Goal: Task Accomplishment & Management: Manage account settings

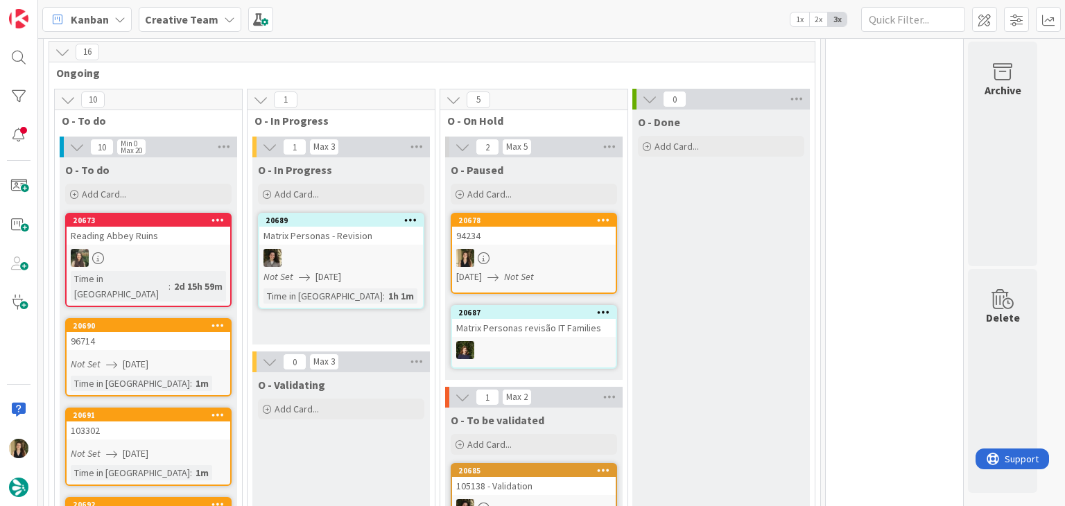
scroll to position [347, 0]
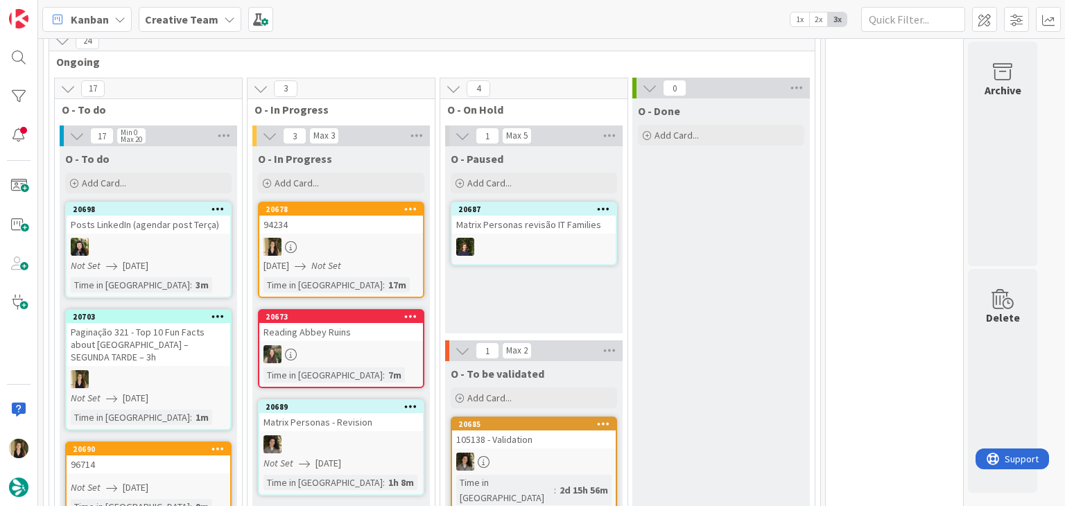
click at [339, 246] on div at bounding box center [341, 247] width 164 height 18
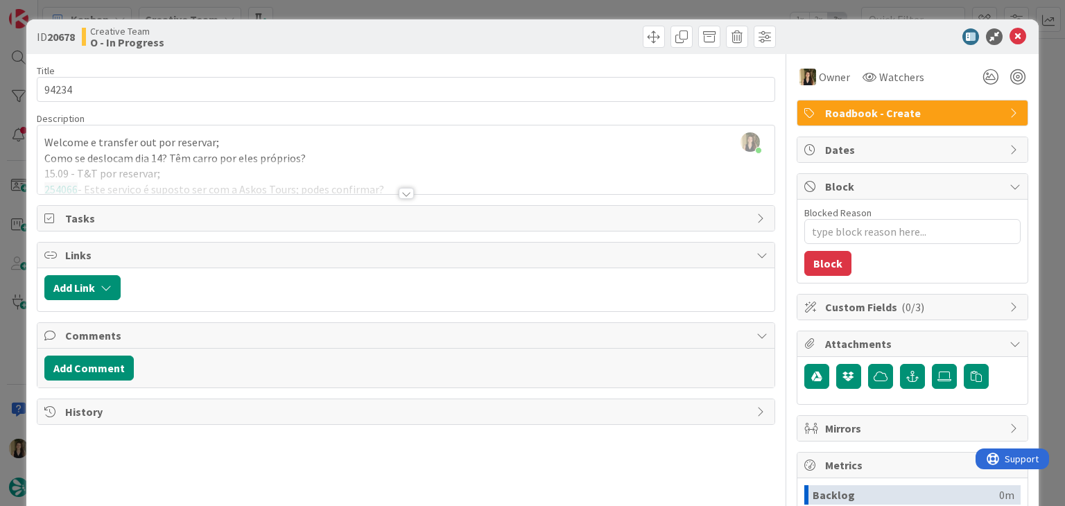
click at [341, 37] on div "Creative Team O - In Progress" at bounding box center [242, 37] width 321 height 22
click at [399, 193] on div at bounding box center [406, 193] width 15 height 11
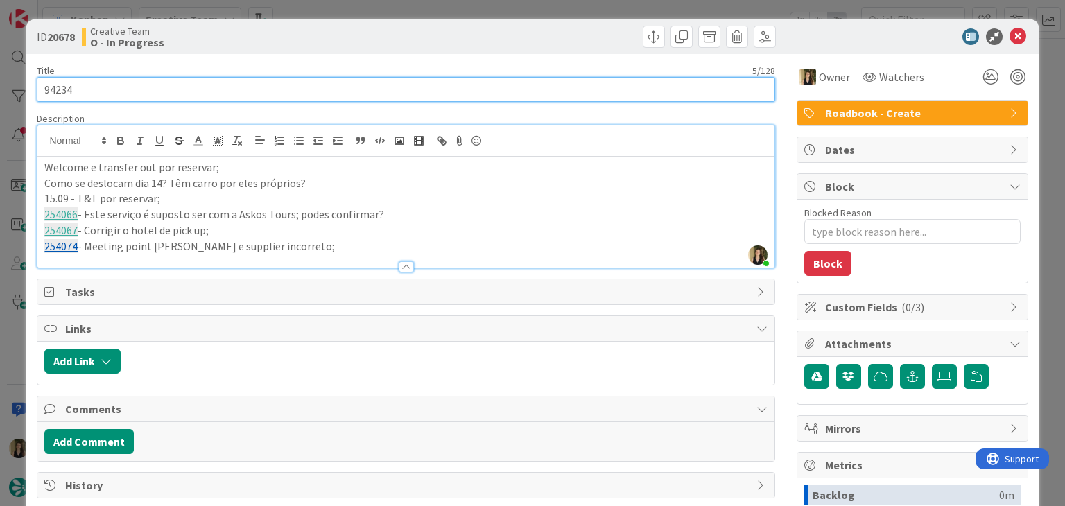
click at [60, 92] on input "94234" at bounding box center [406, 89] width 738 height 25
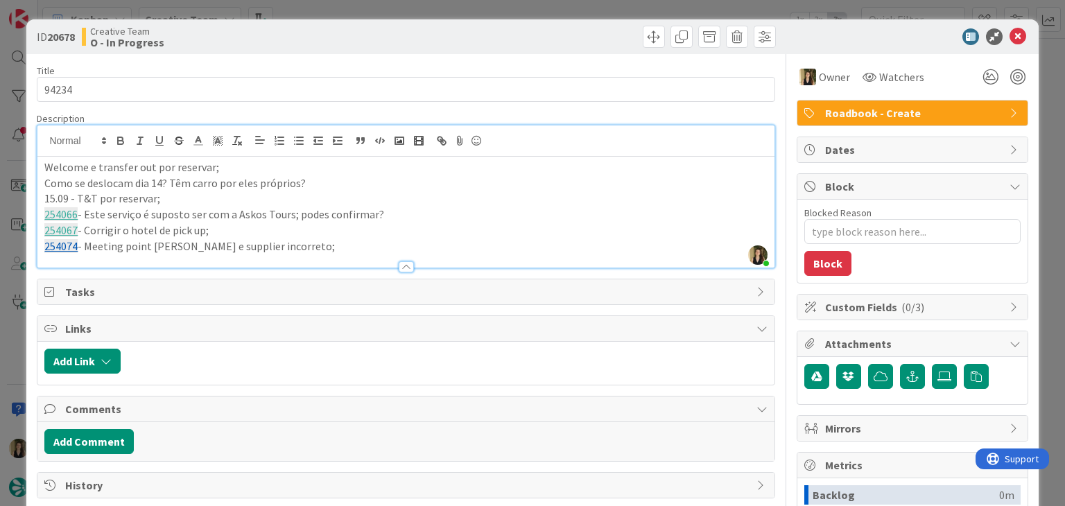
click at [360, 8] on div "ID 20678 Creative Team O - In Progress Title 5 / 128 94234 Description Sofia Pa…" at bounding box center [532, 253] width 1065 height 506
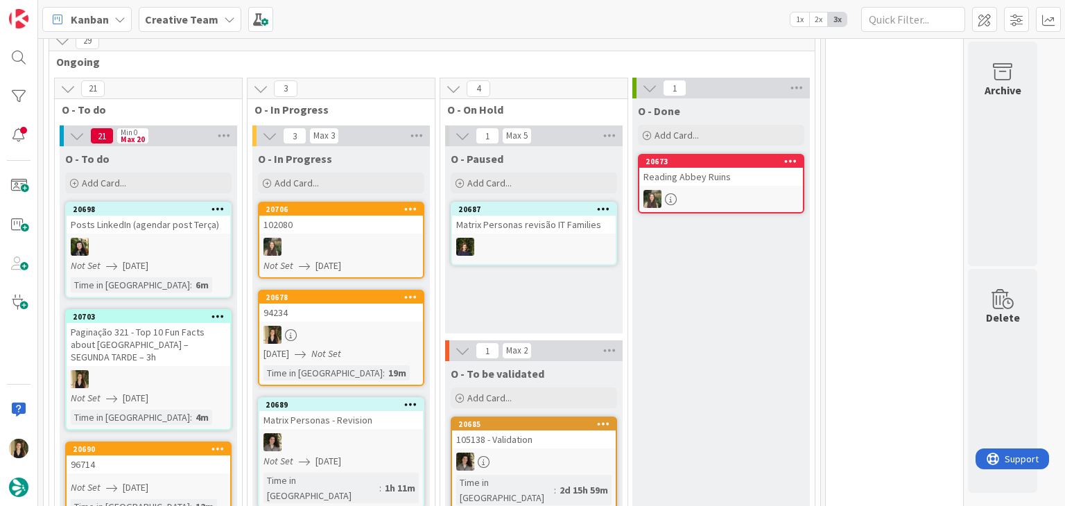
click at [354, 338] on div at bounding box center [341, 335] width 164 height 18
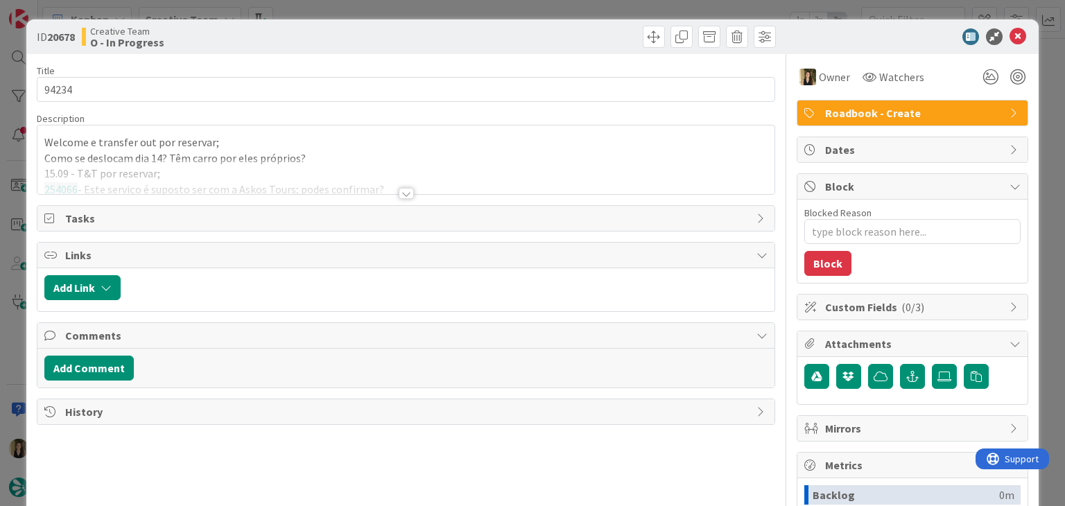
click at [482, 9] on div "ID 20678 Creative Team O - In Progress Title 5 / 128 94234 Description Welcome …" at bounding box center [532, 253] width 1065 height 506
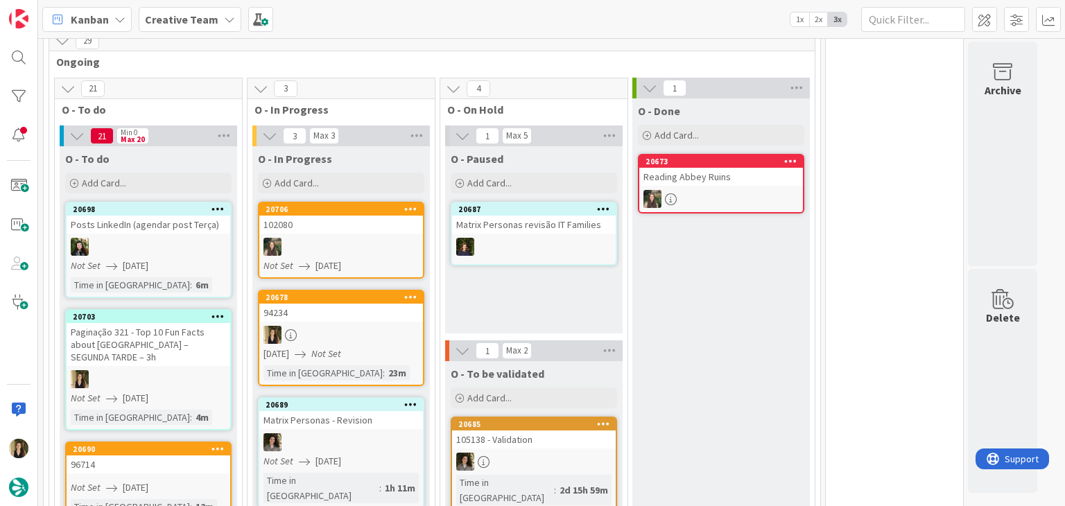
click at [356, 329] on div at bounding box center [341, 335] width 164 height 18
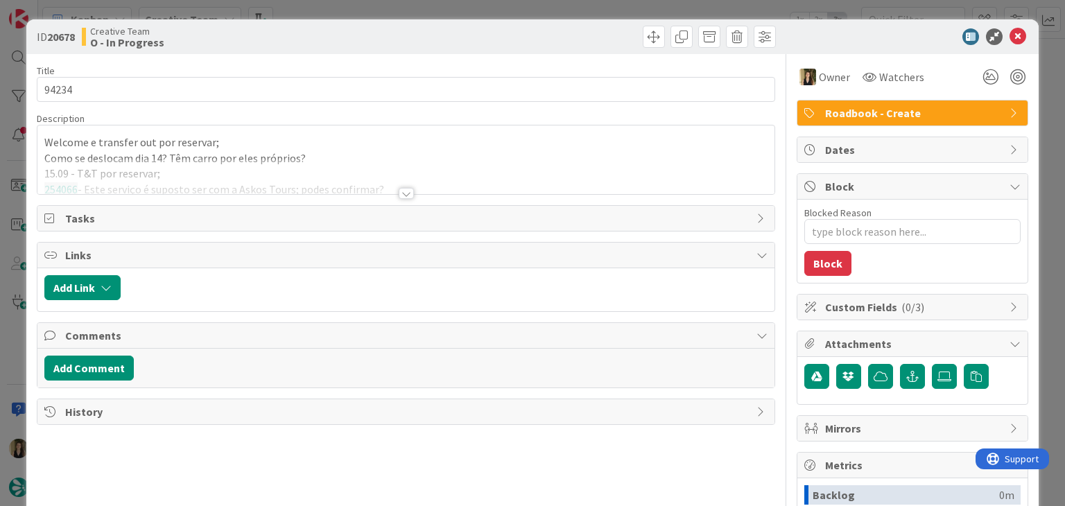
click at [402, 192] on div at bounding box center [406, 193] width 15 height 11
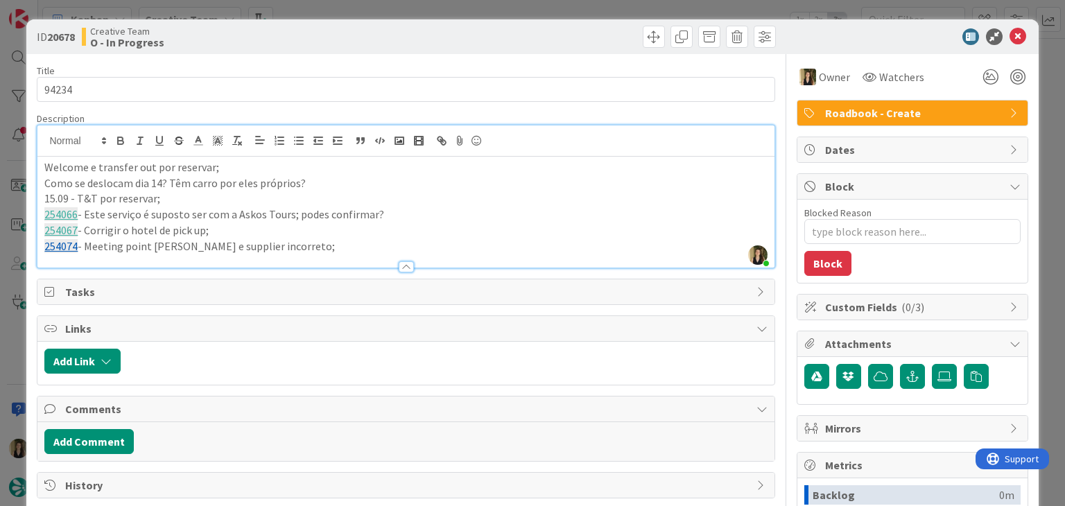
click at [408, 10] on div "ID 20678 Creative Team O - In Progress Title 5 / 128 94234 Description Sofia Pa…" at bounding box center [532, 253] width 1065 height 506
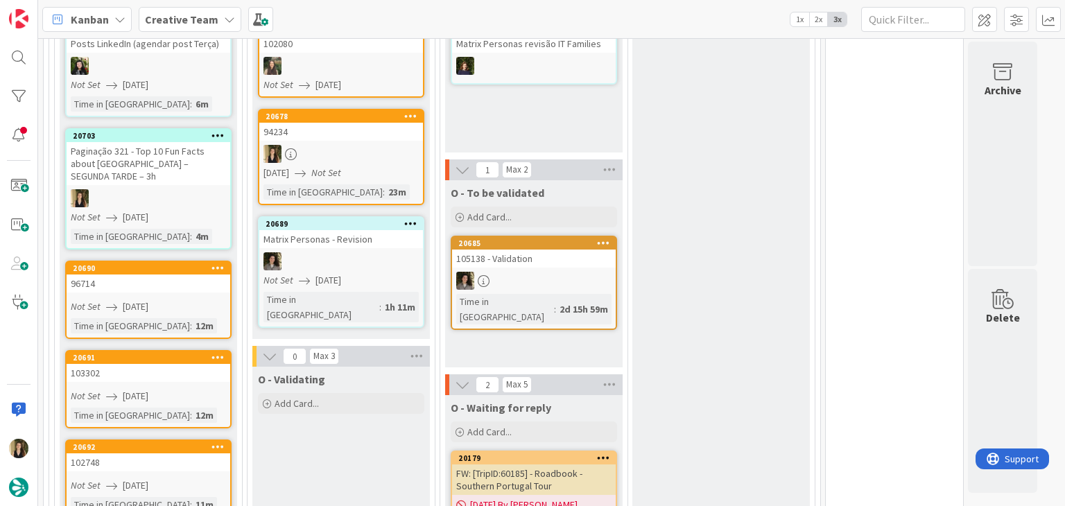
scroll to position [416, 0]
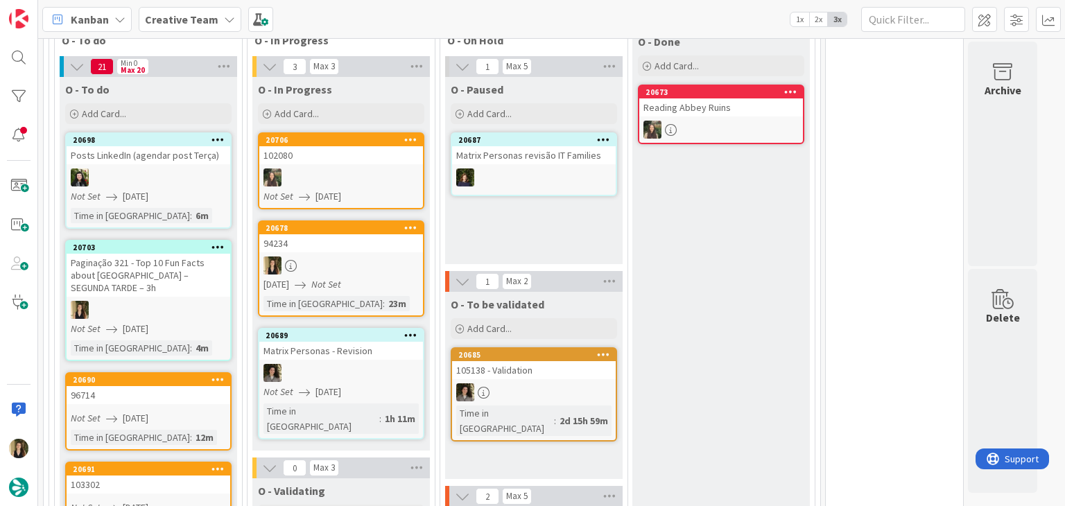
click at [533, 371] on div "105138 - Validation" at bounding box center [534, 370] width 164 height 18
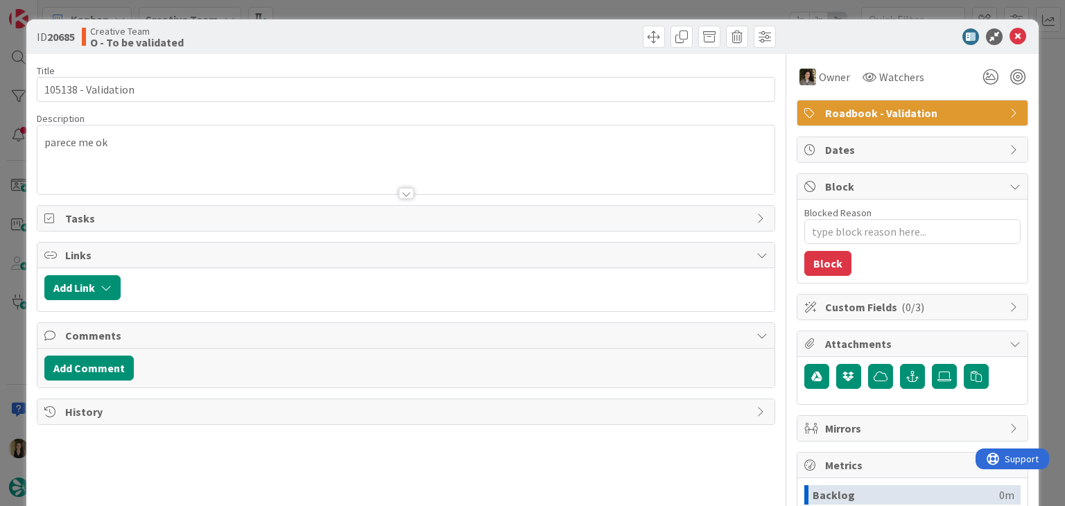
click at [416, 3] on div "ID 20685 Creative Team O - To be validated Title 19 / 128 105138 - Validation D…" at bounding box center [532, 253] width 1065 height 506
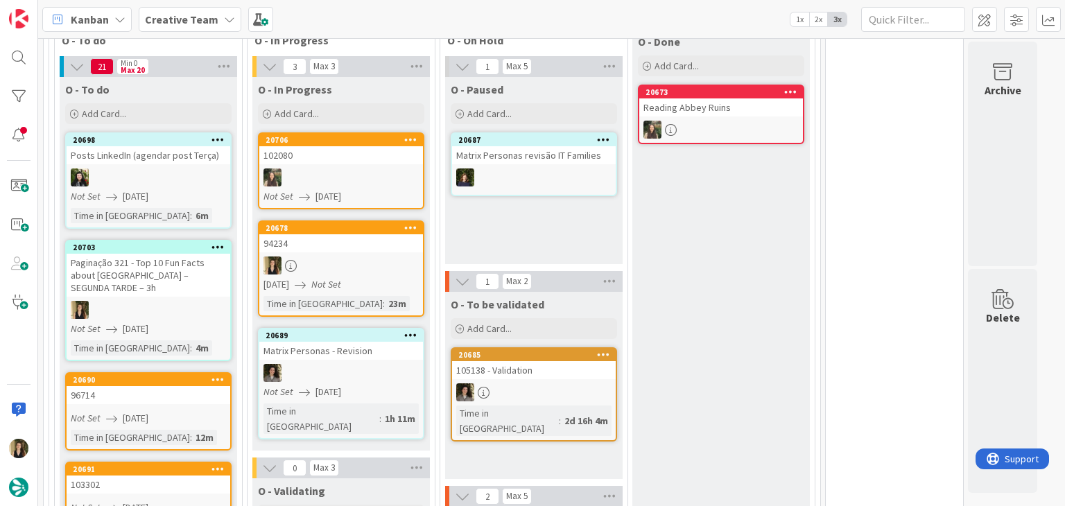
click at [379, 267] on div at bounding box center [341, 265] width 164 height 18
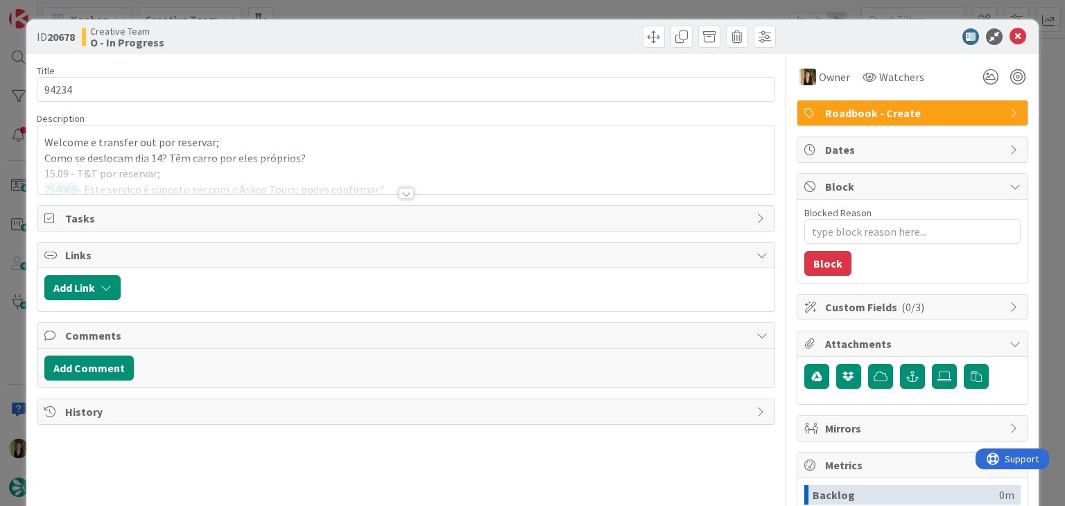
click at [400, 188] on div at bounding box center [406, 193] width 15 height 11
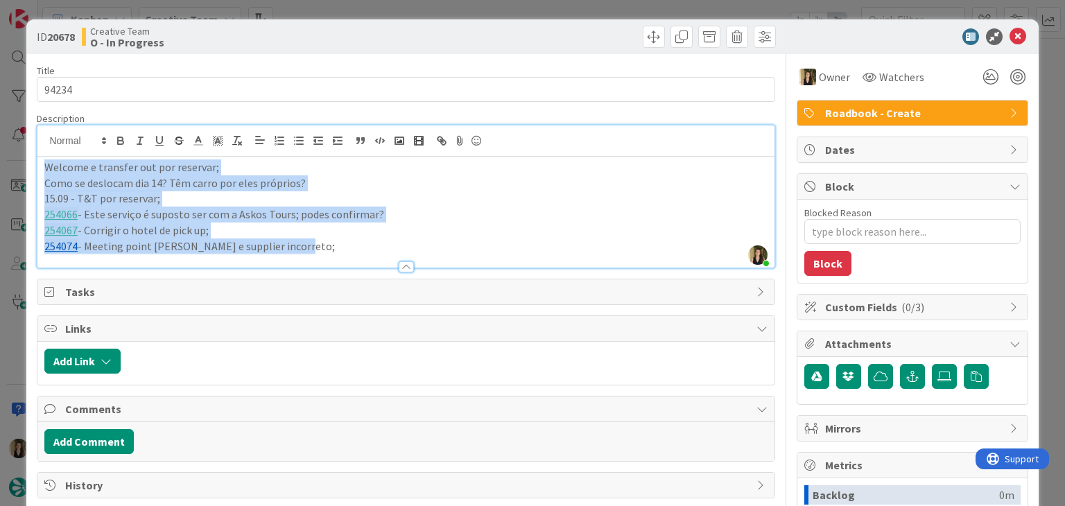
drag, startPoint x: 324, startPoint y: 246, endPoint x: 8, endPoint y: 167, distance: 325.8
click at [8, 167] on div "ID 20678 Creative Team O - In Progress Title 5 / 128 94234 Description Sofia Pa…" at bounding box center [532, 253] width 1065 height 506
copy div "Welcome e transfer out por reservar; Como se deslocam dia 14? Têm carro por ele…"
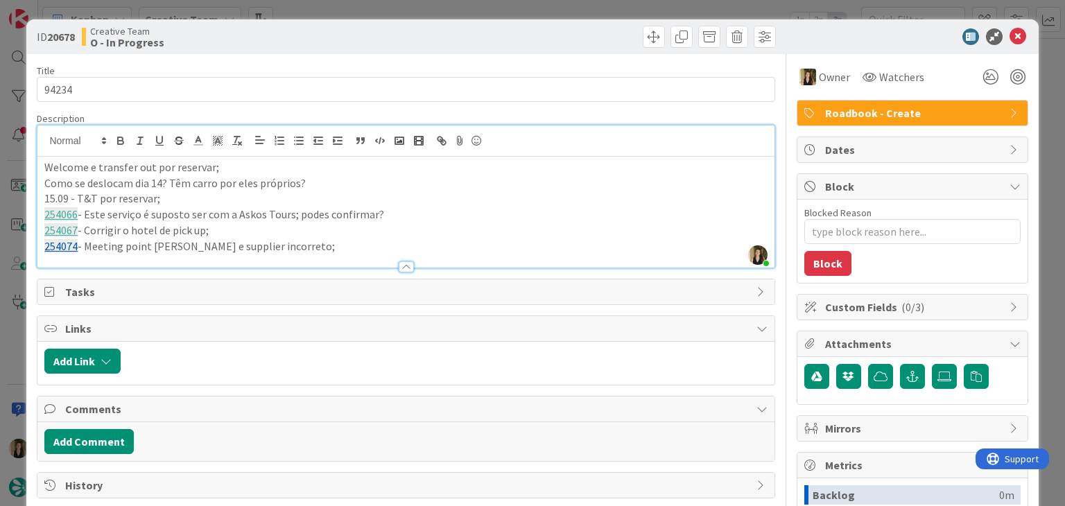
click at [347, 34] on div "Creative Team O - In Progress" at bounding box center [242, 37] width 321 height 22
drag, startPoint x: 346, startPoint y: 16, endPoint x: 345, endPoint y: 31, distance: 14.6
click at [345, 15] on div "ID 20678 Creative Team O - In Progress Title 5 / 128 94234 Description Sofia Pa…" at bounding box center [532, 253] width 1065 height 506
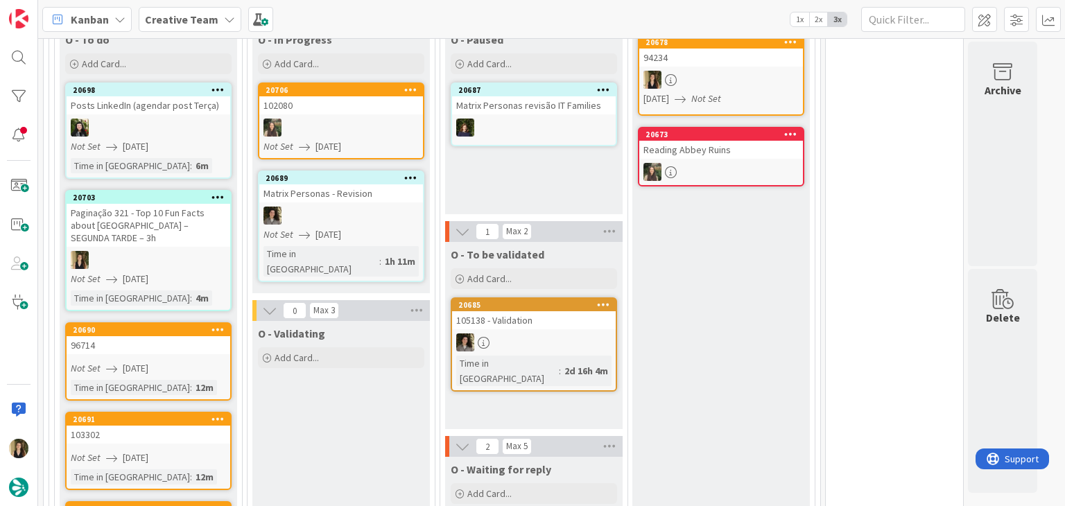
scroll to position [581, 0]
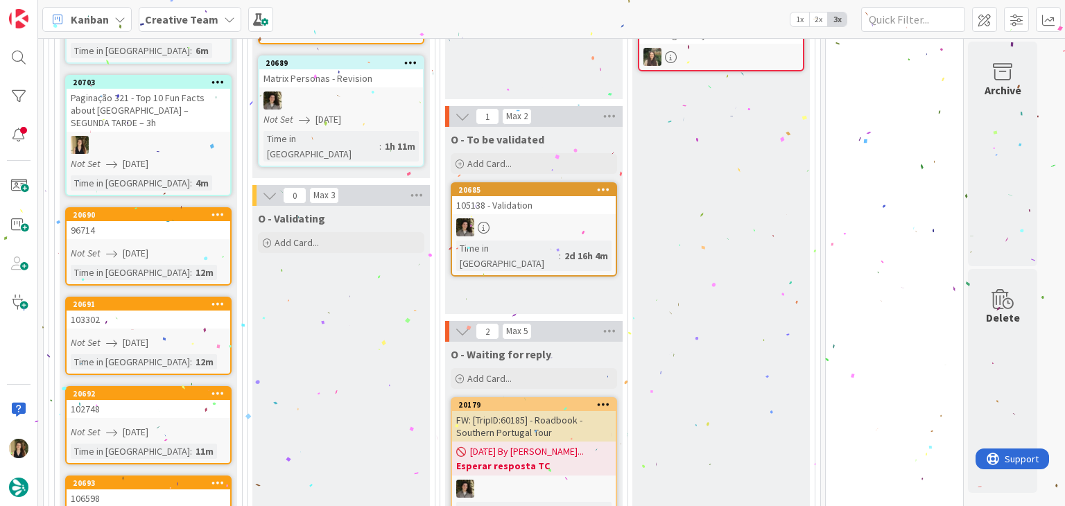
click at [214, 246] on div "Not Set [DATE]" at bounding box center [150, 253] width 159 height 15
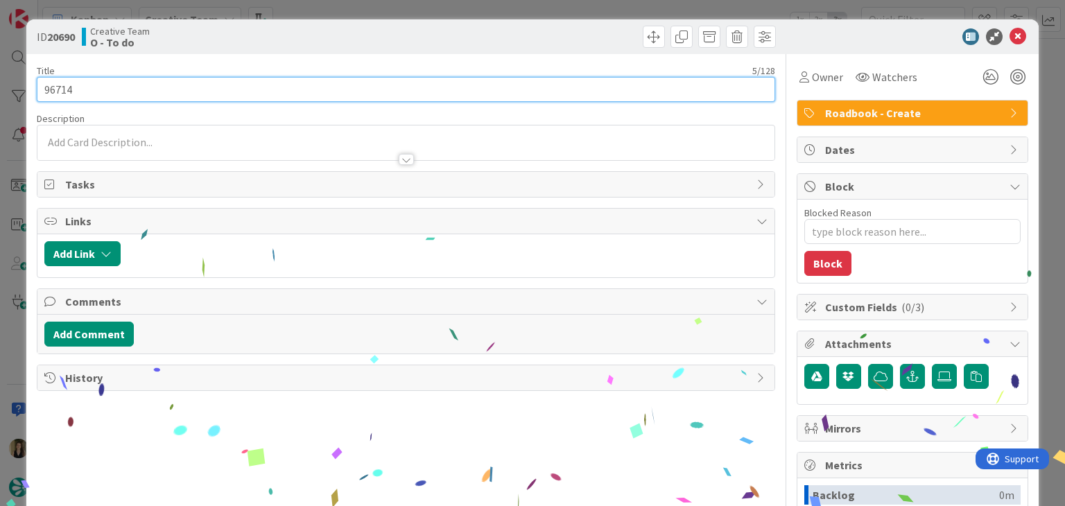
click at [64, 95] on input "96714" at bounding box center [406, 89] width 738 height 25
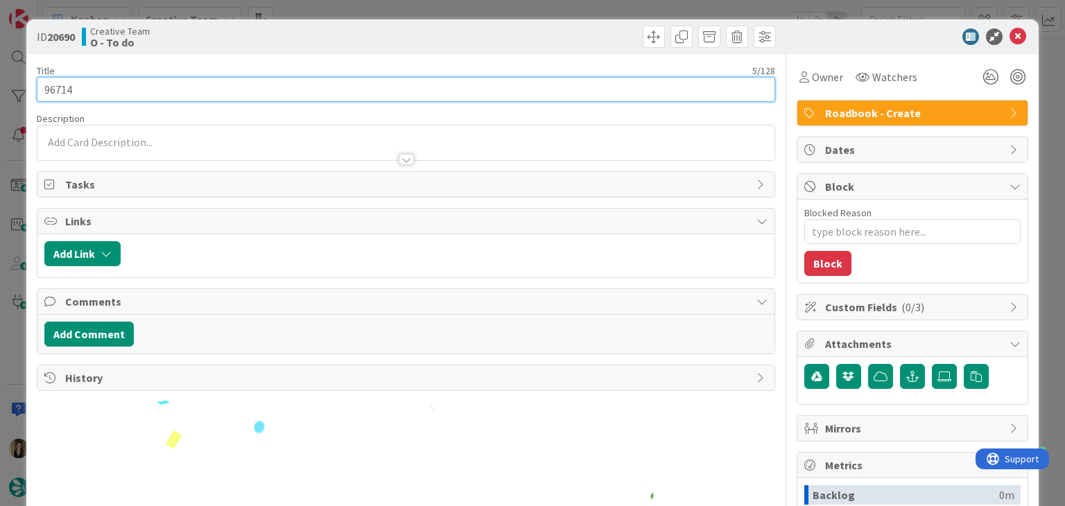
click at [64, 95] on input "96714" at bounding box center [406, 89] width 738 height 25
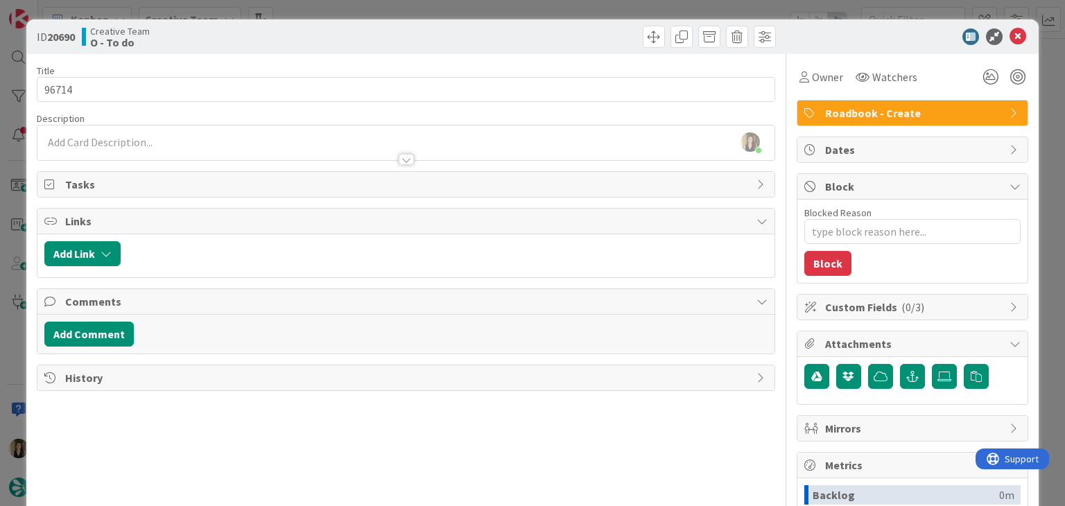
click at [324, 6] on div "ID 20690 Creative Team O - To do Title 5 / 128 96714 Description Sofia Palma ju…" at bounding box center [532, 253] width 1065 height 506
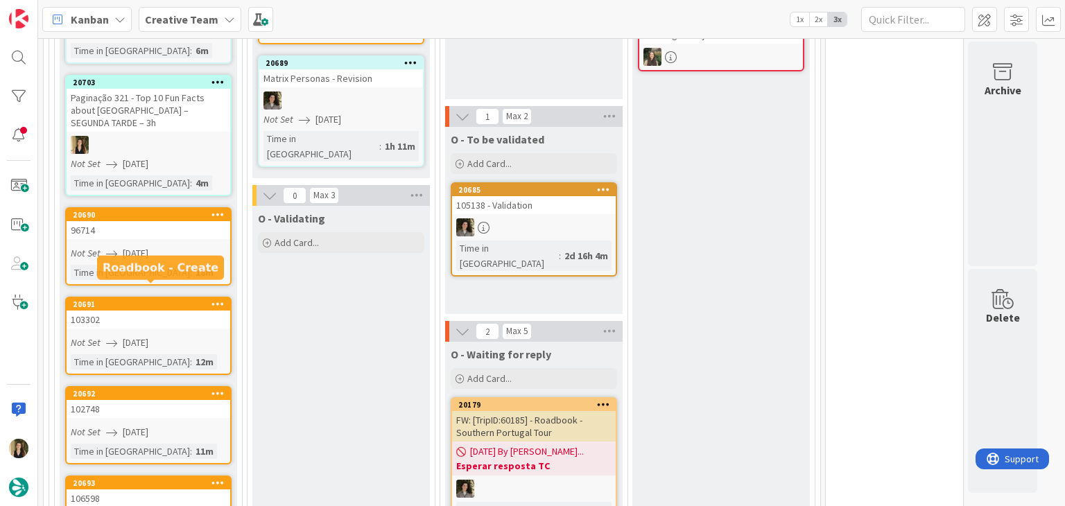
click at [191, 311] on div "103302" at bounding box center [149, 320] width 164 height 18
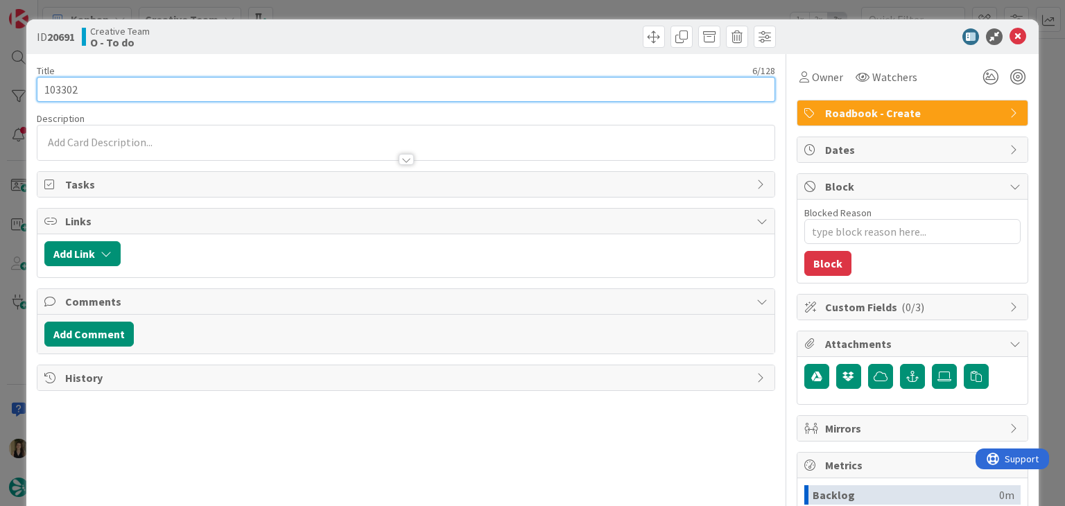
click at [61, 90] on input "103302" at bounding box center [406, 89] width 738 height 25
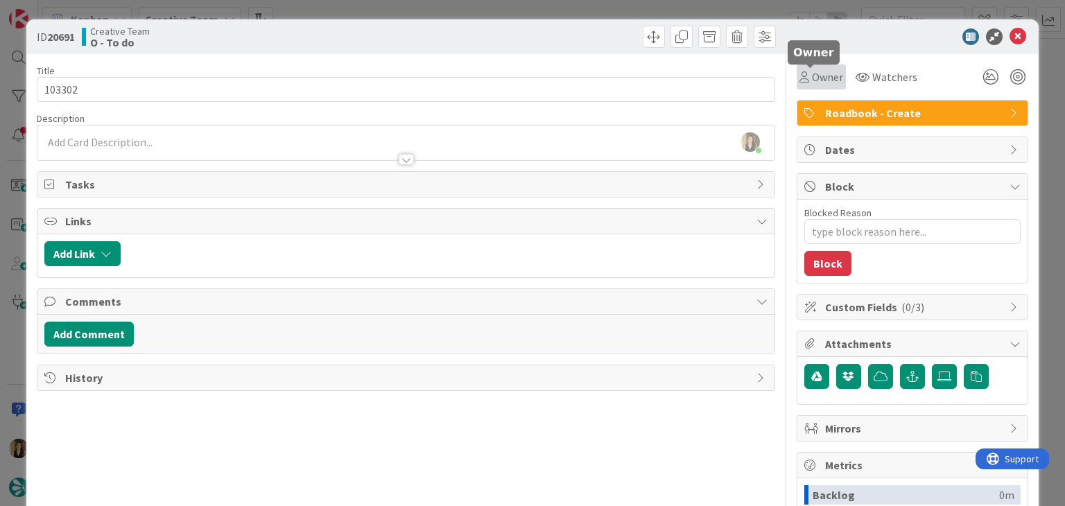
click at [799, 80] on icon at bounding box center [804, 76] width 10 height 11
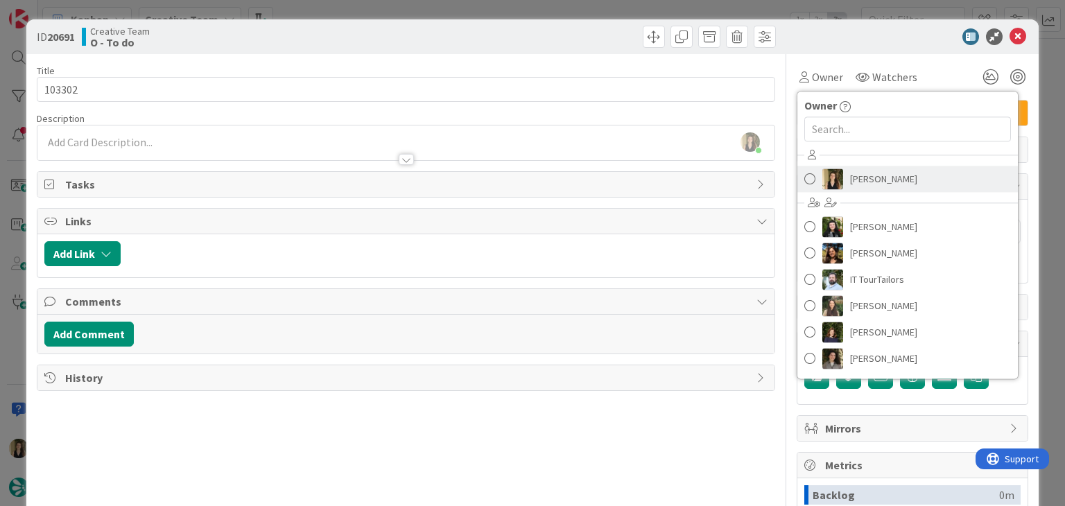
drag, startPoint x: 857, startPoint y: 179, endPoint x: 821, endPoint y: 162, distance: 40.0
click at [857, 178] on span "[PERSON_NAME]" at bounding box center [883, 178] width 67 height 21
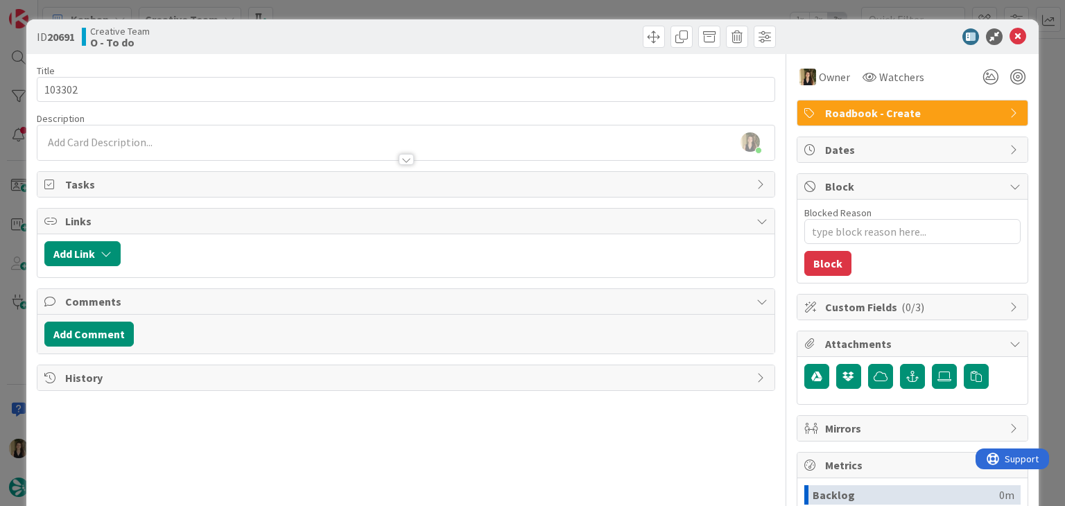
click at [455, 27] on div at bounding box center [593, 37] width 366 height 22
click at [455, 12] on div "ID 20691 Creative Team O - To do Title 6 / 128 103302 Description Sofia Palma j…" at bounding box center [532, 253] width 1065 height 506
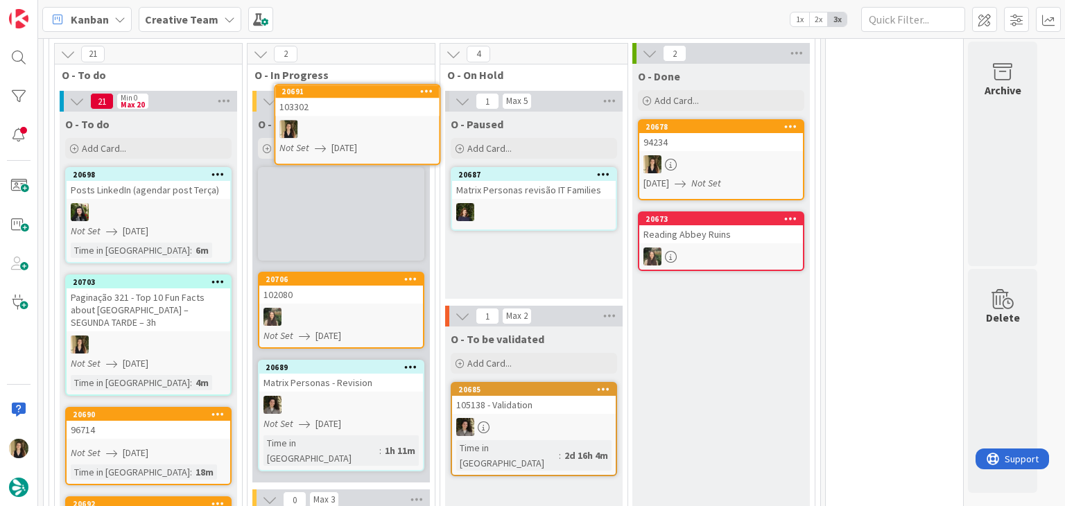
scroll to position [369, 0]
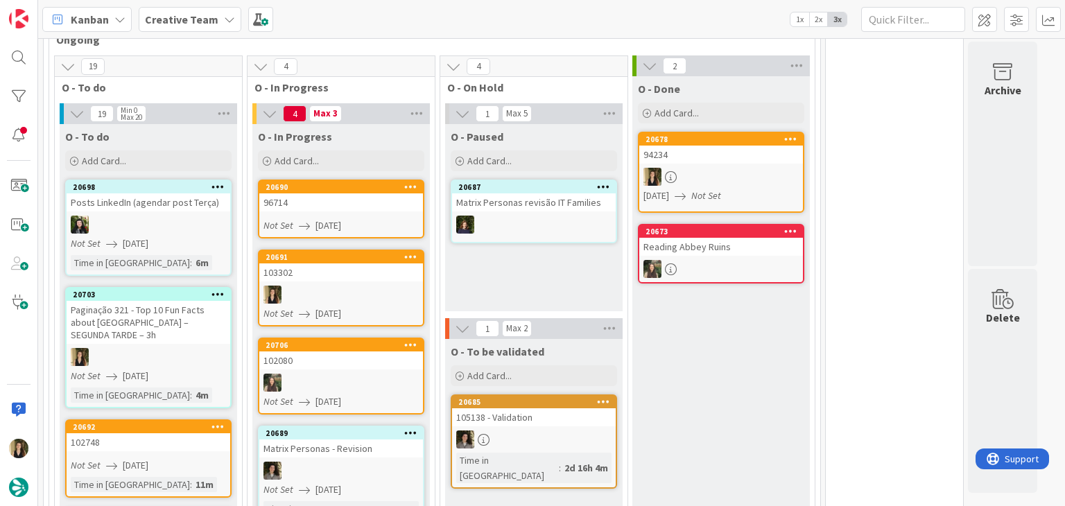
click at [364, 275] on div "103302" at bounding box center [341, 272] width 164 height 18
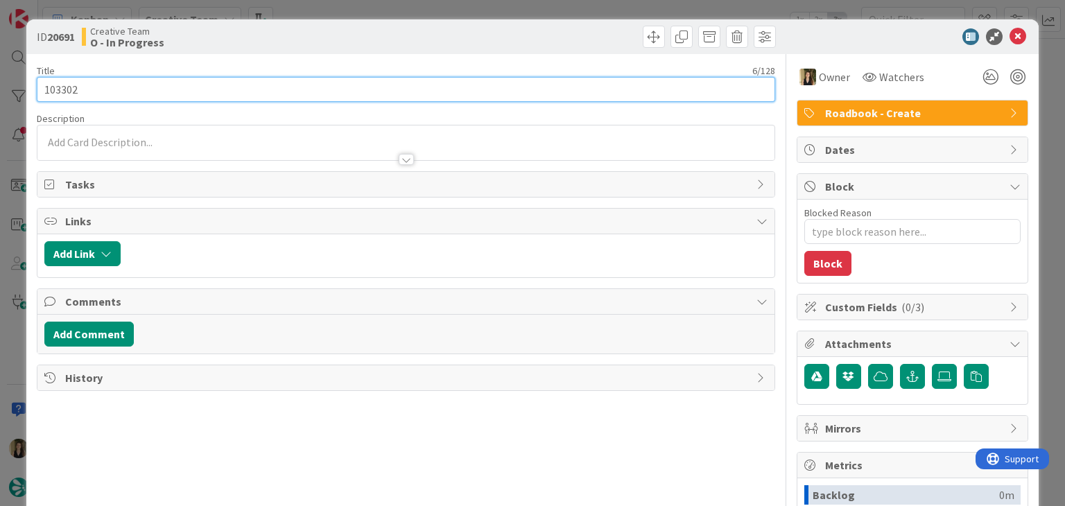
click at [64, 92] on input "103302" at bounding box center [406, 89] width 738 height 25
click at [62, 92] on input "103302" at bounding box center [406, 89] width 738 height 25
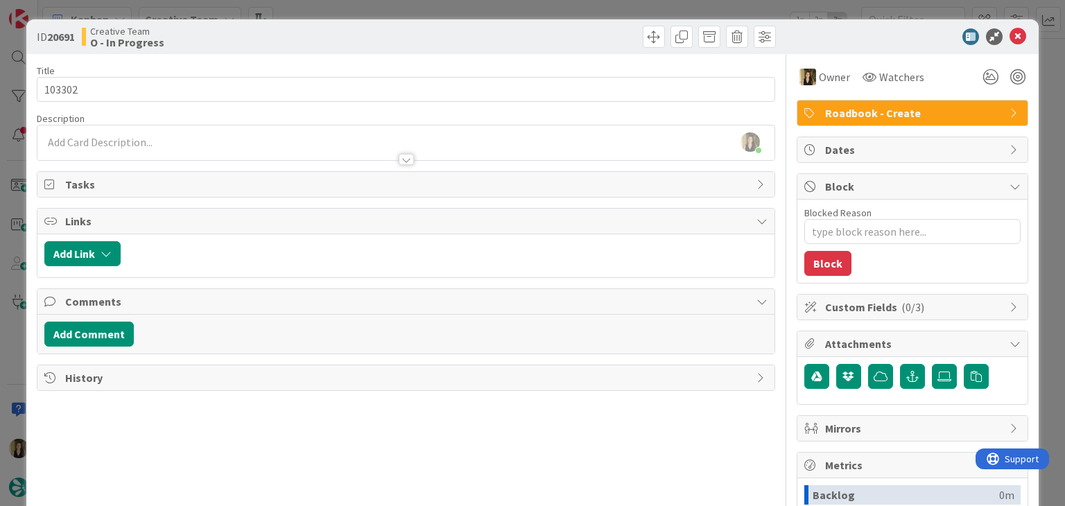
type textarea "x"
click at [200, 146] on div at bounding box center [405, 153] width 736 height 15
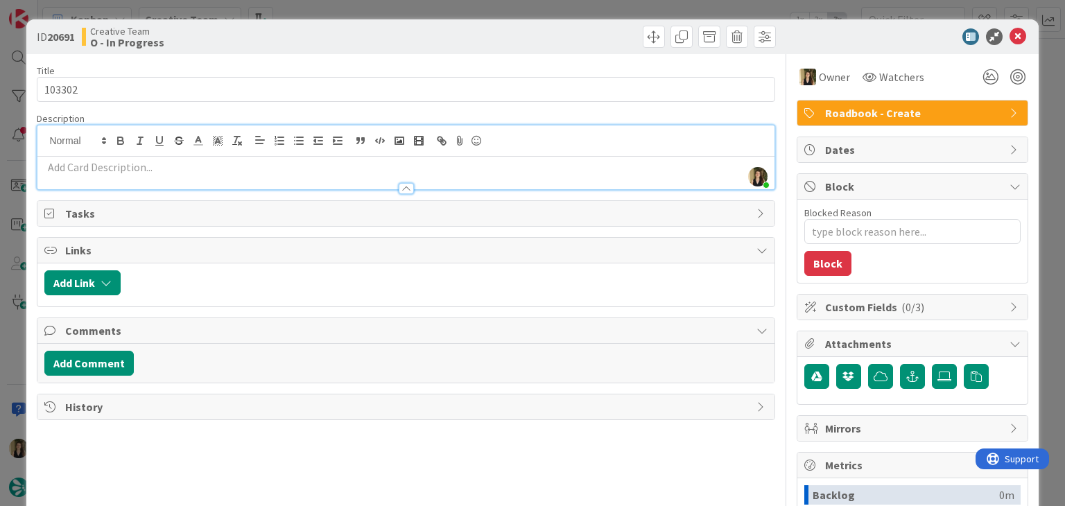
click at [199, 164] on p at bounding box center [405, 167] width 722 height 16
paste div
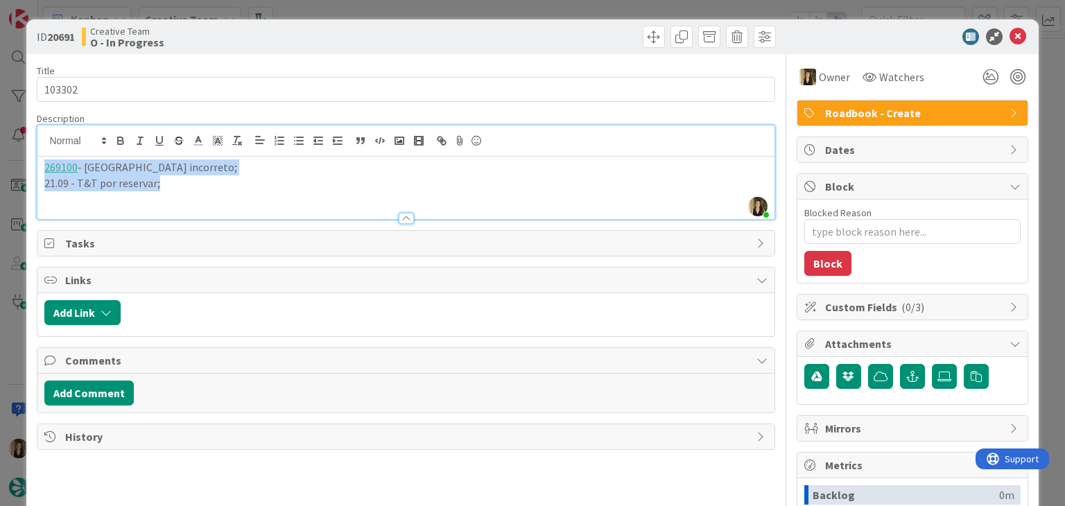
drag, startPoint x: 141, startPoint y: 185, endPoint x: 0, endPoint y: 162, distance: 143.2
click at [0, 162] on div "ID 20691 Creative Team O - In Progress Title 6 / 128 103302 Description Sofia P…" at bounding box center [532, 253] width 1065 height 506
copy div "269100 - Hotel do Porto incorreto; 21.09 - T&T por reservar;"
drag, startPoint x: 385, startPoint y: 40, endPoint x: 387, endPoint y: 3, distance: 36.8
click at [385, 35] on div "Creative Team O - In Progress" at bounding box center [242, 37] width 321 height 22
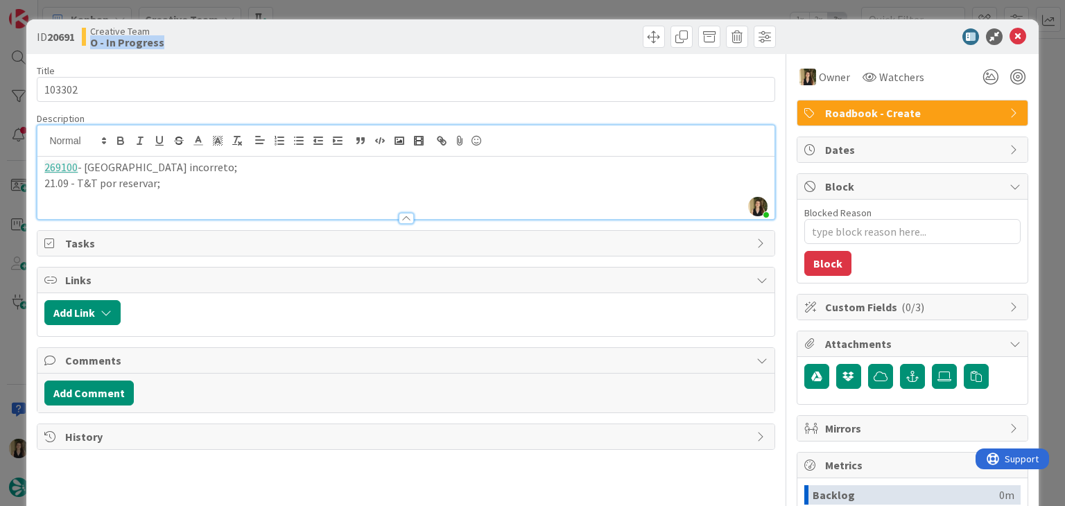
click at [393, 4] on div "ID 20691 Creative Team O - In Progress Title 6 / 128 103302 Description Sofia P…" at bounding box center [532, 253] width 1065 height 506
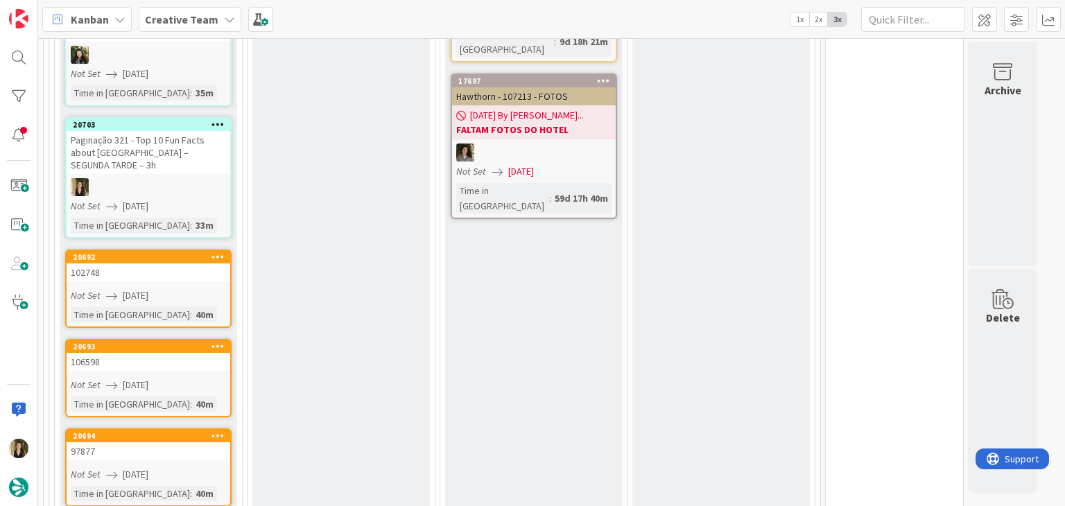
scroll to position [1278, 0]
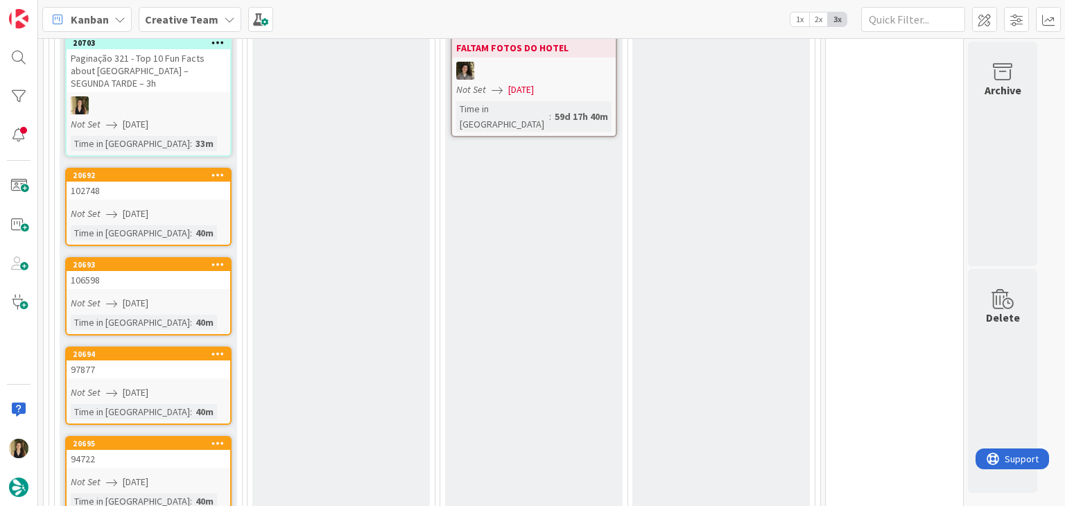
click at [169, 225] on div "Time in Column : 40m" at bounding box center [148, 232] width 155 height 15
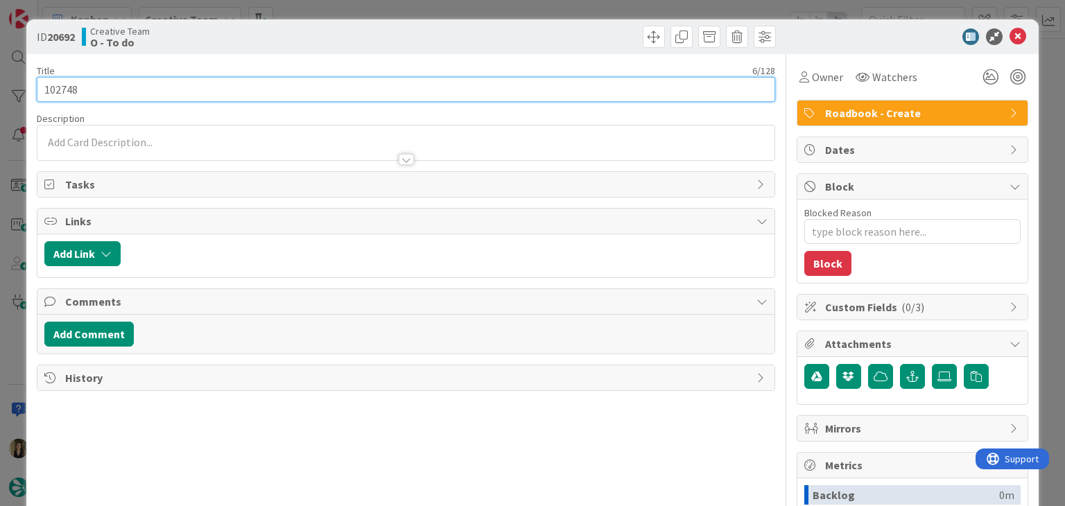
click at [69, 94] on input "102748" at bounding box center [406, 89] width 738 height 25
click at [69, 93] on input "102748" at bounding box center [406, 89] width 738 height 25
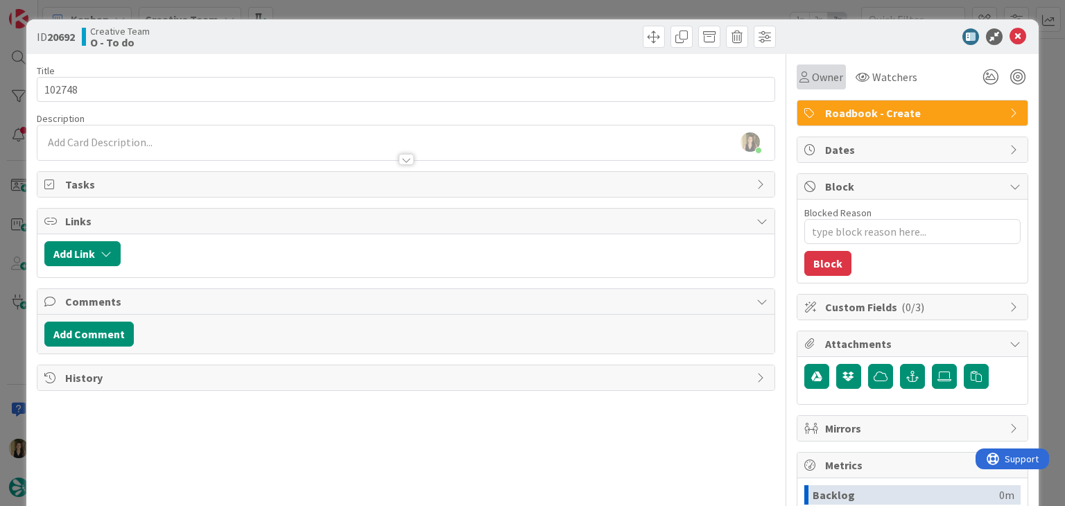
drag, startPoint x: 790, startPoint y: 84, endPoint x: 821, endPoint y: 88, distance: 30.8
click at [799, 83] on div "Owner" at bounding box center [821, 77] width 44 height 17
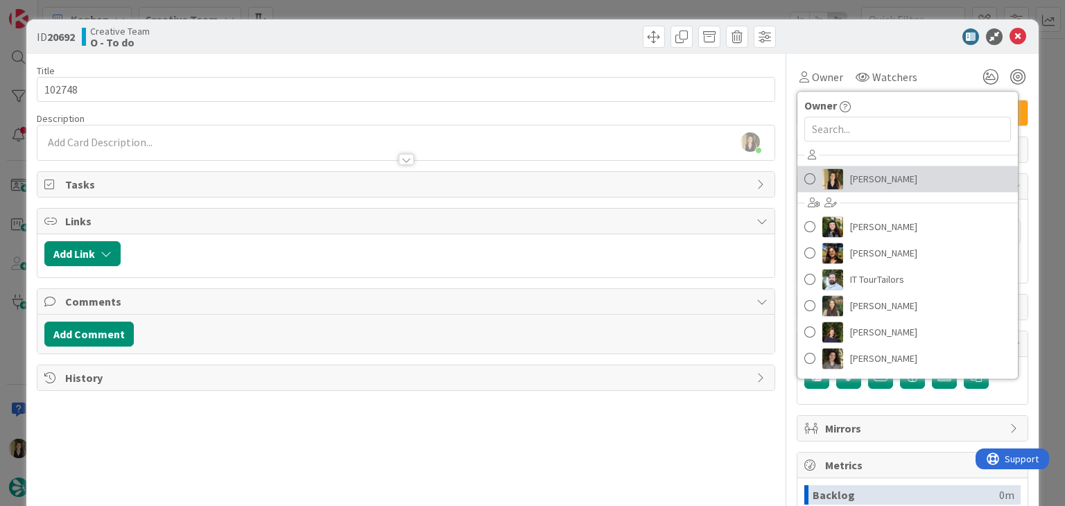
click at [859, 173] on span "[PERSON_NAME]" at bounding box center [883, 178] width 67 height 21
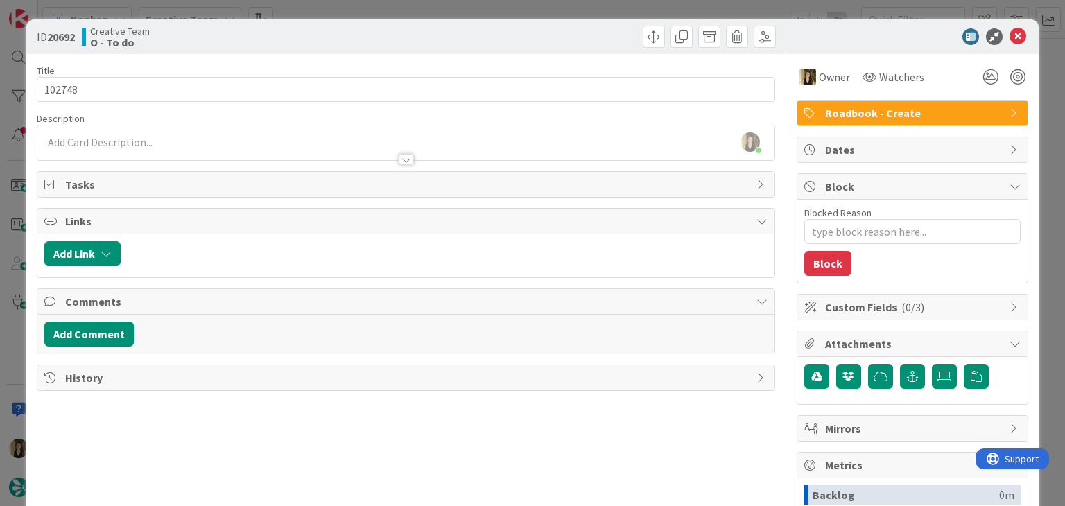
drag, startPoint x: 500, startPoint y: 31, endPoint x: 496, endPoint y: 21, distance: 11.2
click at [502, 31] on div at bounding box center [593, 37] width 366 height 22
click at [498, 8] on div "ID 20692 Creative Team O - To do Title 6 / 128 102748 Description Sofia Palma j…" at bounding box center [532, 253] width 1065 height 506
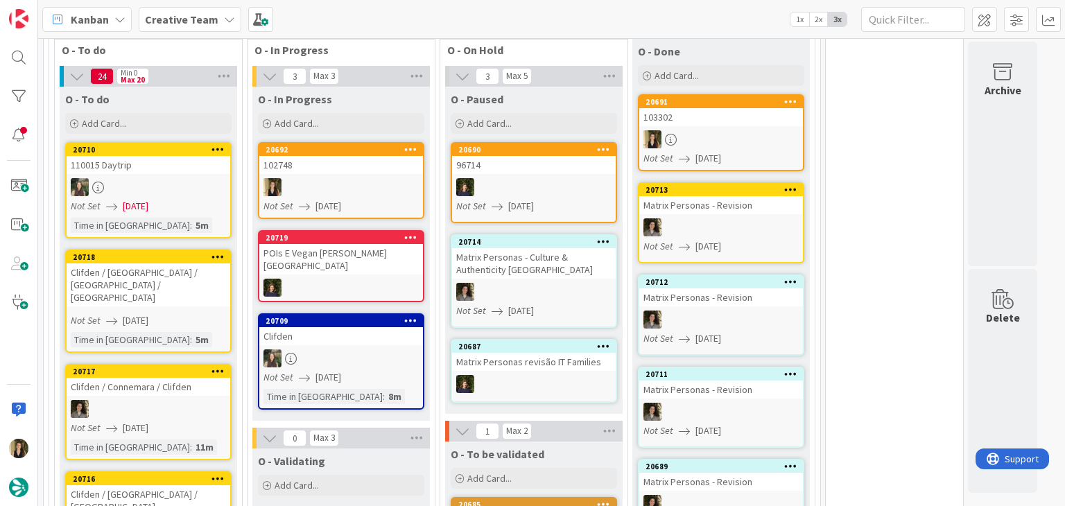
scroll to position [403, 0]
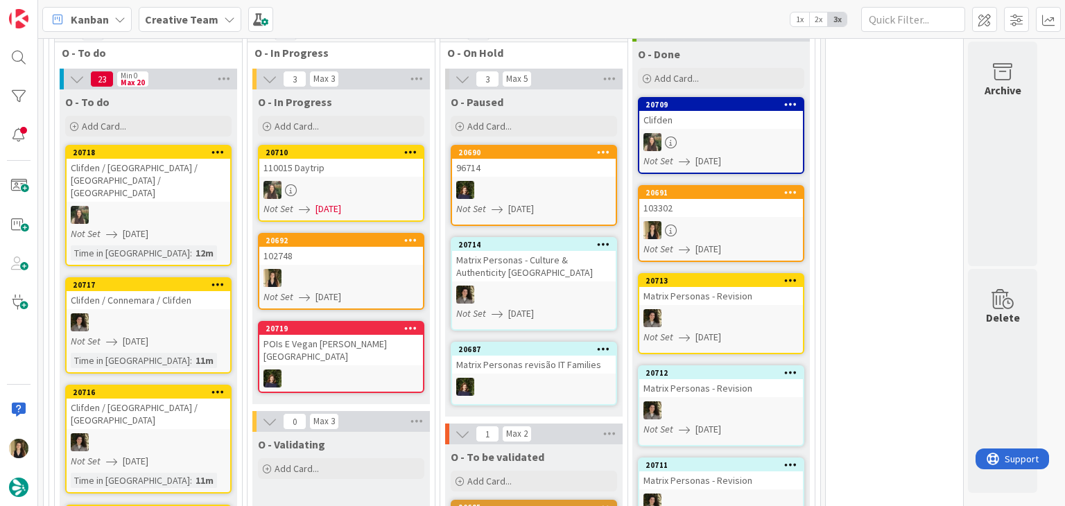
click at [376, 270] on div at bounding box center [341, 278] width 164 height 18
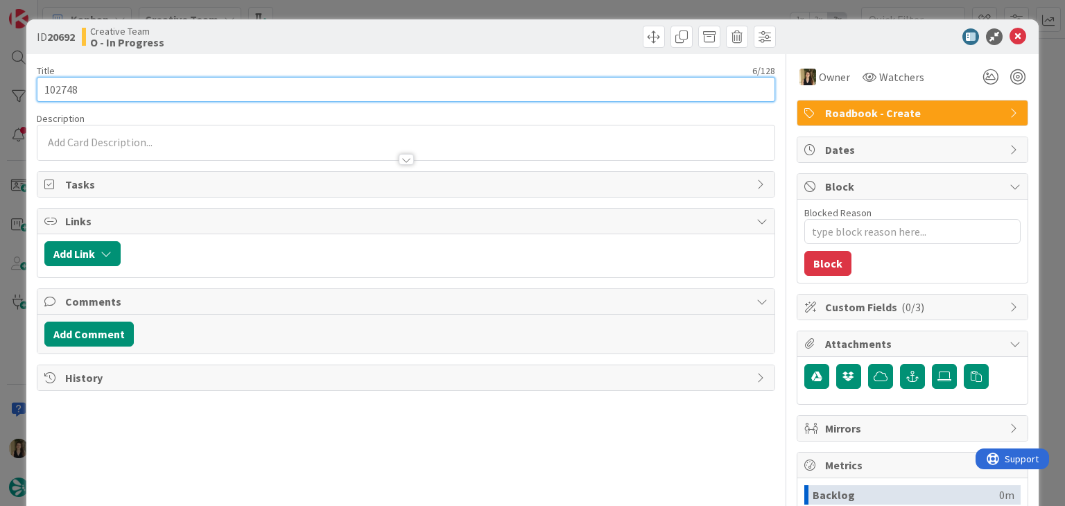
click at [62, 88] on input "102748" at bounding box center [406, 89] width 738 height 25
click at [64, 87] on input "102748" at bounding box center [406, 89] width 738 height 25
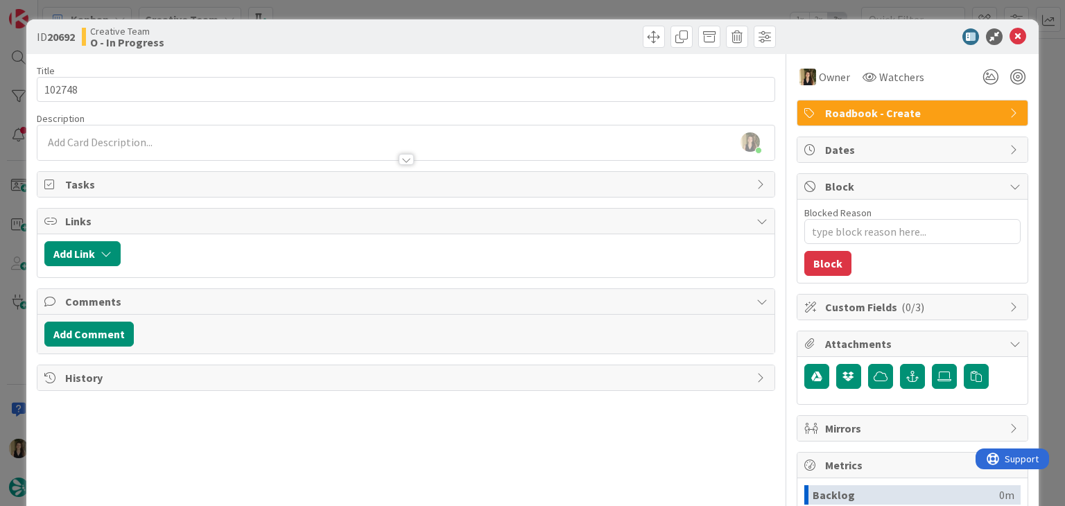
type textarea "x"
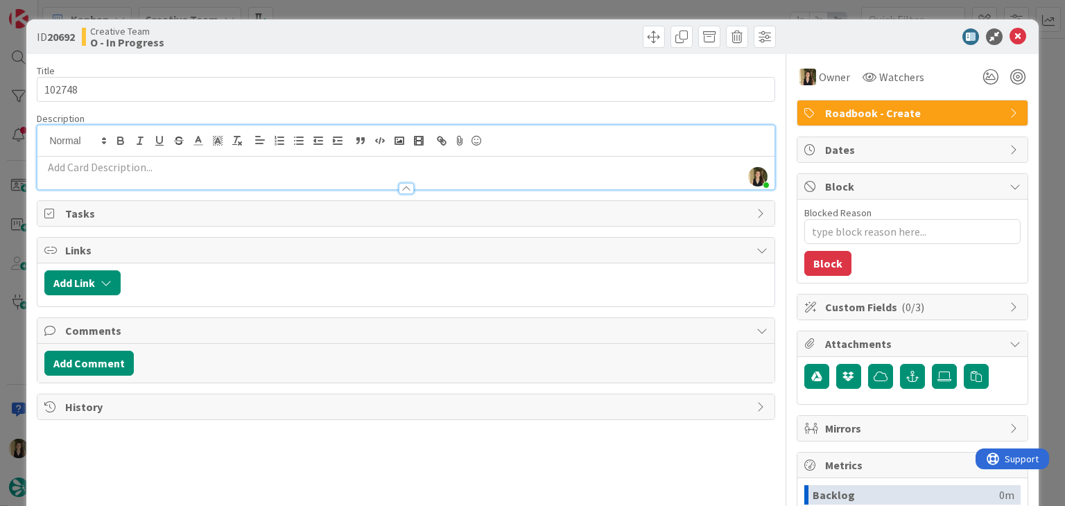
click at [183, 143] on div "Sofia Palma joined 12 m ago" at bounding box center [405, 157] width 736 height 64
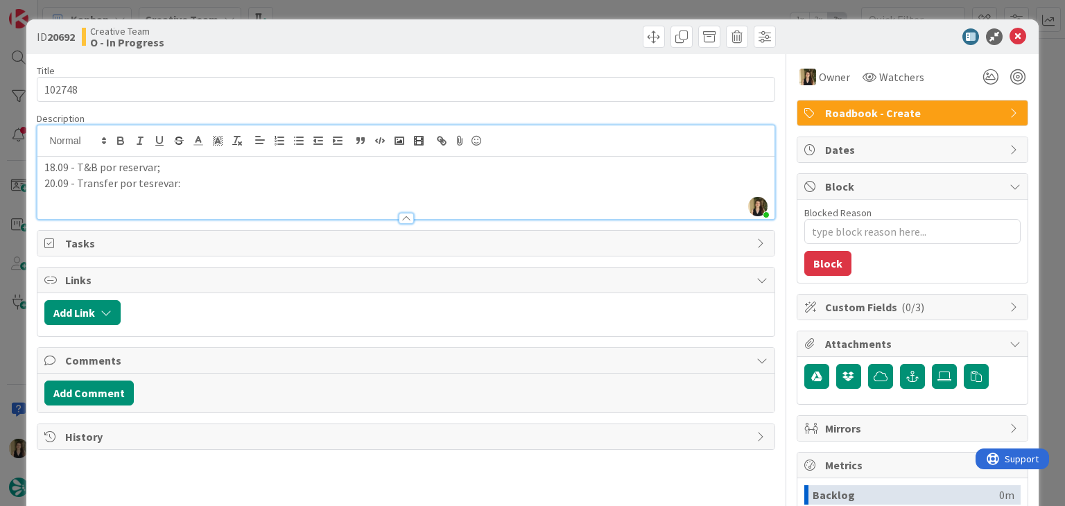
drag, startPoint x: 139, startPoint y: 182, endPoint x: 171, endPoint y: 170, distance: 34.6
click at [139, 181] on p "20.09 - Transfer por tesrevar:" at bounding box center [405, 183] width 722 height 16
drag, startPoint x: 151, startPoint y: 181, endPoint x: 183, endPoint y: 171, distance: 33.3
click at [153, 180] on p "20.09 - Transfer por resrevar:" at bounding box center [405, 183] width 722 height 16
drag, startPoint x: 113, startPoint y: 184, endPoint x: 150, endPoint y: 171, distance: 39.3
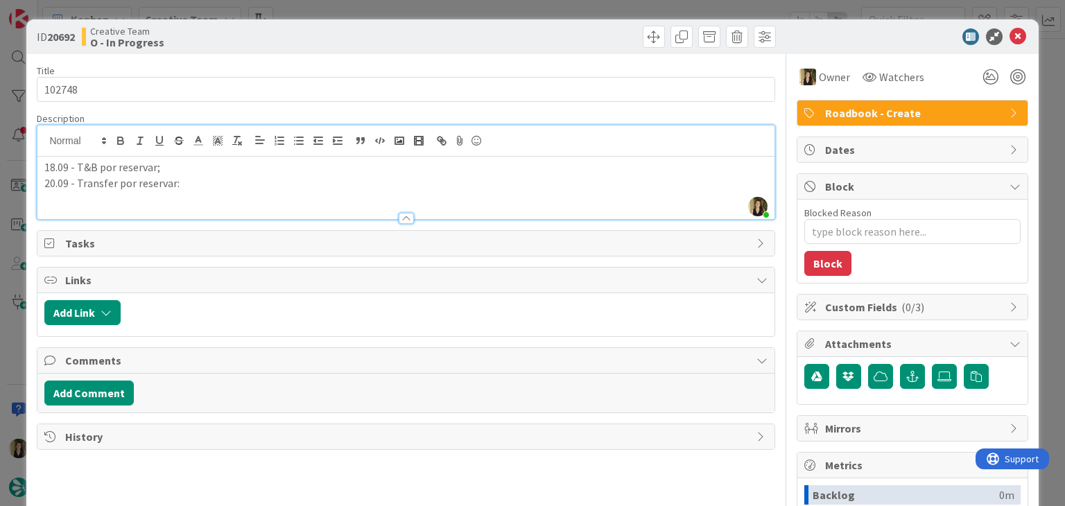
click at [114, 184] on p "20.09 - Transfer por reservar:" at bounding box center [405, 183] width 722 height 16
click at [230, 182] on p "20.09 - Transfers por reservar:" at bounding box center [405, 183] width 722 height 16
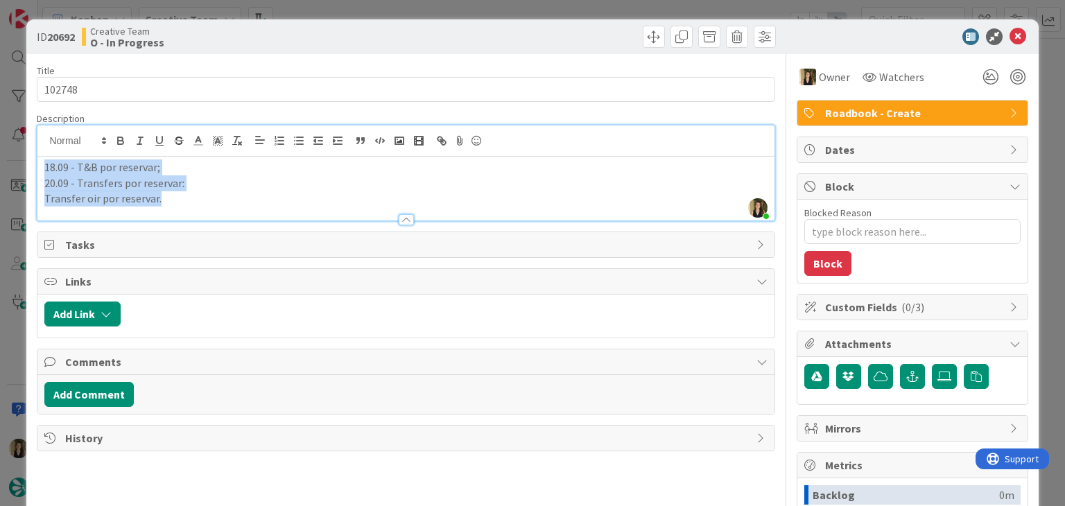
drag, startPoint x: 123, startPoint y: 204, endPoint x: 22, endPoint y: 160, distance: 109.6
click at [24, 162] on div "ID 20692 Creative Team O - In Progress Title 6 / 128 102748 Description Sofia P…" at bounding box center [532, 253] width 1065 height 506
copy div "18.09 - T&B por reservar; 20.09 - Transfers por reservar: Transfer oir por rese…"
drag, startPoint x: 279, startPoint y: 37, endPoint x: 292, endPoint y: 28, distance: 15.6
click at [281, 35] on div "Creative Team O - In Progress" at bounding box center [242, 37] width 321 height 22
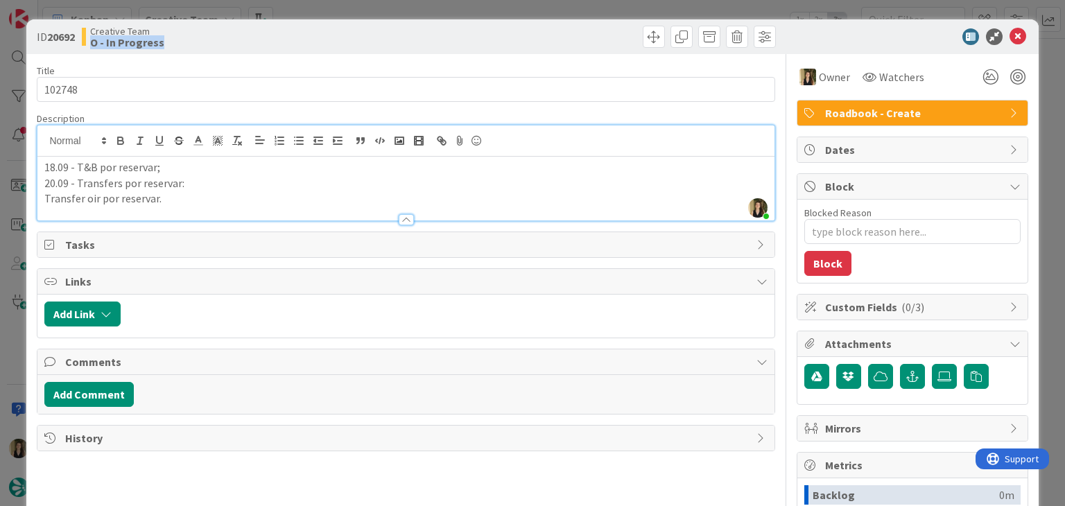
click at [334, 3] on div "ID 20692 Creative Team O - In Progress Title 6 / 128 102748 Description Sofia P…" at bounding box center [532, 253] width 1065 height 506
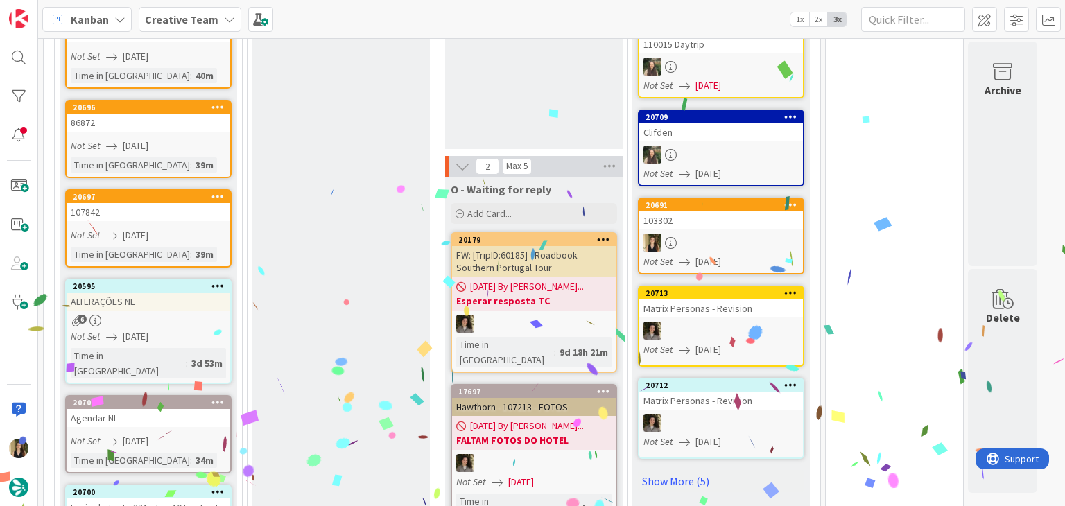
scroll to position [1040, 0]
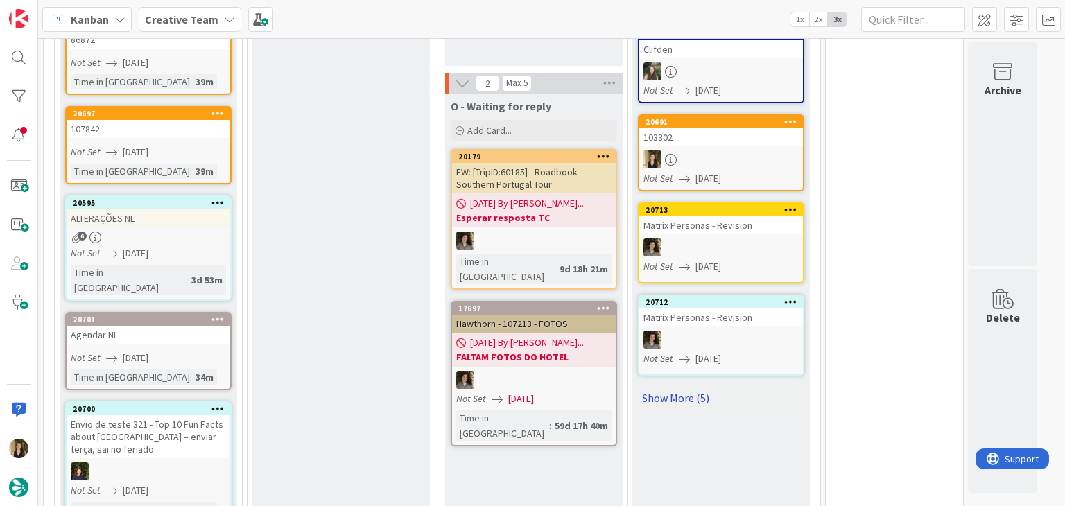
click at [696, 387] on link "Show More (5)" at bounding box center [721, 398] width 166 height 22
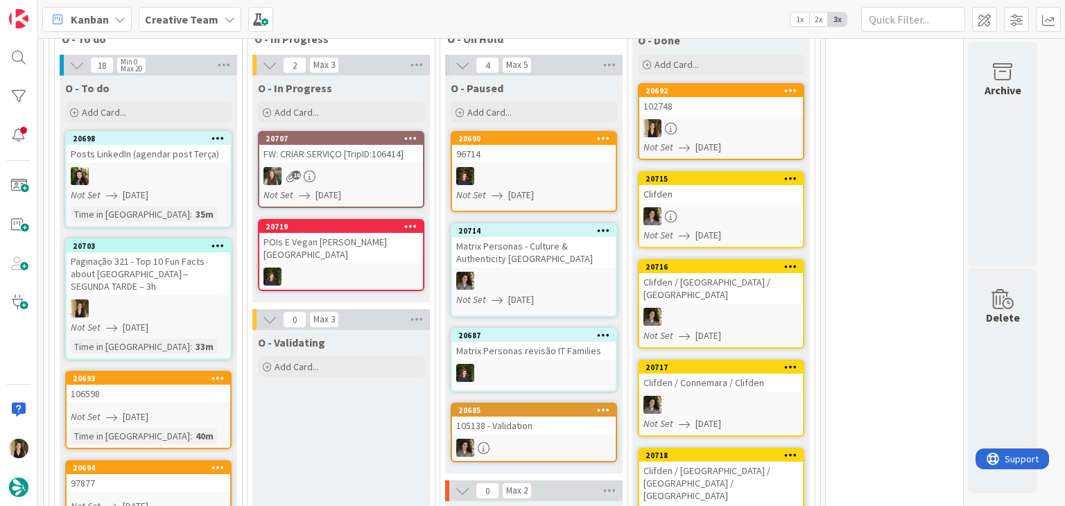
scroll to position [416, 0]
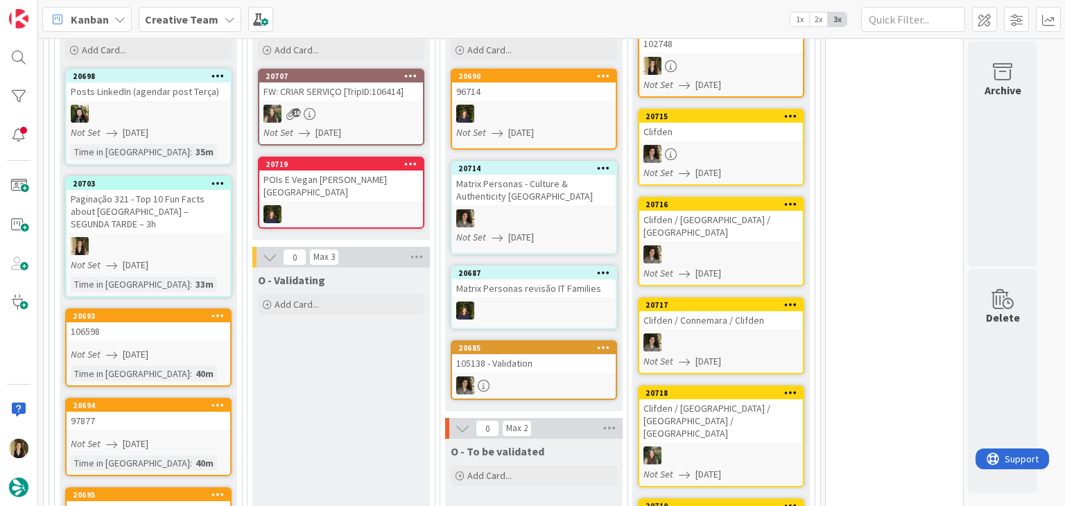
scroll to position [485, 0]
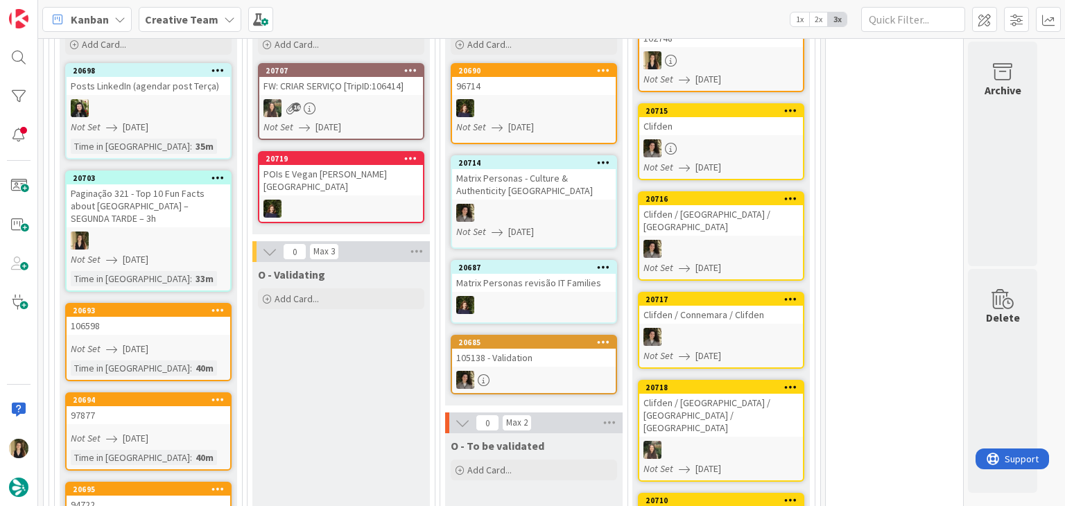
click at [207, 324] on link "20693 106598 Not Set 11/08/2025 Time in Column : 40m" at bounding box center [148, 342] width 166 height 78
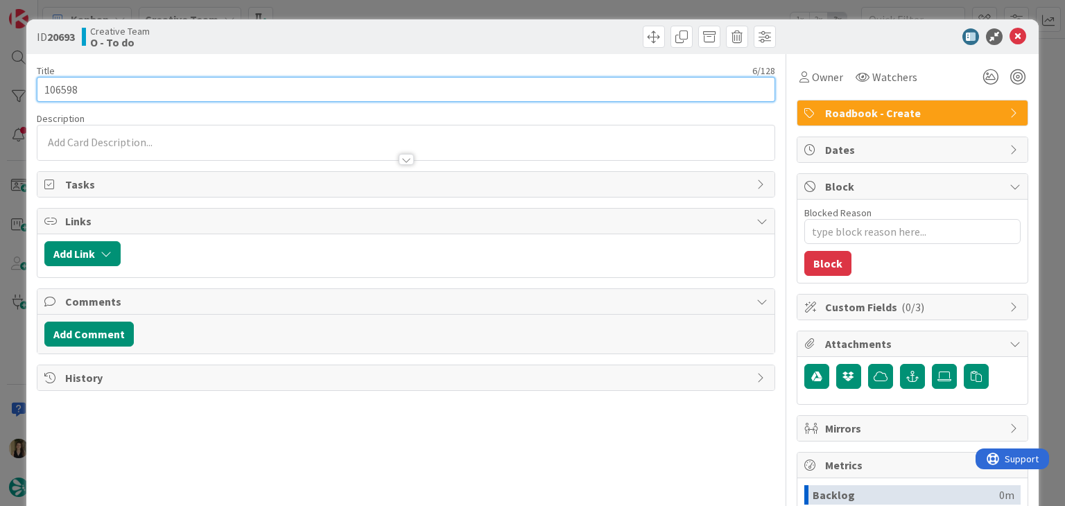
click at [62, 84] on input "106598" at bounding box center [406, 89] width 738 height 25
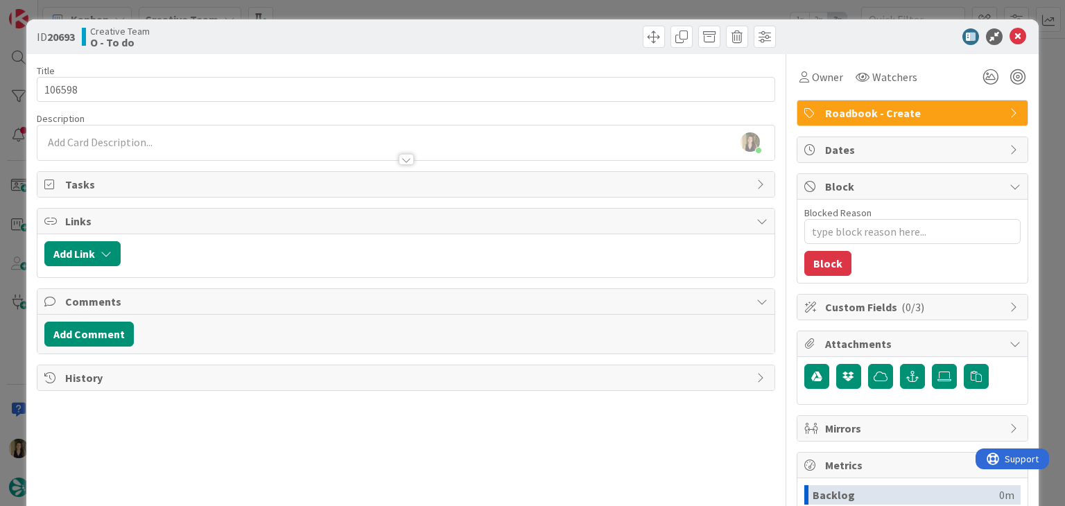
click at [338, 42] on div "Creative Team O - To do" at bounding box center [242, 37] width 321 height 22
click at [338, 6] on div "ID 20693 Creative Team O - To do Title 6 / 128 106598 Description Sofia Palma j…" at bounding box center [532, 253] width 1065 height 506
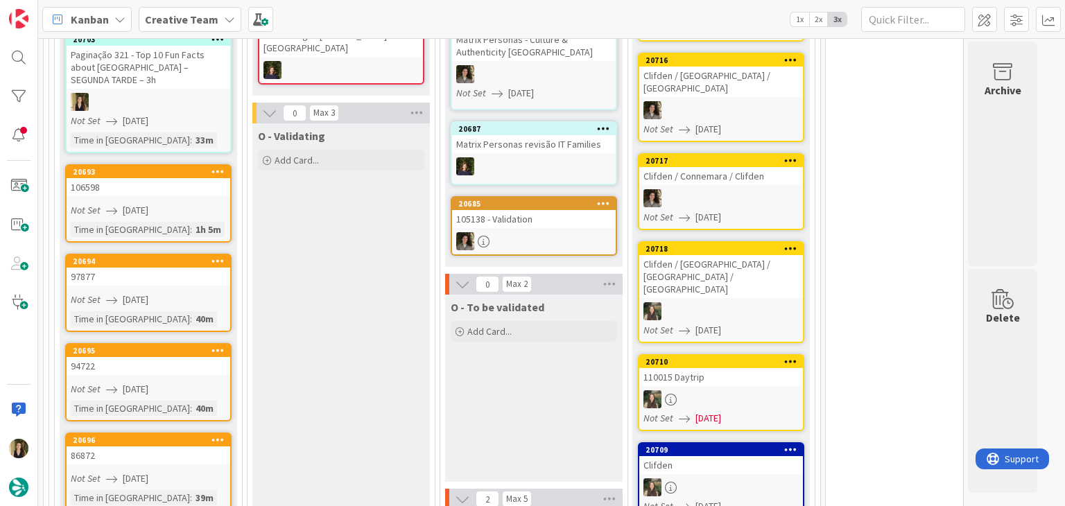
click at [197, 293] on div "Not Set [DATE]" at bounding box center [150, 300] width 159 height 15
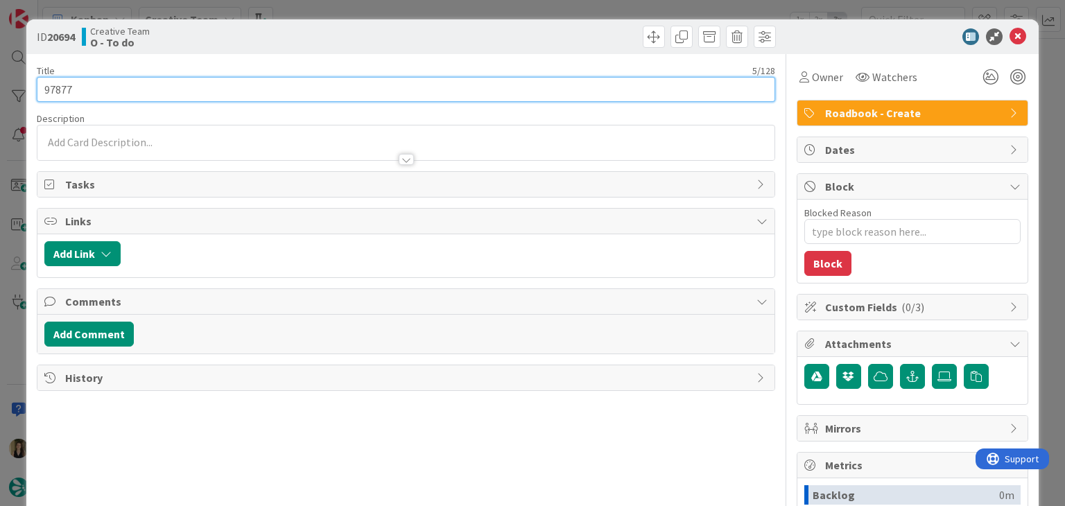
click at [61, 92] on input "97877" at bounding box center [406, 89] width 738 height 25
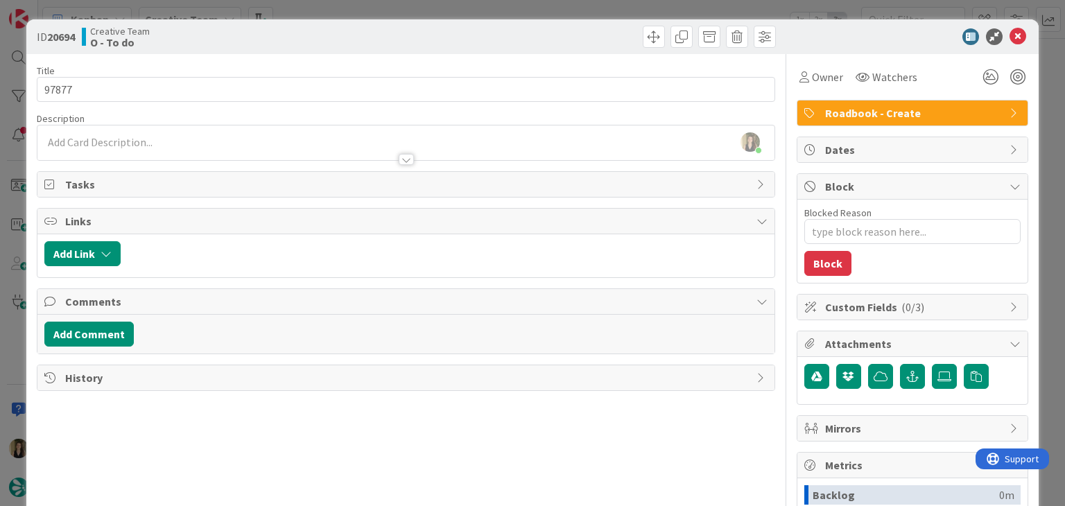
drag, startPoint x: 382, startPoint y: 28, endPoint x: 376, endPoint y: 19, distance: 11.2
click at [379, 27] on div "Creative Team O - To do" at bounding box center [242, 37] width 321 height 22
click at [374, 17] on div "ID 20694 Creative Team O - To do Title 5 / 128 97877 Description Sofia Palma ju…" at bounding box center [532, 253] width 1065 height 506
click at [373, 13] on div "ID 20694 Creative Team O - To do Title 5 / 128 97877 Description Sofia Palma ju…" at bounding box center [532, 253] width 1065 height 506
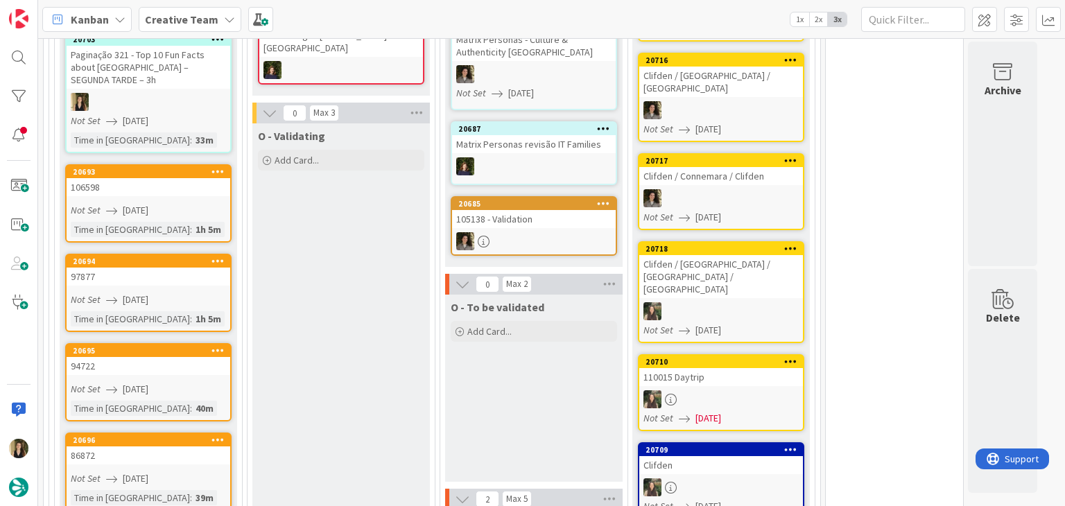
click at [202, 365] on link "20695 94722 Not Set 11/08/2025 Time in Column : 40m" at bounding box center [148, 382] width 166 height 78
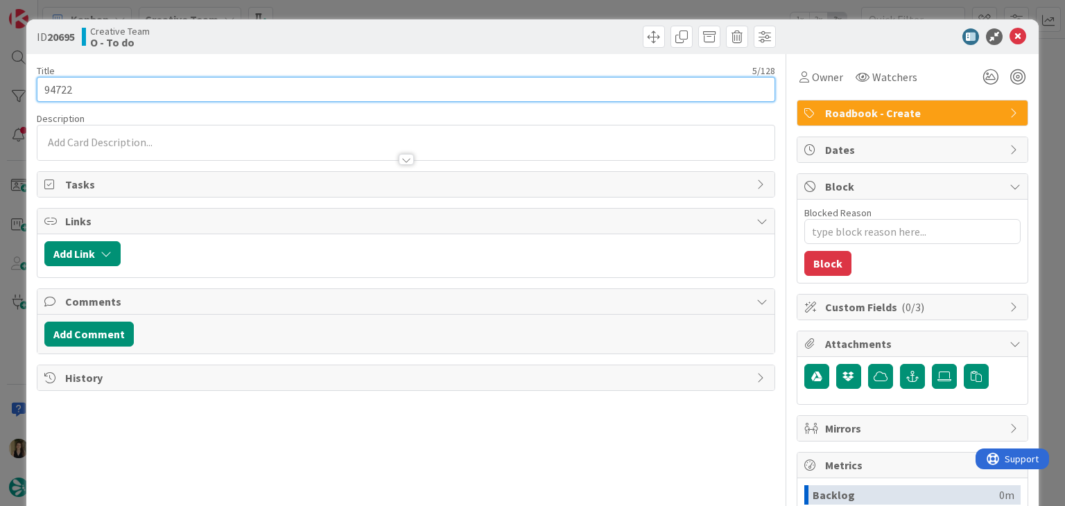
click at [67, 89] on input "94722" at bounding box center [406, 89] width 738 height 25
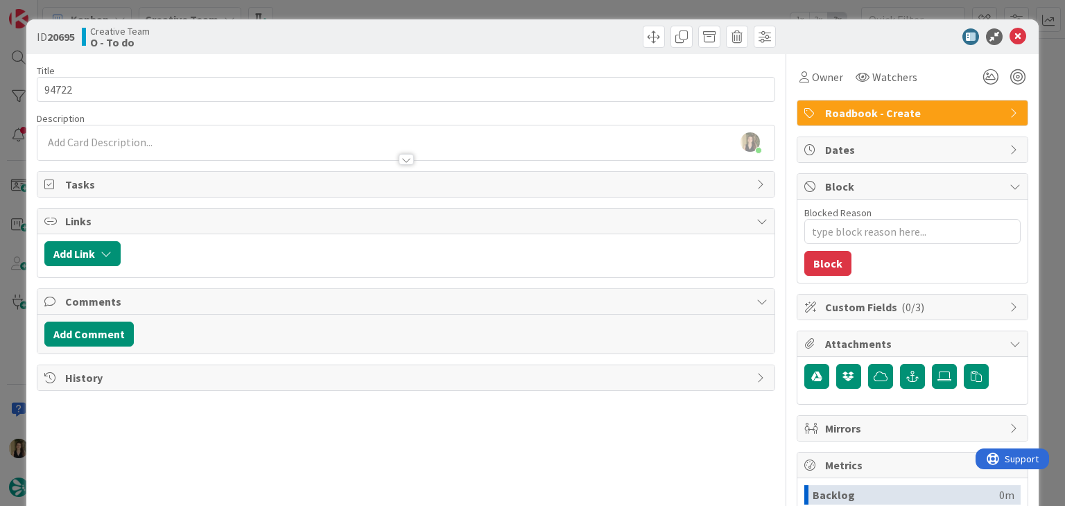
drag, startPoint x: 374, startPoint y: 31, endPoint x: 374, endPoint y: 9, distance: 21.5
click at [375, 31] on div "Creative Team O - To do" at bounding box center [242, 37] width 321 height 22
click at [377, 9] on div "ID 20695 Creative Team O - To do Title 5 / 128 94722 Description Sofia Palma ju…" at bounding box center [532, 253] width 1065 height 506
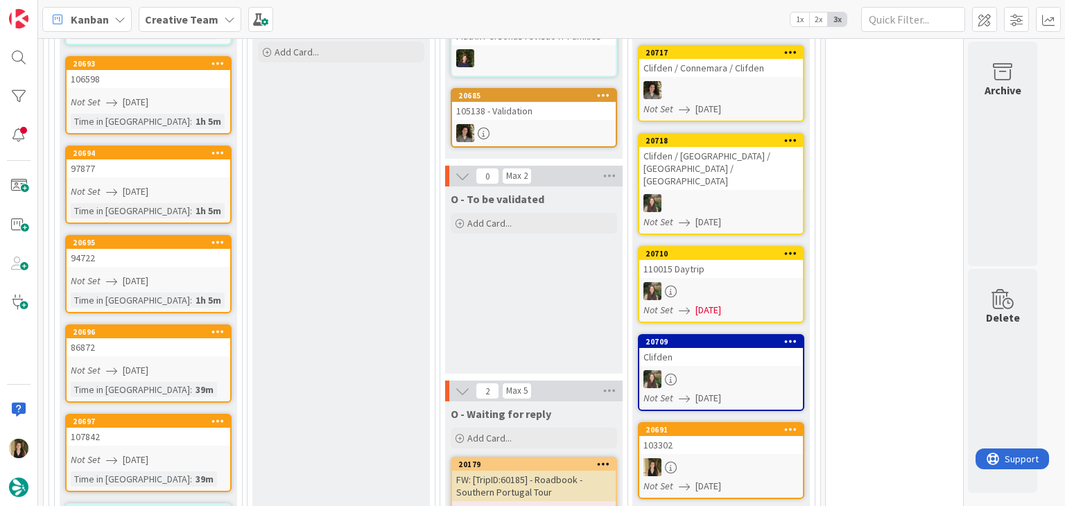
scroll to position [763, 0]
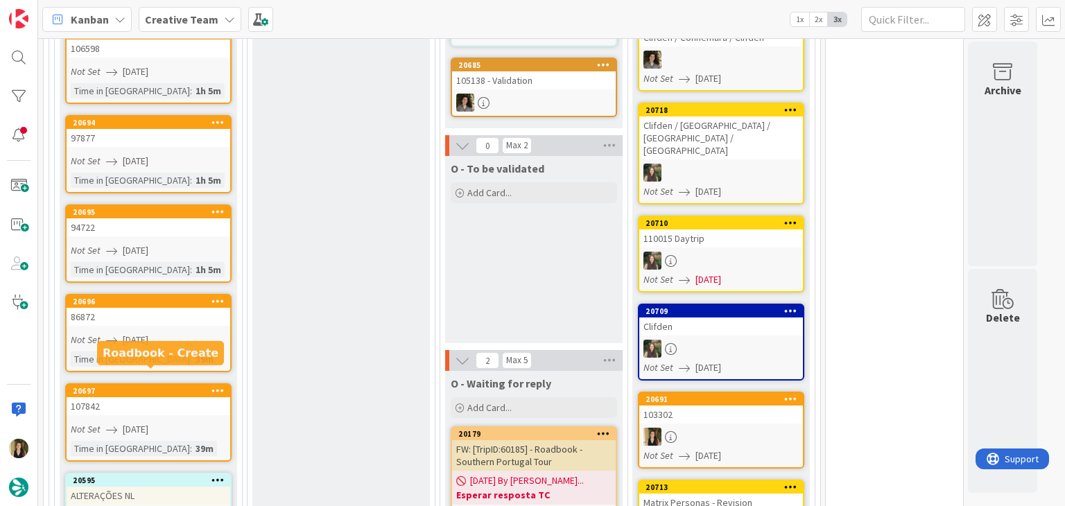
click at [190, 351] on div "Time in Column : 39m" at bounding box center [148, 358] width 155 height 15
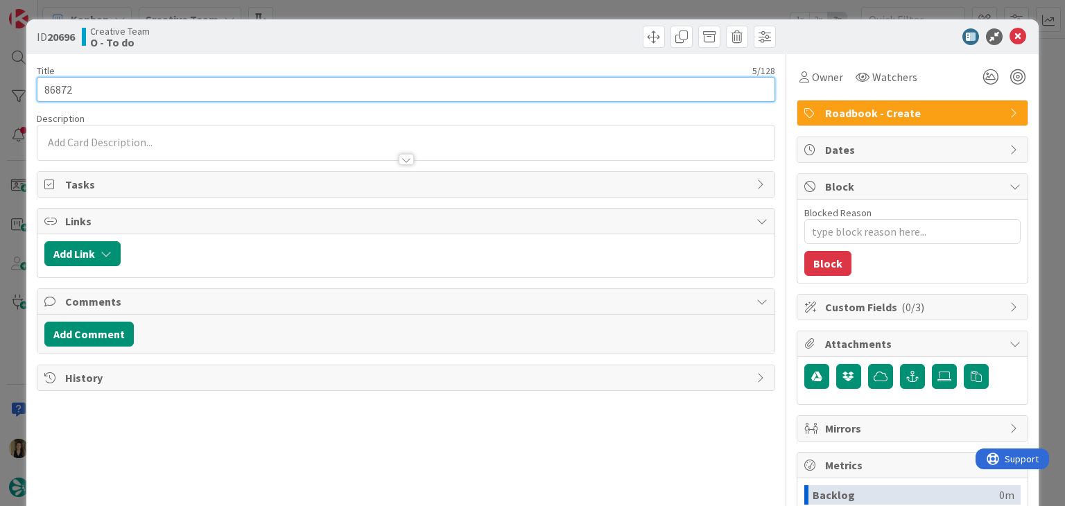
click at [55, 96] on input "86872" at bounding box center [406, 89] width 738 height 25
click at [55, 95] on input "86872" at bounding box center [406, 89] width 738 height 25
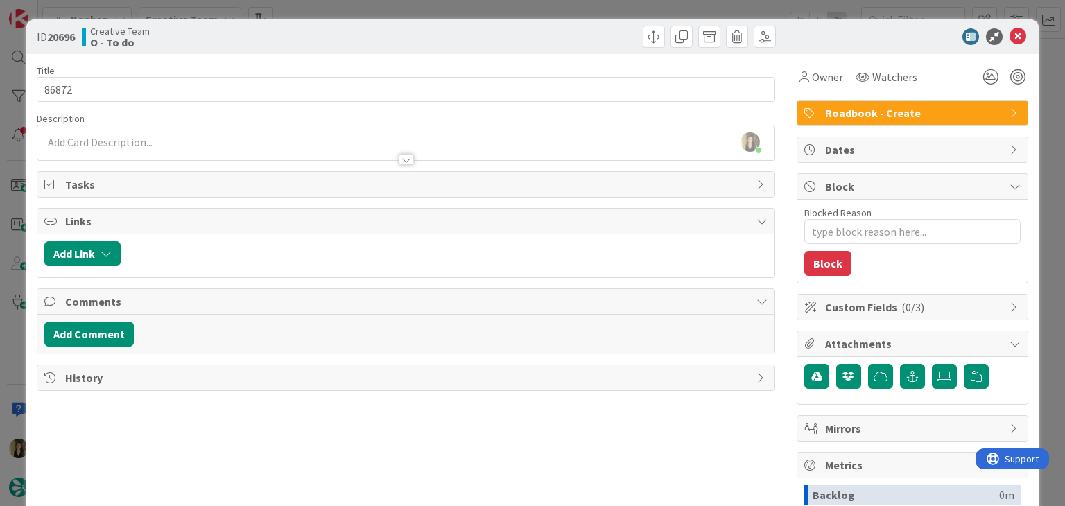
click at [393, 14] on div "ID 20696 Creative Team O - To do Title 5 / 128 86872 Description Sofia Palma ju…" at bounding box center [532, 253] width 1065 height 506
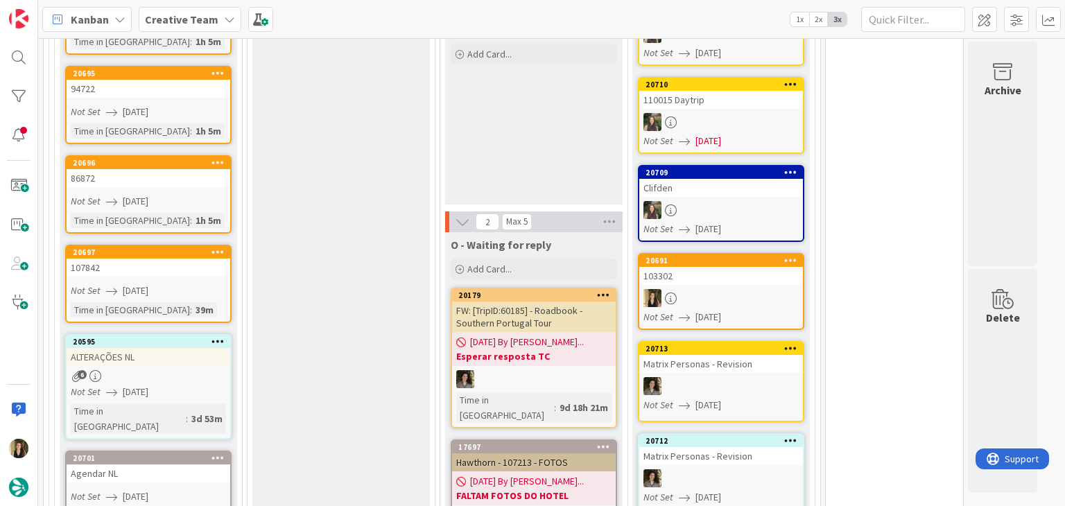
click at [202, 283] on link "20697 107842 Not Set 11/08/2025 Time in Column : 39m" at bounding box center [148, 284] width 166 height 78
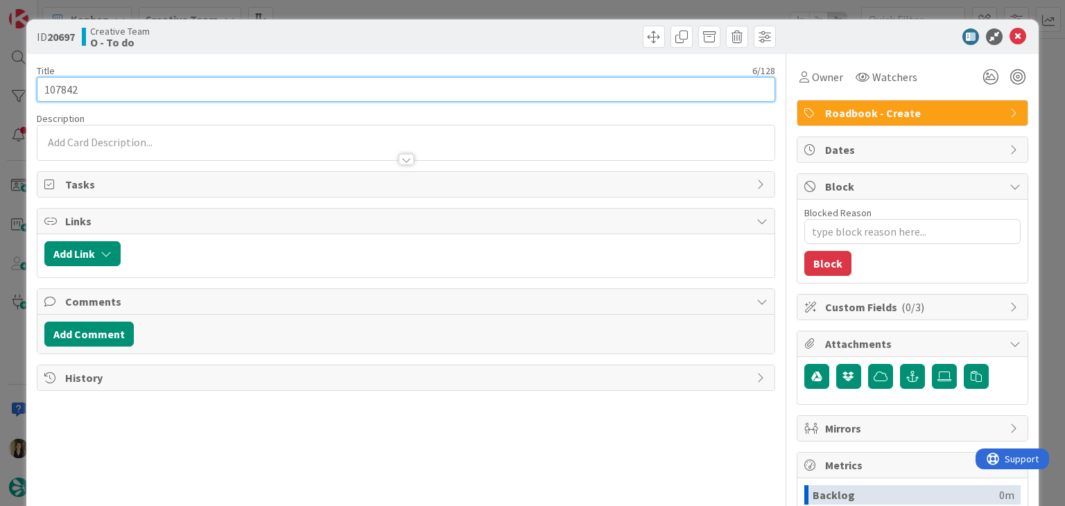
click at [52, 87] on input "107842" at bounding box center [406, 89] width 738 height 25
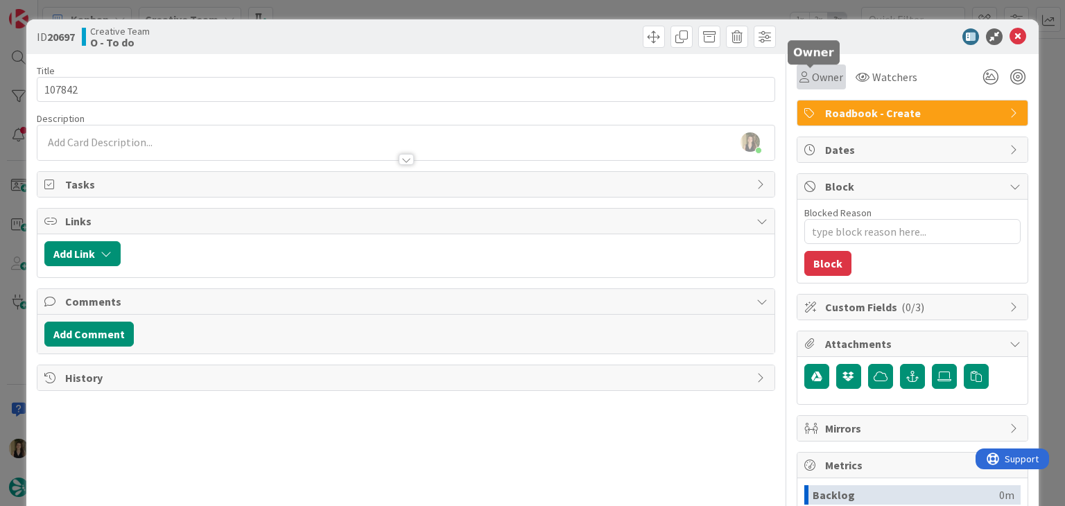
click at [814, 84] on span "Owner" at bounding box center [827, 77] width 31 height 17
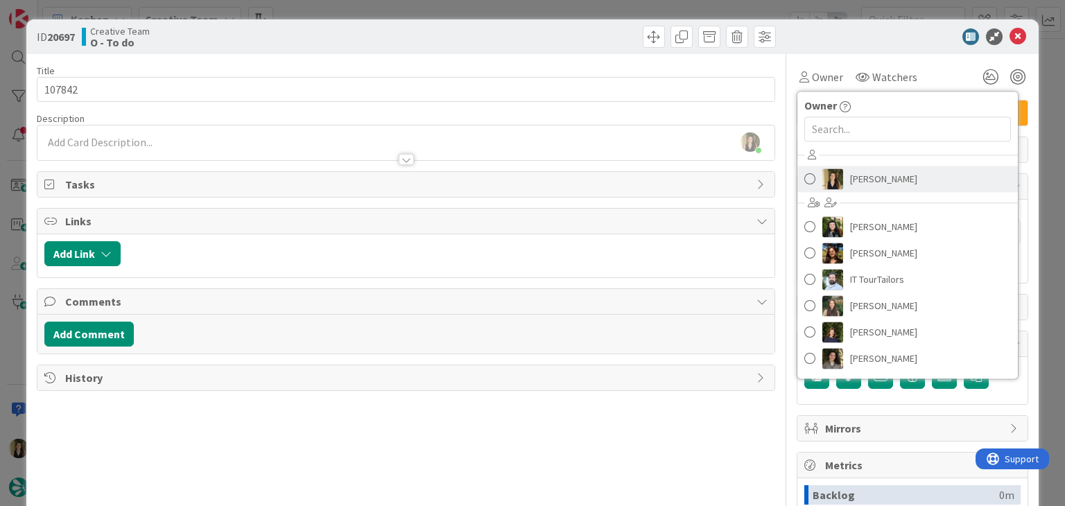
click at [863, 173] on span "[PERSON_NAME]" at bounding box center [883, 178] width 67 height 21
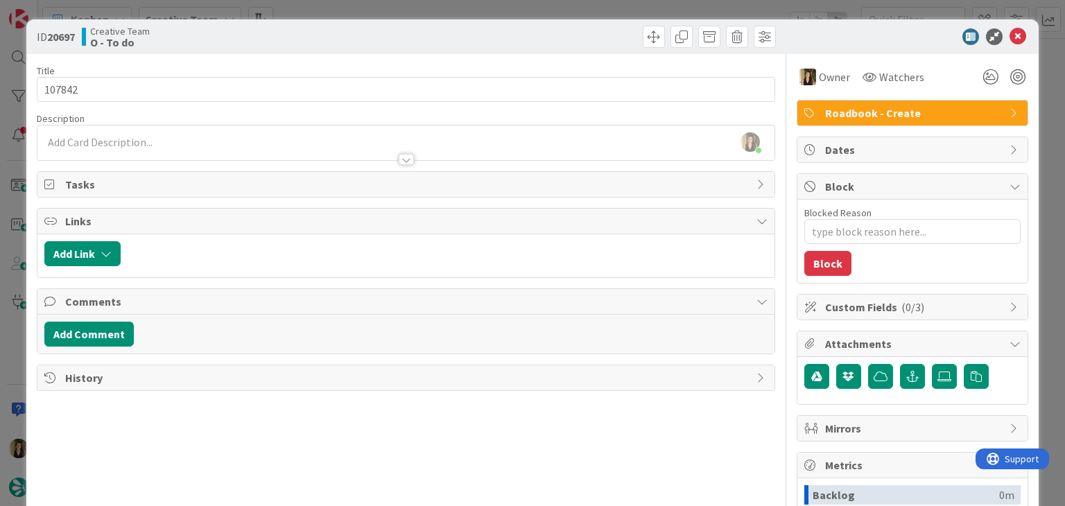
drag, startPoint x: 544, startPoint y: 46, endPoint x: 534, endPoint y: 13, distance: 34.9
click at [541, 42] on div at bounding box center [593, 37] width 366 height 22
click at [533, 11] on div "ID 20697 Creative Team O - To do Title 6 / 128 107842 Description Sofia Palma j…" at bounding box center [532, 253] width 1065 height 506
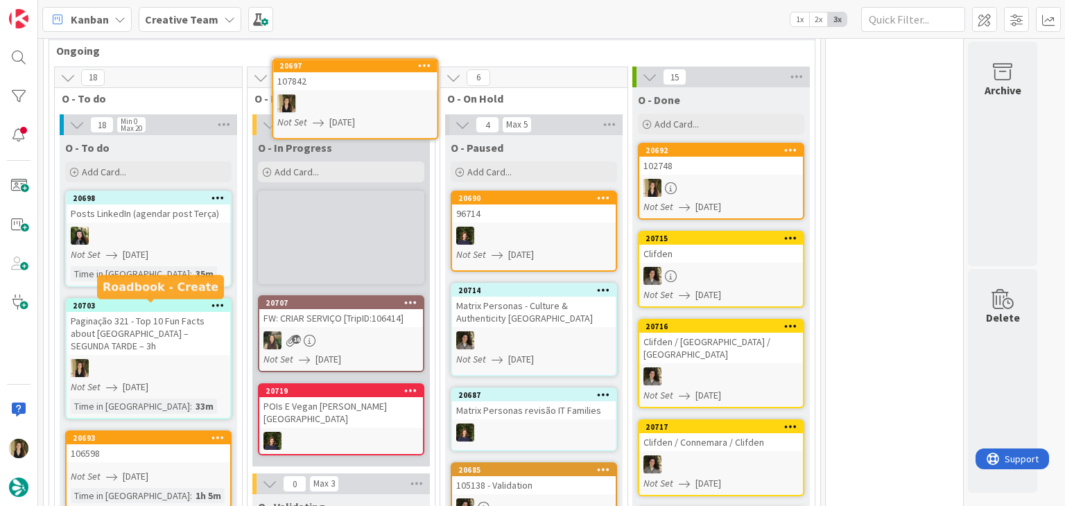
scroll to position [299, 0]
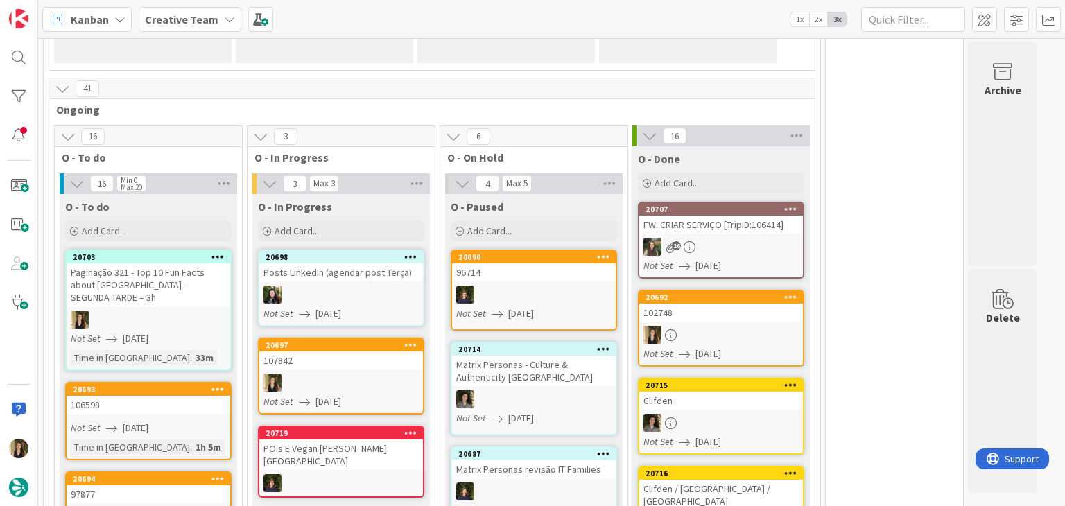
click at [355, 381] on div at bounding box center [341, 383] width 164 height 18
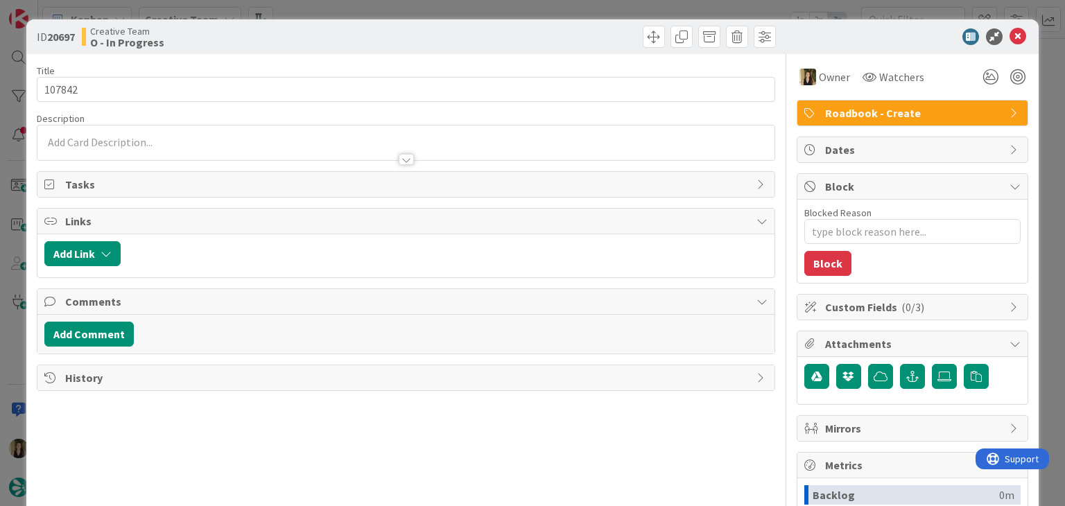
type textarea "x"
click at [266, 142] on div at bounding box center [405, 142] width 736 height 35
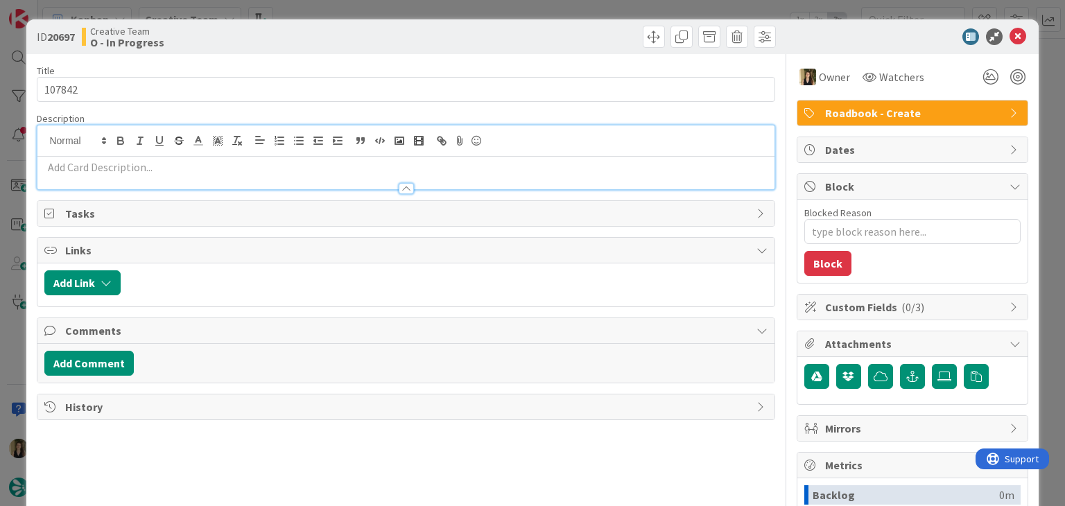
click at [270, 164] on p at bounding box center [405, 167] width 722 height 16
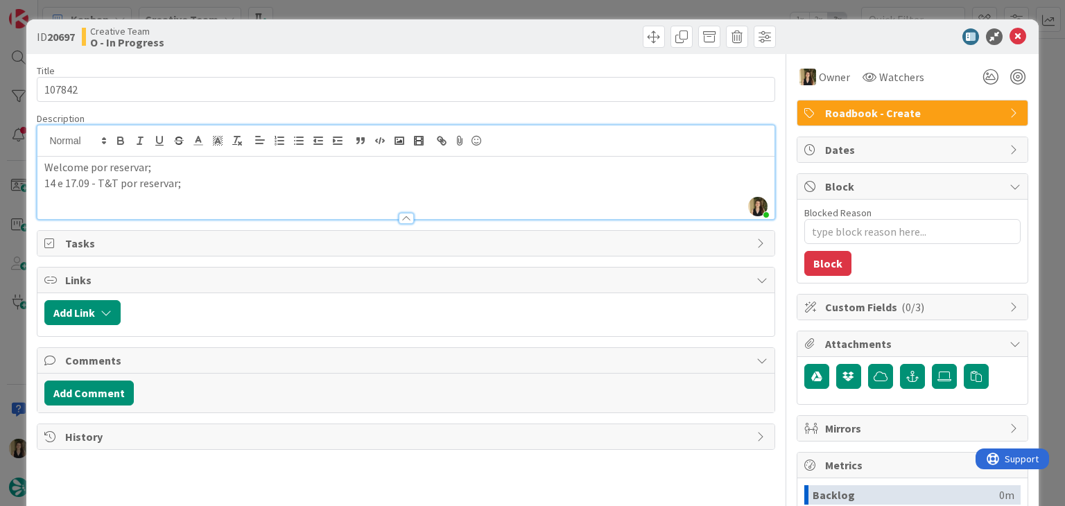
click at [65, 178] on p "14 e 17.09 - T&T por reservar;" at bounding box center [405, 183] width 722 height 16
drag, startPoint x: 99, startPoint y: 180, endPoint x: 171, endPoint y: 138, distance: 82.6
click at [104, 177] on p "14.09, 17.09 - T&T por reservar;" at bounding box center [405, 183] width 722 height 16
drag, startPoint x: 98, startPoint y: 184, endPoint x: 134, endPoint y: 166, distance: 40.9
click at [97, 184] on p "14.09, 17.09 20.09 - T&T por reservar;" at bounding box center [405, 183] width 722 height 16
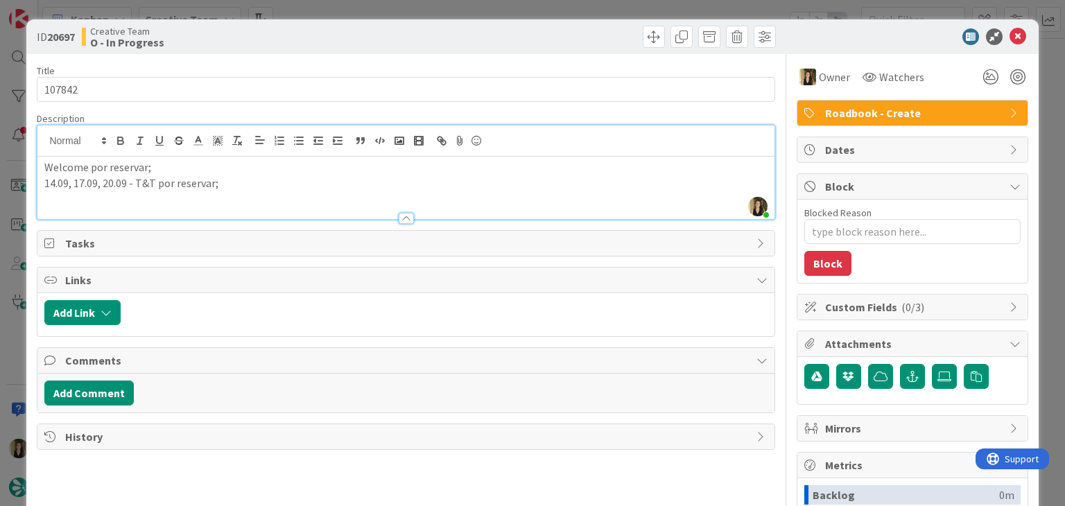
drag, startPoint x: 132, startPoint y: 181, endPoint x: 160, endPoint y: 164, distance: 32.9
click at [132, 181] on p "14.09, 17.09, 20.09 - T&T por reservar;" at bounding box center [405, 183] width 722 height 16
click at [398, 50] on div "ID 20697 Creative Team O - In Progress" at bounding box center [531, 36] width 1011 height 35
click at [380, 17] on div "ID 20697 Creative Team O - In Progress Title 6 / 128 107842 Description Sofia P…" at bounding box center [532, 253] width 1065 height 506
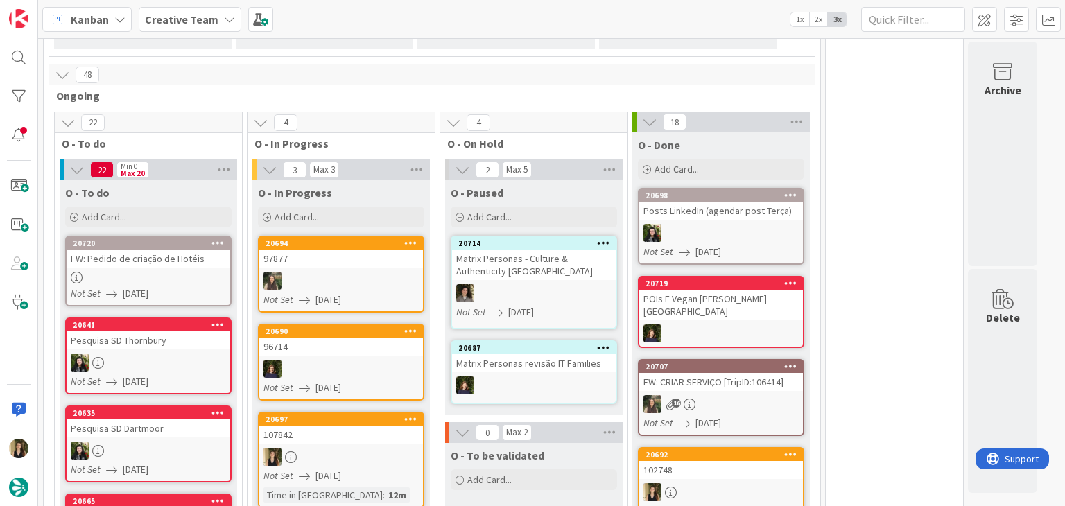
click at [372, 374] on div at bounding box center [341, 369] width 164 height 18
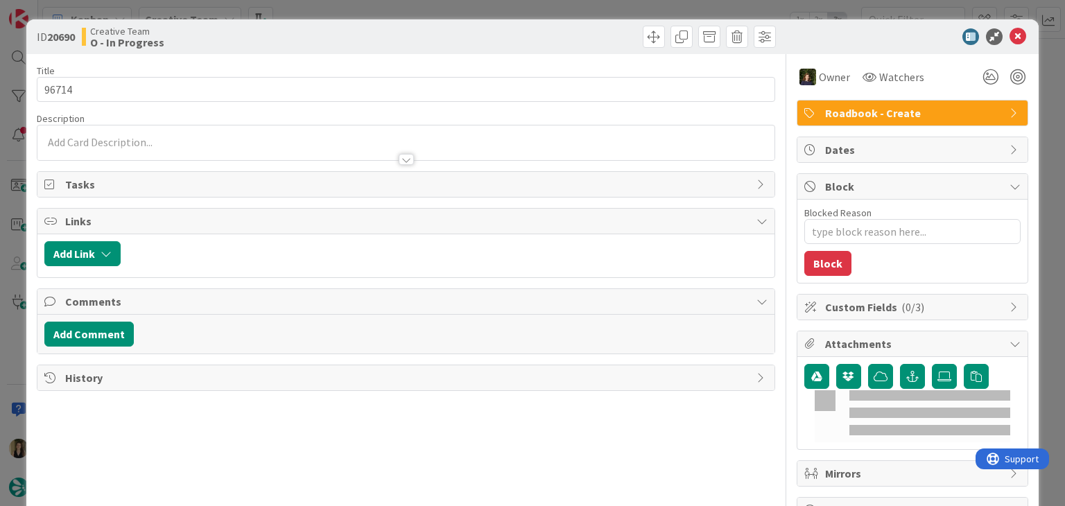
click at [405, 12] on div "ID 20690 Creative Team O - In Progress Title 5 / 128 96714 Description Owner Wa…" at bounding box center [532, 253] width 1065 height 506
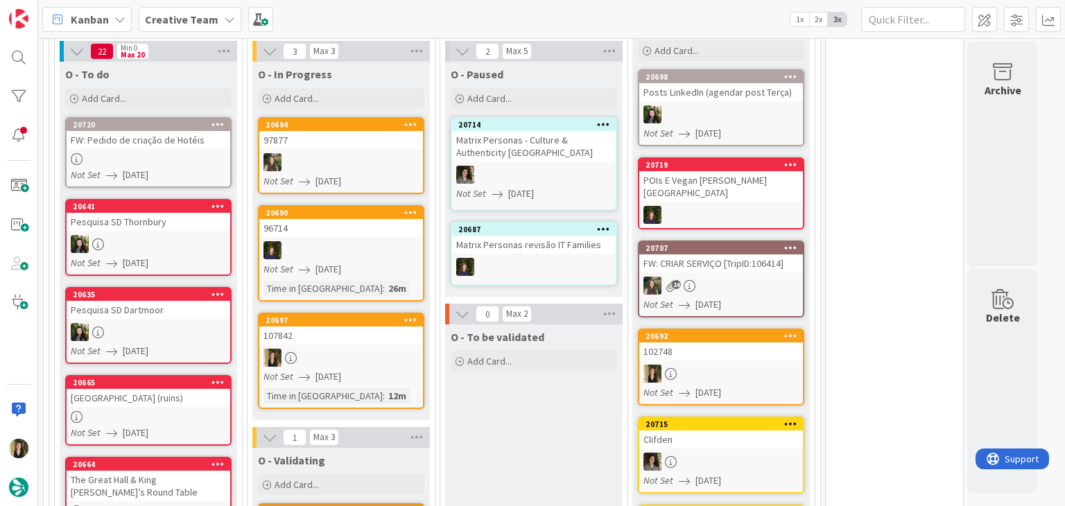
scroll to position [451, 0]
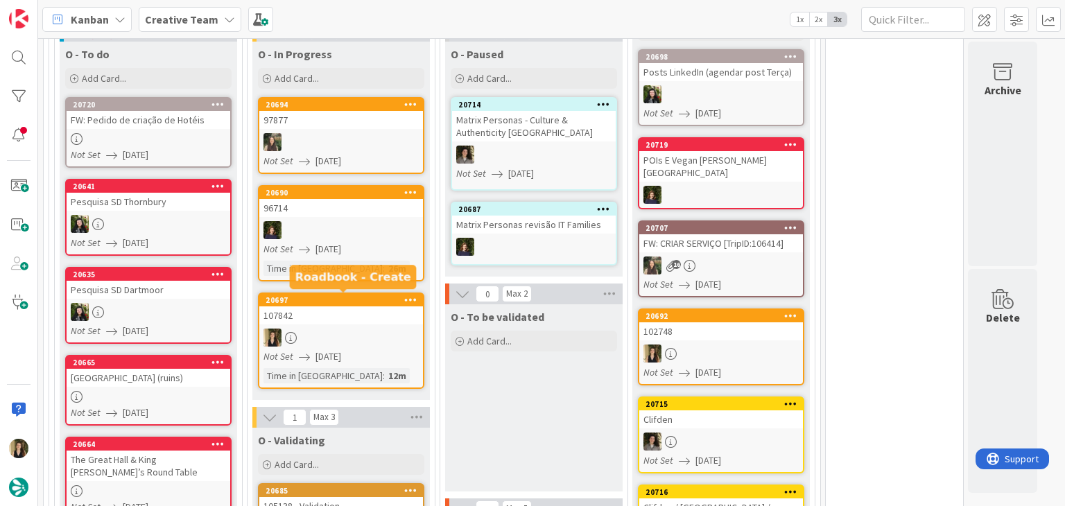
click at [370, 325] on link "20697 107842 Not Set 11/08/2025 Time in Column : 12m" at bounding box center [341, 341] width 166 height 96
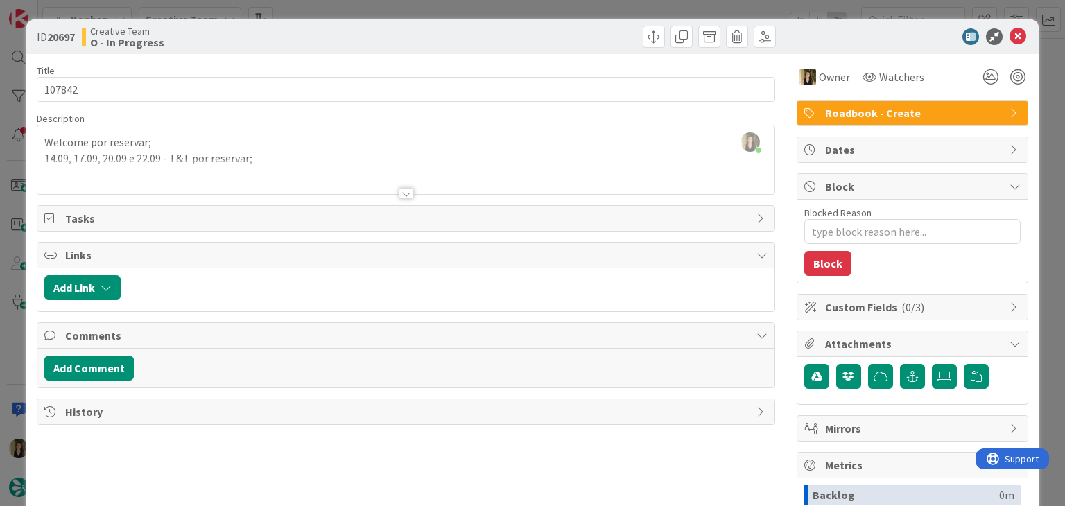
click at [270, 157] on div "Welcome por reservar; 14.09, 17.09, 20.09 e 22.09 - T&T por reservar;" at bounding box center [405, 163] width 736 height 62
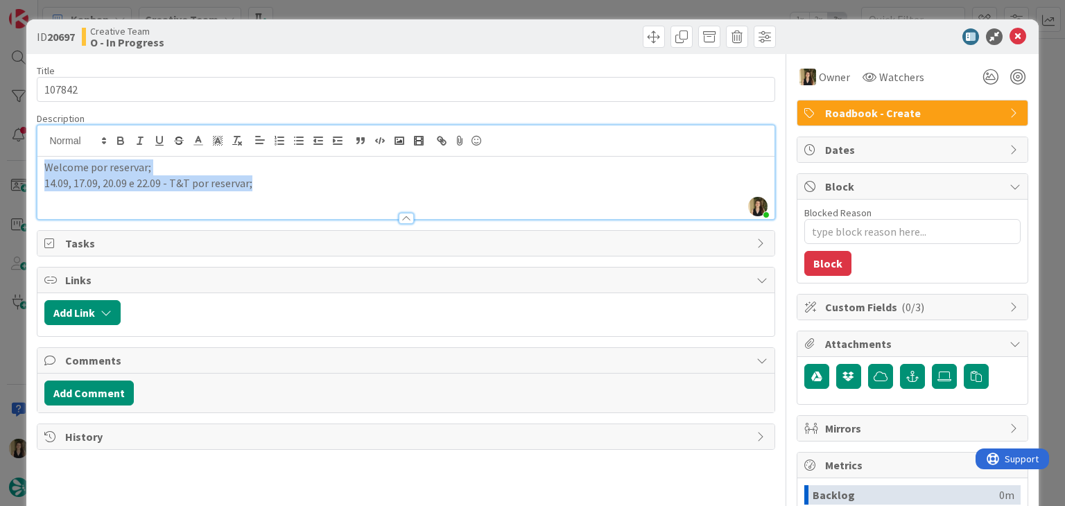
drag, startPoint x: 150, startPoint y: 184, endPoint x: 26, endPoint y: 162, distance: 125.4
click at [26, 162] on div "ID 20697 Creative Team O - In Progress Title 6 / 128 107842 Description Sofia P…" at bounding box center [531, 372] width 1011 height 706
copy div "Welcome por reservar; 14.09, 17.09, 20.09 e 22.09 - T&T por reservar;"
click at [355, 33] on div "Creative Team O - In Progress" at bounding box center [242, 37] width 321 height 22
click at [354, 12] on div "ID 20697 Creative Team O - In Progress Title 6 / 128 107842 Description Sofia P…" at bounding box center [532, 253] width 1065 height 506
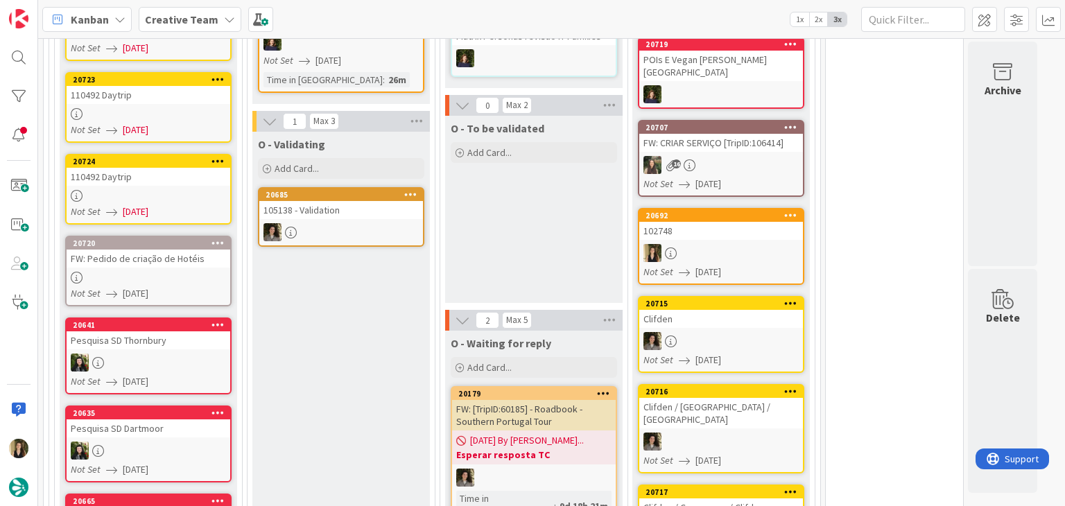
scroll to position [670, 0]
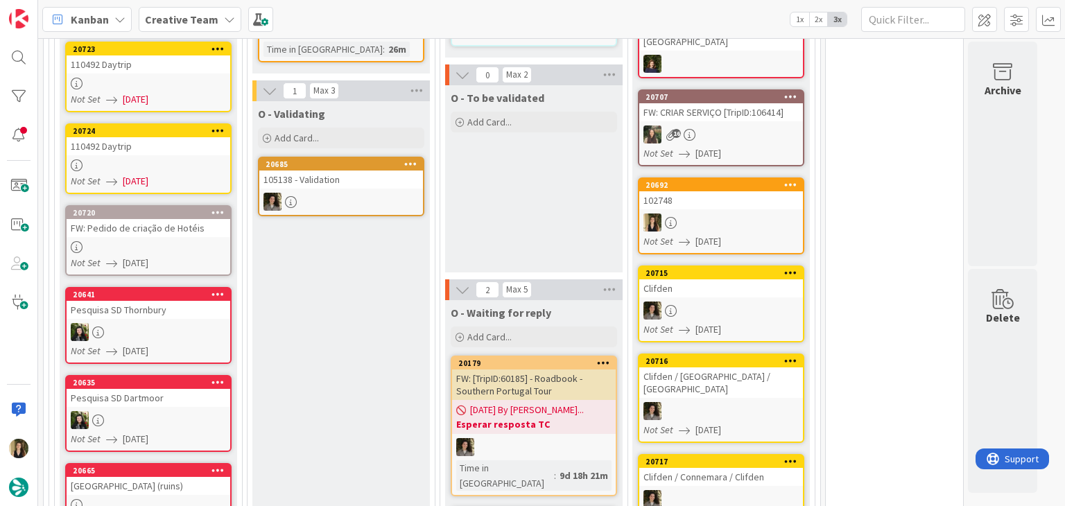
click at [531, 211] on div "O - To be validated Add Card..." at bounding box center [533, 178] width 177 height 187
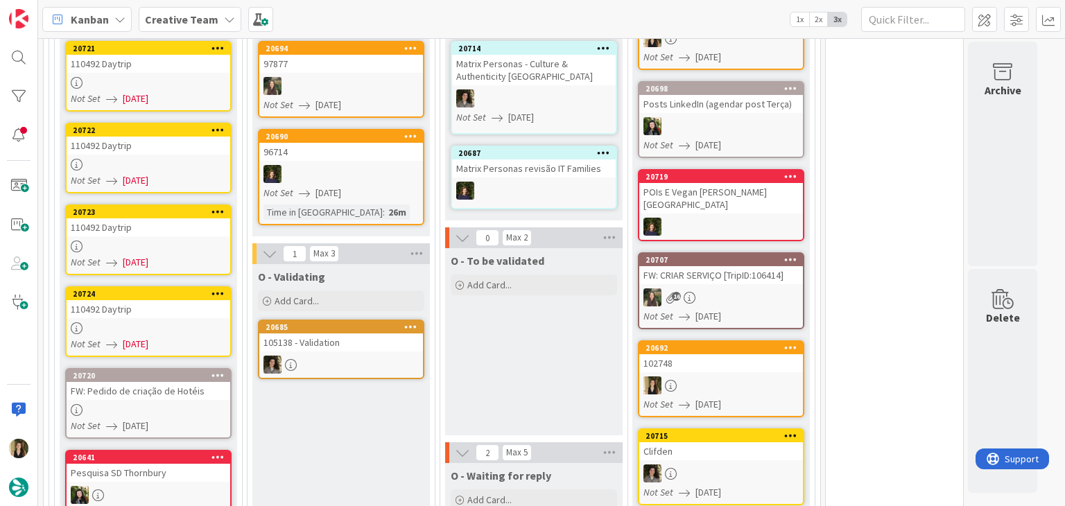
scroll to position [462, 0]
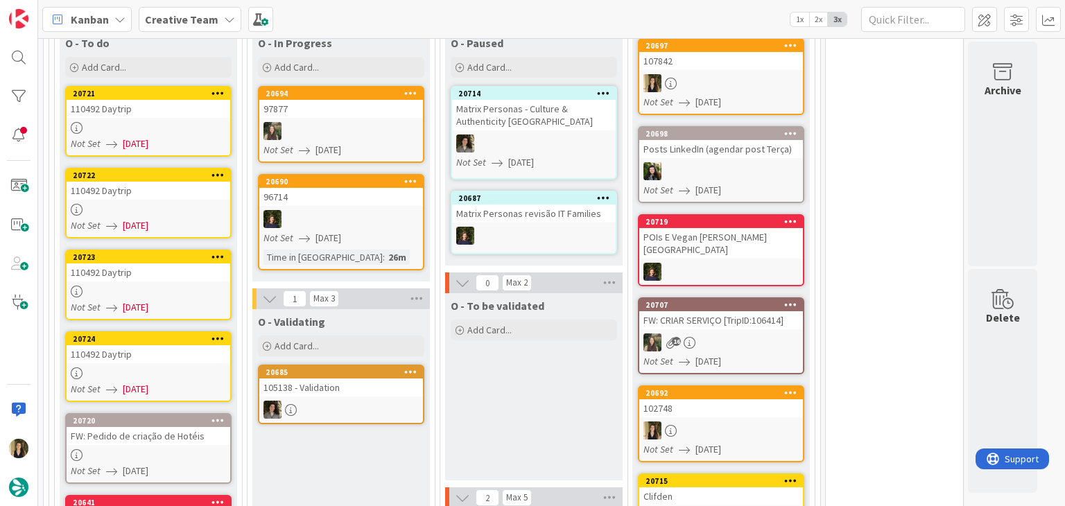
click at [164, 134] on link "20721 110492 Daytrip Not Set 11/08/2025" at bounding box center [148, 121] width 166 height 71
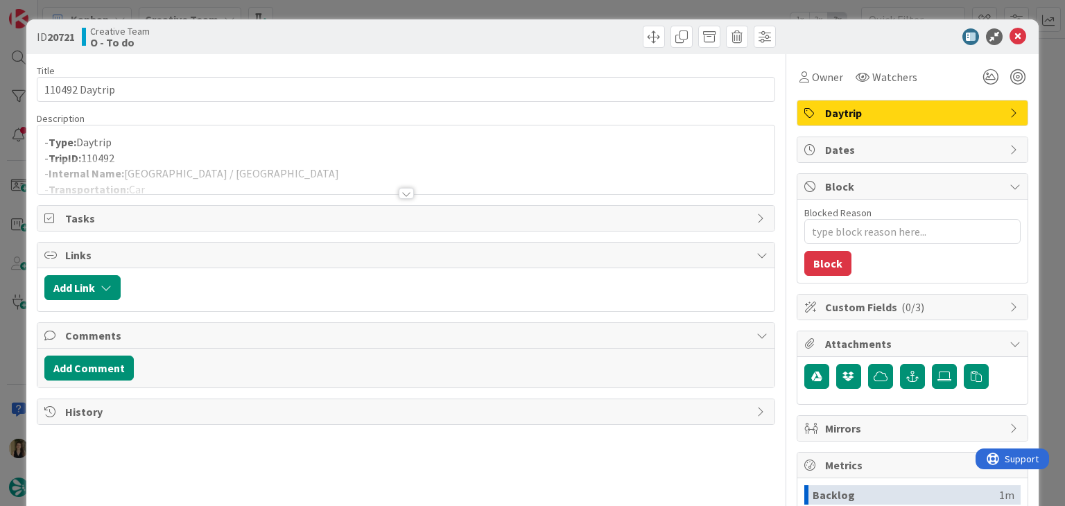
drag, startPoint x: 417, startPoint y: 12, endPoint x: 408, endPoint y: 15, distance: 9.9
click at [416, 12] on div "ID 20721 Creative Team O - To do Title 14 / 128 110492 Daytrip Description - Ty…" at bounding box center [532, 253] width 1065 height 506
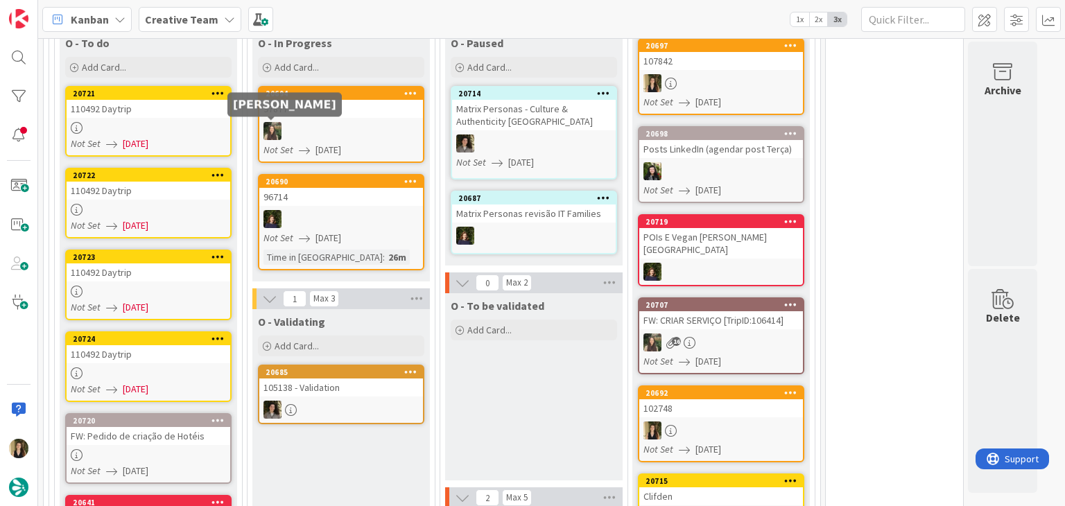
click at [190, 209] on div at bounding box center [149, 210] width 164 height 12
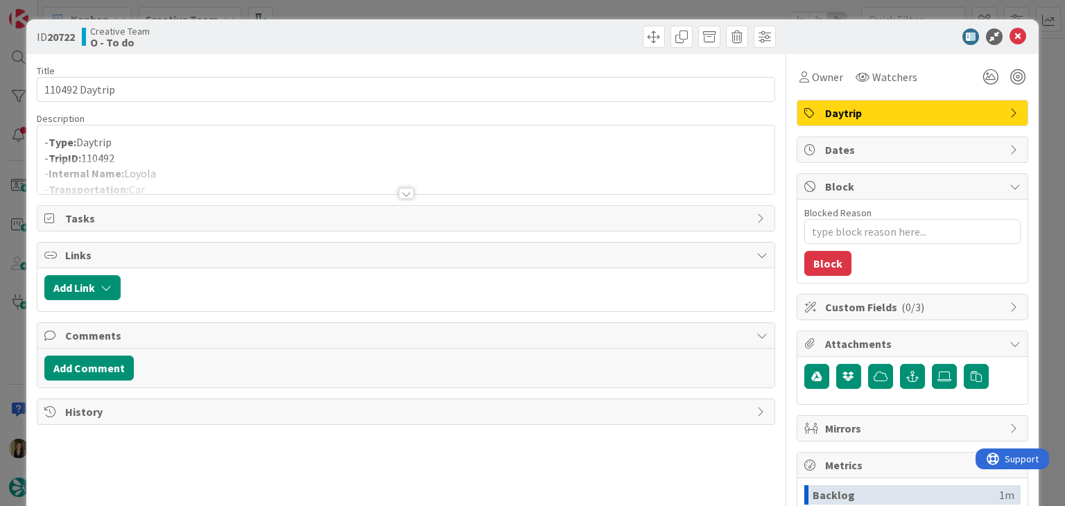
click at [468, 8] on div "ID 20722 Creative Team O - To do Title 14 / 128 110492 Daytrip Description - Ty…" at bounding box center [532, 253] width 1065 height 506
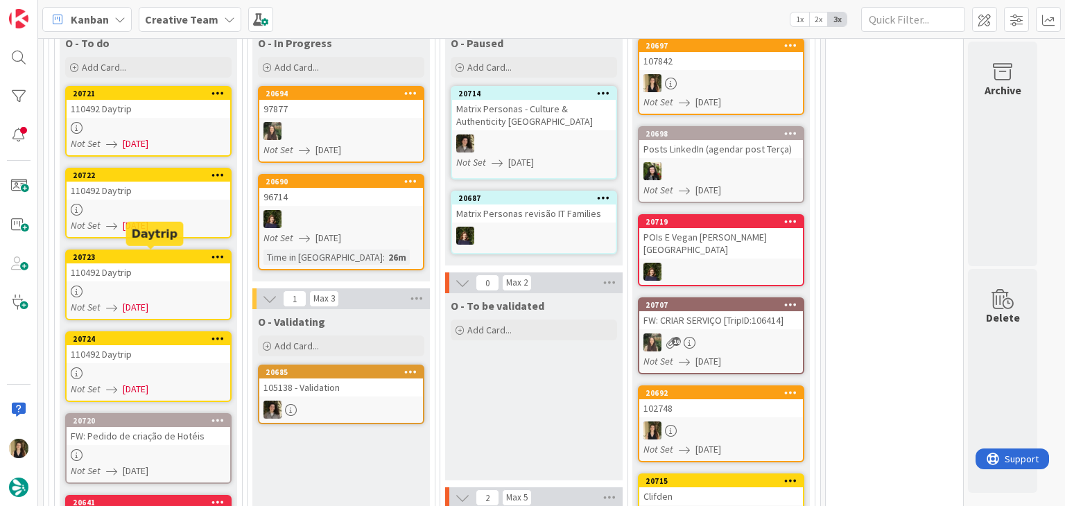
click at [177, 279] on div "110492 Daytrip" at bounding box center [149, 272] width 164 height 18
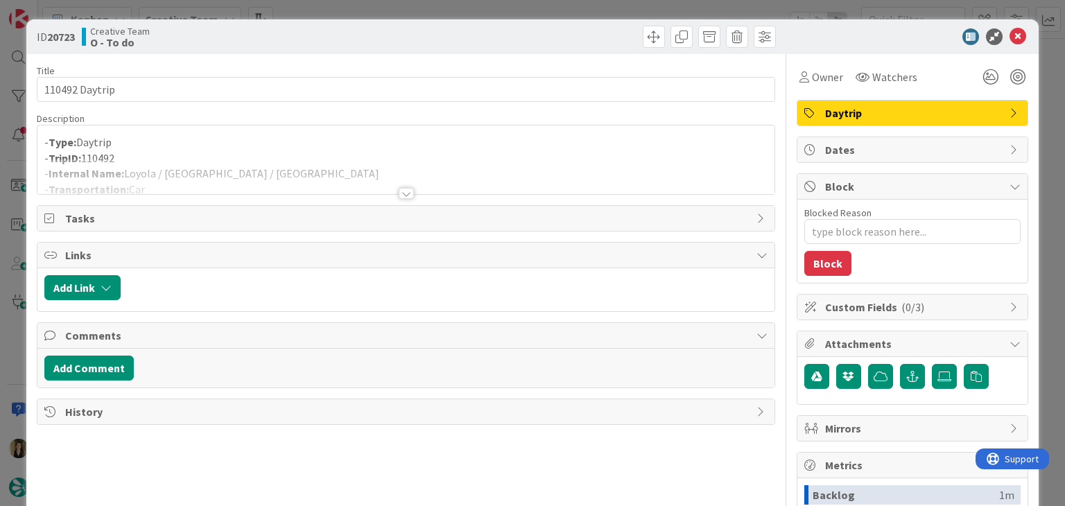
click at [408, 10] on div "ID 20723 Creative Team O - To do Title 14 / 128 110492 Daytrip Description - Ty…" at bounding box center [532, 253] width 1065 height 506
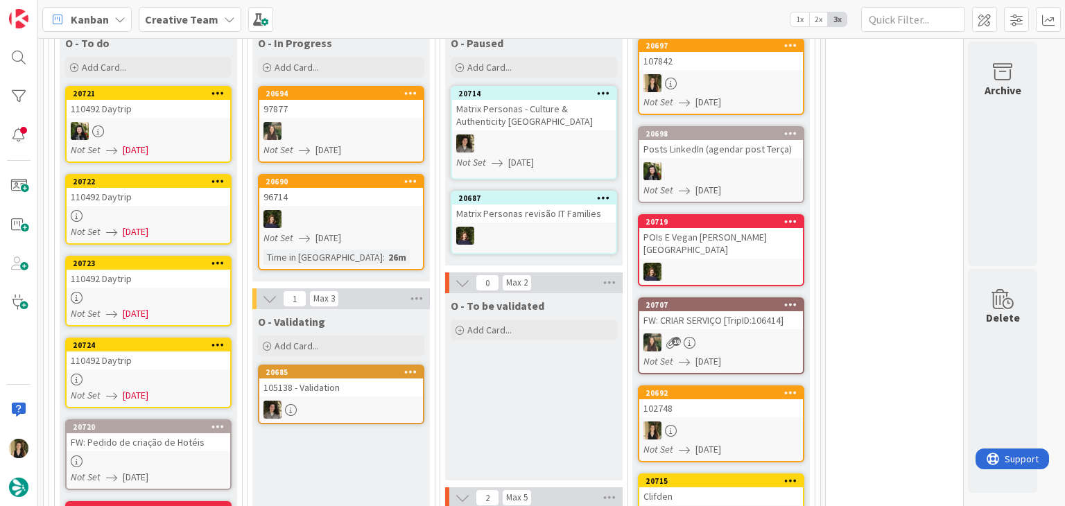
click at [525, 377] on div "O - To be validated Add Card..." at bounding box center [533, 386] width 177 height 187
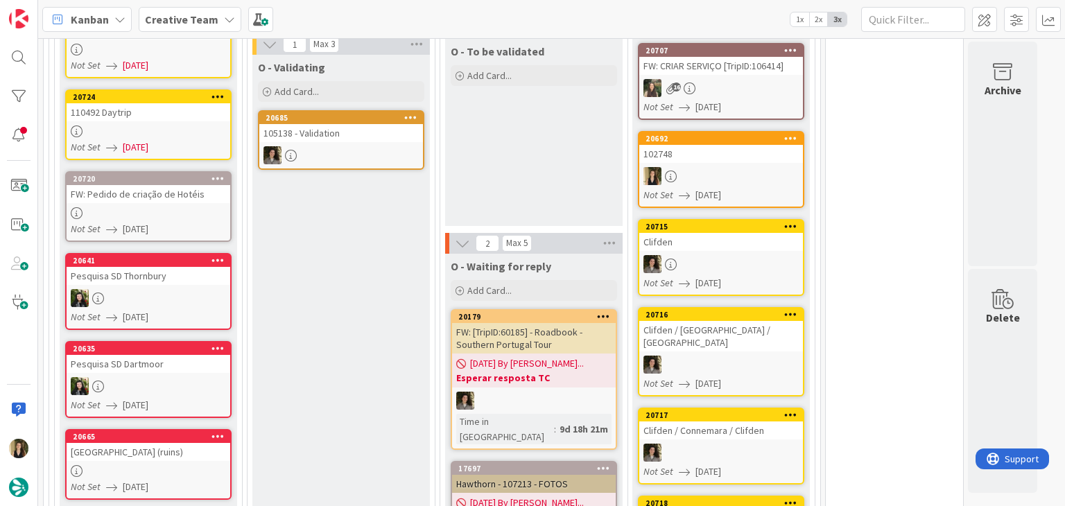
scroll to position [677, 0]
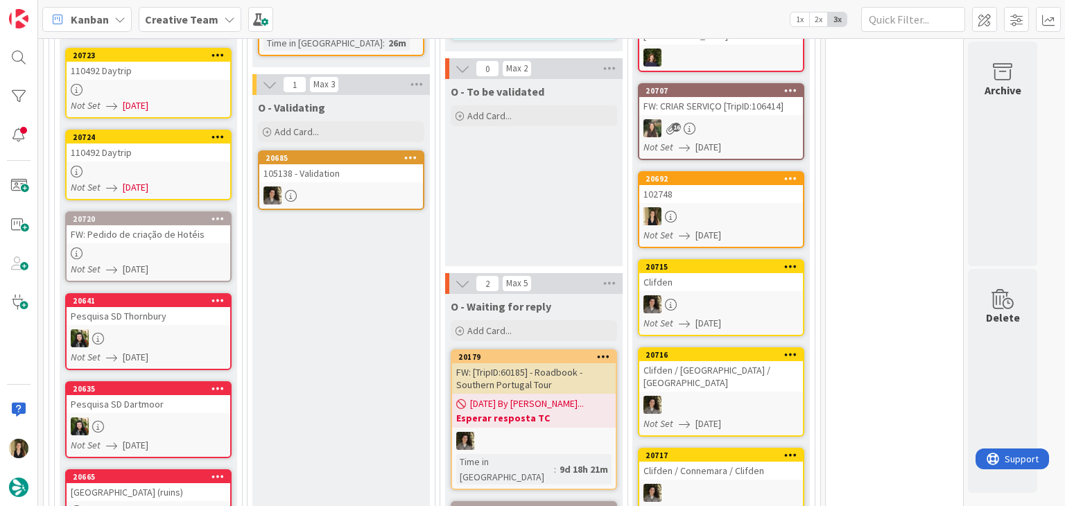
click at [194, 272] on div "Not Set [DATE]" at bounding box center [150, 269] width 159 height 15
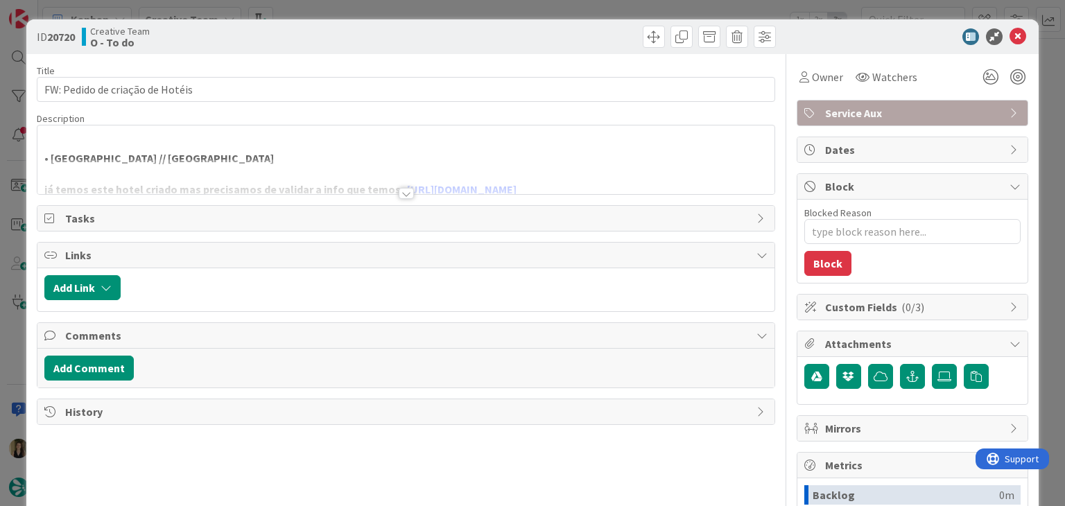
click at [401, 192] on div at bounding box center [406, 193] width 15 height 11
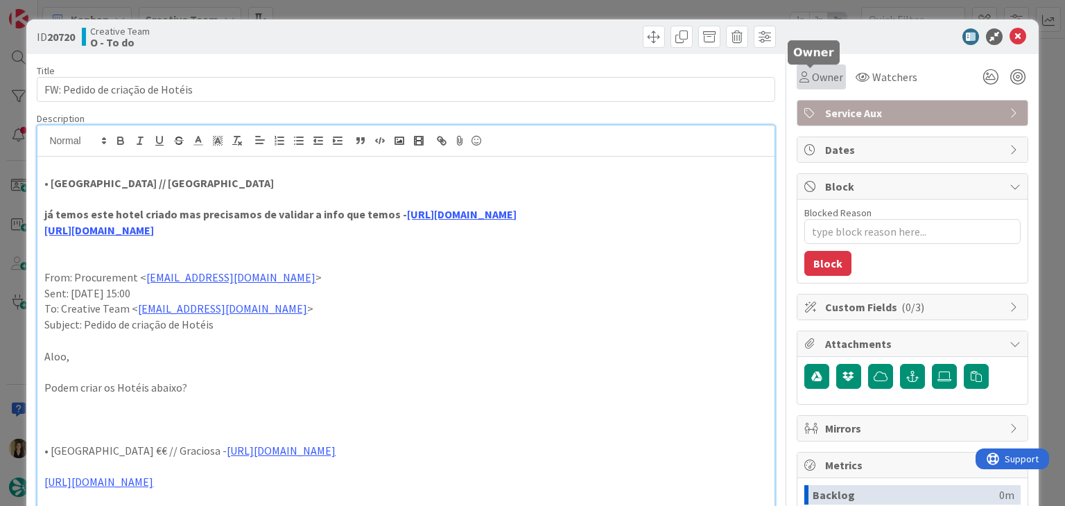
click at [812, 84] on span "Owner" at bounding box center [827, 77] width 31 height 17
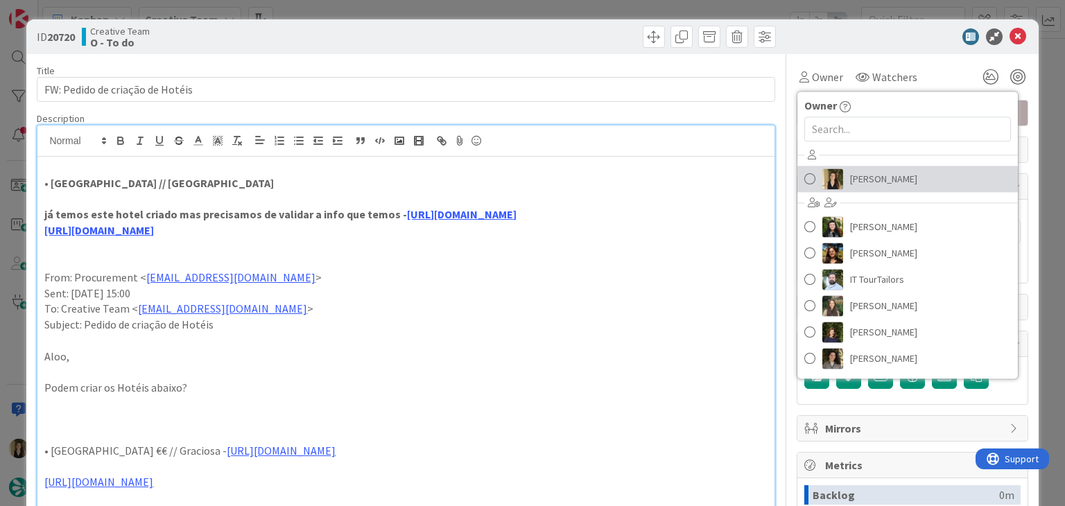
click at [854, 186] on span "[PERSON_NAME]" at bounding box center [883, 178] width 67 height 21
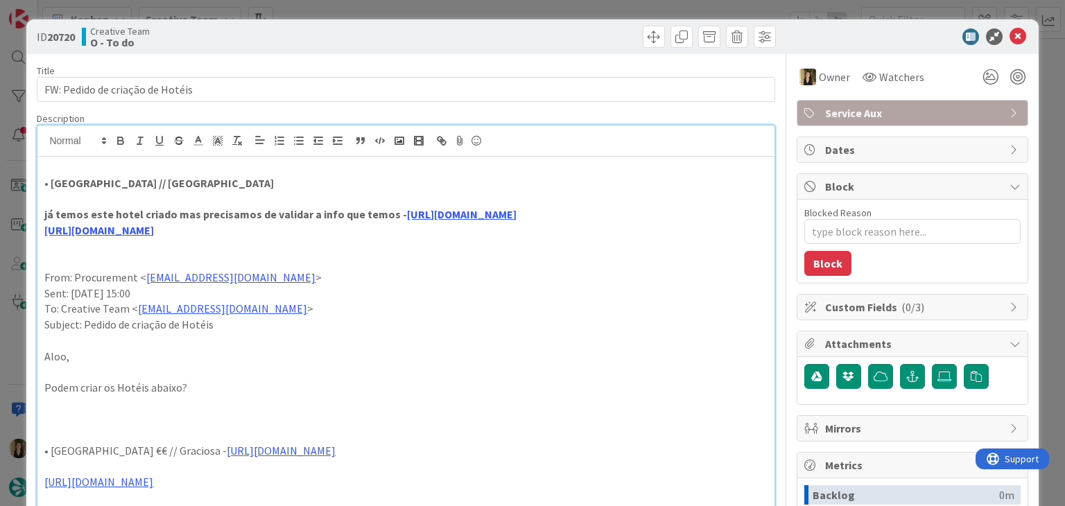
click at [507, 12] on div "ID 20720 Creative Team O - To do Title 32 / 128 FW: Pedido de criação de Hotéis…" at bounding box center [532, 253] width 1065 height 506
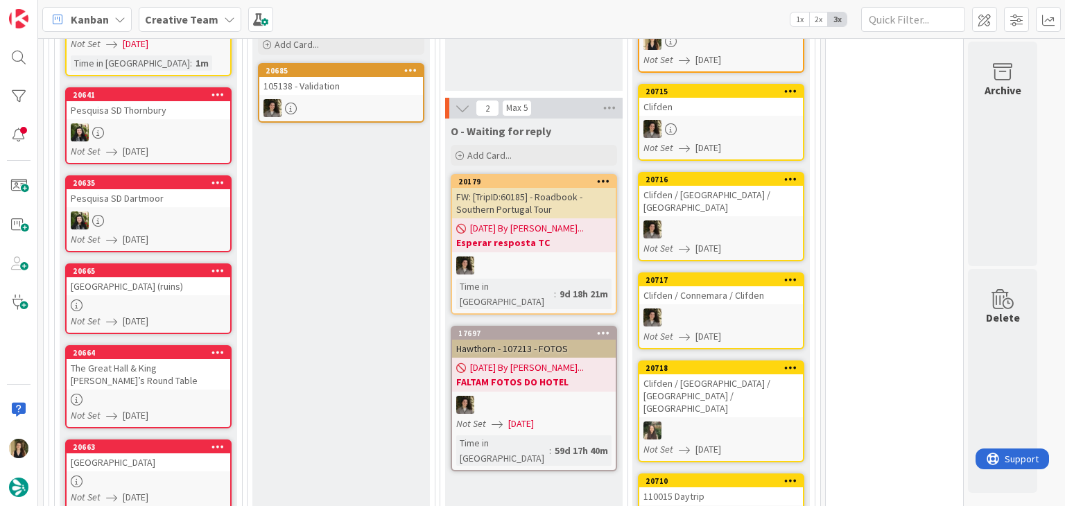
scroll to position [854, 0]
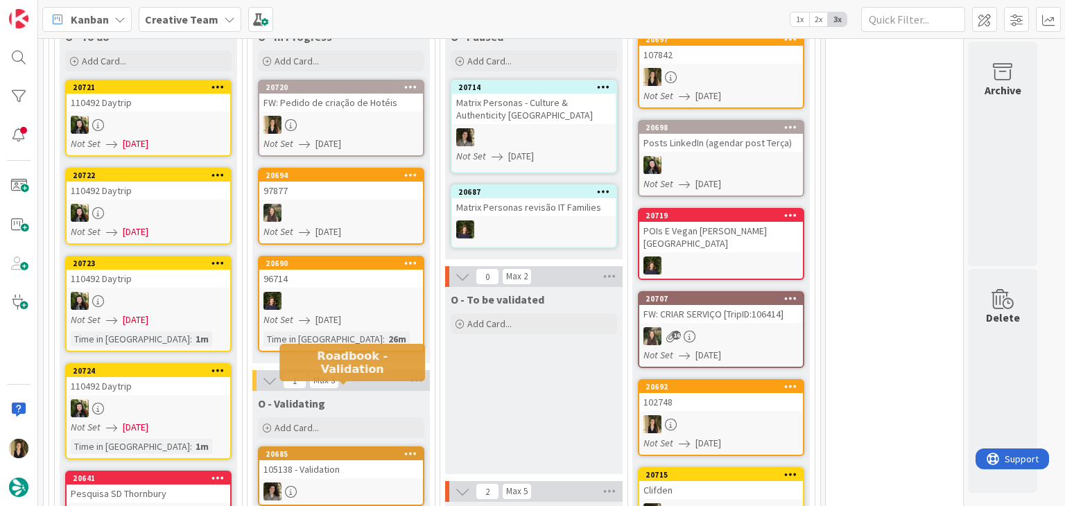
scroll to position [438, 0]
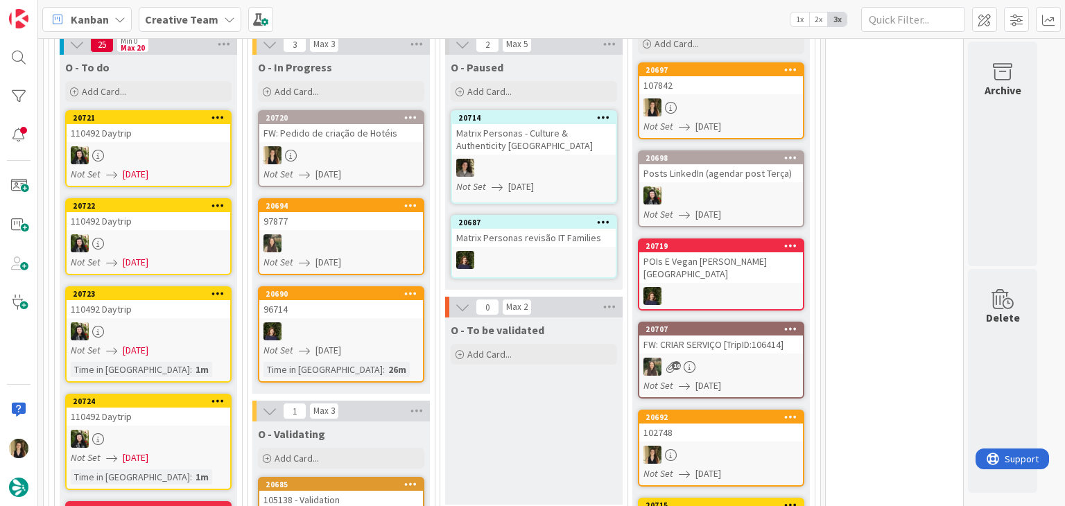
click at [522, 392] on div "O - To be validated Add Card..." at bounding box center [533, 410] width 177 height 187
click at [354, 146] on div at bounding box center [341, 155] width 164 height 18
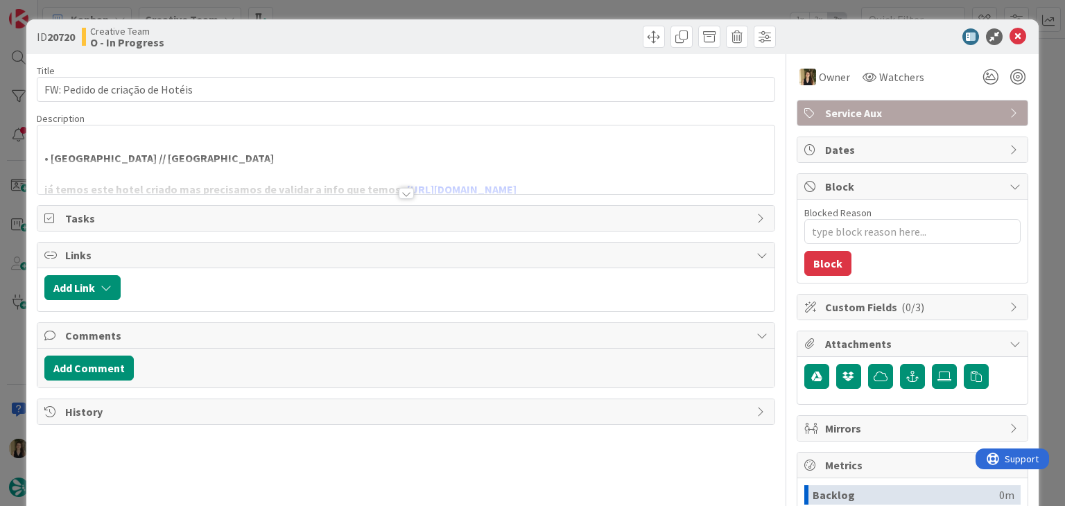
click at [266, 168] on div at bounding box center [405, 176] width 736 height 35
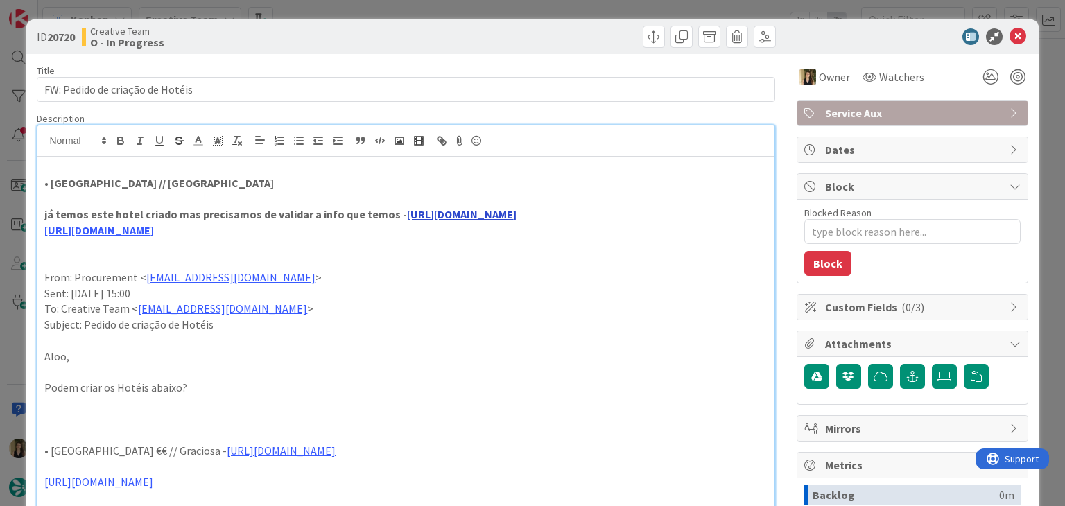
click at [471, 210] on link "https://sigav.tourtailors.com/#terceiro/view/162" at bounding box center [462, 214] width 110 height 14
click at [458, 214] on link "https://sigav.tourtailors.com/#terceiro/view/162" at bounding box center [462, 214] width 110 height 14
click at [494, 236] on link "https://sigav.tourtailors.com/#terceiro/view/162" at bounding box center [474, 241] width 95 height 18
click at [154, 232] on link "https://www.casadacalcada.com/?gad_source=1&gad_campaignid=22564617767&gbraid=0…" at bounding box center [99, 230] width 110 height 14
click at [346, 268] on link "https://www.casadacalcada.com/?gad_source=1&gad_campaignid=22564617767&gbraid=0…" at bounding box center [330, 272] width 95 height 18
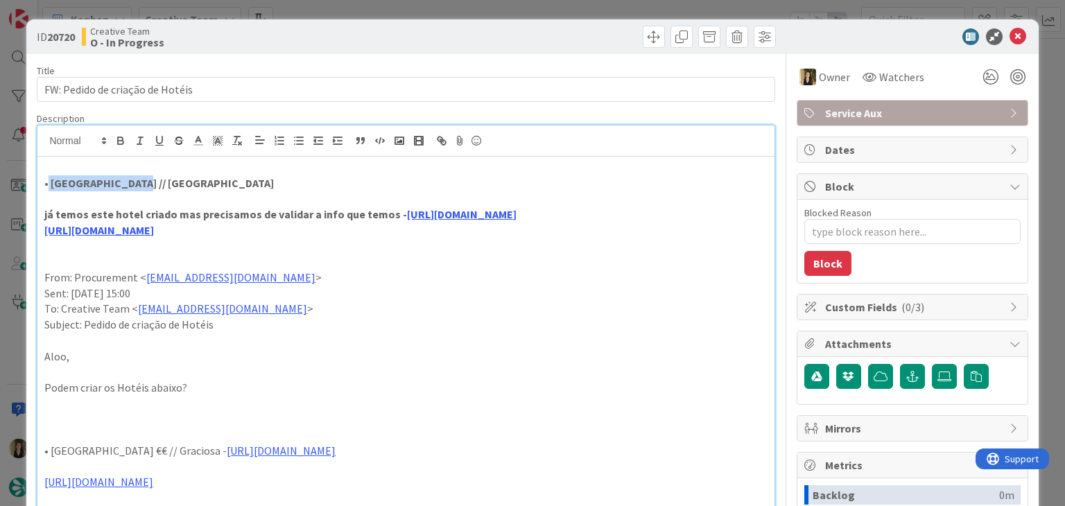
drag, startPoint x: 130, startPoint y: 183, endPoint x: 47, endPoint y: 184, distance: 82.5
click at [47, 184] on strong "• Casa da Calçada // Amarante" at bounding box center [158, 183] width 229 height 14
copy strong "Casa da Calçada"
click at [335, 33] on div "Creative Team O - In Progress" at bounding box center [242, 37] width 321 height 22
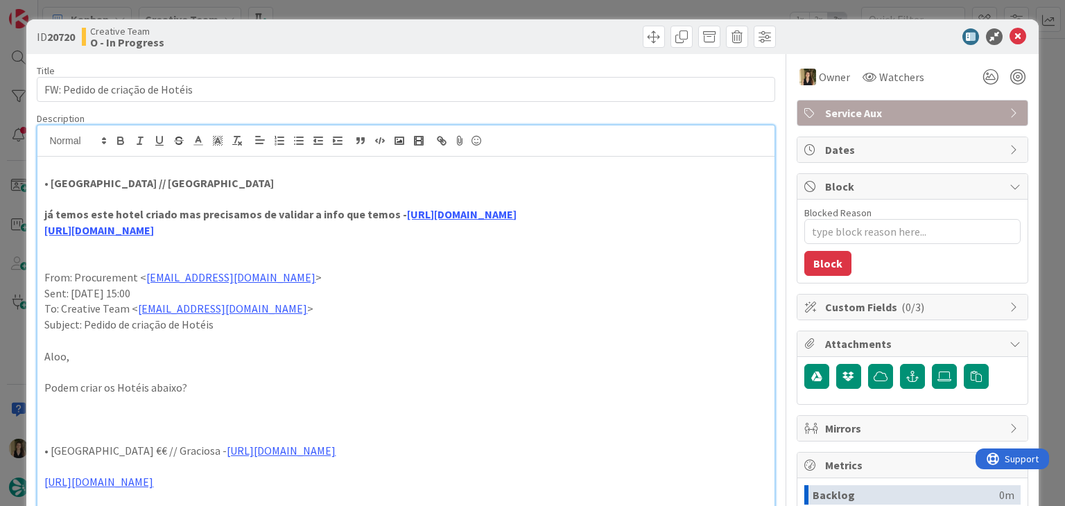
click at [340, 9] on div "ID 20720 Creative Team O - In Progress Title 32 / 128 FW: Pedido de criação de …" at bounding box center [532, 253] width 1065 height 506
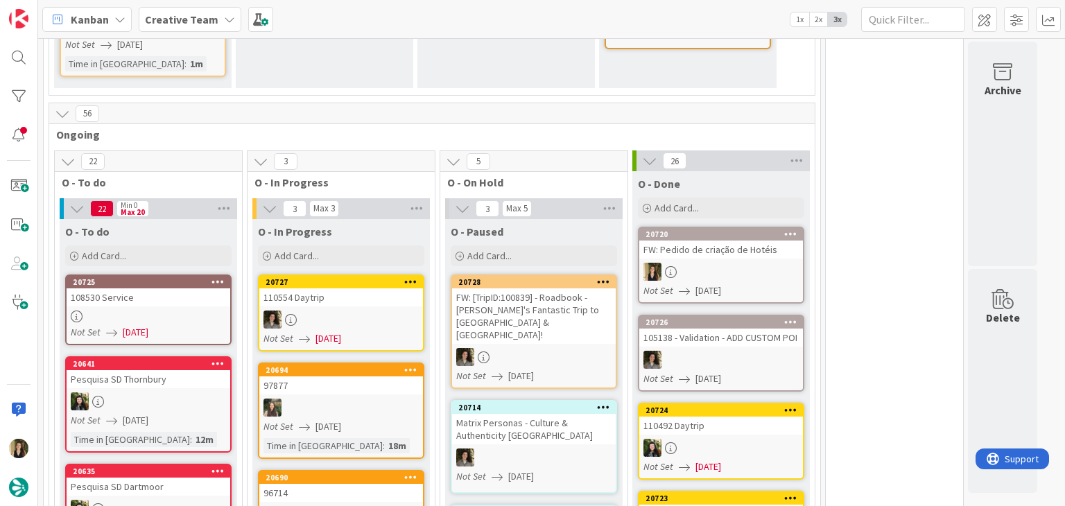
click at [743, 255] on div "FW: Pedido de criação de Hotéis" at bounding box center [721, 250] width 164 height 18
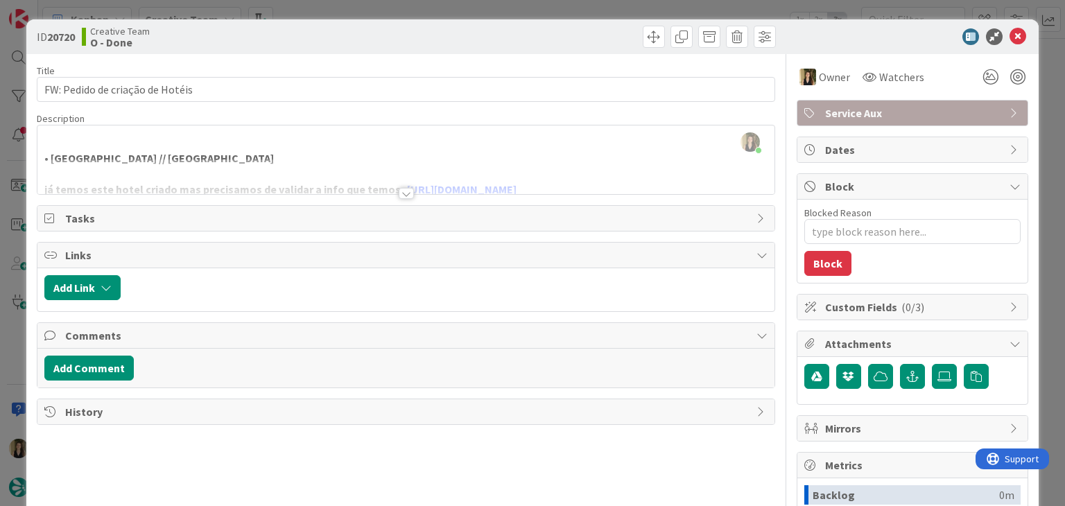
click at [560, 7] on div "ID 20720 Creative Team O - Done Title 32 / 128 FW: Pedido de criação de Hotéis …" at bounding box center [532, 253] width 1065 height 506
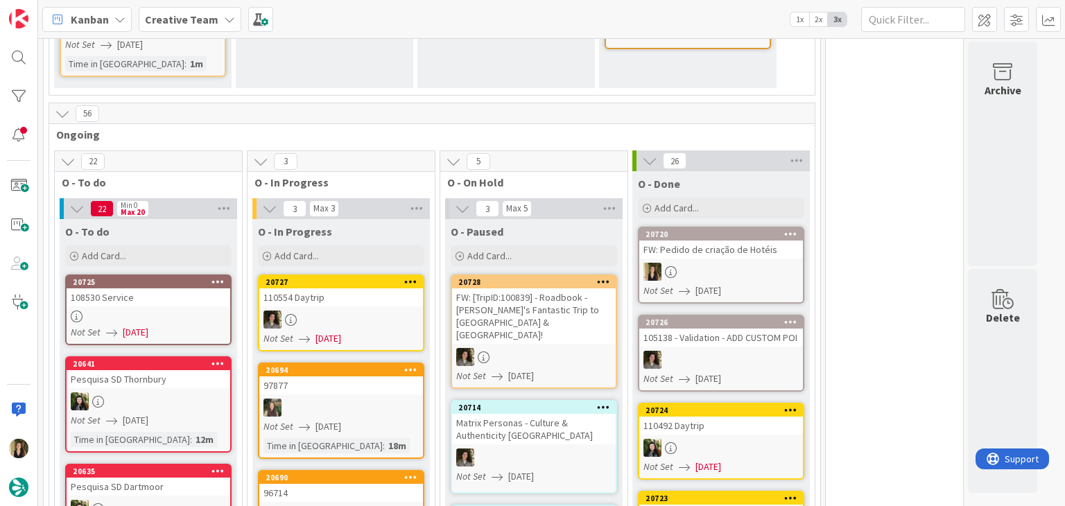
click at [166, 294] on div "108530 Service" at bounding box center [149, 297] width 164 height 18
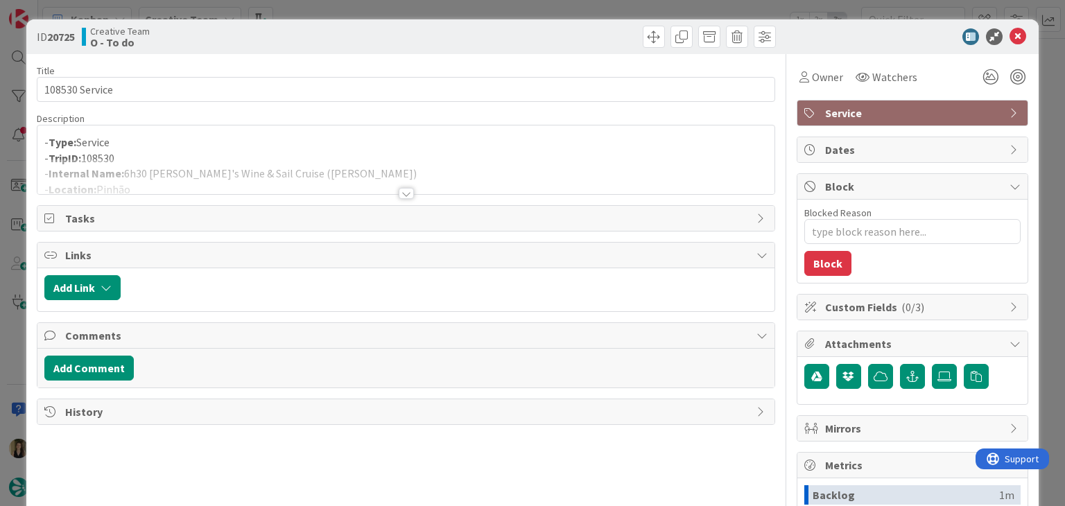
click at [392, 8] on div "ID 20725 Creative Team O - To do Title 14 / 128 108530 Service Description - Ty…" at bounding box center [532, 253] width 1065 height 506
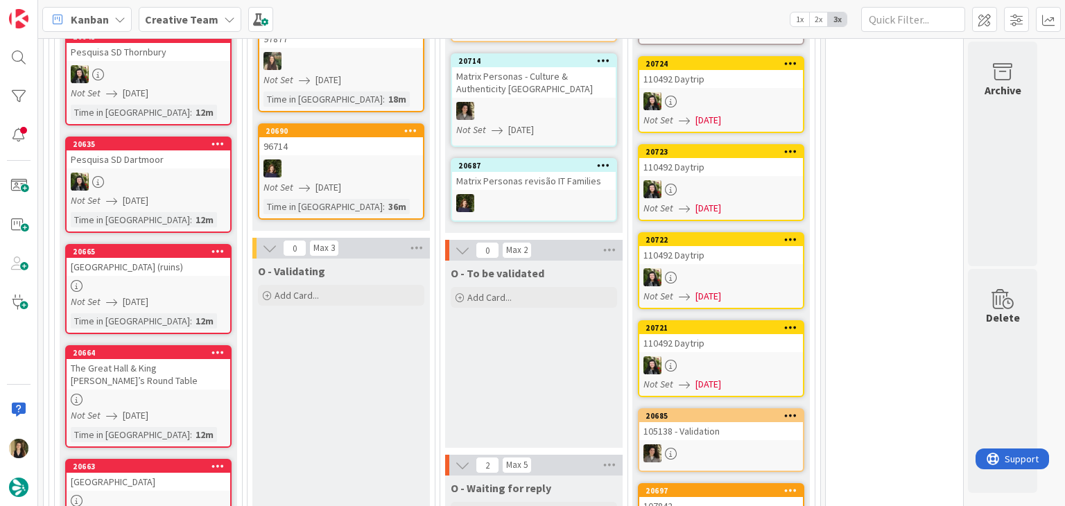
drag, startPoint x: 312, startPoint y: 397, endPoint x: 323, endPoint y: 392, distance: 12.4
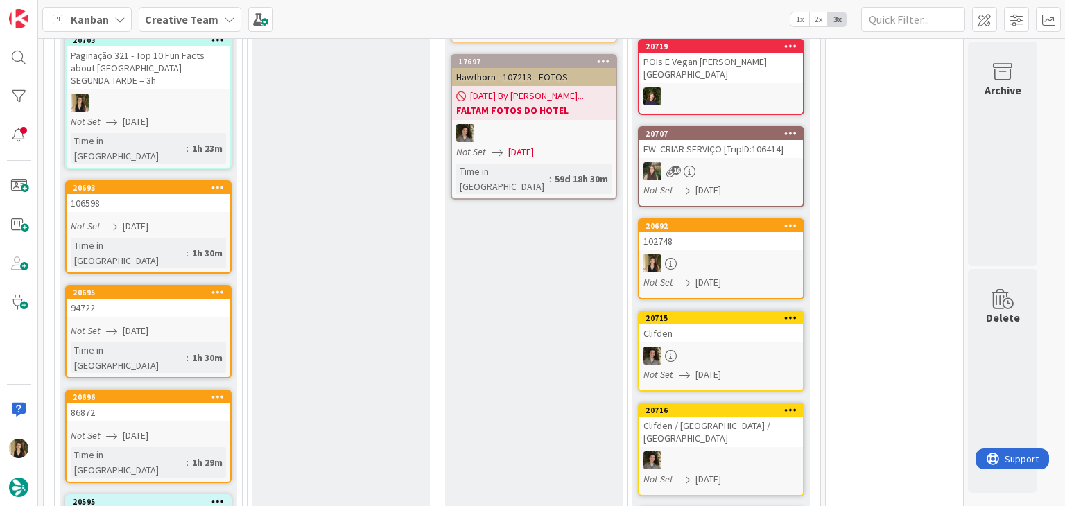
scroll to position [1245, 0]
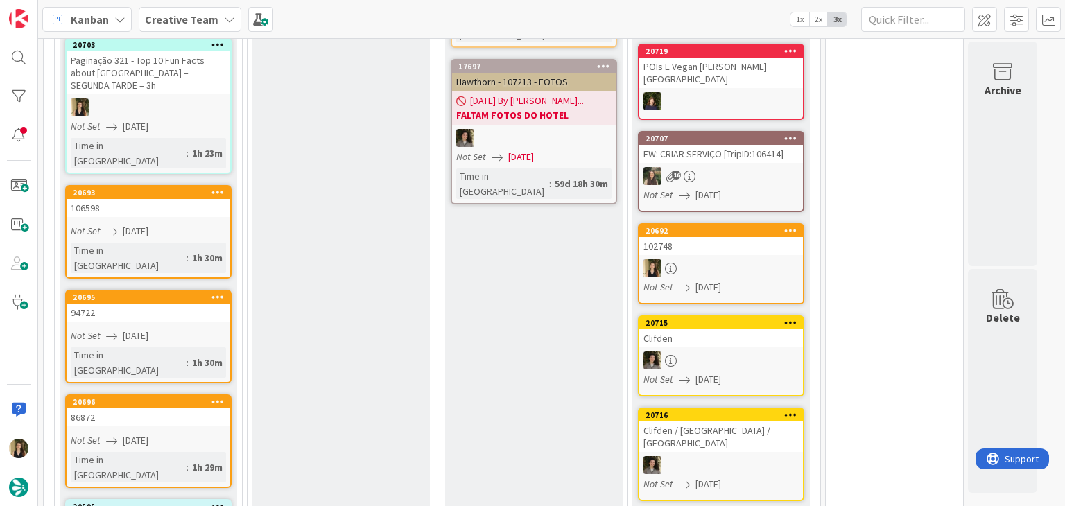
click at [216, 224] on div "Not Set [DATE]" at bounding box center [150, 231] width 159 height 15
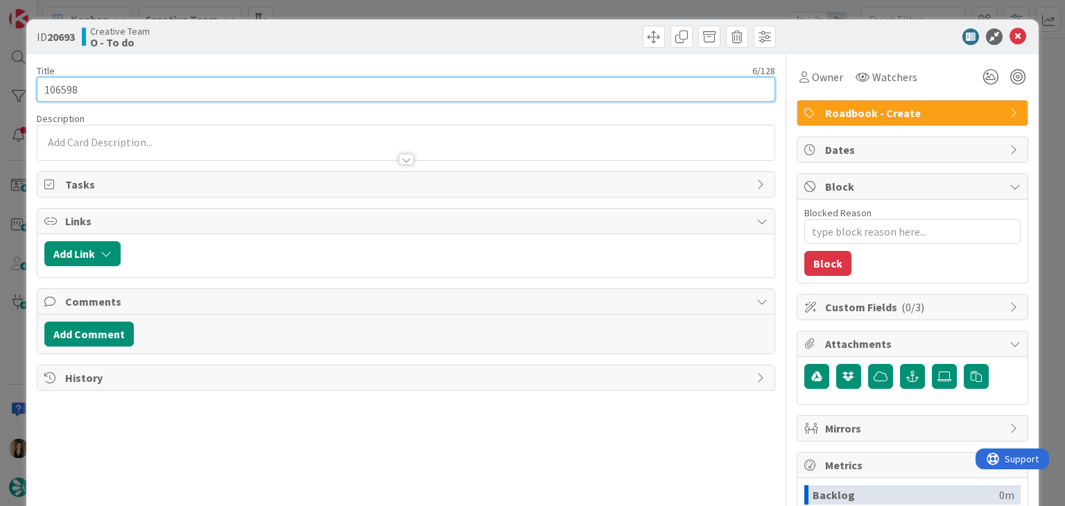
click at [61, 84] on input "106598" at bounding box center [406, 89] width 738 height 25
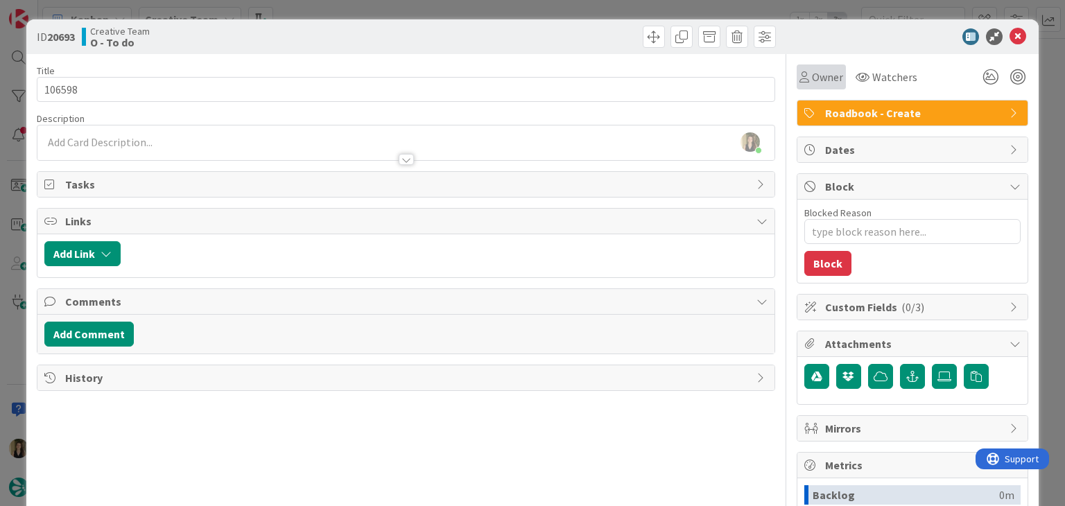
click at [813, 87] on div "Owner" at bounding box center [820, 76] width 49 height 25
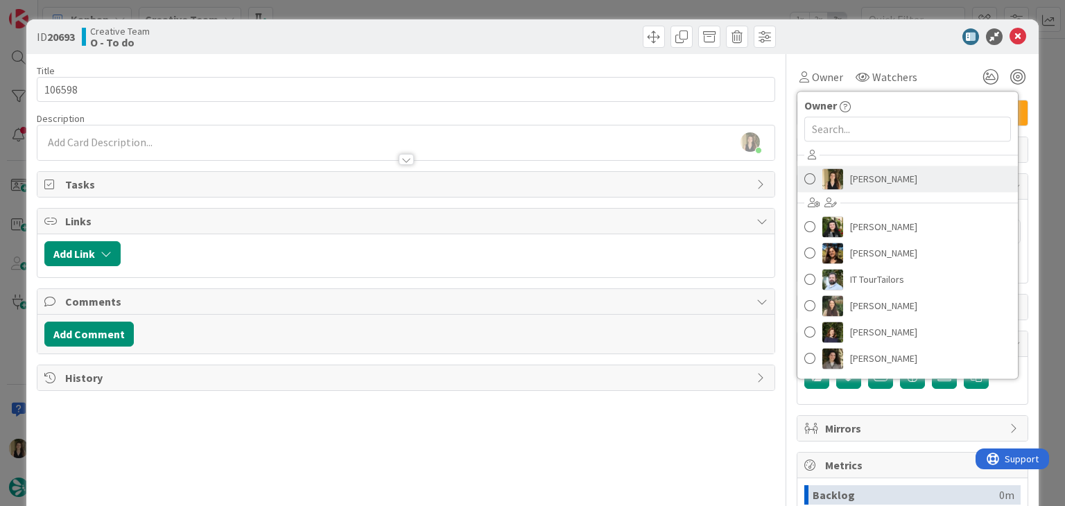
click at [863, 177] on span "[PERSON_NAME]" at bounding box center [883, 178] width 67 height 21
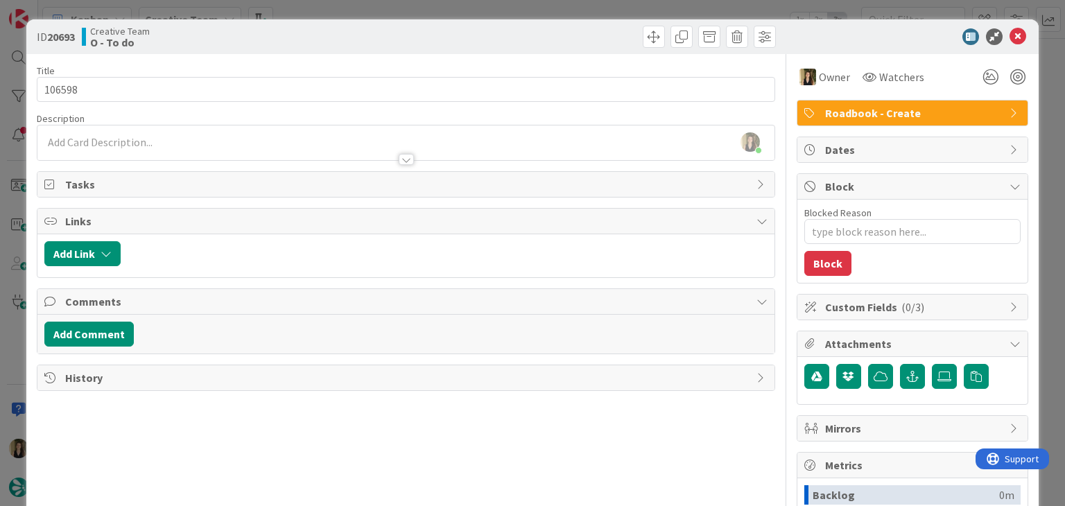
click at [586, 28] on div at bounding box center [593, 37] width 366 height 22
click at [577, 11] on div "ID 20693 Creative Team O - To do Title 6 / 128 106598 Description Sofia Palma j…" at bounding box center [532, 253] width 1065 height 506
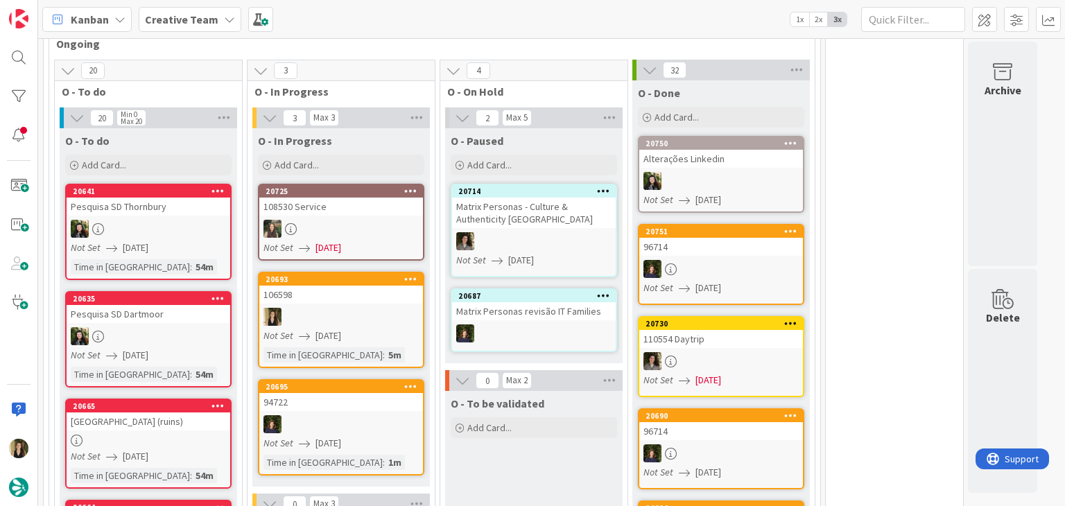
scroll to position [460, 0]
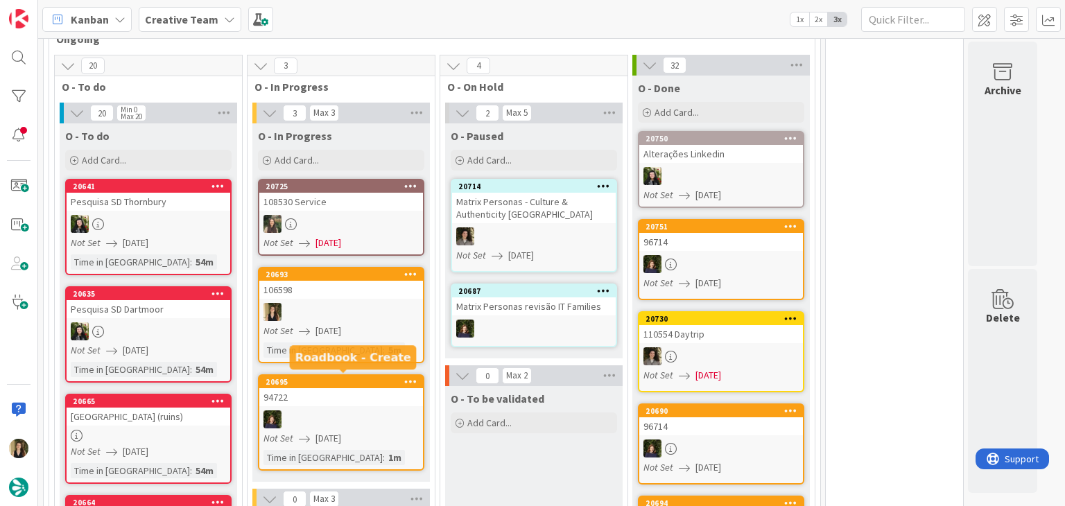
click at [385, 328] on div "Not Set [DATE]" at bounding box center [342, 331] width 159 height 15
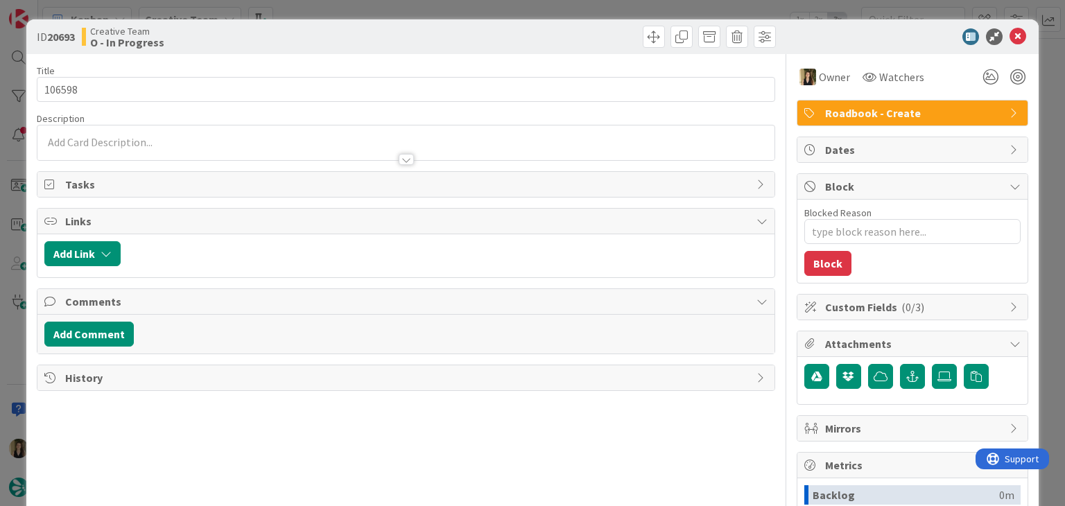
type textarea "x"
click at [108, 146] on div at bounding box center [405, 153] width 736 height 15
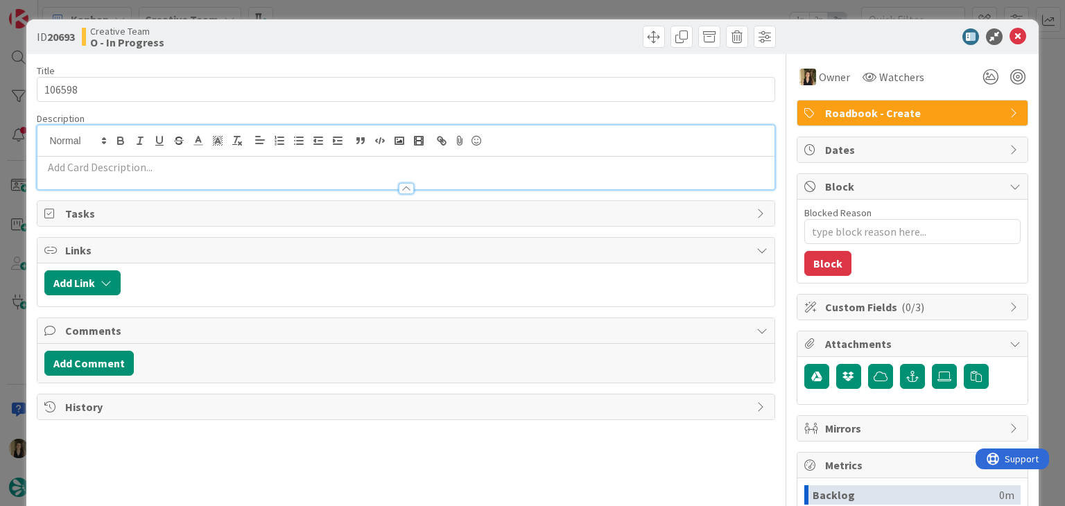
click at [121, 173] on p at bounding box center [405, 167] width 722 height 16
paste div
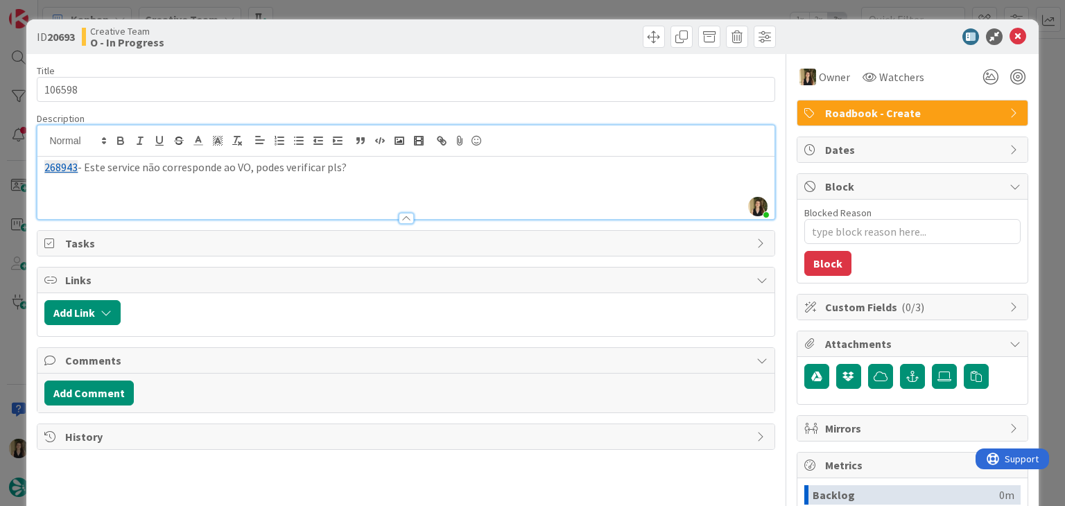
drag, startPoint x: 356, startPoint y: 37, endPoint x: 341, endPoint y: 1, distance: 38.9
click at [354, 35] on div "Creative Team O - In Progress" at bounding box center [242, 37] width 321 height 22
click at [390, 181] on div "268943 - Este service não corresponde ao VO, podes verificar pls?" at bounding box center [405, 188] width 736 height 62
click at [316, 18] on div "ID 20693 Creative Team O - In Progress Title 6 / 128 106598 Description Sofia P…" at bounding box center [532, 253] width 1065 height 506
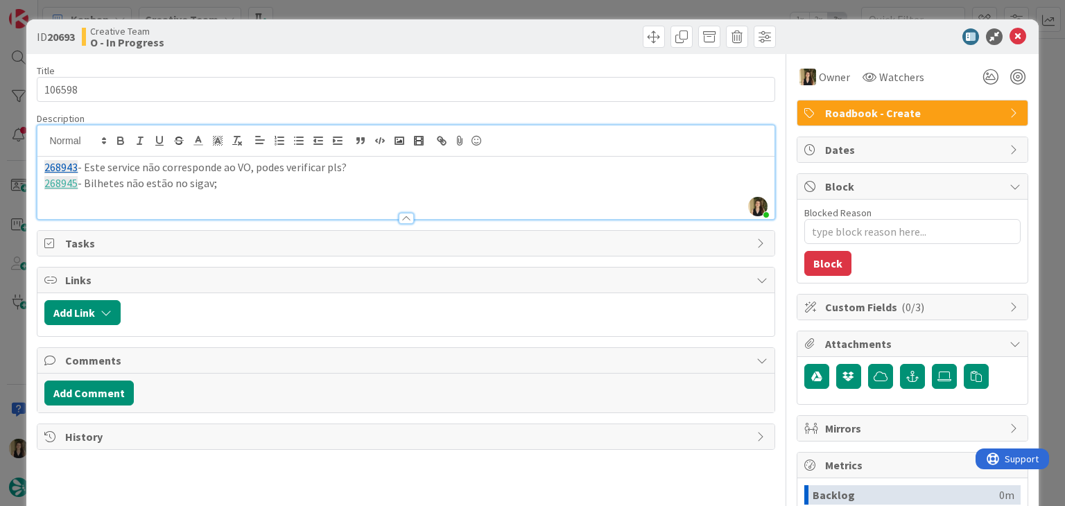
click at [316, 10] on div "ID 20693 Creative Team O - In Progress Title 6 / 128 106598 Description Sofia P…" at bounding box center [532, 253] width 1065 height 506
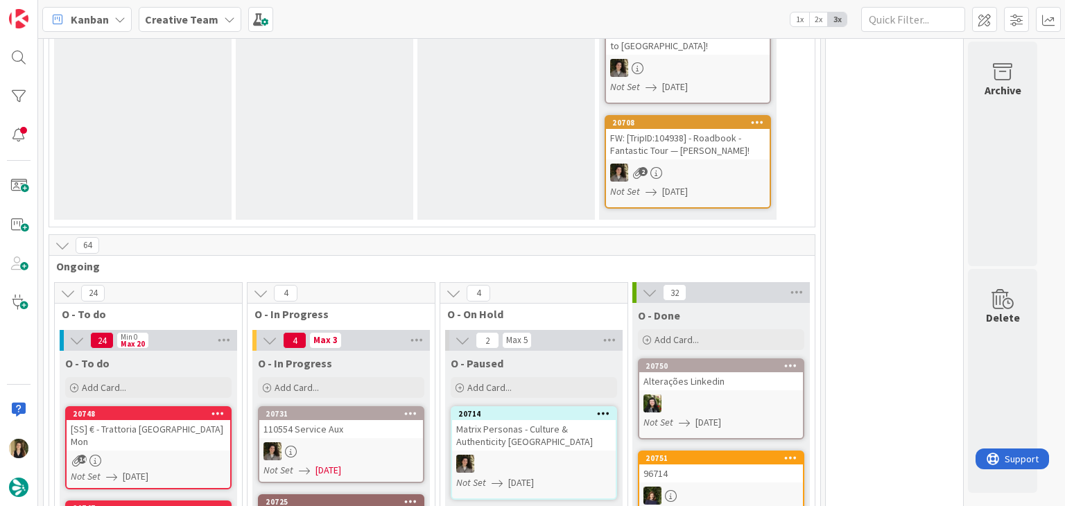
scroll to position [86, 0]
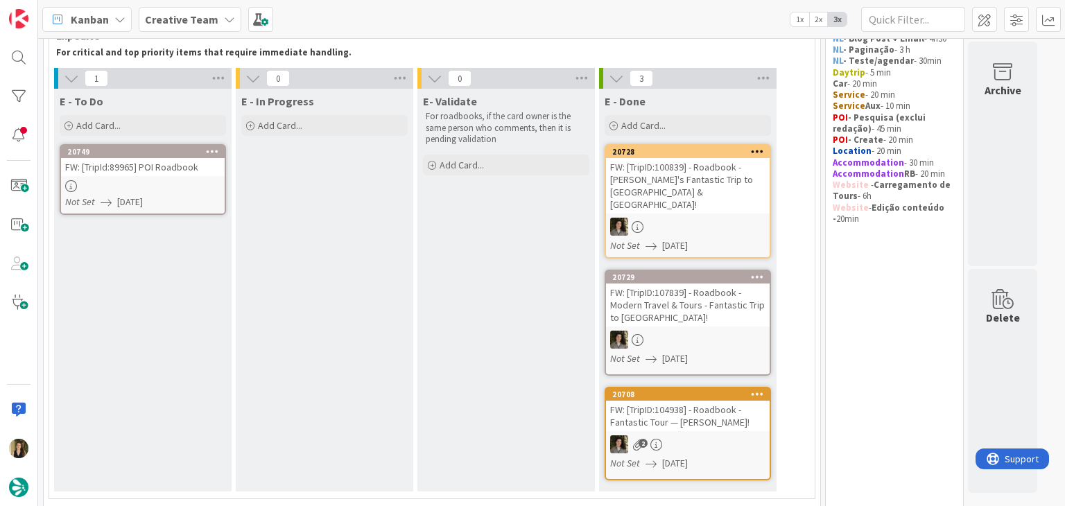
click at [227, 182] on div "E - To Do Add Card... 20749 FW: [TripId:89965] POI Roadbook Not Set 11/08/2025" at bounding box center [142, 290] width 177 height 403
click at [223, 182] on div "E - To Do Add Card... 20749 FW: [TripId:89965] POI Roadbook Not Set 11/08/2025" at bounding box center [142, 290] width 177 height 403
click at [218, 182] on div at bounding box center [143, 186] width 164 height 12
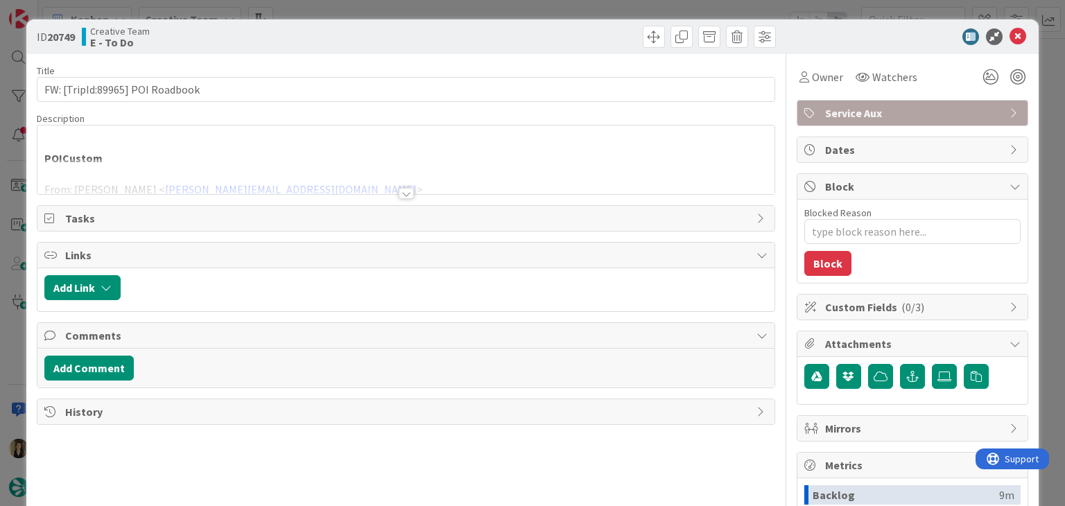
click at [402, 184] on div at bounding box center [405, 176] width 736 height 35
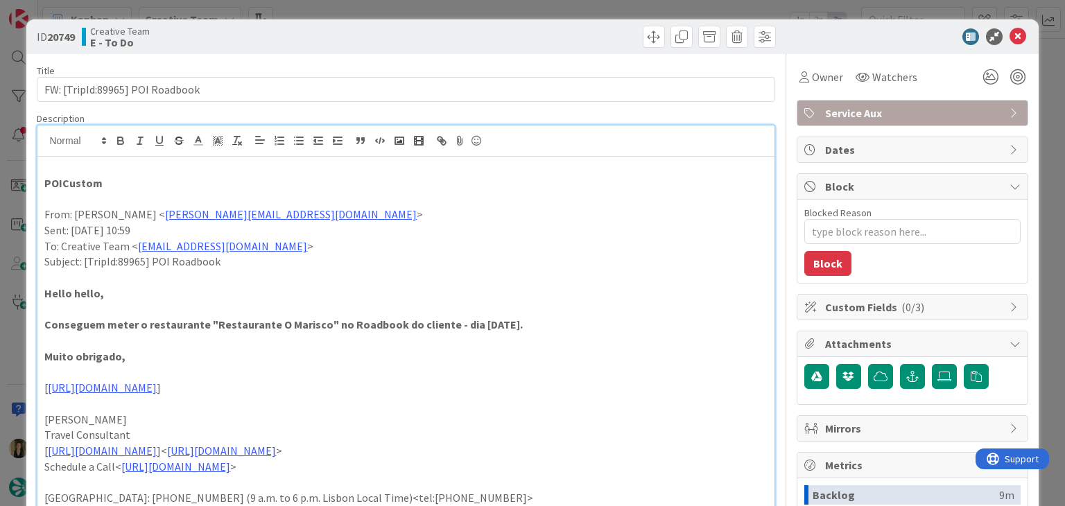
click at [441, 9] on div "ID 20749 Creative Team E - To Do Title 31 / 128 FW: [TripId:89965] POI Roadbook…" at bounding box center [532, 253] width 1065 height 506
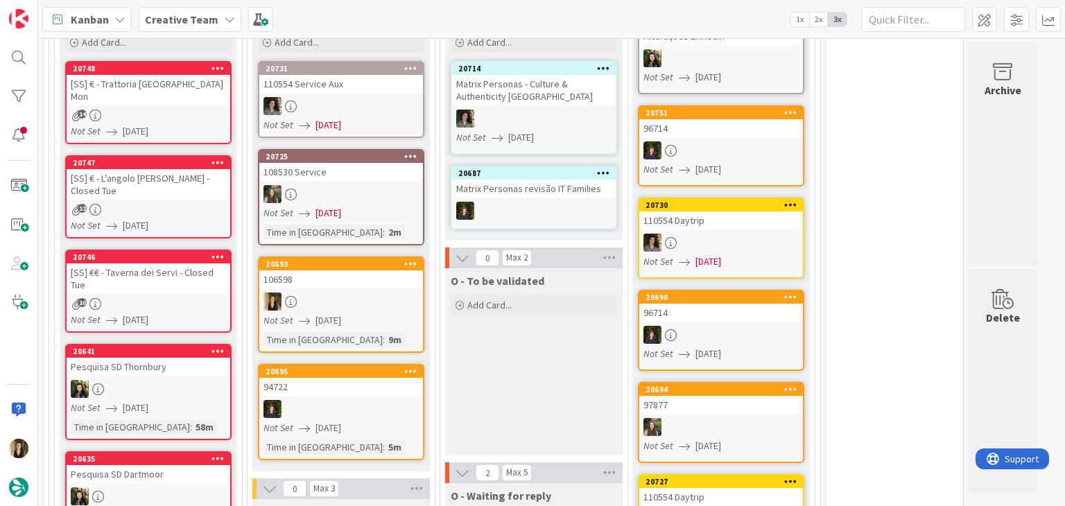
scroll to position [710, 0]
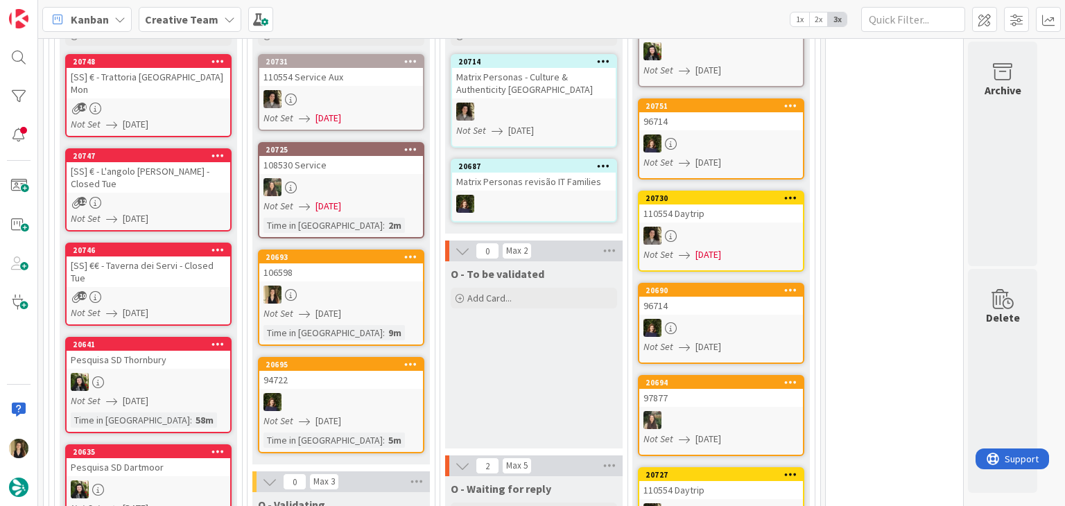
click at [384, 286] on div at bounding box center [341, 295] width 164 height 18
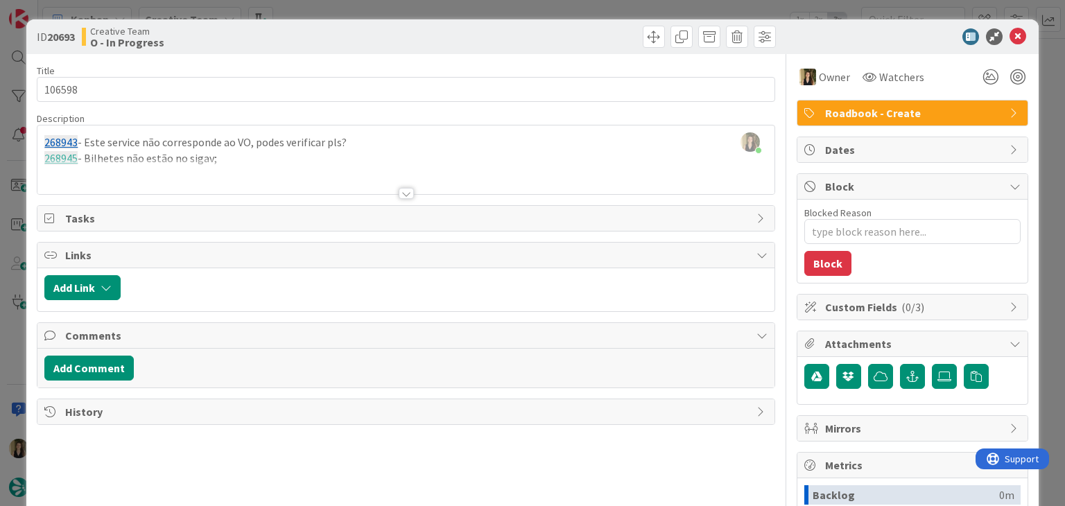
click at [372, 11] on div "ID 20693 Creative Team O - In Progress Title 6 / 128 106598 Description Sofia P…" at bounding box center [532, 253] width 1065 height 506
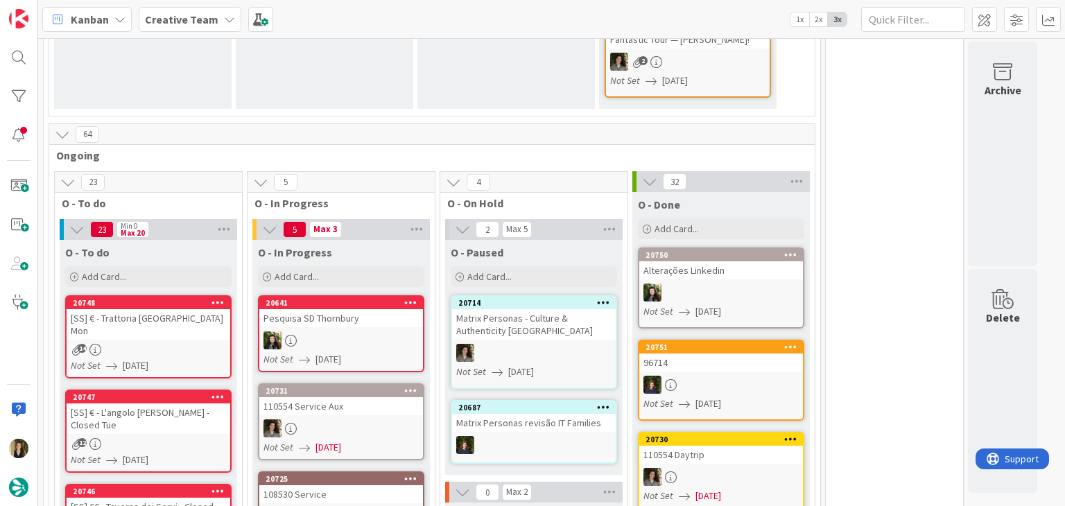
scroll to position [465, 0]
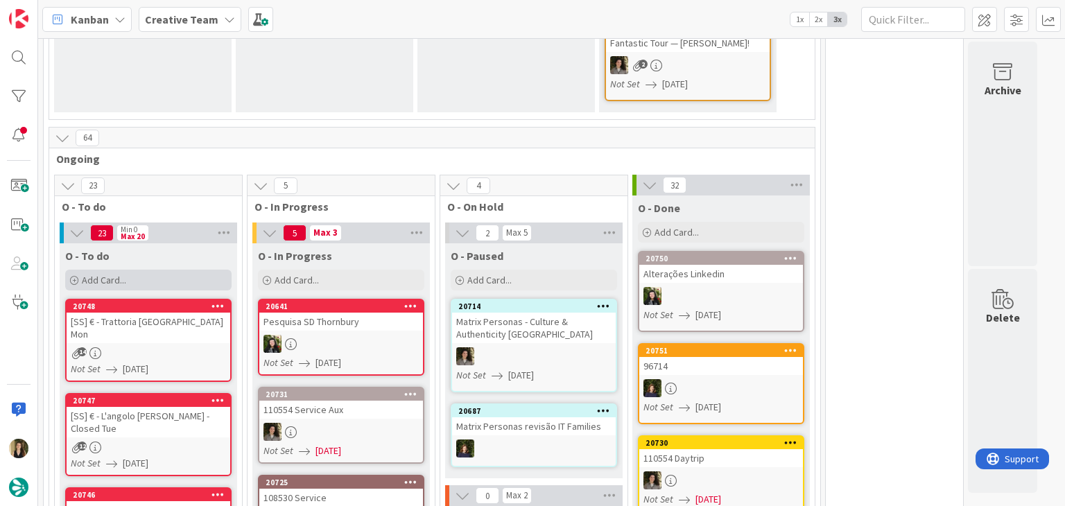
click at [172, 270] on div "Add Card..." at bounding box center [148, 280] width 166 height 21
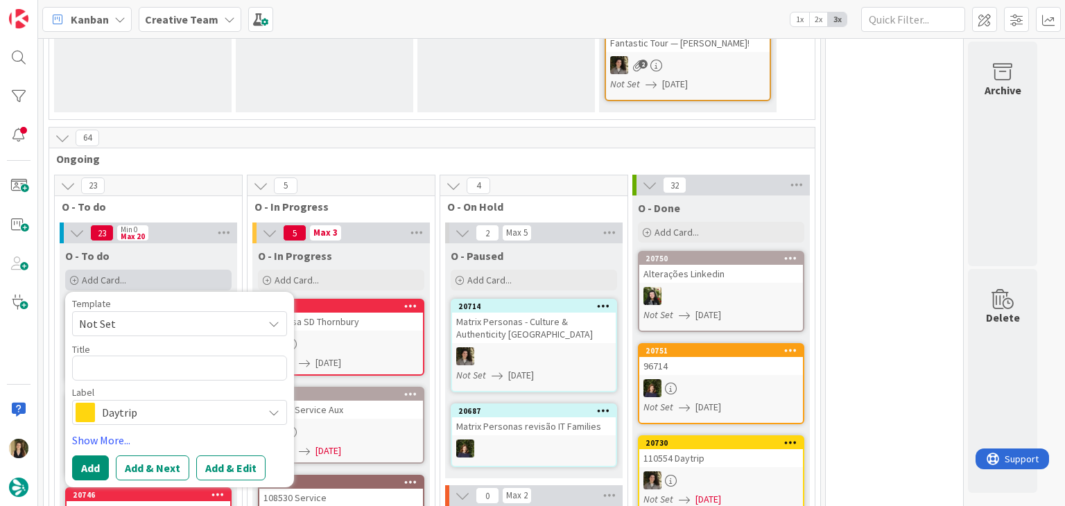
scroll to position [0, 0]
type textarea "x"
type textarea "Glen Mhor Hotel at Uile-bheist 'Brewstillery'"
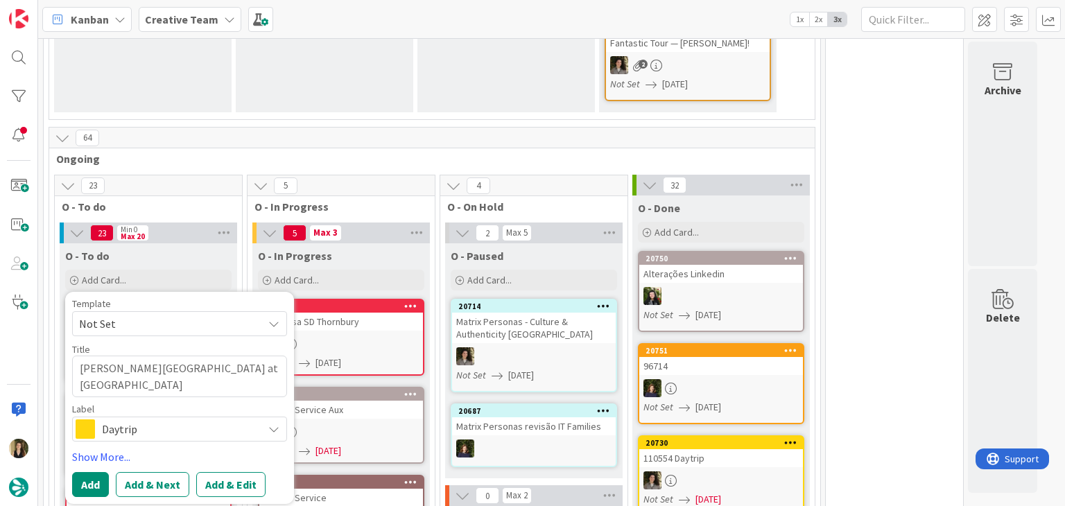
type textarea "x"
type textarea "Glen Mhor Hotel at Uile-bheist 'Brewstillery'"
type textarea "x"
type textarea "Glen Mhor Hotel at Uile-bheist 'Brewstillery' -"
type textarea "x"
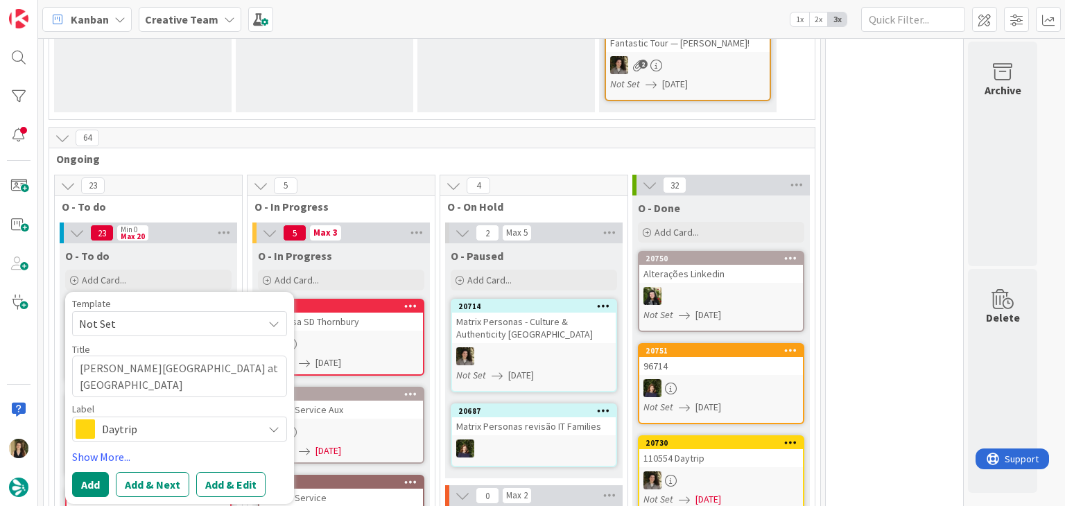
type textarea "Glen Mhor Hotel at Uile-bheist 'Brewstillery' -"
type textarea "x"
type textarea "Glen Mhor Hotel at Uile-bheist 'Brewstillery' - 1"
type textarea "x"
type textarea "Glen Mhor Hotel at Uile-bheist 'Brewstillery' - 10"
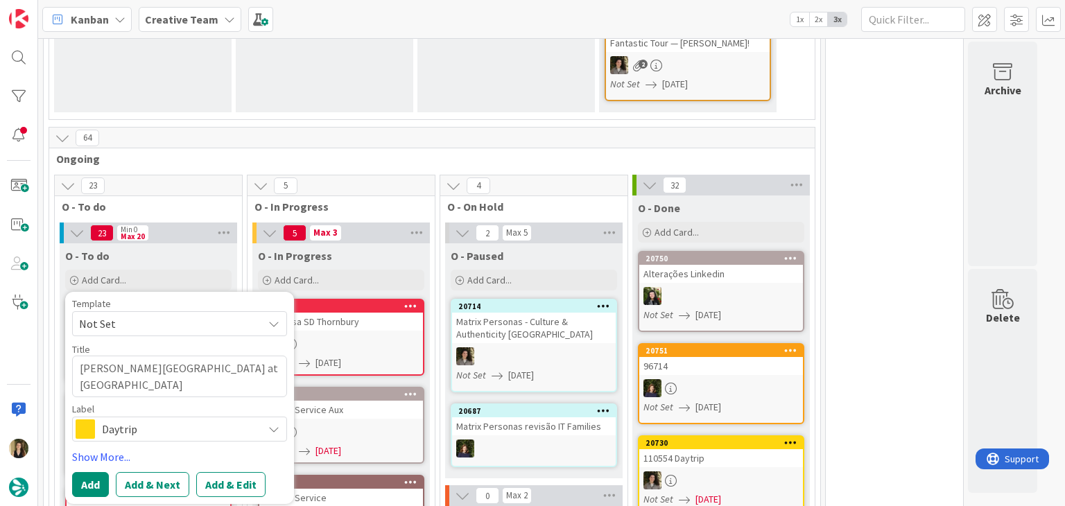
type textarea "x"
type textarea "Glen Mhor Hotel at Uile-bheist 'Brewstillery' - 106"
type textarea "x"
type textarea "Glen Mhor Hotel at Uile-bheist 'Brewstillery' - 1065"
type textarea "x"
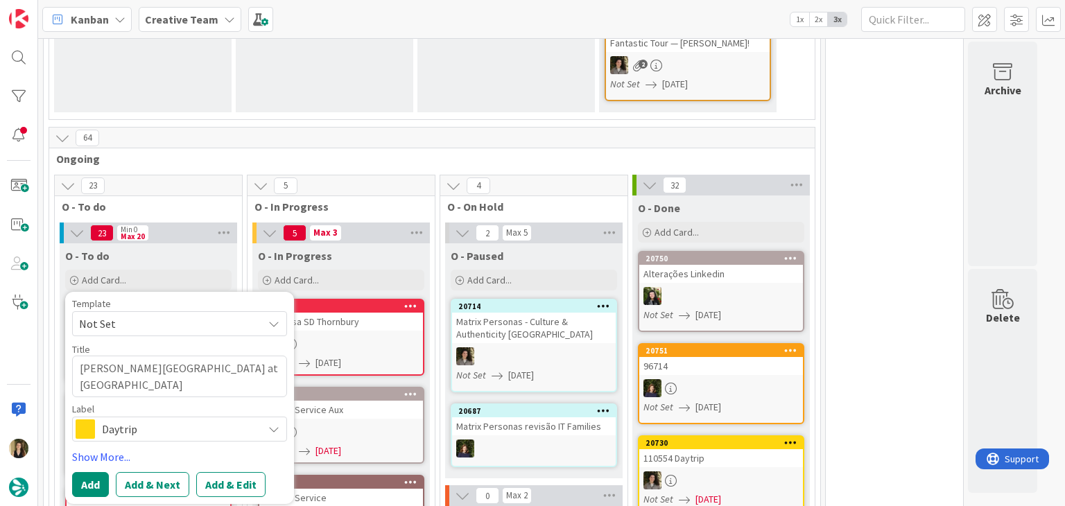
type textarea "Glen Mhor Hotel at Uile-bheist 'Brewstillery' - 10659"
type textarea "x"
type textarea "[PERSON_NAME][GEOGRAPHIC_DATA] at [GEOGRAPHIC_DATA] '[GEOGRAPHIC_DATA]' - 106598"
click at [193, 404] on div "Label Daytrip" at bounding box center [179, 422] width 215 height 37
click at [193, 417] on div "Daytrip" at bounding box center [179, 429] width 215 height 25
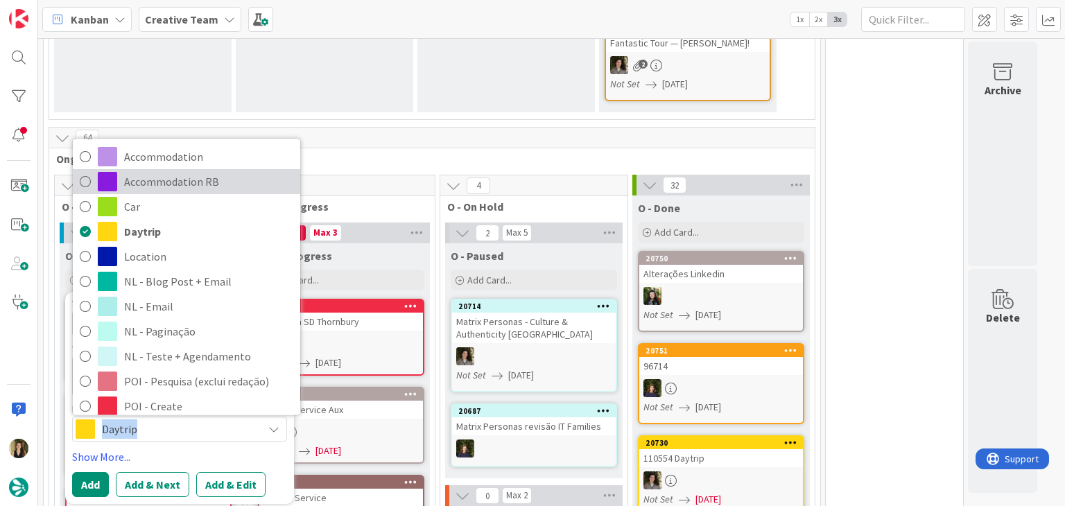
click at [159, 171] on span "Accommodation RB" at bounding box center [208, 181] width 169 height 21
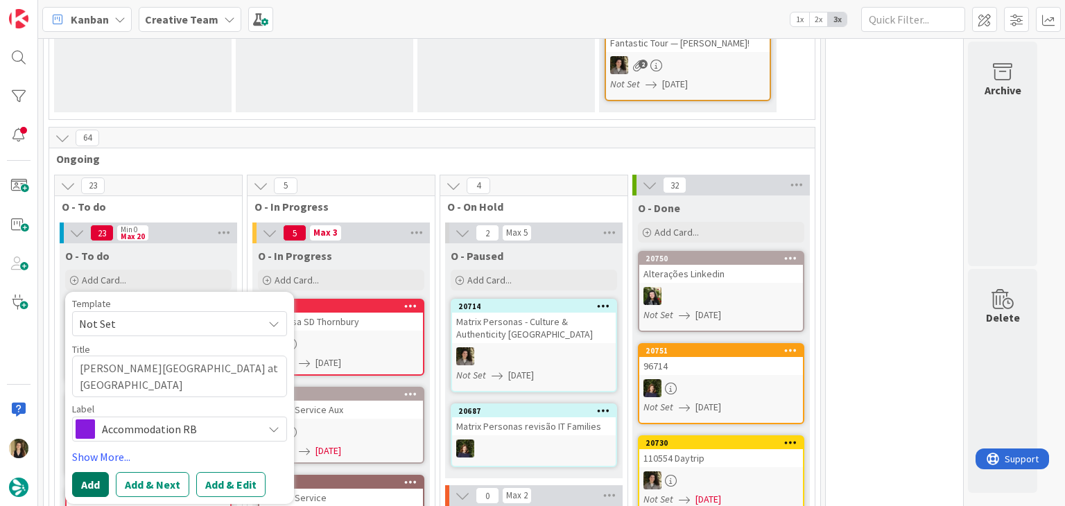
drag, startPoint x: 78, startPoint y: 476, endPoint x: 103, endPoint y: 458, distance: 30.2
click at [80, 474] on button "Add" at bounding box center [90, 484] width 37 height 25
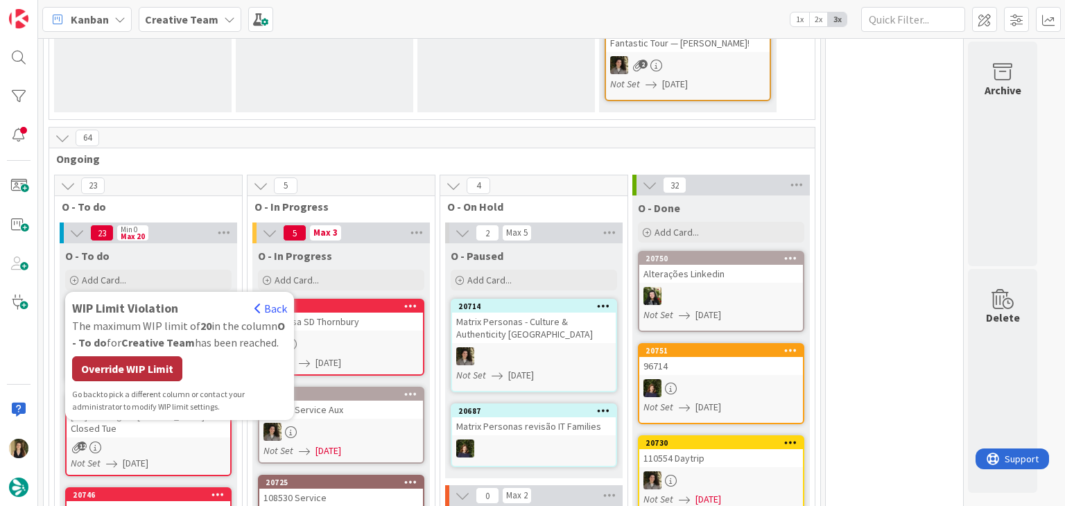
click at [143, 365] on div "WIP Limit Violation Back The maximum WIP limit of 20 in the column O - To do fo…" at bounding box center [179, 356] width 215 height 114
click at [143, 360] on div "Override WIP Limit" at bounding box center [127, 368] width 110 height 25
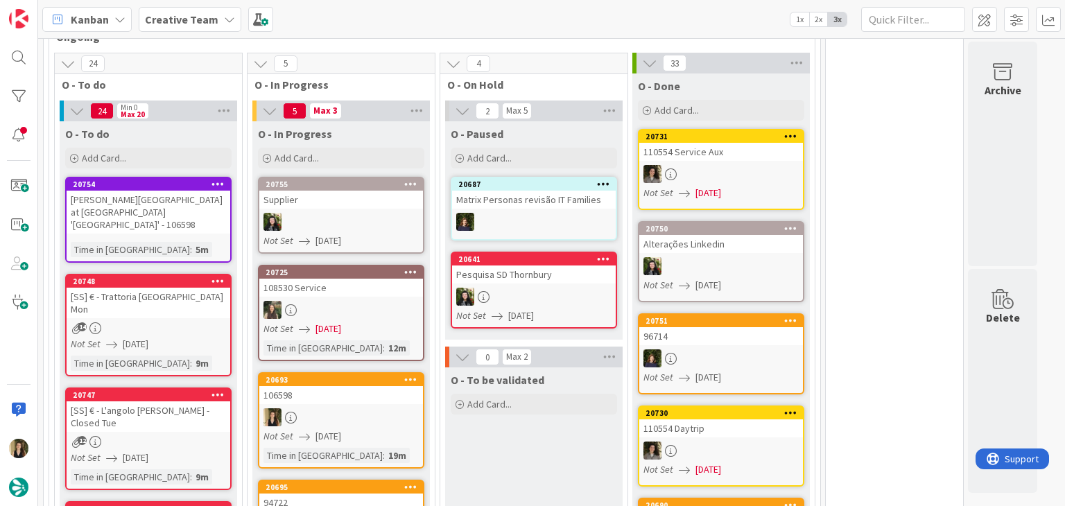
scroll to position [604, 0]
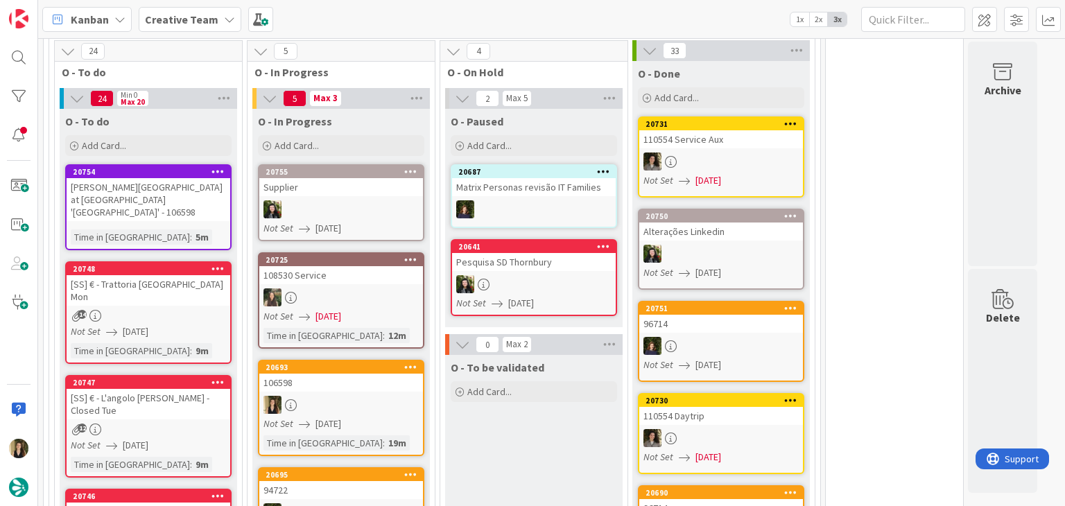
click at [357, 399] on link "20693 106598 Not Set 11/08/2025 Time in Column : 19m" at bounding box center [341, 408] width 166 height 96
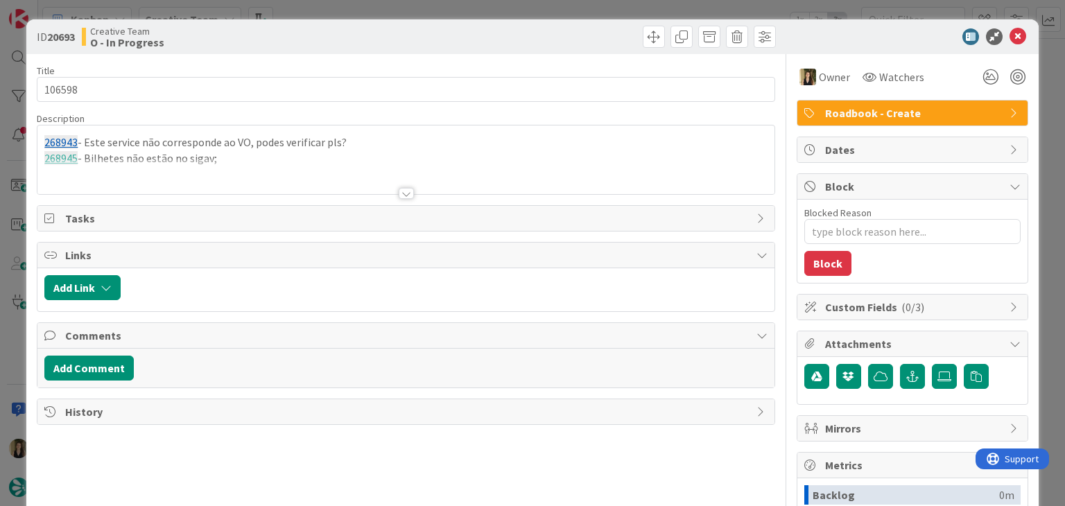
type textarea "x"
click at [258, 156] on p "268945 - Bilhetes não estão no sigav;" at bounding box center [405, 158] width 722 height 16
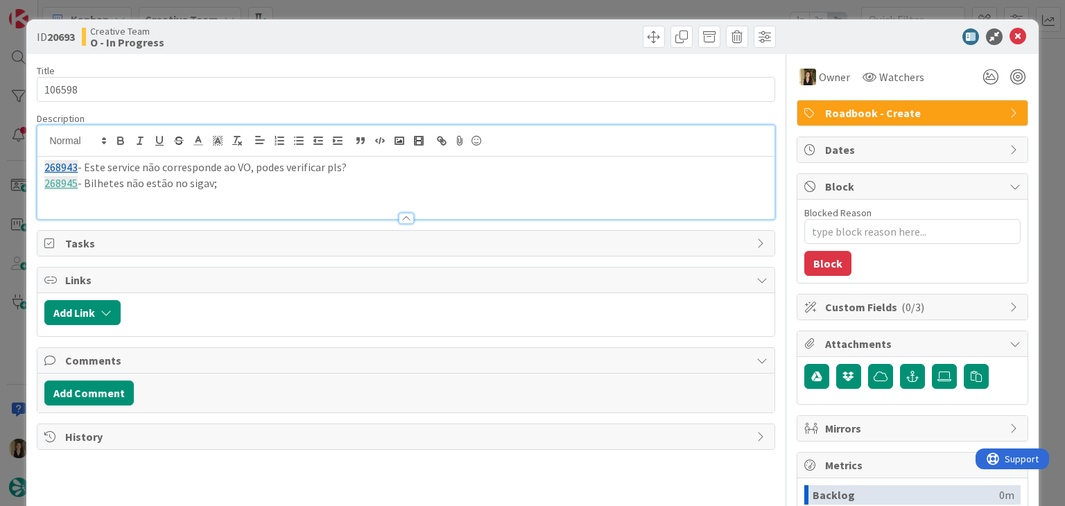
click at [253, 177] on p "268945 - Bilhetes não estão no sigav;" at bounding box center [405, 183] width 722 height 16
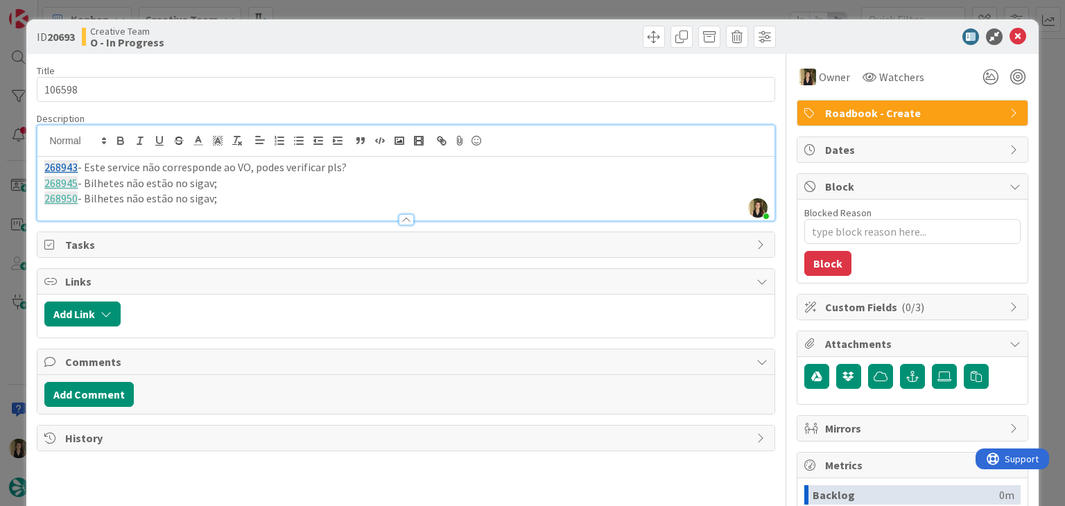
click at [270, 198] on p "268950 - Bilhetes não estão no sigav;" at bounding box center [405, 199] width 722 height 16
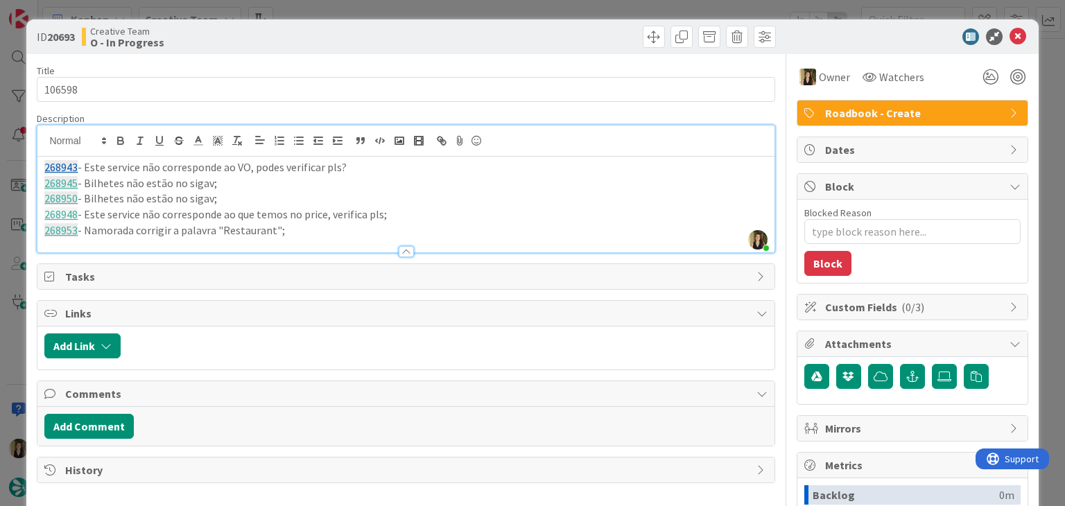
drag, startPoint x: 97, startPoint y: 229, endPoint x: 120, endPoint y: 222, distance: 24.1
click at [97, 228] on p "268953 - Namorada corrigir a palavra "Restaurant";" at bounding box center [405, 231] width 722 height 16
drag, startPoint x: 356, startPoint y: 221, endPoint x: 388, endPoint y: 79, distance: 145.8
click at [355, 222] on div "268943 - Este service não corresponde ao VO, podes verificar pls? 268945 - Bilh…" at bounding box center [405, 205] width 736 height 96
drag, startPoint x: 516, startPoint y: 28, endPoint x: 516, endPoint y: 5, distance: 23.6
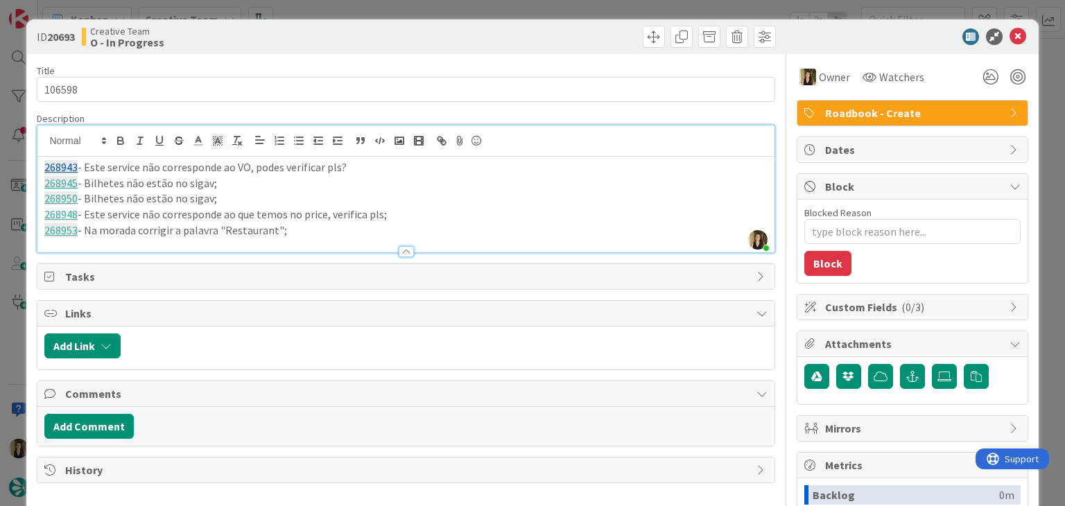
click at [516, 23] on div "ID 20693 Creative Team O - In Progress" at bounding box center [531, 36] width 1011 height 35
drag, startPoint x: 516, startPoint y: 4, endPoint x: 515, endPoint y: 15, distance: 10.5
click at [517, 4] on div "ID 20693 Creative Team O - In Progress Title 6 / 128 106598 Description Sofia P…" at bounding box center [532, 253] width 1065 height 506
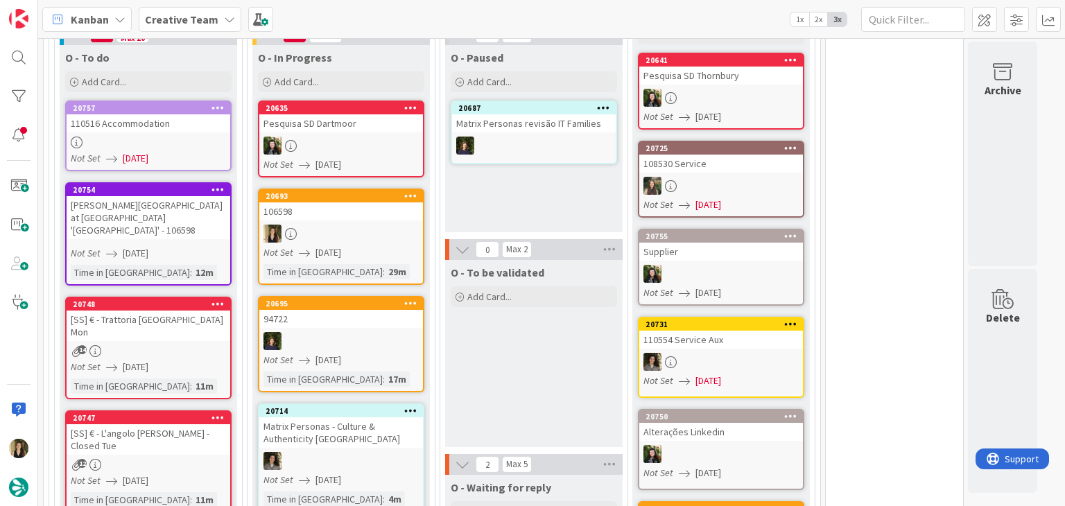
scroll to position [541, 0]
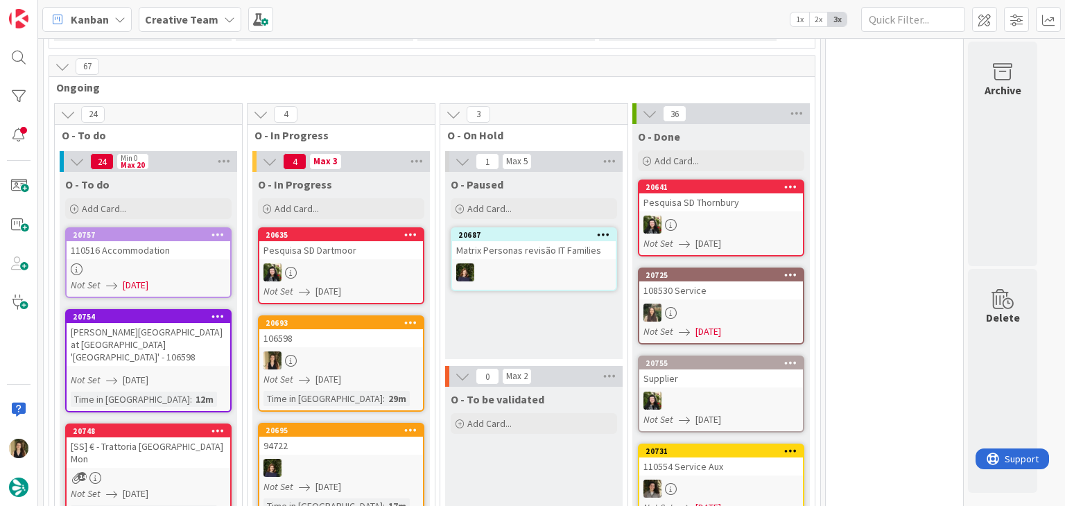
click at [416, 372] on div "Not Set [DATE]" at bounding box center [342, 379] width 159 height 15
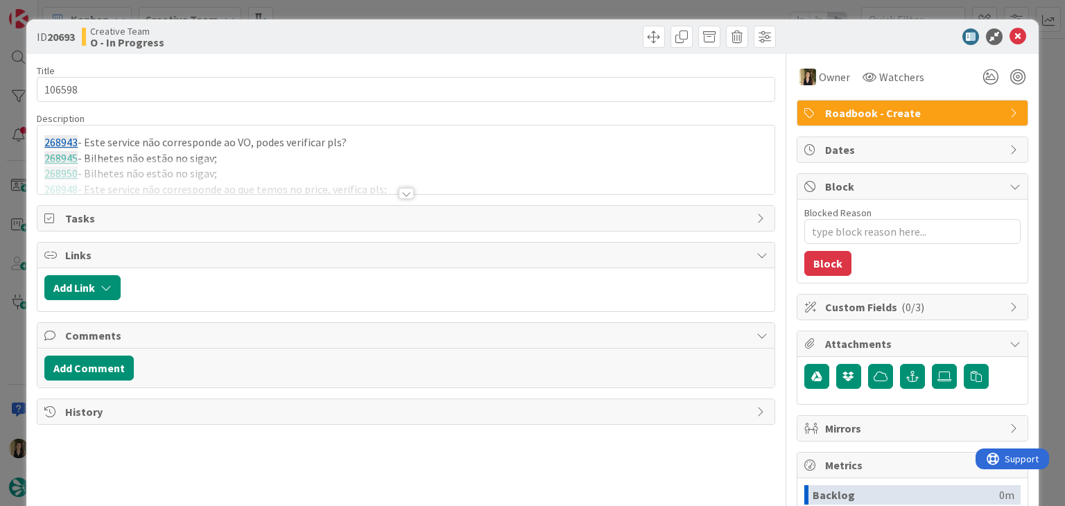
click at [535, 10] on div "ID 20693 Creative Team O - In Progress Title 6 / 128 106598 Description 268943 …" at bounding box center [532, 253] width 1065 height 506
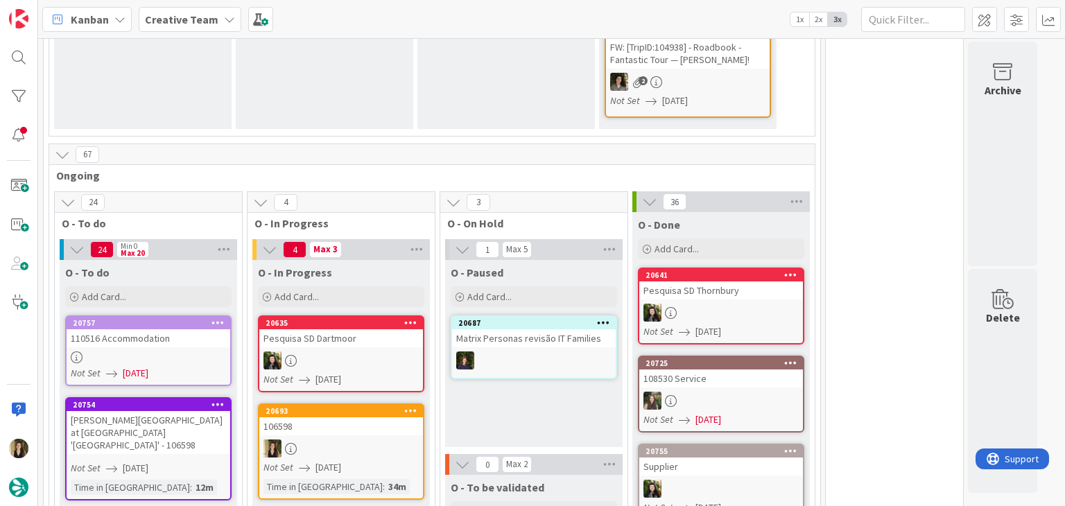
click at [371, 421] on link "20693 106598 Not Set 11/08/2025 Time in Column : 34m" at bounding box center [341, 451] width 166 height 96
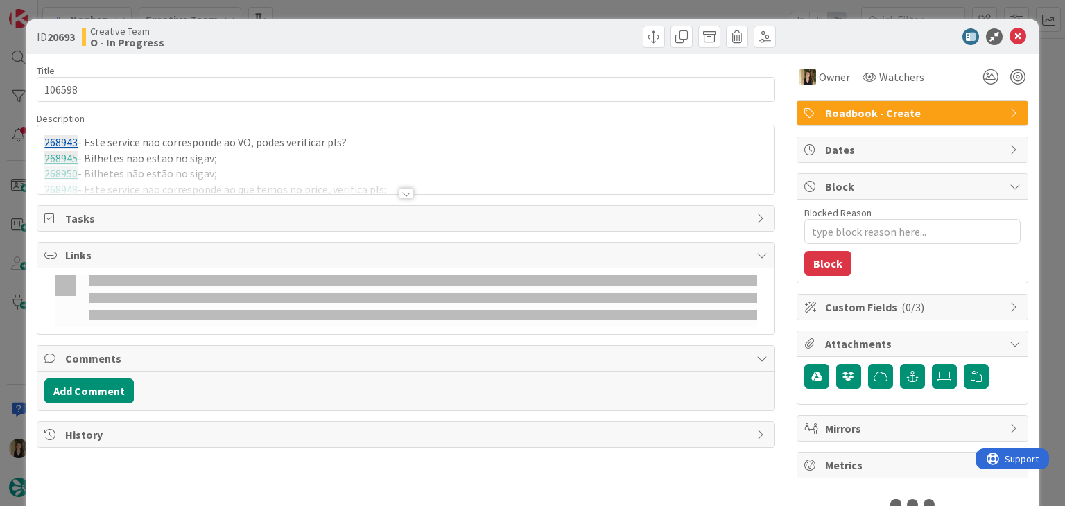
type textarea "x"
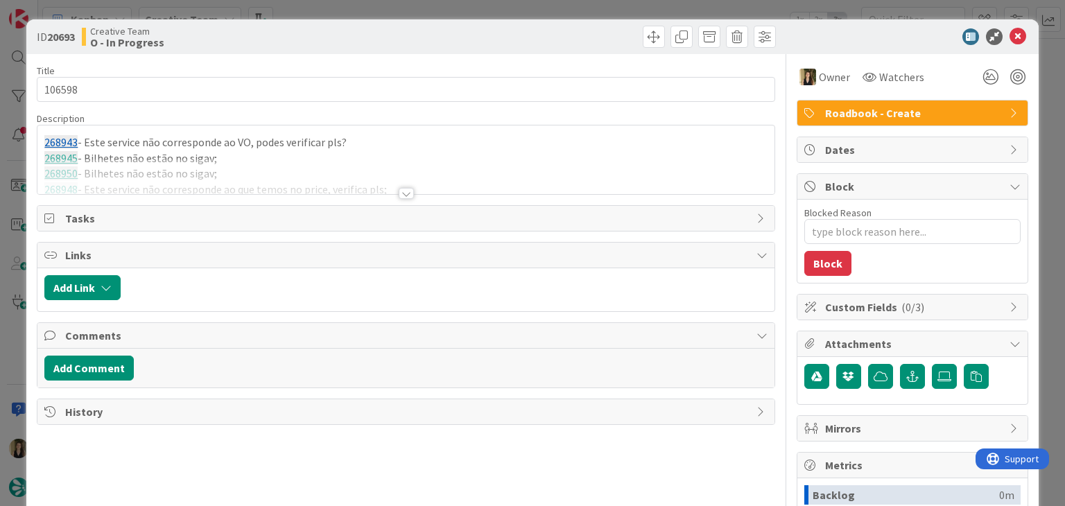
drag, startPoint x: 328, startPoint y: 167, endPoint x: 344, endPoint y: 178, distance: 19.4
click at [329, 167] on div at bounding box center [405, 176] width 736 height 35
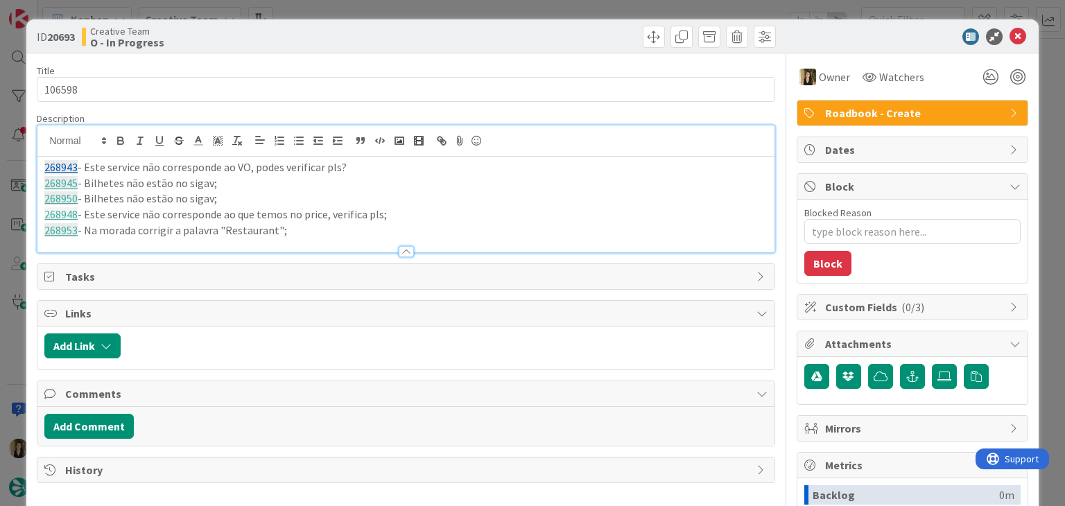
click at [327, 232] on p "268953 - Na morada corrigir a palavra "Restaurant";" at bounding box center [405, 231] width 722 height 16
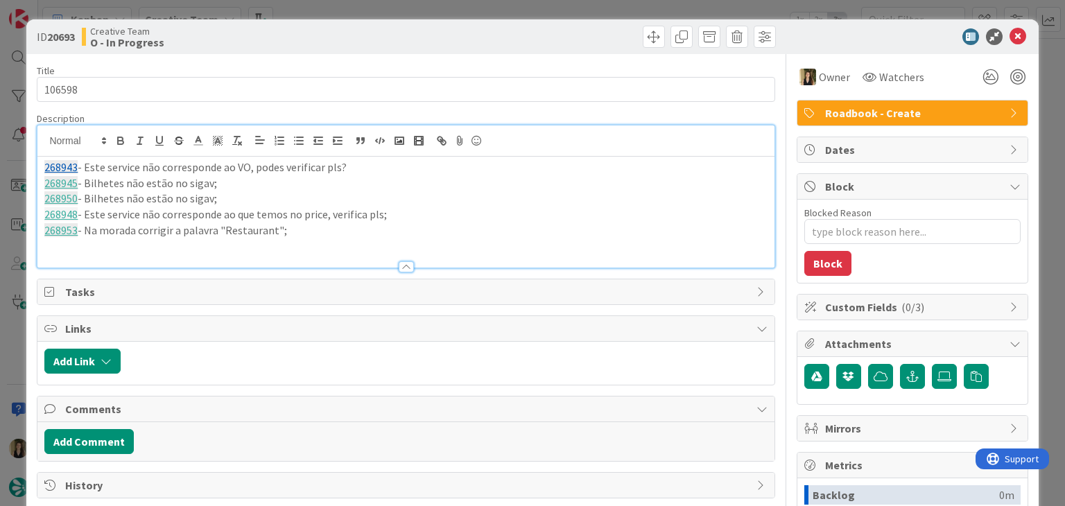
paste div
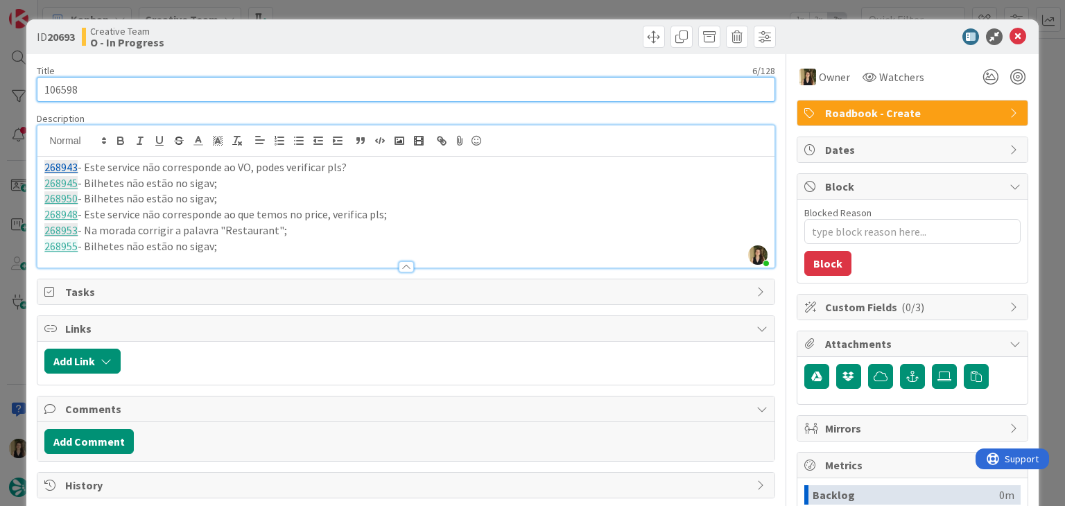
click at [62, 87] on input "106598" at bounding box center [406, 89] width 738 height 25
click at [61, 87] on input "106598" at bounding box center [406, 89] width 738 height 25
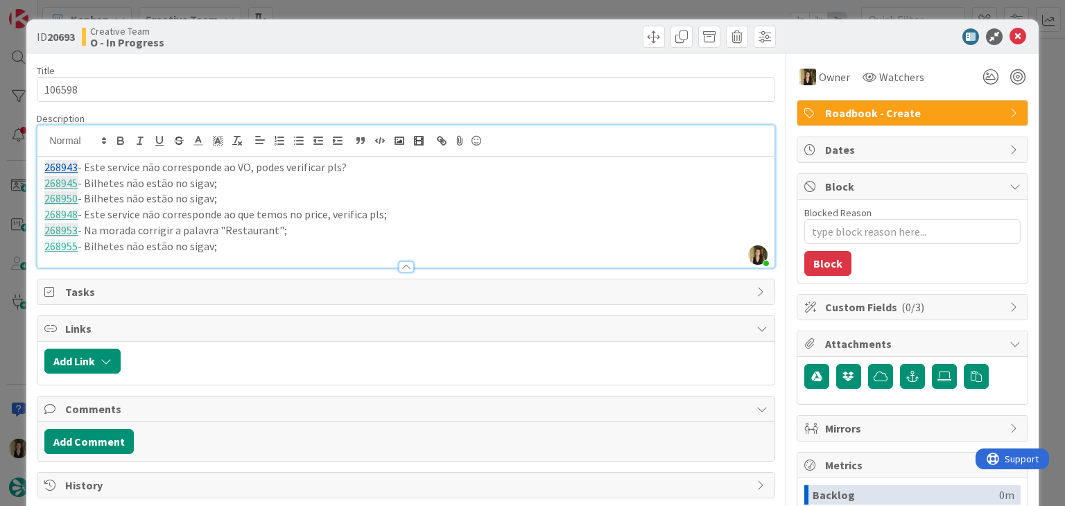
click at [408, 20] on div "ID 20693 Creative Team O - In Progress" at bounding box center [531, 36] width 1011 height 35
click at [408, 4] on div "ID 20693 Creative Team O - In Progress Title 6 / 128 106598 Description Sofia P…" at bounding box center [532, 253] width 1065 height 506
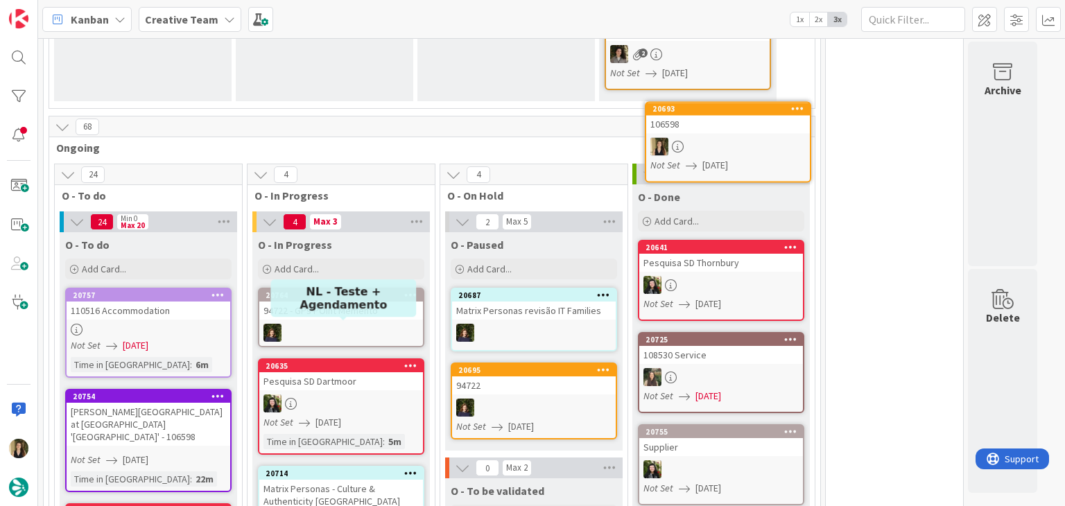
scroll to position [546, 0]
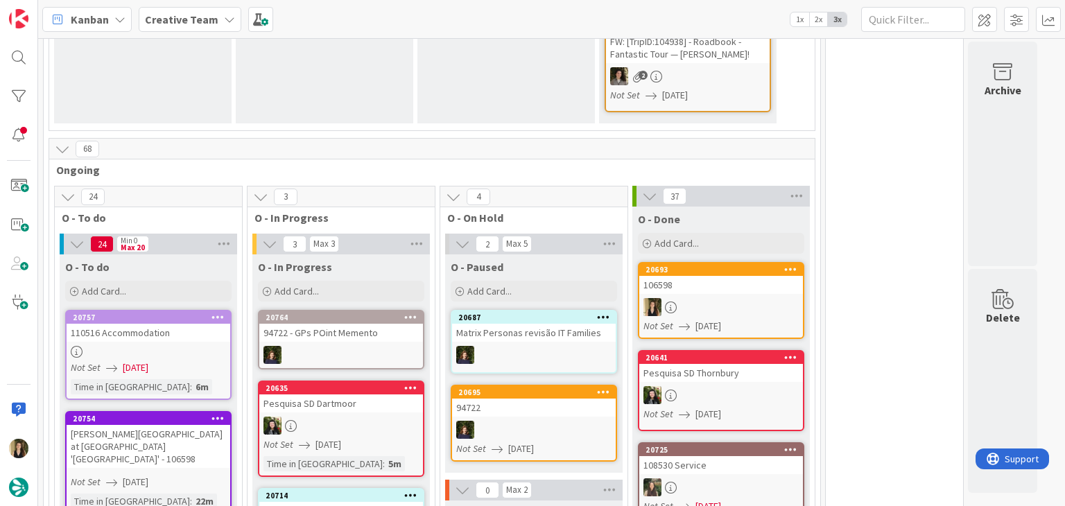
click at [731, 298] on div at bounding box center [721, 307] width 164 height 18
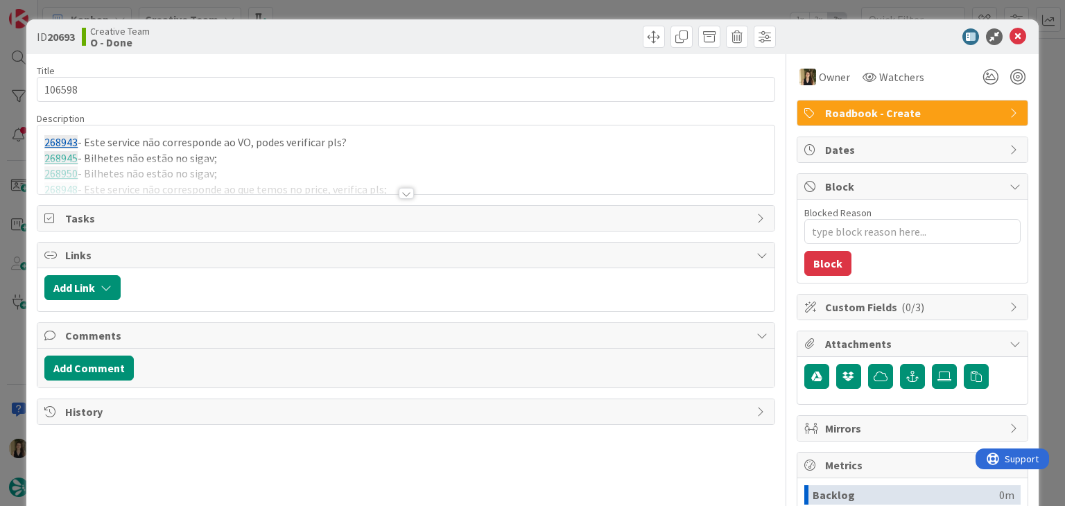
click at [261, 168] on div at bounding box center [405, 176] width 736 height 35
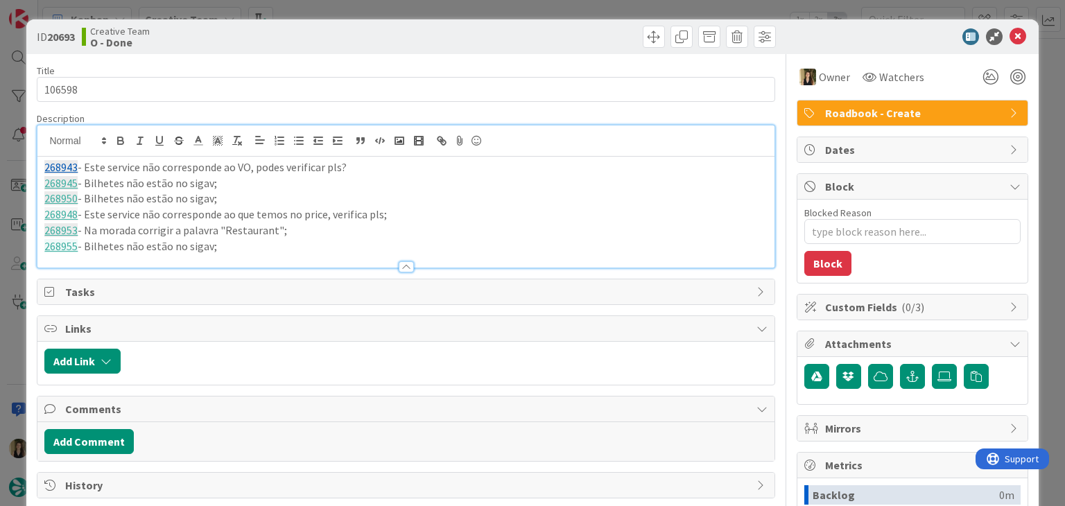
drag, startPoint x: 236, startPoint y: 250, endPoint x: 18, endPoint y: 165, distance: 234.4
click at [19, 166] on div "ID 20693 Creative Team O - Done Title 6 / 128 106598 Description 268943 - Este …" at bounding box center [532, 253] width 1065 height 506
copy div "268943 - Este service não corresponde ao VO, podes verificar pls? 268945 - Bilh…"
drag, startPoint x: 358, startPoint y: 39, endPoint x: 360, endPoint y: 15, distance: 23.7
click at [356, 37] on div "Creative Team O - Done" at bounding box center [242, 37] width 321 height 22
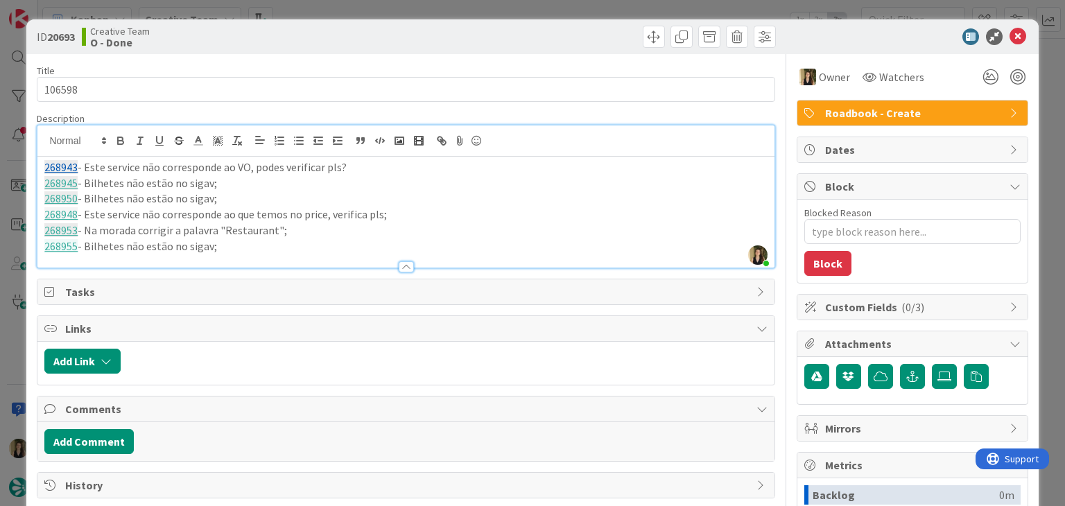
click at [360, 14] on div "ID 20693 Creative Team O - Done Title 6 / 128 106598 Description Sofia Palma ju…" at bounding box center [532, 253] width 1065 height 506
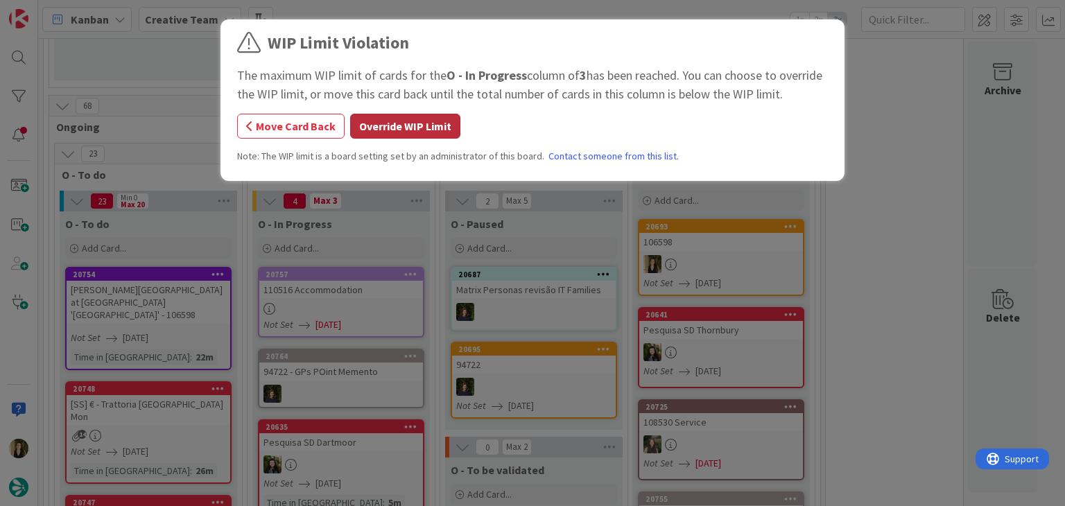
click at [399, 123] on button "Override WIP Limit" at bounding box center [405, 126] width 110 height 25
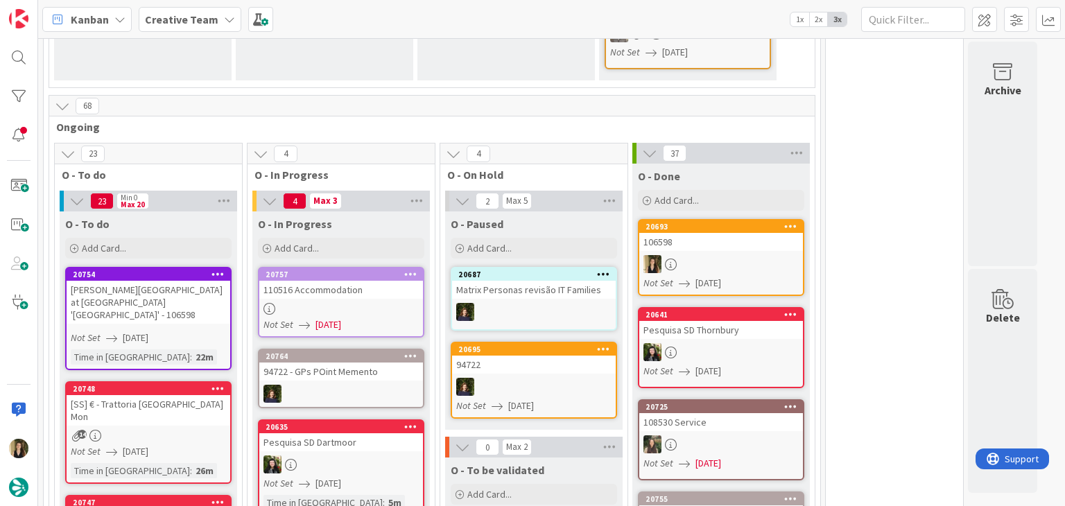
click at [374, 283] on link "20757 110516 Accommodation Not Set 11/08/2025" at bounding box center [341, 302] width 166 height 71
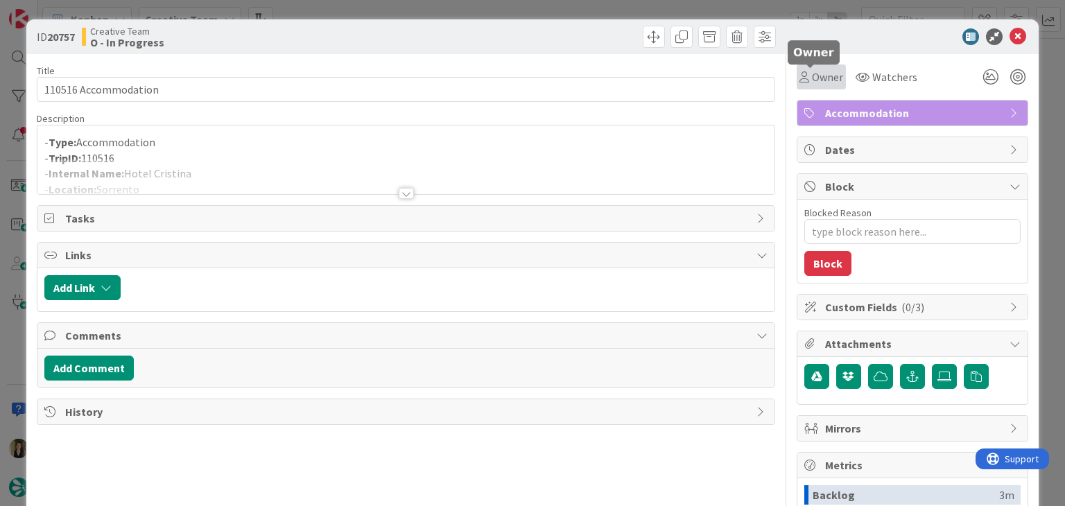
click at [812, 80] on span "Owner" at bounding box center [827, 77] width 31 height 17
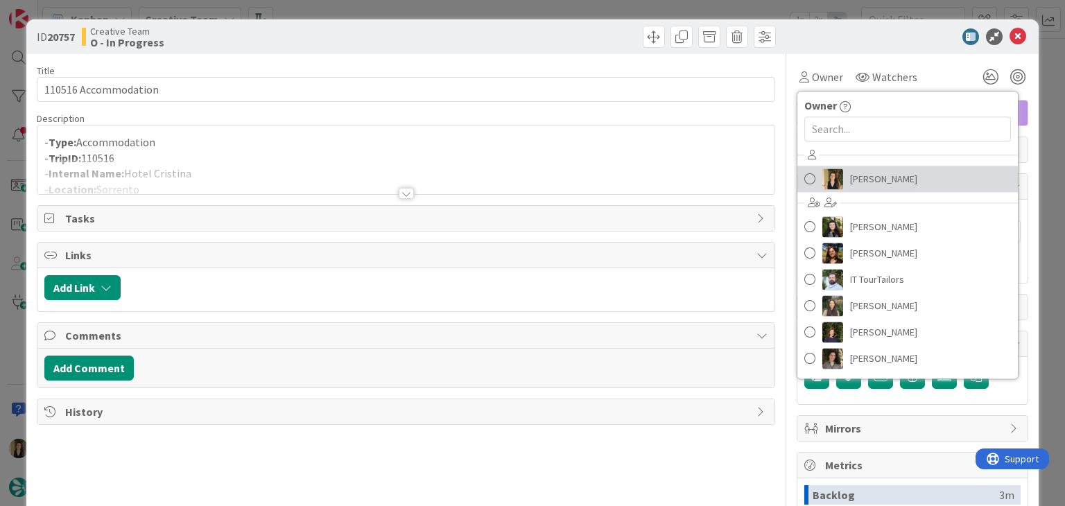
click at [850, 177] on span "[PERSON_NAME]" at bounding box center [883, 178] width 67 height 21
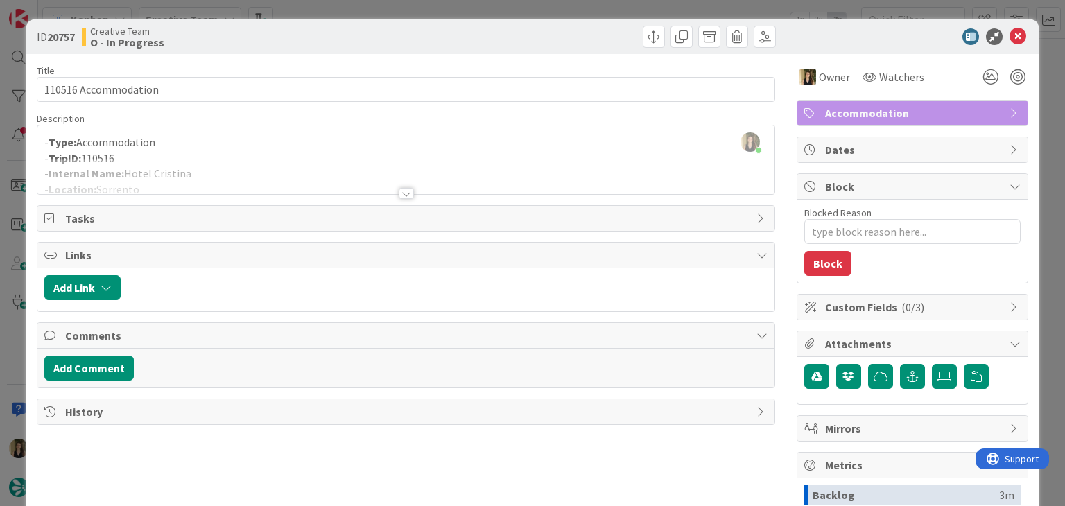
click at [403, 195] on div at bounding box center [406, 193] width 15 height 11
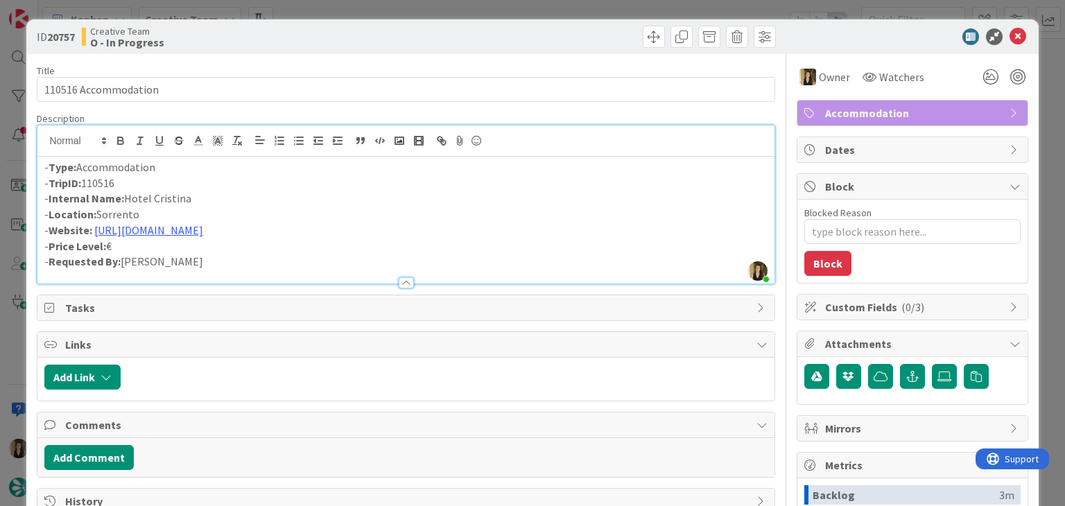
drag, startPoint x: 214, startPoint y: 194, endPoint x: 186, endPoint y: 181, distance: 30.7
click at [128, 195] on p "- Internal Name: Hotel Cristina" at bounding box center [405, 199] width 722 height 16
copy p "Hotel Cristina"
click at [203, 229] on link "https://hotelcristinasorrento.it/en" at bounding box center [148, 230] width 109 height 14
click at [163, 256] on link "https://hotelcristinasorrento.it/en" at bounding box center [143, 257] width 95 height 18
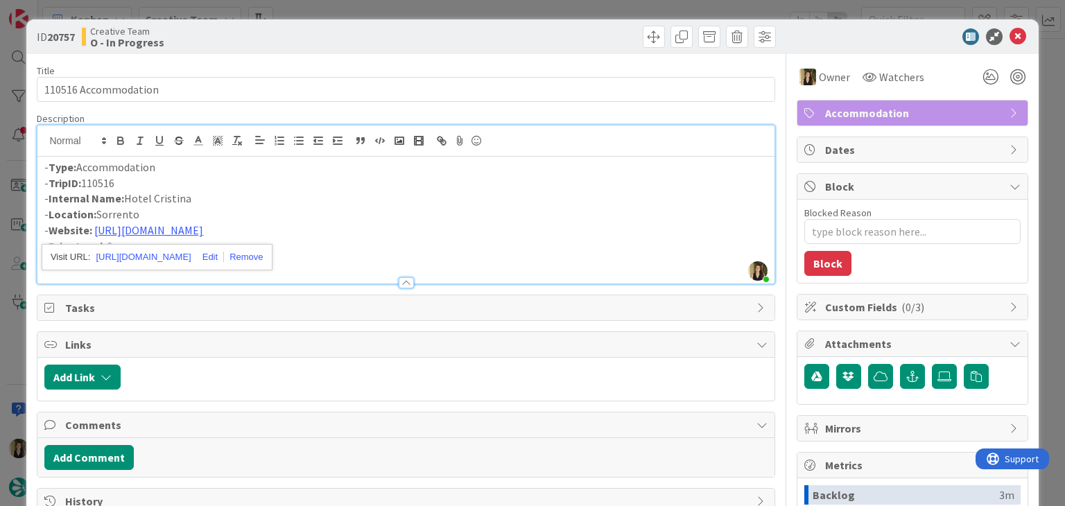
drag, startPoint x: 196, startPoint y: 198, endPoint x: 243, endPoint y: 175, distance: 52.1
click at [125, 198] on p "- Internal Name: Hotel Cristina" at bounding box center [405, 199] width 722 height 16
copy p "Hotel Cristina"
click at [379, 28] on div "Creative Team O - In Progress" at bounding box center [242, 37] width 321 height 22
click at [385, 6] on div "ID 20757 Creative Team O - In Progress Title 20 / 128 110516 Accommodation Desc…" at bounding box center [532, 253] width 1065 height 506
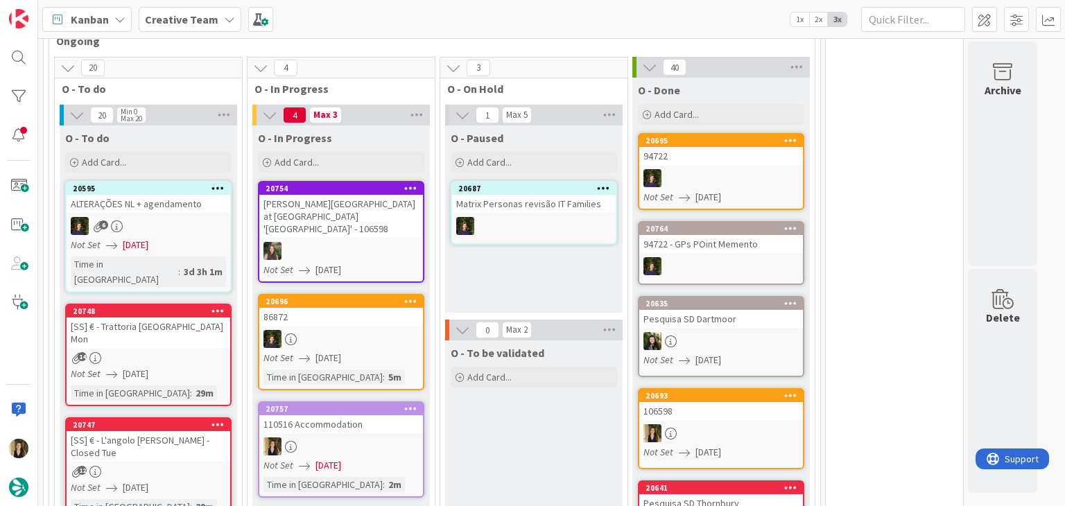
scroll to position [846, 0]
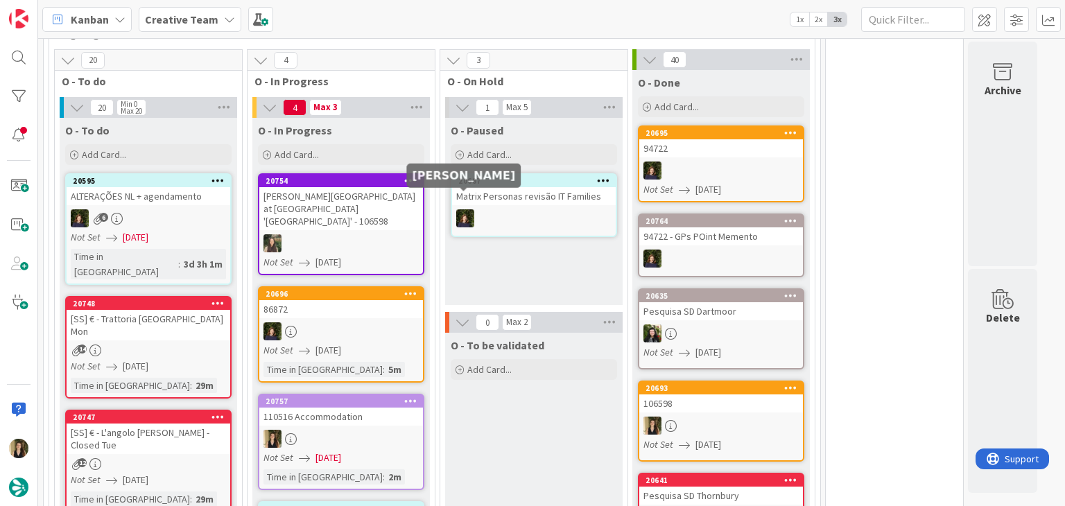
click at [378, 234] on div at bounding box center [341, 243] width 164 height 18
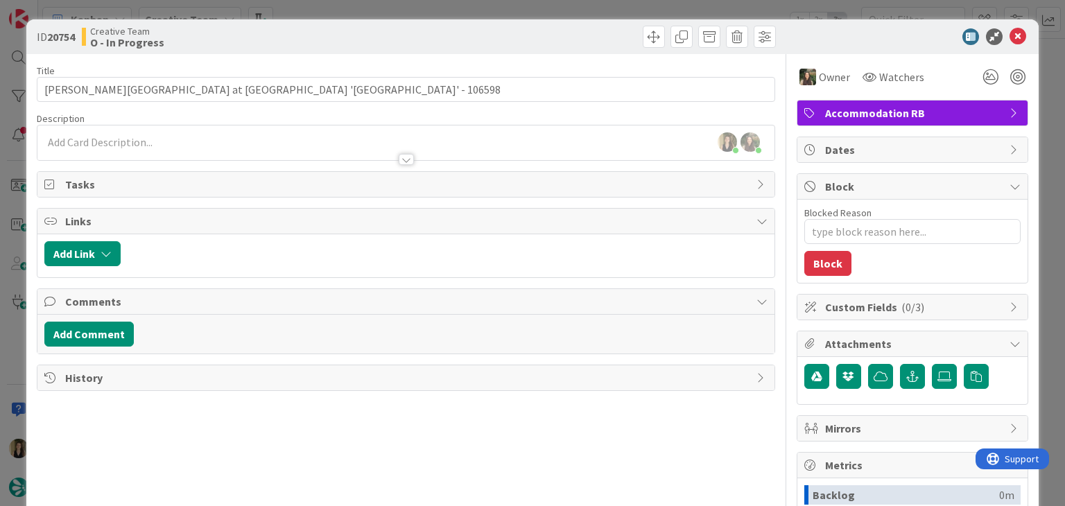
click at [421, 15] on div "ID 20754 Creative Team O - In Progress Title 54 / 128 Glen Mhor Hotel at Uile-b…" at bounding box center [532, 253] width 1065 height 506
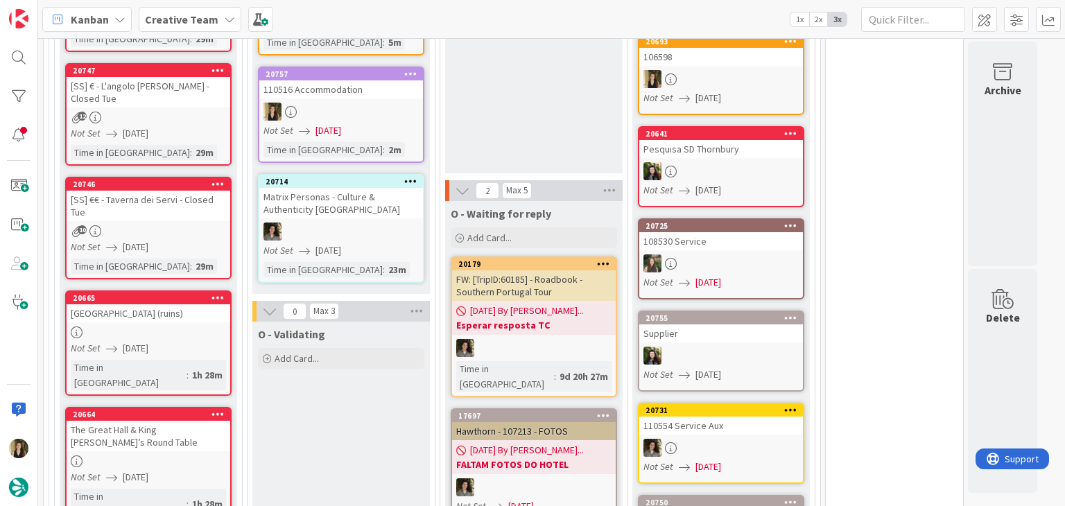
scroll to position [846, 0]
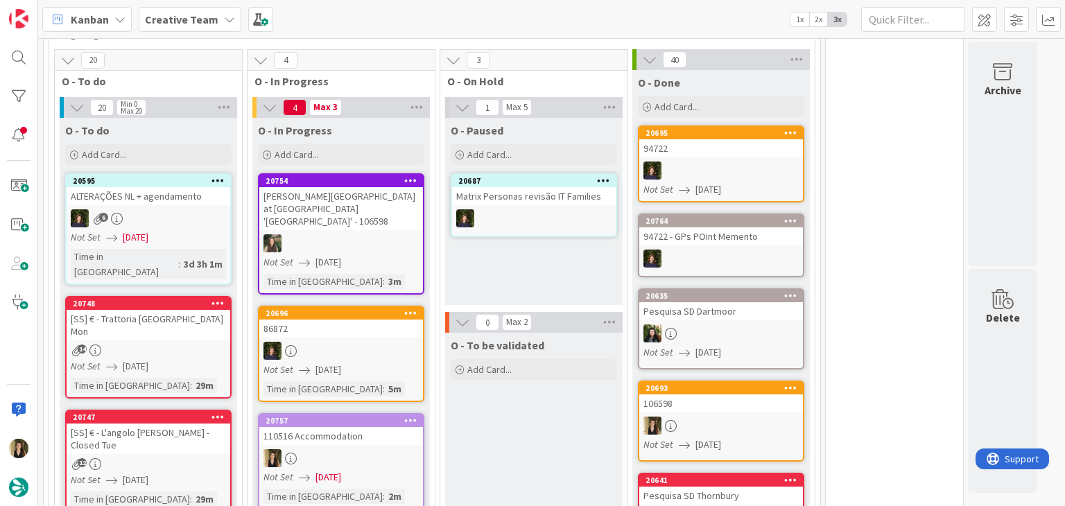
click at [384, 234] on div at bounding box center [341, 243] width 164 height 18
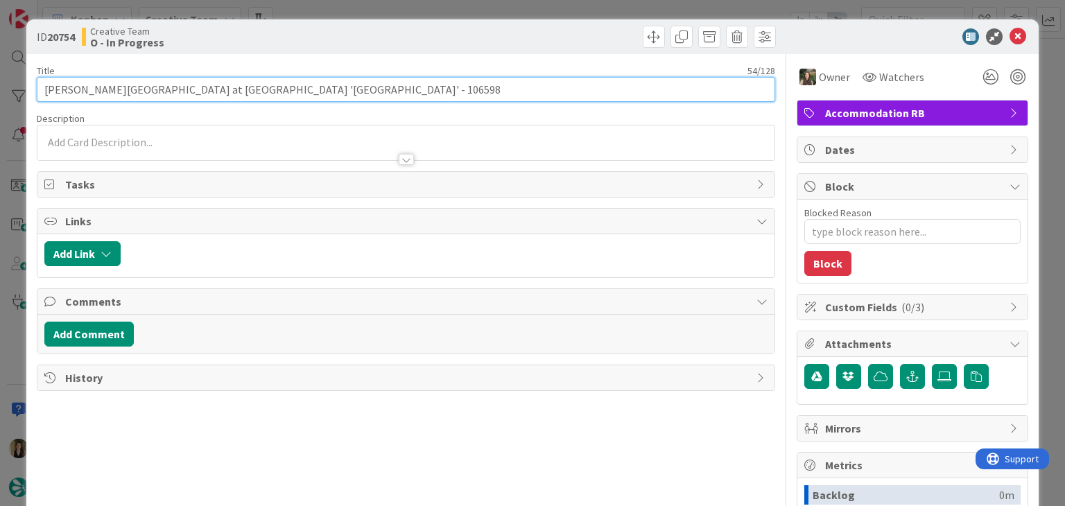
click at [277, 87] on input "[PERSON_NAME][GEOGRAPHIC_DATA] at [GEOGRAPHIC_DATA] '[GEOGRAPHIC_DATA]' - 106598" at bounding box center [406, 89] width 738 height 25
click at [275, 87] on input "[PERSON_NAME][GEOGRAPHIC_DATA] at [GEOGRAPHIC_DATA] '[GEOGRAPHIC_DATA]' - 106598" at bounding box center [406, 89] width 738 height 25
drag, startPoint x: 119, startPoint y: 88, endPoint x: 42, endPoint y: 88, distance: 77.6
click at [42, 88] on input "[PERSON_NAME][GEOGRAPHIC_DATA] at [GEOGRAPHIC_DATA] '[GEOGRAPHIC_DATA]' - 106598" at bounding box center [406, 89] width 738 height 25
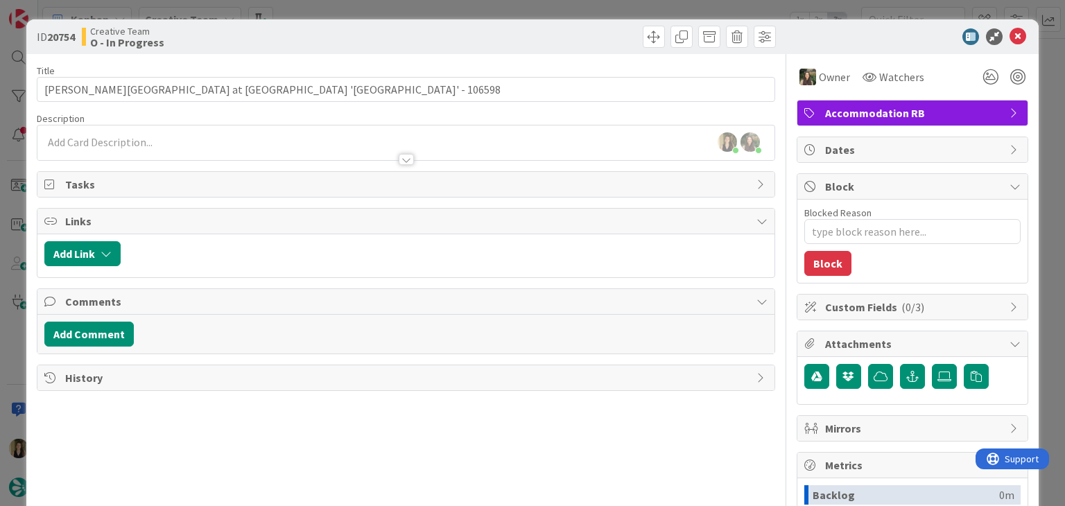
click at [330, 49] on div "ID 20754 Creative Team O - In Progress" at bounding box center [531, 36] width 1011 height 35
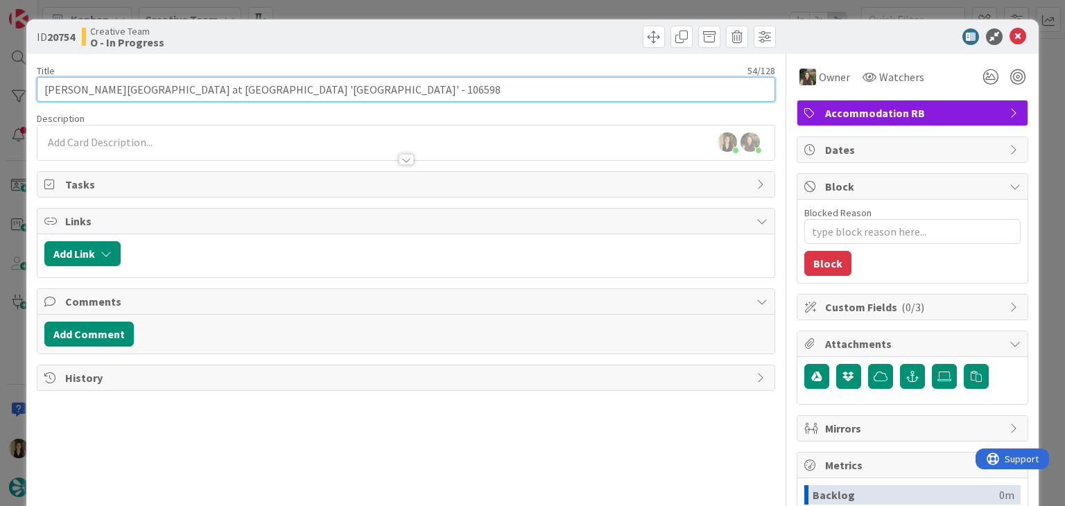
drag, startPoint x: 119, startPoint y: 89, endPoint x: 33, endPoint y: 86, distance: 86.7
click at [33, 87] on div "ID 20754 Creative Team O - In Progress Title 54 / 128 Glen Mhor Hotel at Uile-b…" at bounding box center [531, 372] width 1011 height 706
click at [274, 88] on input "[PERSON_NAME][GEOGRAPHIC_DATA] at [GEOGRAPHIC_DATA] '[GEOGRAPHIC_DATA]' - 106598" at bounding box center [406, 89] width 738 height 25
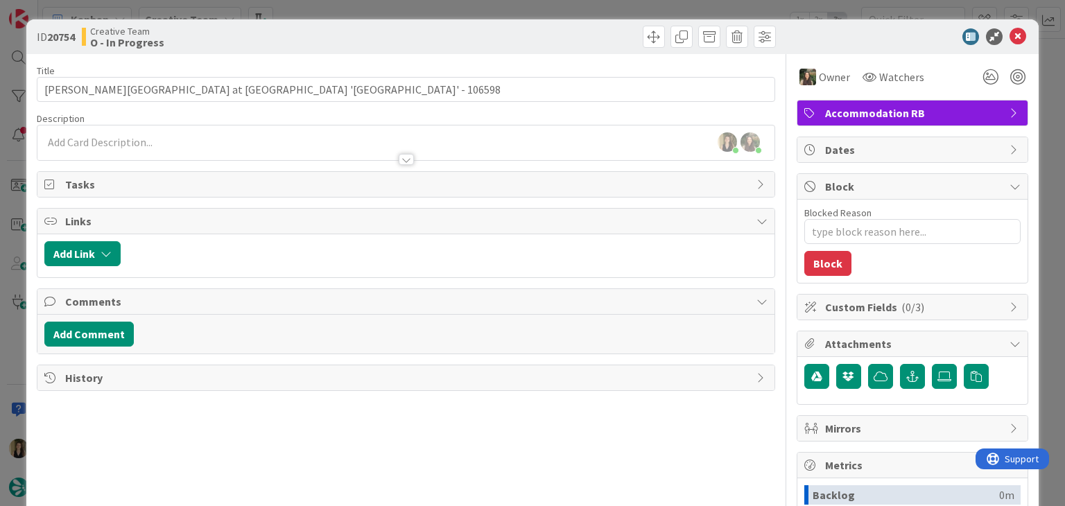
click at [456, 8] on div "ID 20754 Creative Team O - In Progress Title 54 / 128 Glen Mhor Hotel at Uile-b…" at bounding box center [532, 253] width 1065 height 506
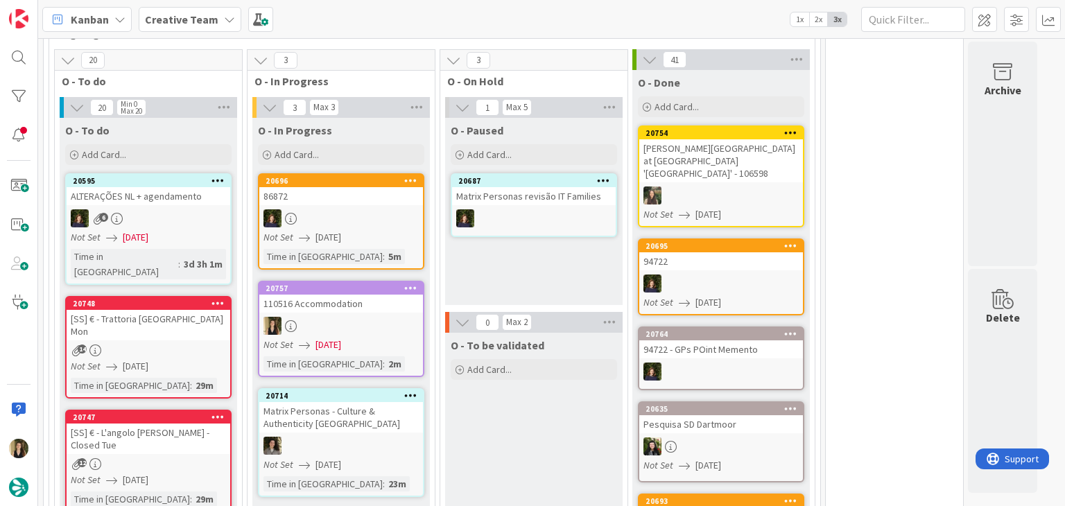
click at [536, 265] on div "O - Paused Add Card... 20687 Matrix Personas revisão IT Families" at bounding box center [533, 211] width 177 height 187
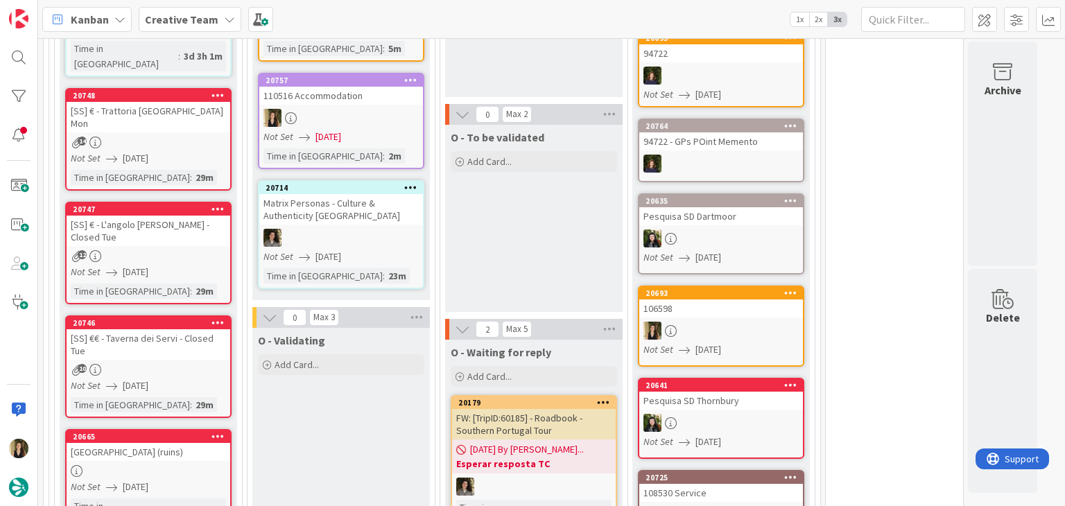
click at [534, 232] on div "O - To be validated Add Card..." at bounding box center [533, 218] width 177 height 187
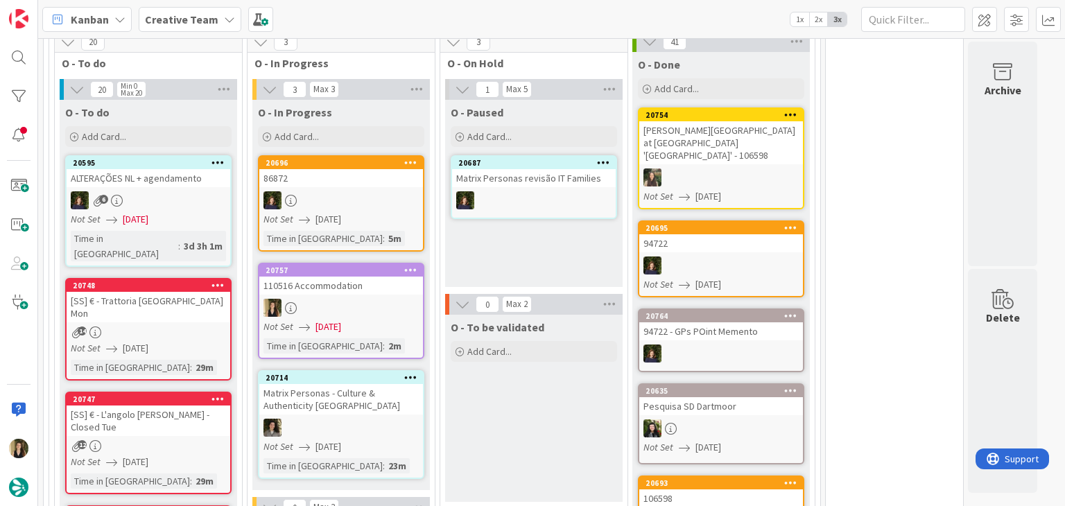
scroll to position [846, 0]
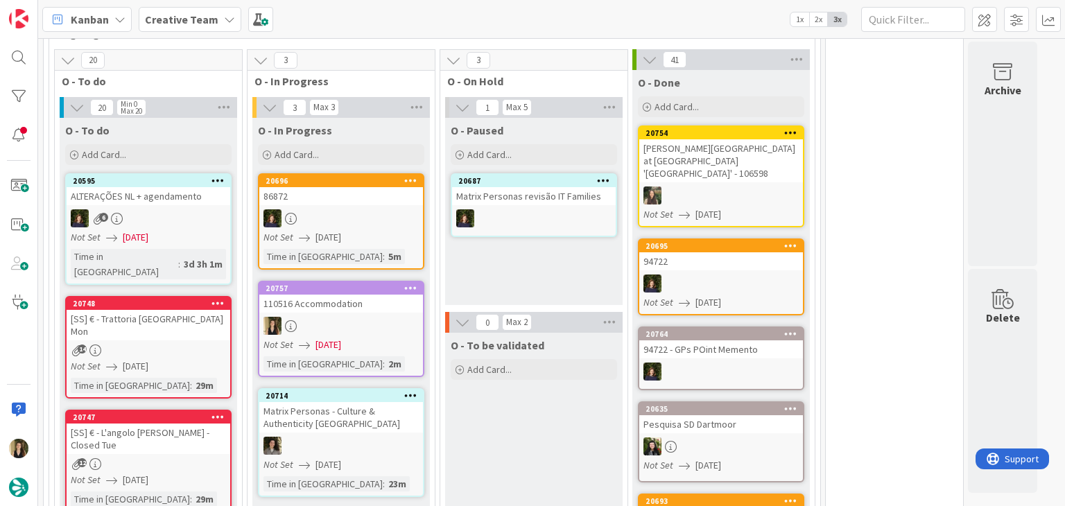
click at [534, 243] on div "O - Paused Add Card... 20687 Matrix Personas revisão IT Families" at bounding box center [533, 211] width 177 height 187
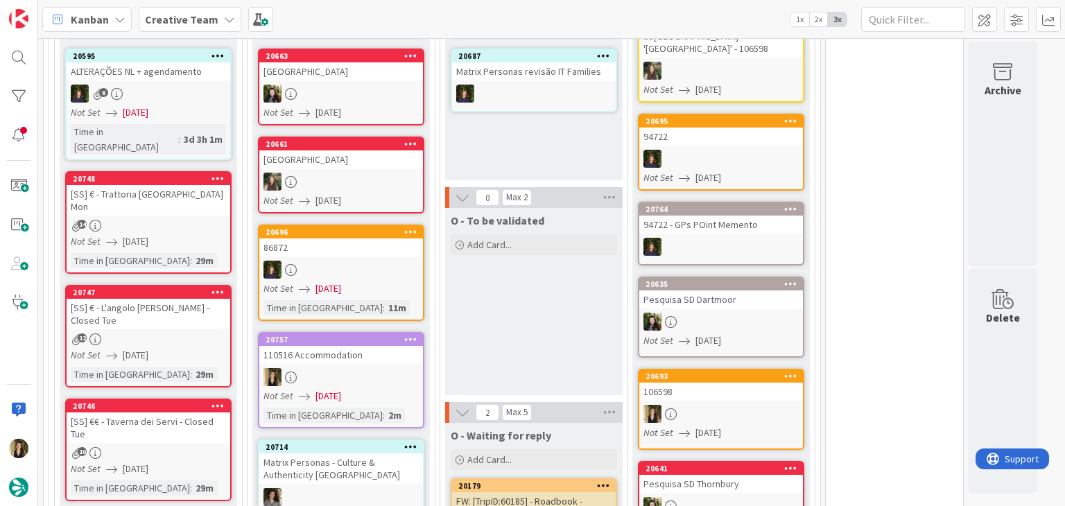
scroll to position [984, 0]
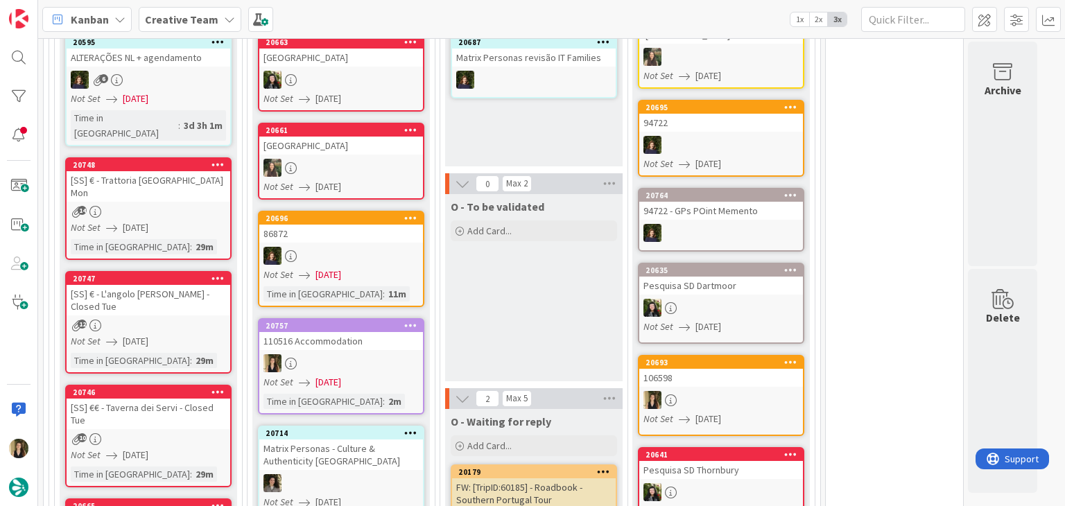
click at [374, 354] on div at bounding box center [341, 363] width 164 height 18
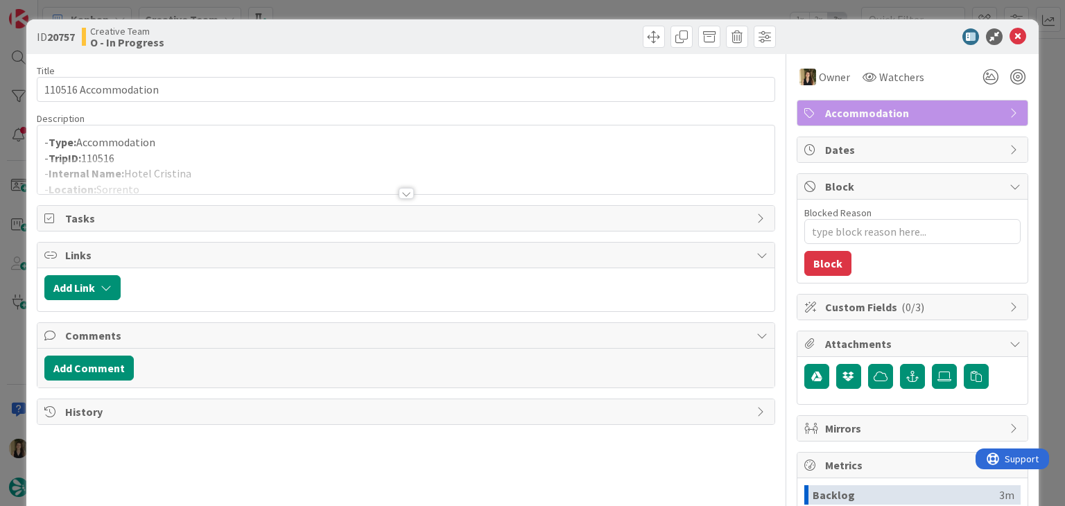
click at [256, 159] on div at bounding box center [405, 176] width 736 height 35
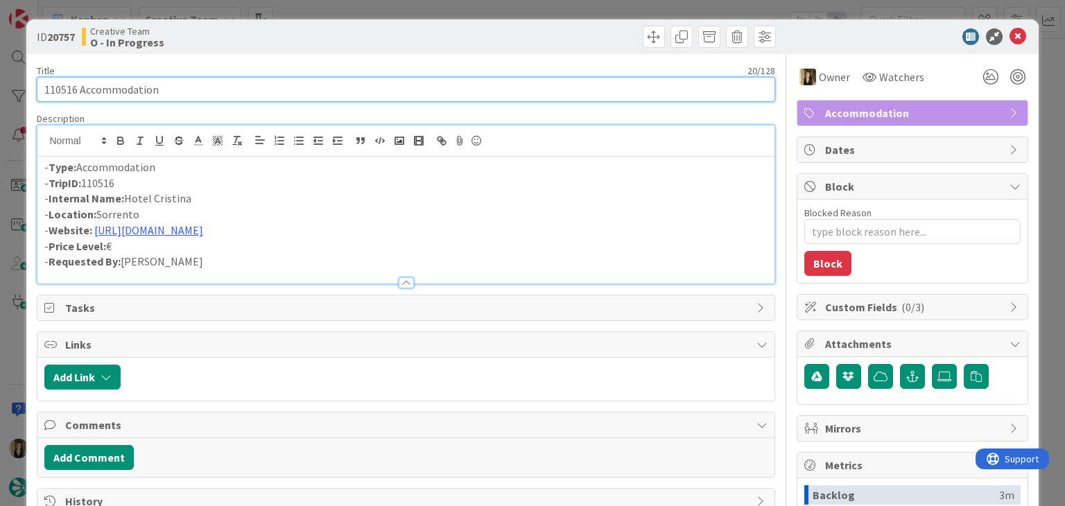
drag, startPoint x: 182, startPoint y: 92, endPoint x: 31, endPoint y: 94, distance: 151.8
click at [20, 98] on div "ID 20757 Creative Team O - In Progress Title 20 / 128 110516 Accommodation Desc…" at bounding box center [532, 253] width 1065 height 506
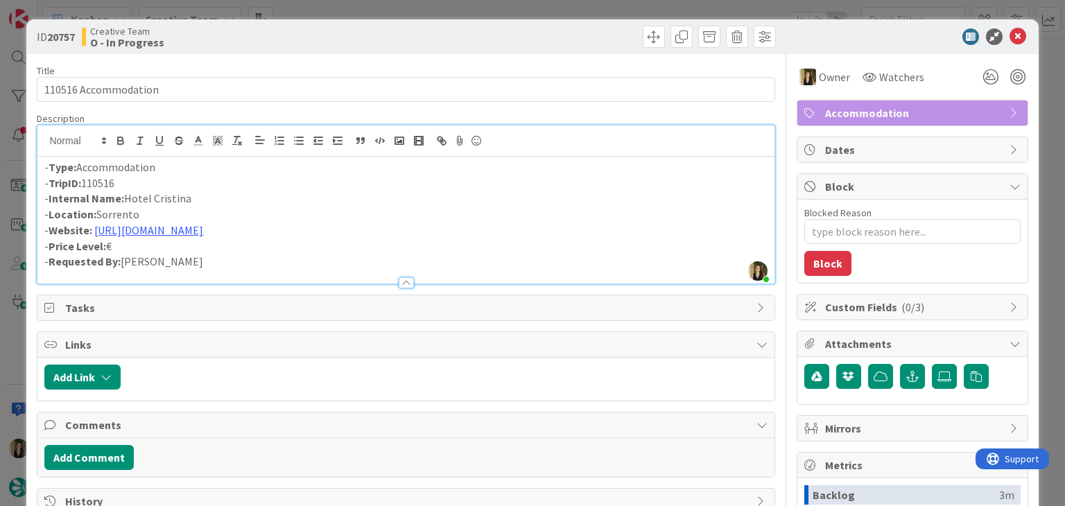
drag, startPoint x: 211, startPoint y: 197, endPoint x: 155, endPoint y: 195, distance: 56.2
click at [124, 195] on p "- Internal Name: Hotel Cristina" at bounding box center [405, 199] width 722 height 16
copy p "Hotel Cristina"
click at [369, 40] on div "Creative Team O - In Progress" at bounding box center [242, 37] width 321 height 22
click at [372, 12] on div "ID 20757 Creative Team O - In Progress Title 20 / 128 110516 Accommodation Desc…" at bounding box center [532, 253] width 1065 height 506
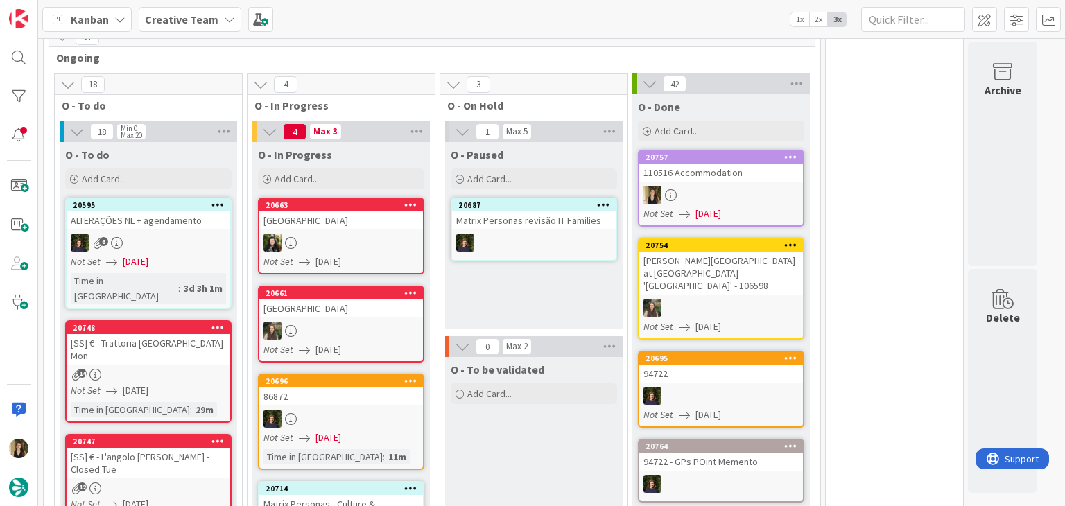
scroll to position [846, 0]
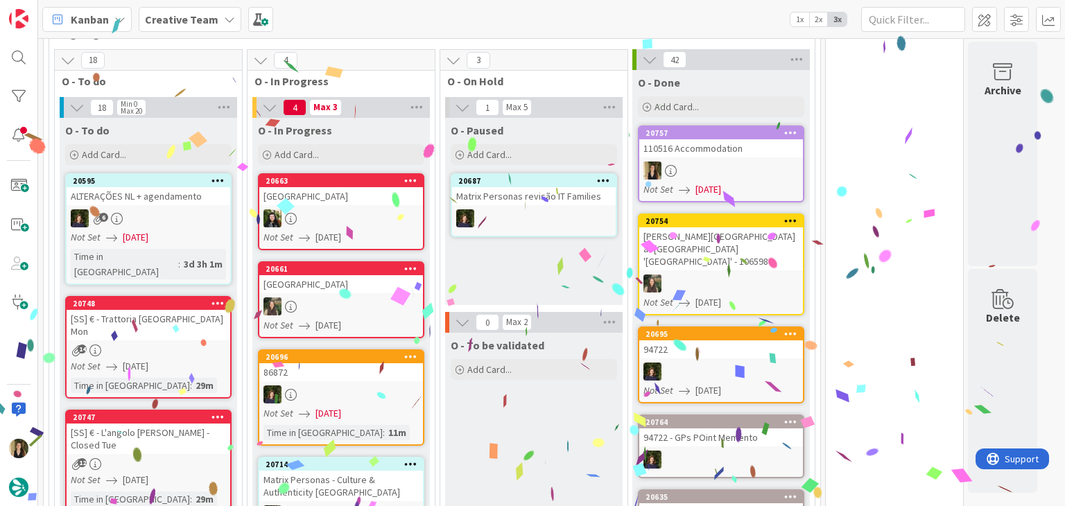
click at [568, 240] on div "O - Paused Add Card... 20687 Matrix Personas revisão IT Families" at bounding box center [533, 211] width 177 height 187
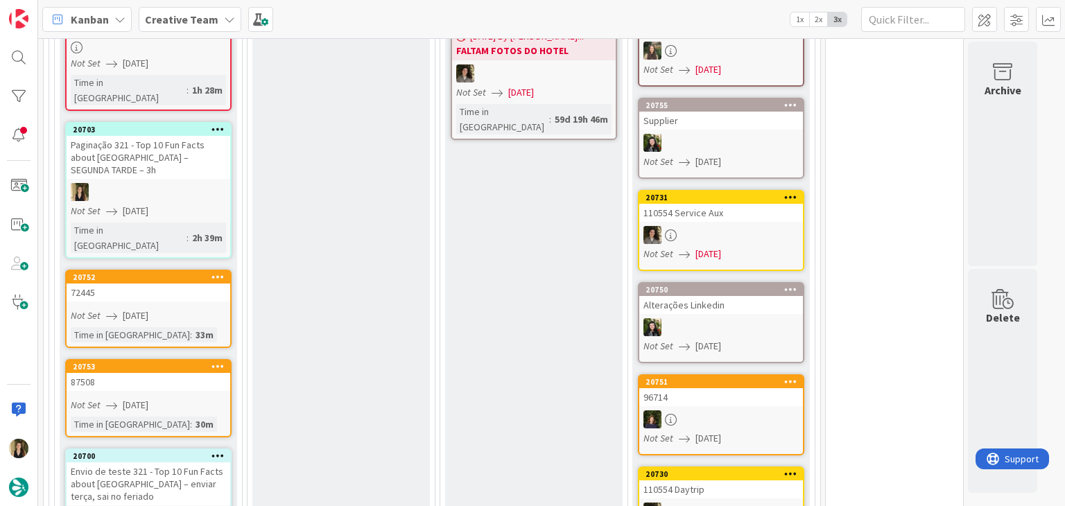
scroll to position [1539, 0]
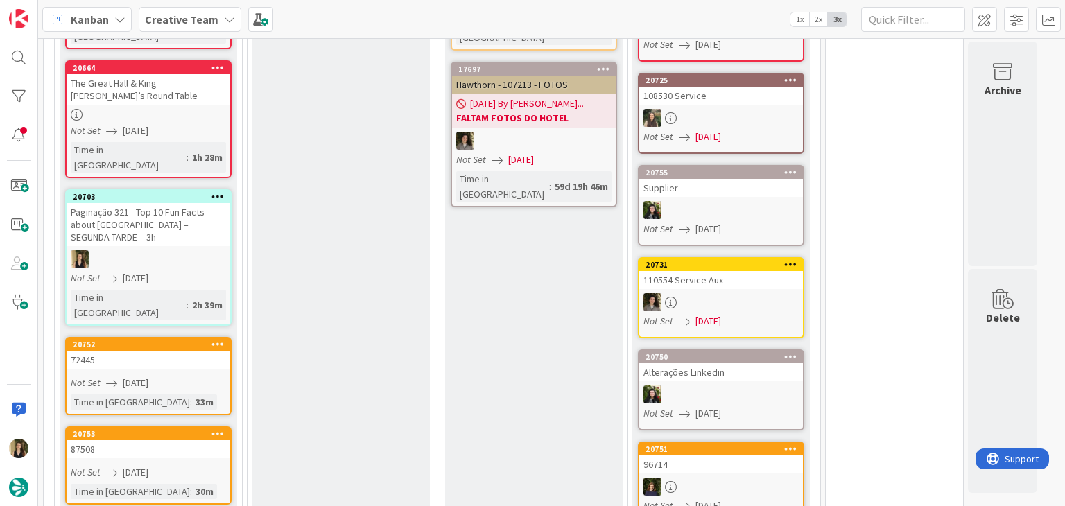
click at [197, 351] on div "72445" at bounding box center [149, 360] width 164 height 18
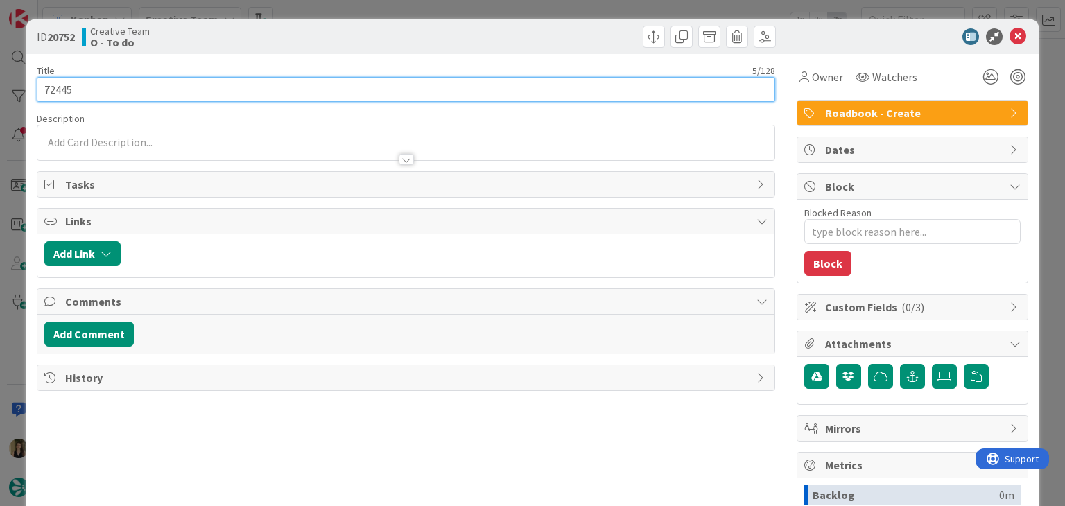
click at [58, 94] on input "72445" at bounding box center [406, 89] width 738 height 25
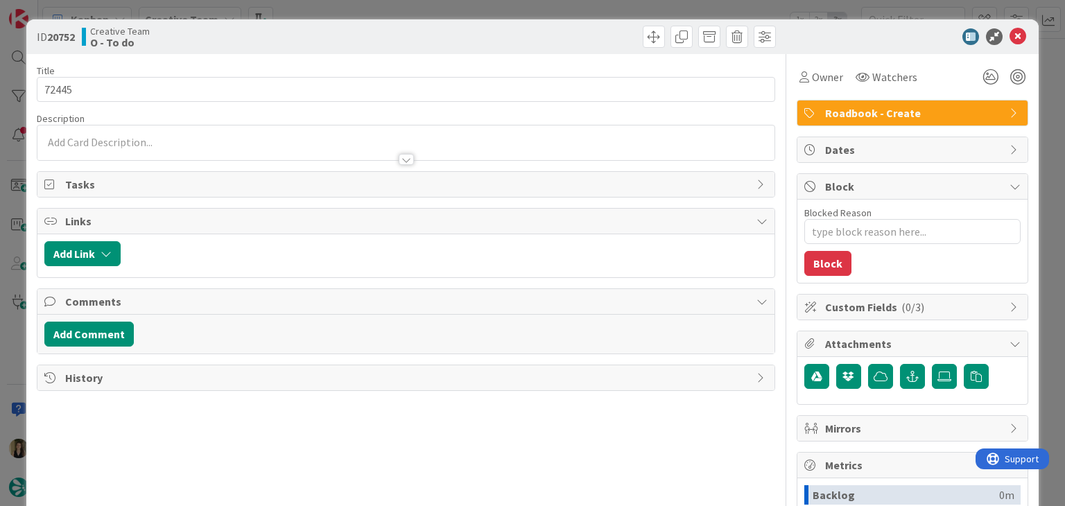
click at [510, 15] on div "ID 20752 Creative Team O - To do Title 5 / 128 72445 Description Owner Watchers…" at bounding box center [532, 253] width 1065 height 506
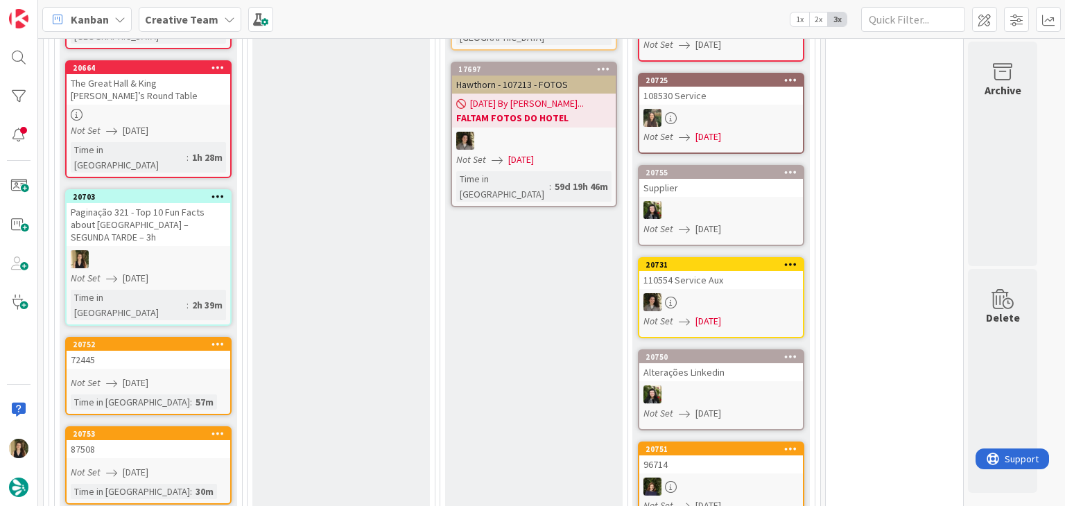
click at [192, 250] on div at bounding box center [149, 259] width 164 height 18
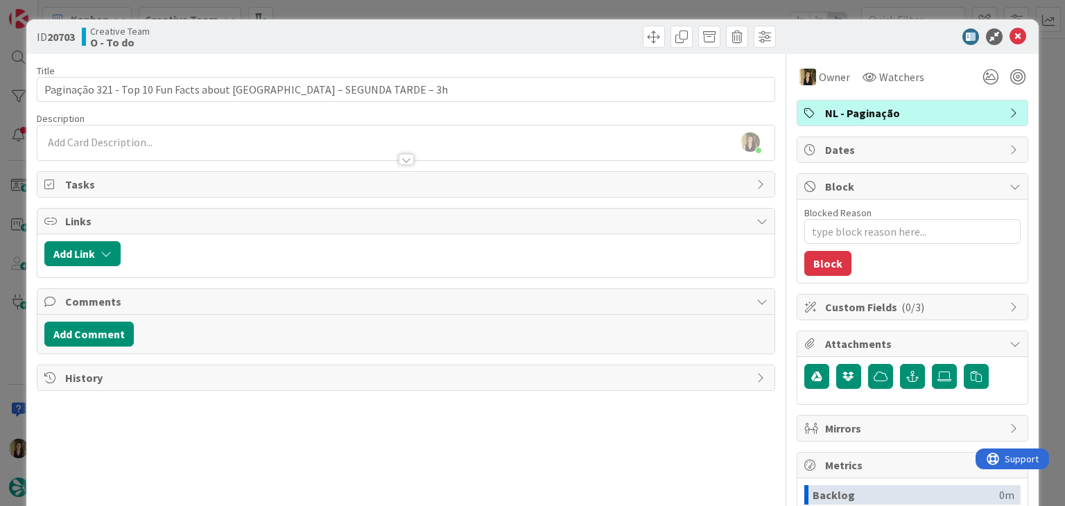
click at [387, 7] on div "ID 20703 Creative Team O - To do Title 67 / 128 Paginação 321 - Top 10 Fun Fact…" at bounding box center [532, 253] width 1065 height 506
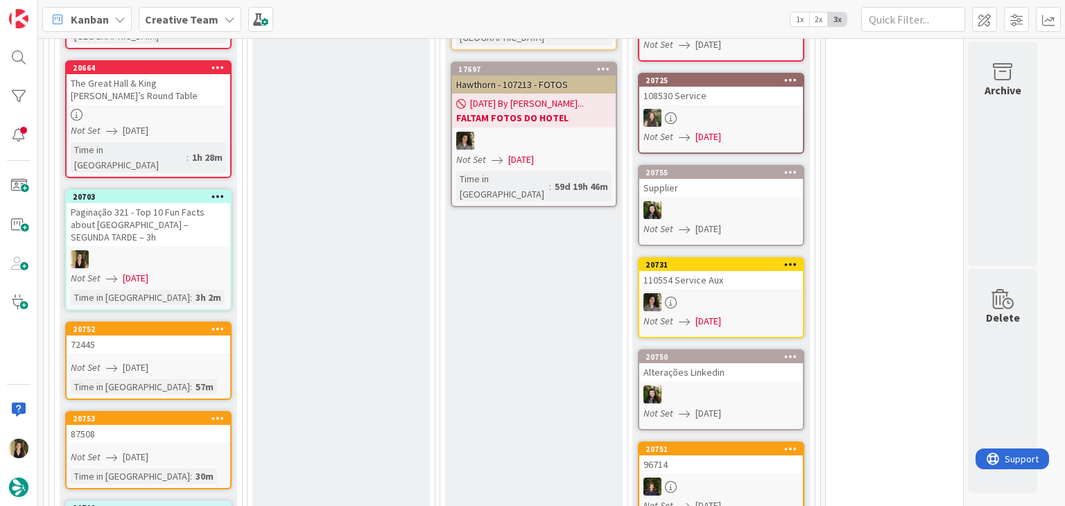
click at [225, 360] on div "Not Set [DATE]" at bounding box center [150, 367] width 159 height 15
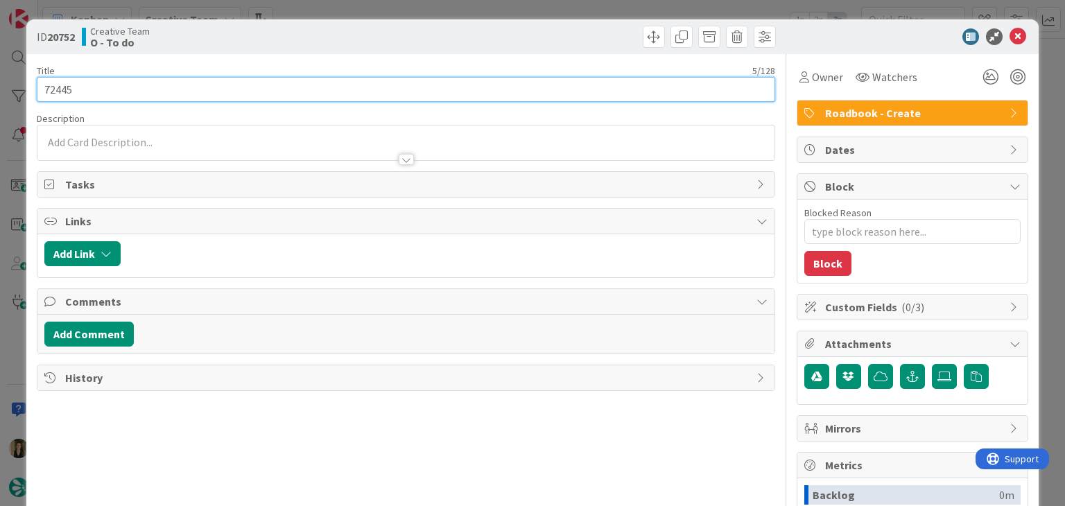
click at [58, 87] on input "72445" at bounding box center [406, 89] width 738 height 25
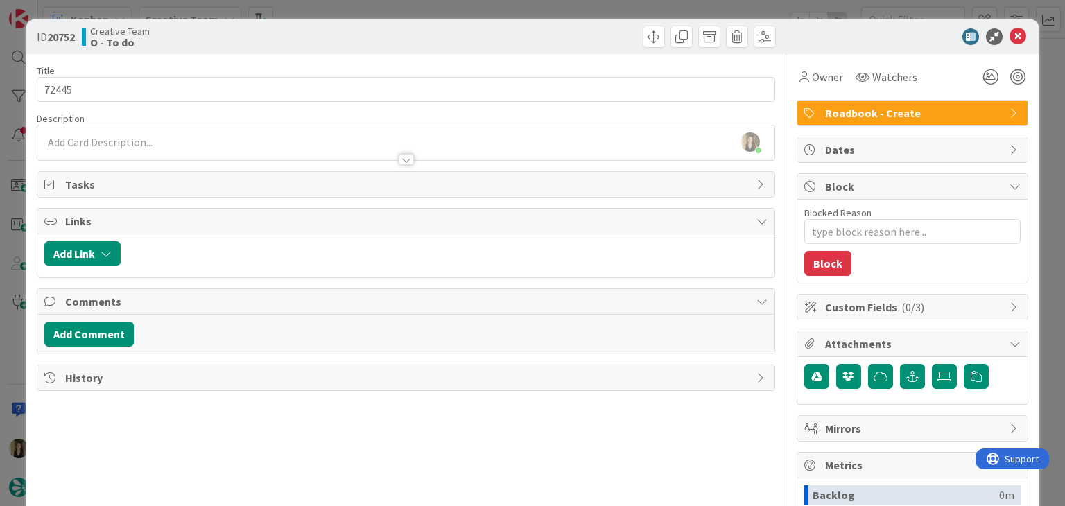
drag, startPoint x: 319, startPoint y: 45, endPoint x: 316, endPoint y: 31, distance: 14.8
click at [317, 42] on div "Creative Team O - To do" at bounding box center [242, 37] width 321 height 22
drag, startPoint x: 326, startPoint y: 3, endPoint x: 319, endPoint y: 32, distance: 29.4
click at [326, 3] on div "ID 20752 Creative Team O - To do Title 5 / 128 72445 Description Sofia Palma ju…" at bounding box center [532, 253] width 1065 height 506
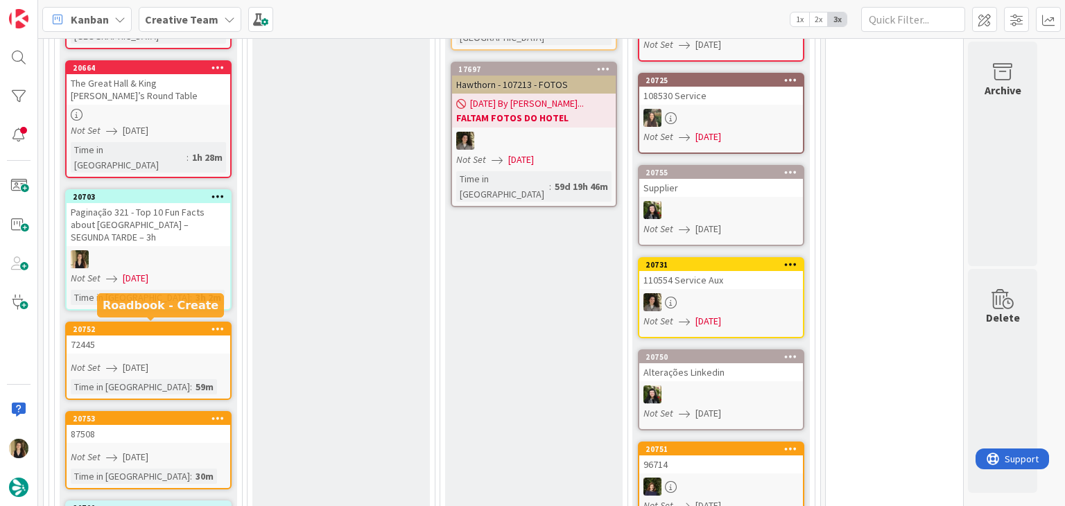
click at [191, 425] on div "87508" at bounding box center [149, 434] width 164 height 18
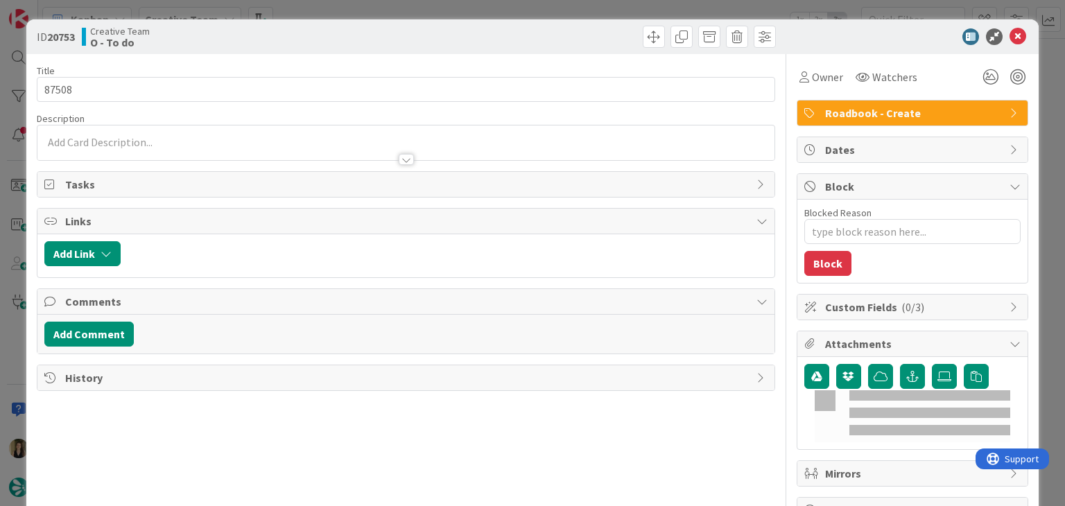
type textarea "x"
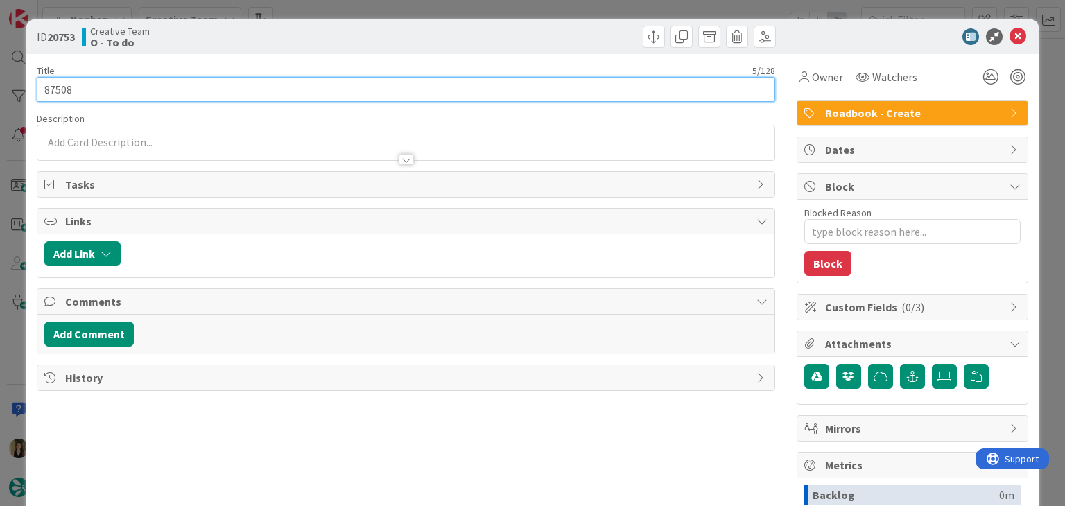
click at [61, 87] on input "87508" at bounding box center [406, 89] width 738 height 25
click at [61, 89] on input "87508" at bounding box center [406, 89] width 738 height 25
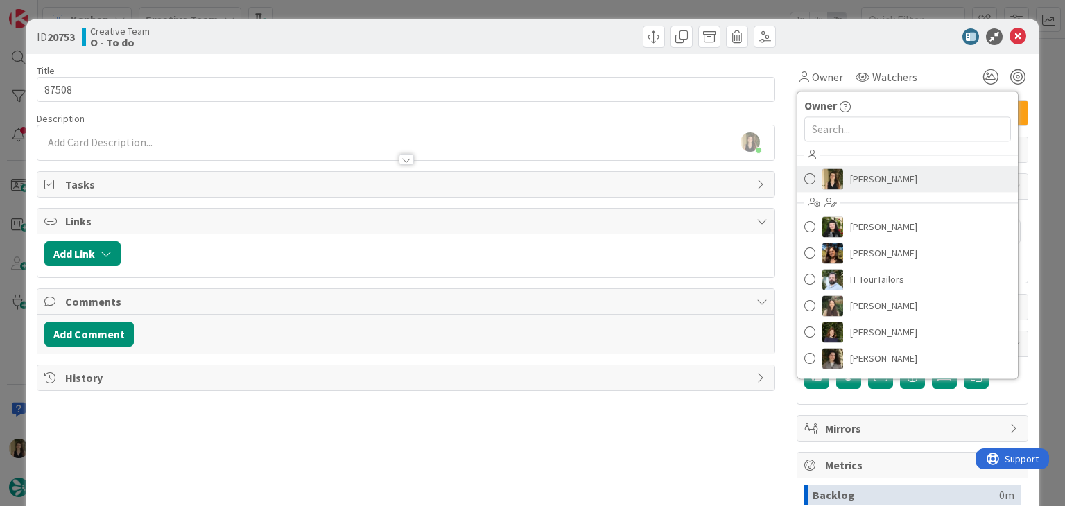
click at [859, 171] on span "[PERSON_NAME]" at bounding box center [883, 178] width 67 height 21
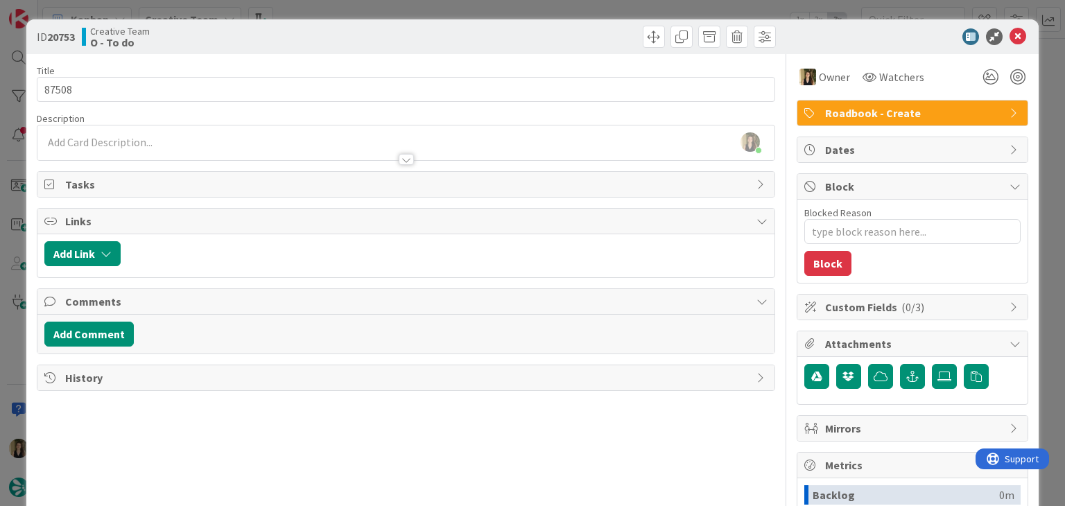
drag, startPoint x: 586, startPoint y: 31, endPoint x: 570, endPoint y: 15, distance: 23.0
click at [582, 29] on div at bounding box center [593, 37] width 366 height 22
click at [570, 12] on div "ID 20753 Creative Team O - To do Title 5 / 128 87508 Description [PERSON_NAME] …" at bounding box center [532, 253] width 1065 height 506
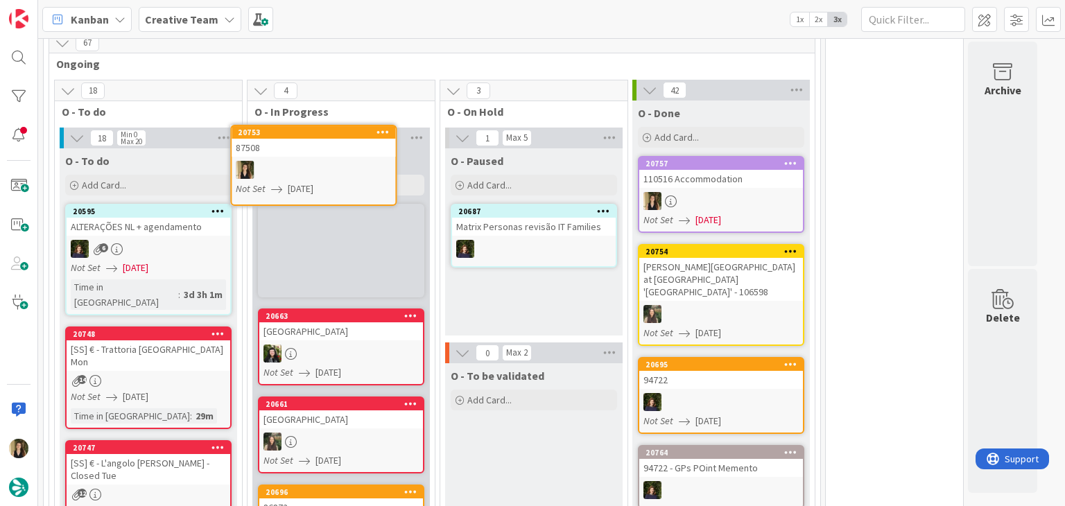
scroll to position [776, 0]
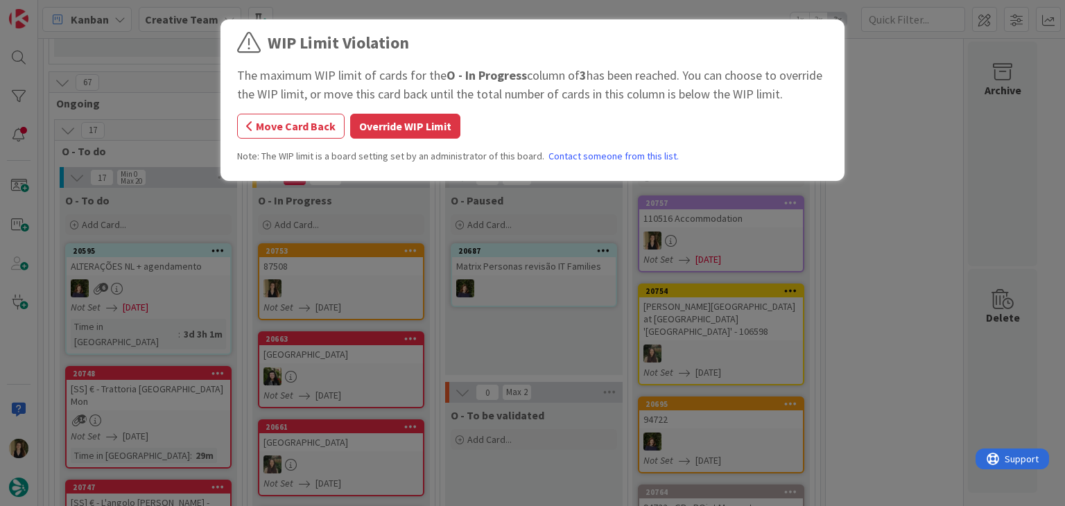
drag, startPoint x: 432, startPoint y: 128, endPoint x: 390, endPoint y: 108, distance: 46.5
click at [430, 127] on button "Override WIP Limit" at bounding box center [405, 126] width 110 height 25
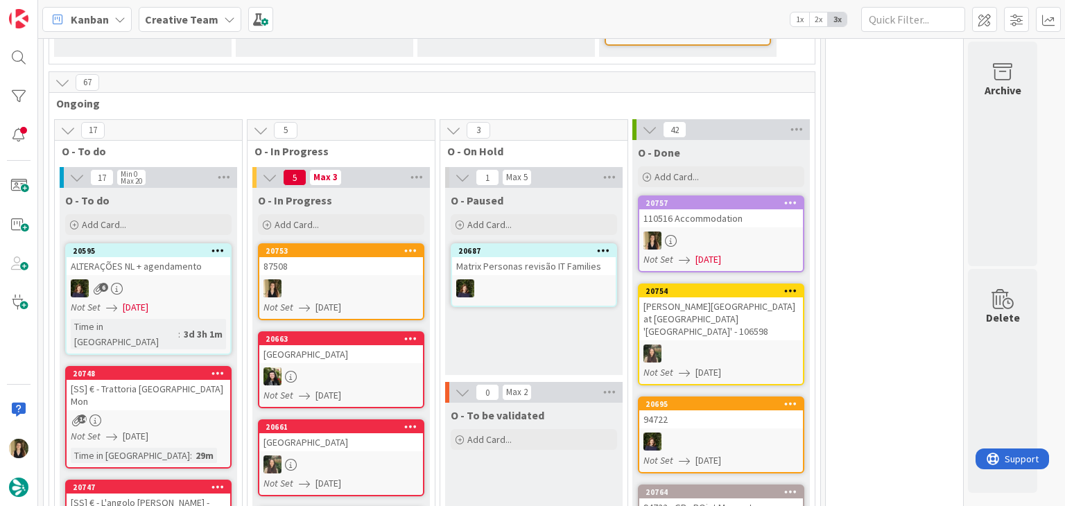
drag, startPoint x: 541, startPoint y: 322, endPoint x: 533, endPoint y: 321, distance: 8.4
click at [541, 322] on div "O - Paused Add Card... 20687 Matrix Personas revisão IT Families" at bounding box center [533, 281] width 177 height 187
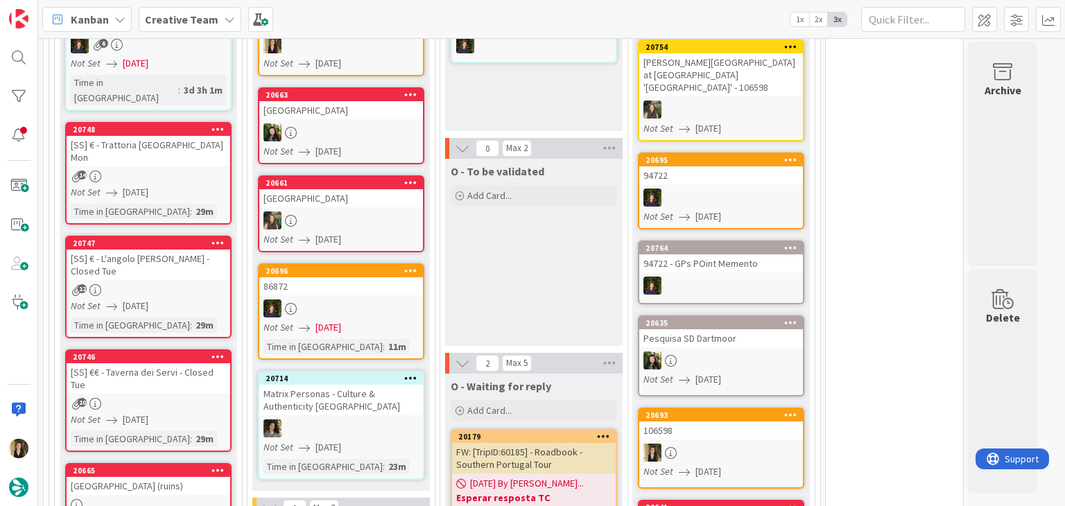
scroll to position [914, 0]
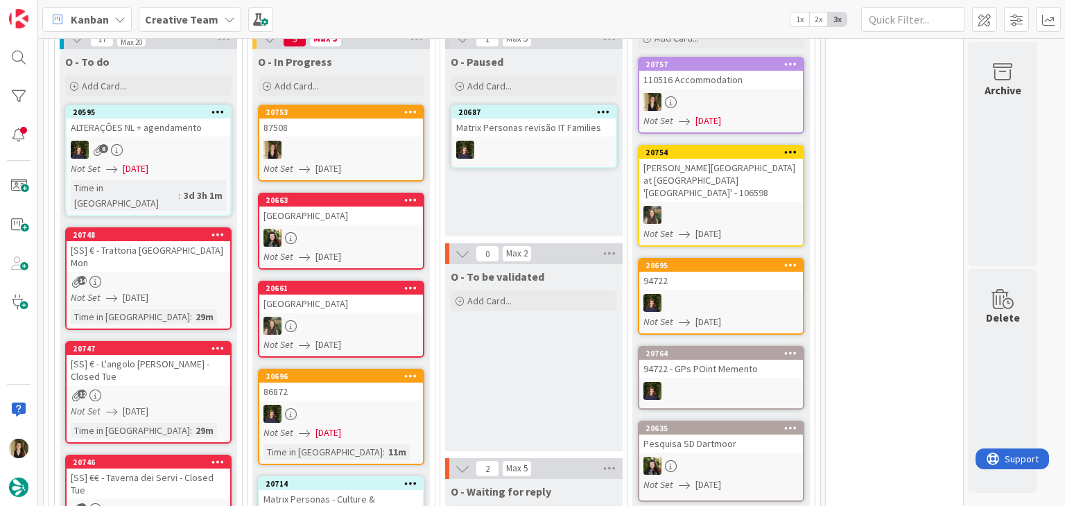
click at [367, 162] on div "Not Set [DATE]" at bounding box center [342, 169] width 159 height 15
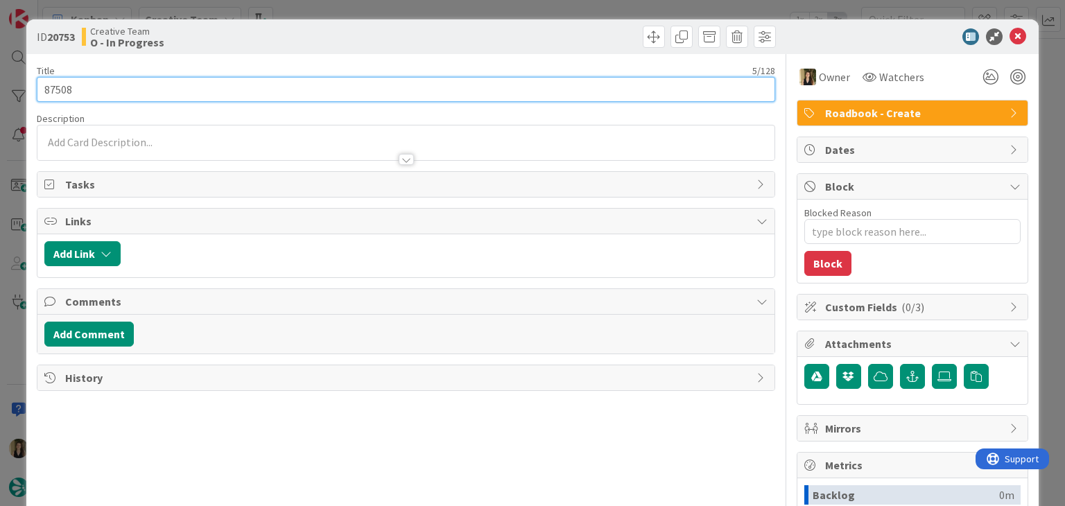
click at [58, 89] on input "87508" at bounding box center [406, 89] width 738 height 25
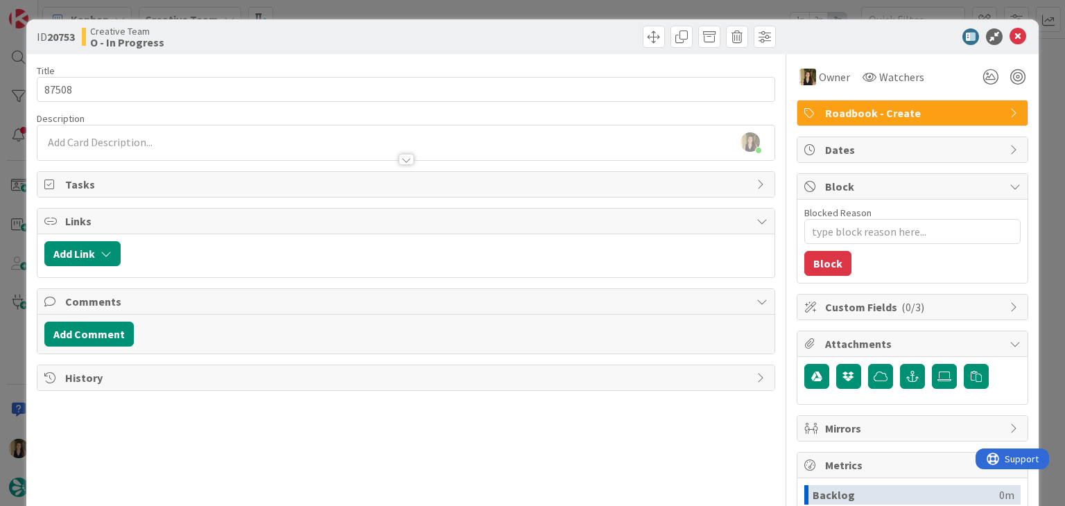
drag, startPoint x: 317, startPoint y: 38, endPoint x: 320, endPoint y: 17, distance: 20.9
click at [317, 33] on div "Creative Team O - In Progress" at bounding box center [242, 37] width 321 height 22
click at [324, 3] on div "ID 20753 Creative Team O - In Progress Title 5 / 128 87508 Description [PERSON_…" at bounding box center [532, 253] width 1065 height 506
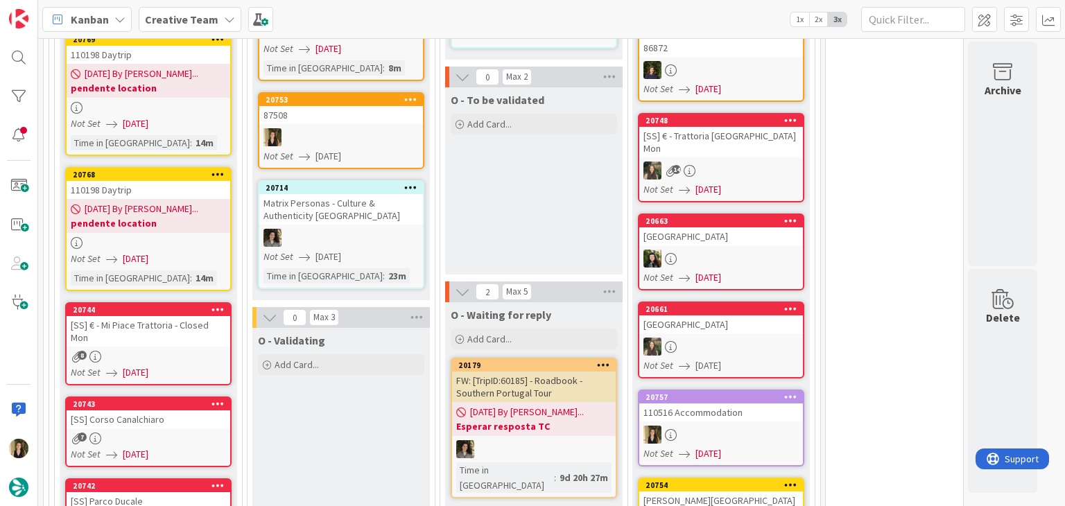
click at [543, 210] on div "O - To be validated Add Card..." at bounding box center [533, 180] width 177 height 187
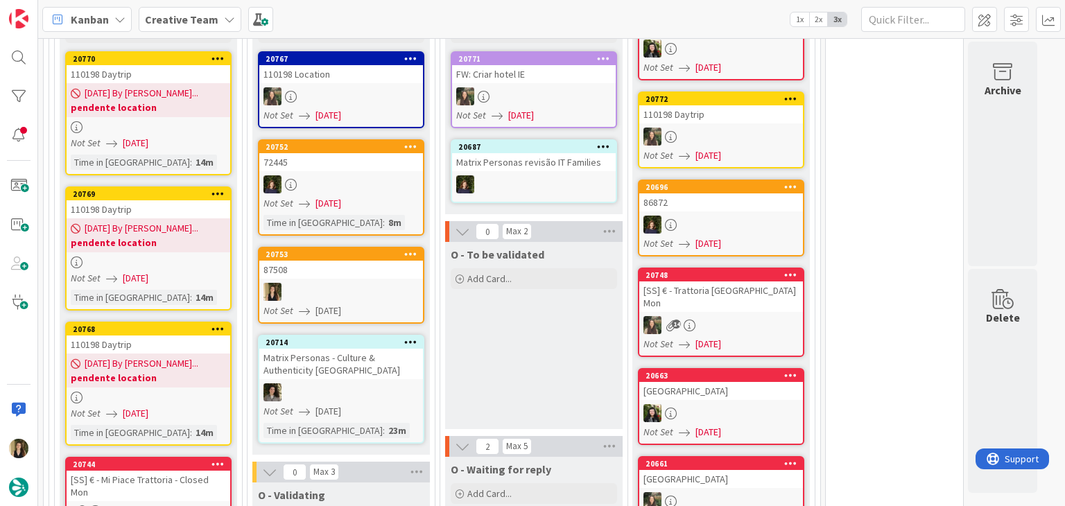
scroll to position [970, 0]
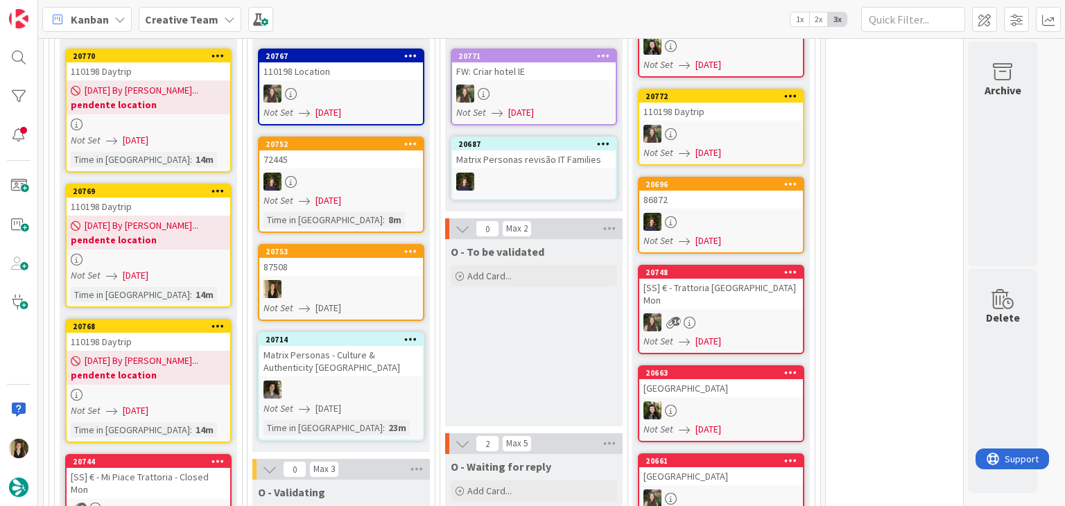
click at [529, 336] on div "O - To be validated Add Card..." at bounding box center [533, 332] width 177 height 187
click at [402, 301] on div "Not Set [DATE]" at bounding box center [342, 308] width 159 height 15
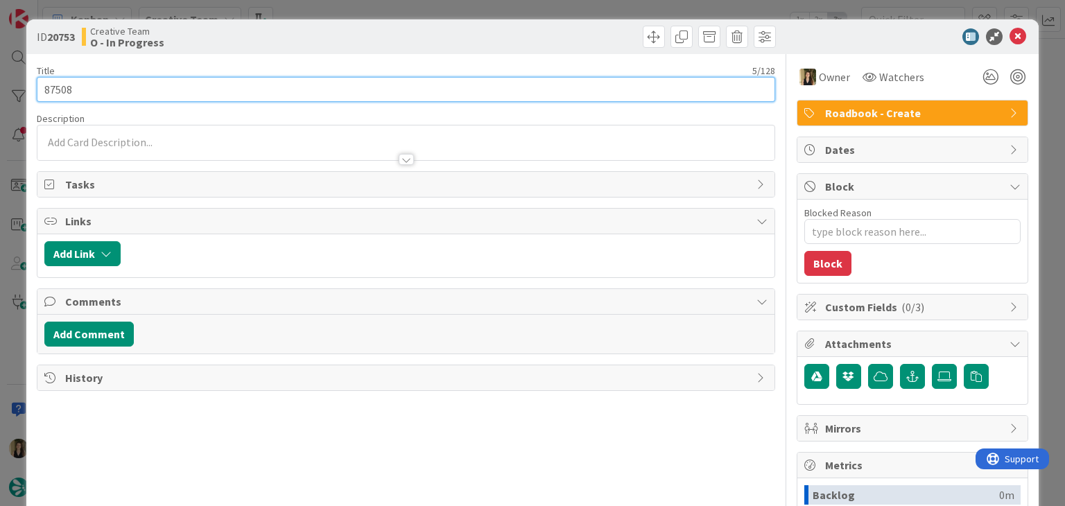
click at [62, 88] on input "87508" at bounding box center [406, 89] width 738 height 25
click at [63, 88] on input "87508" at bounding box center [406, 89] width 738 height 25
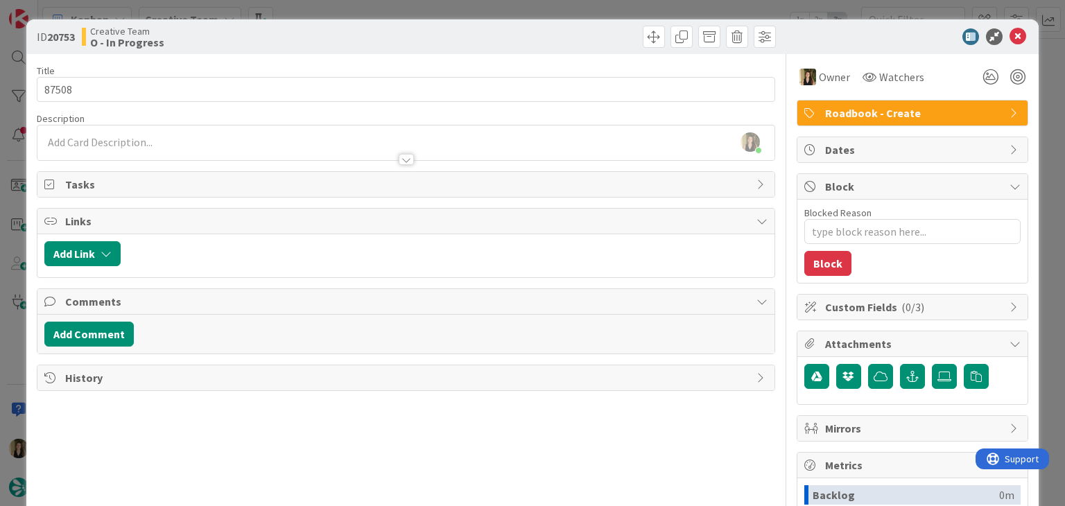
click at [364, 26] on div "Creative Team O - In Progress" at bounding box center [242, 37] width 321 height 22
click at [364, 6] on div "ID 20753 Creative Team O - In Progress Title 5 / 128 87508 Description [PERSON_…" at bounding box center [532, 253] width 1065 height 506
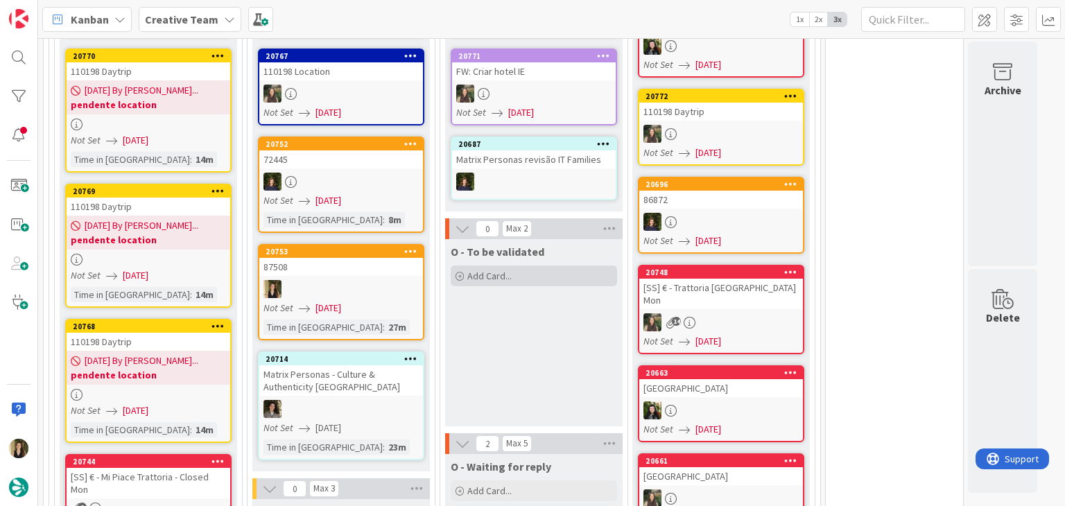
click at [521, 265] on div "Add Card..." at bounding box center [534, 275] width 166 height 21
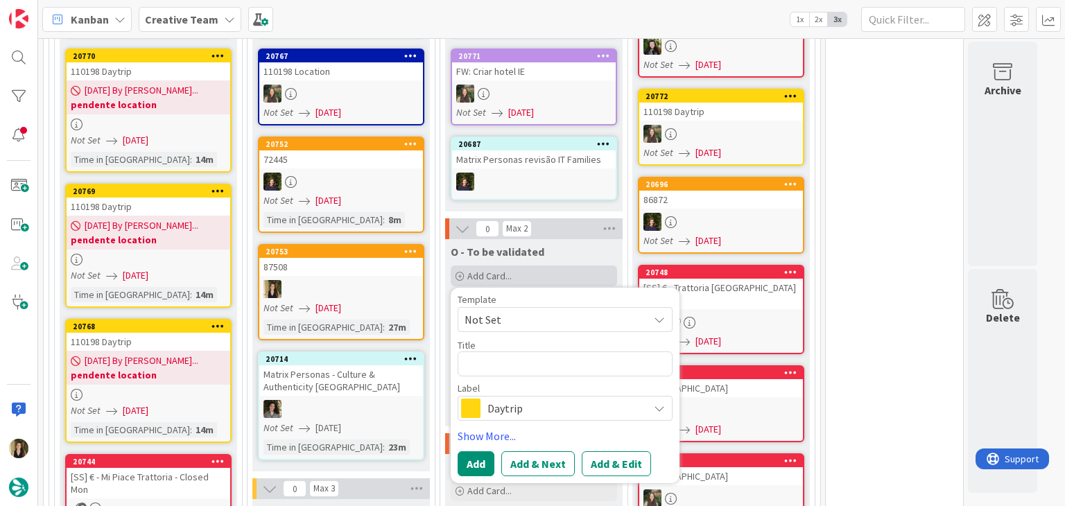
type textarea "x"
type textarea "87508"
type textarea "x"
type textarea "87508"
type textarea "x"
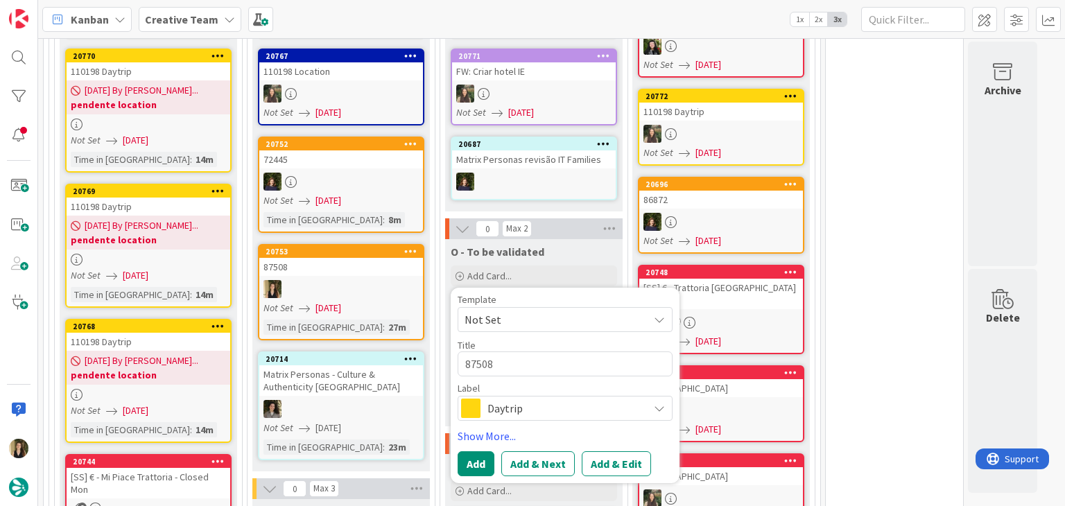
type textarea "87508 V"
type textarea "x"
type textarea "87508 Va"
type textarea "x"
type textarea "87508 Val"
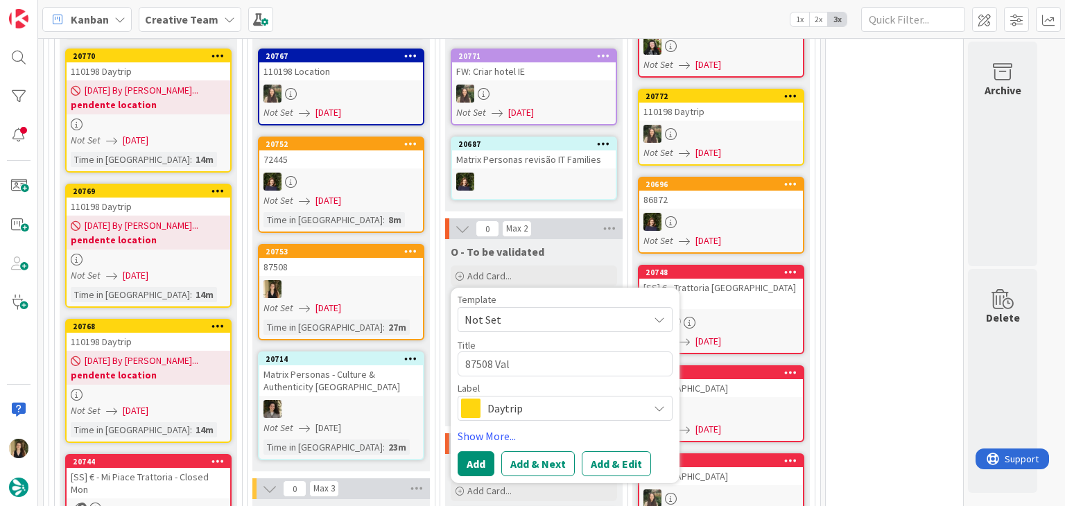
type textarea "x"
type textarea "87508 Vali"
type textarea "x"
type textarea "87508 Valid"
type textarea "x"
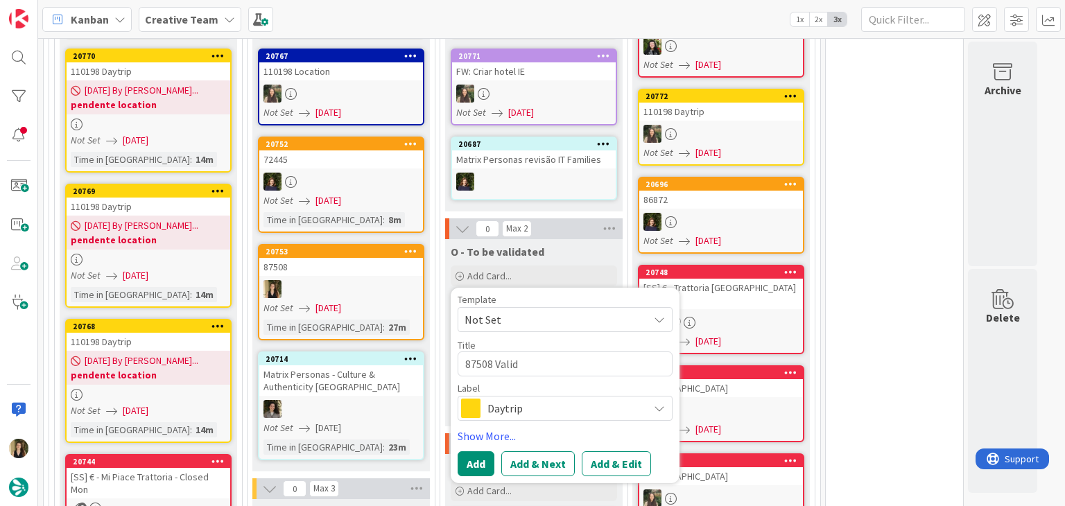
type textarea "87508 Valida"
type textarea "x"
type textarea "87508 Validat"
type textarea "x"
type textarea "87508 Validati"
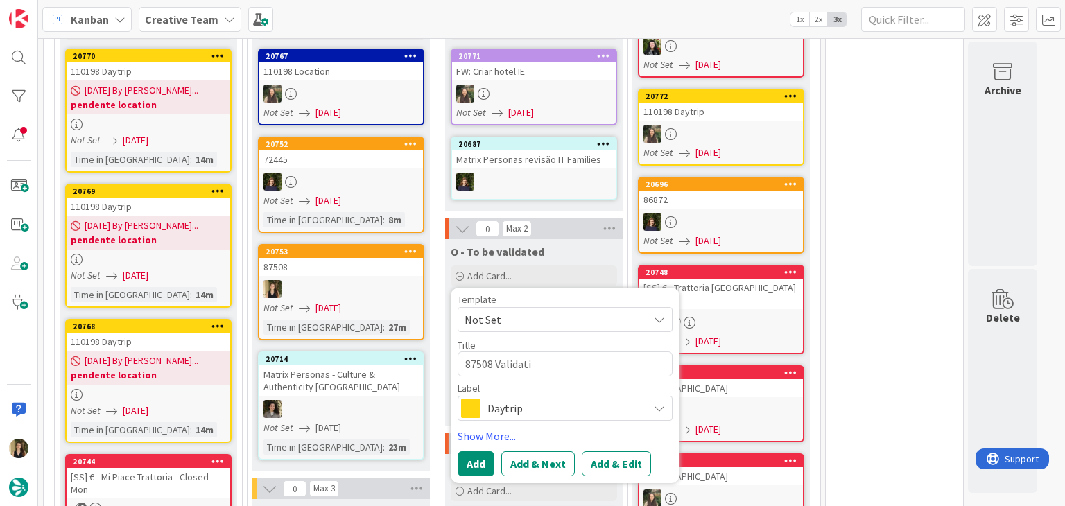
type textarea "x"
type textarea "87508 Validatio"
type textarea "x"
type textarea "87508 Validation"
click at [573, 399] on span "Daytrip" at bounding box center [564, 408] width 154 height 19
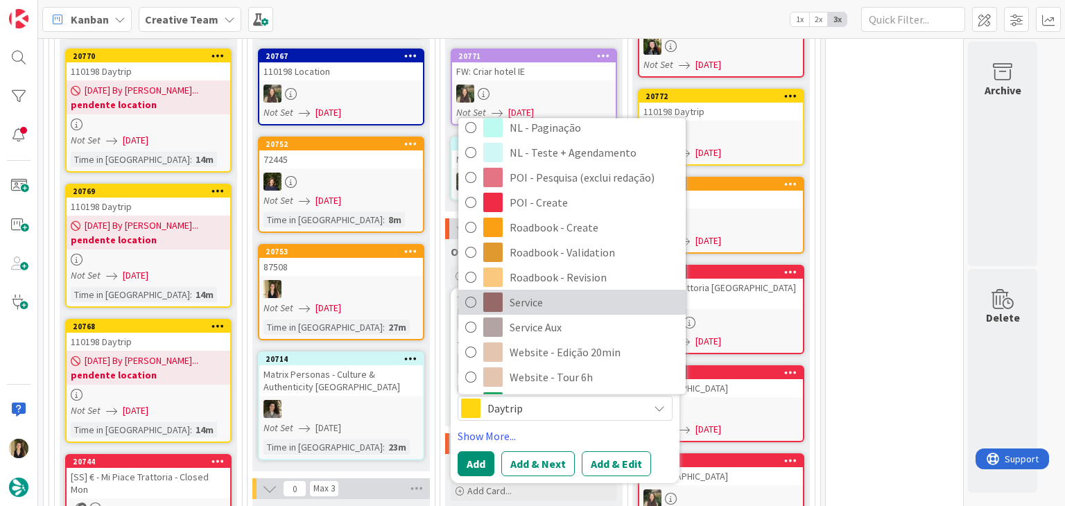
scroll to position [208, 0]
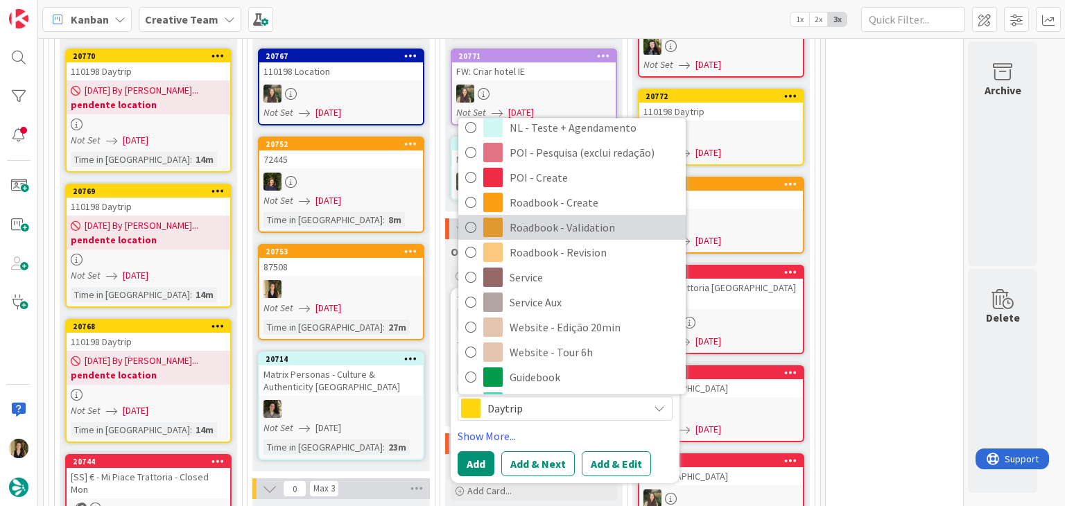
click at [574, 218] on span "Roadbook - Validation" at bounding box center [593, 228] width 169 height 21
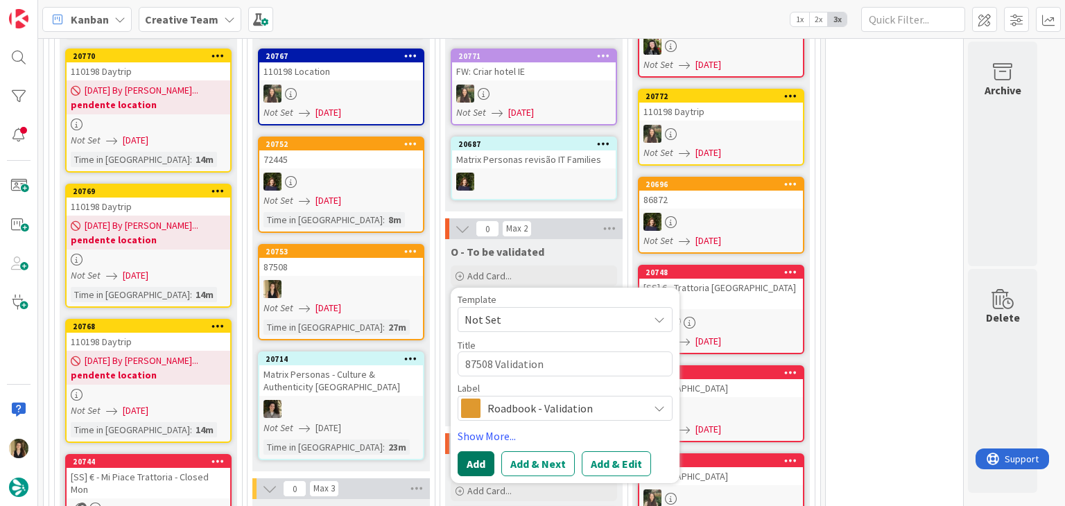
click at [485, 451] on button "Add" at bounding box center [476, 463] width 37 height 25
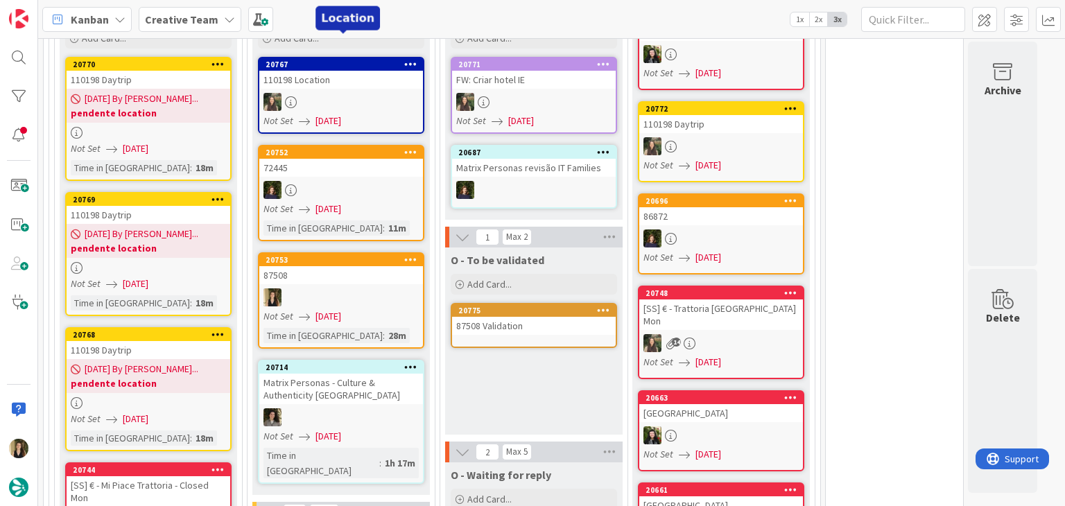
scroll to position [979, 0]
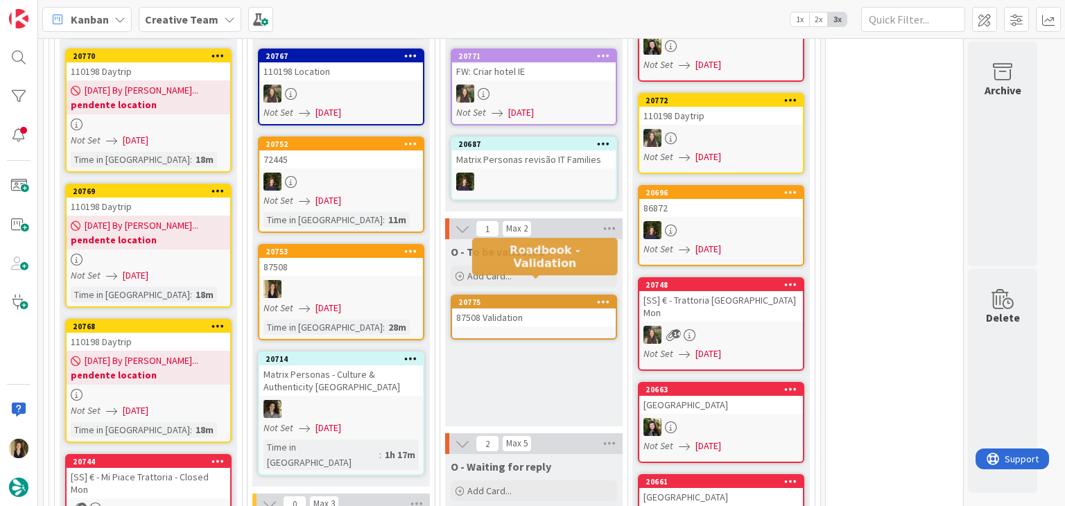
click at [506, 308] on div "87508 Validation" at bounding box center [534, 317] width 164 height 18
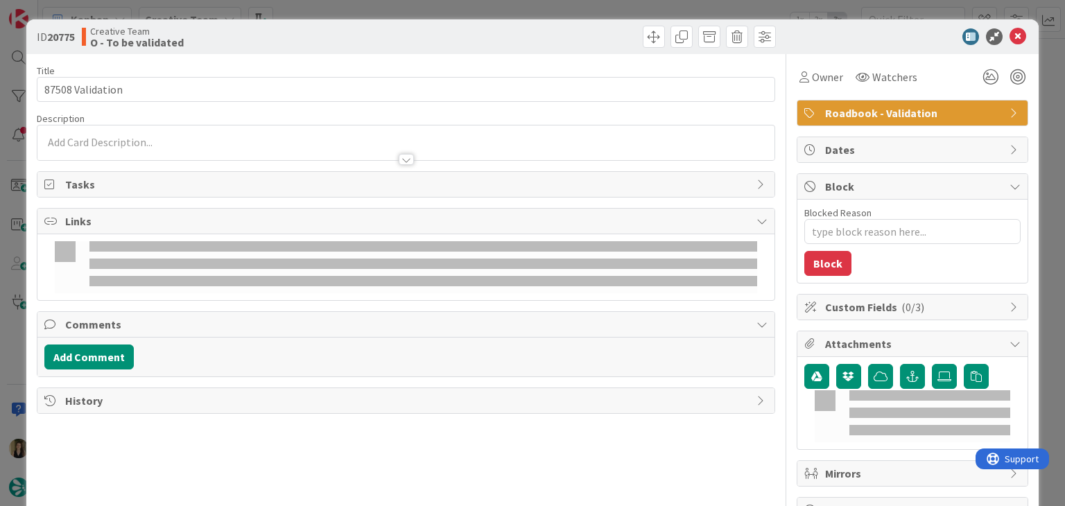
type textarea "x"
click at [255, 153] on div at bounding box center [405, 153] width 736 height 15
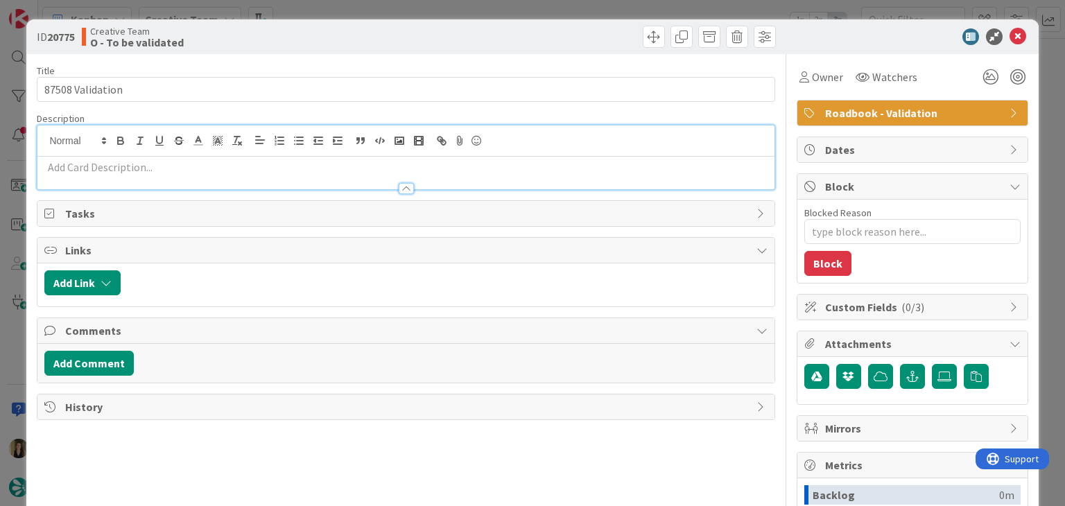
click at [227, 172] on p at bounding box center [405, 167] width 722 height 16
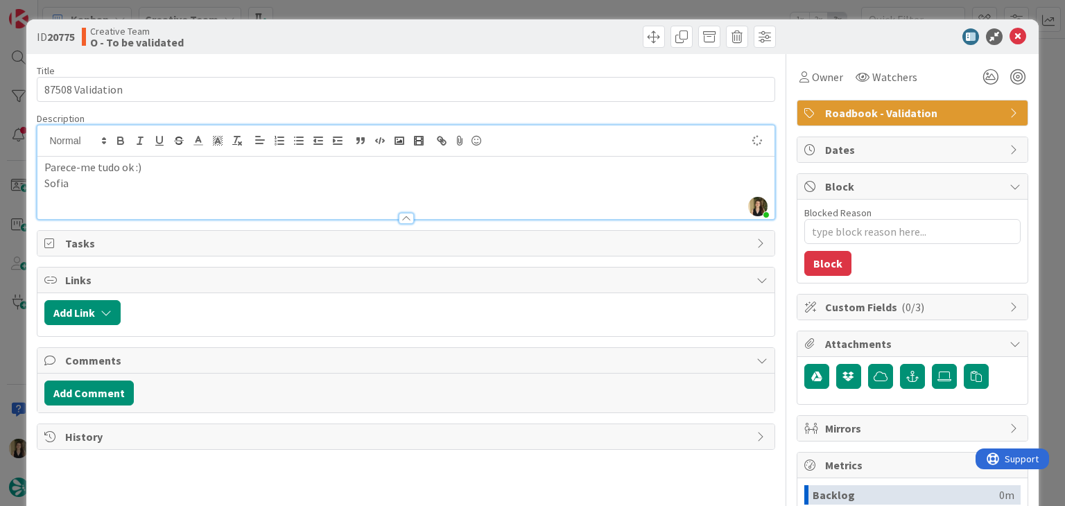
drag, startPoint x: 572, startPoint y: 33, endPoint x: 574, endPoint y: 15, distance: 18.1
click at [572, 31] on div at bounding box center [593, 37] width 366 height 22
click at [574, 6] on div "ID 20775 Creative Team O - To be validated Title 16 / 128 87508 Validation Desc…" at bounding box center [532, 253] width 1065 height 506
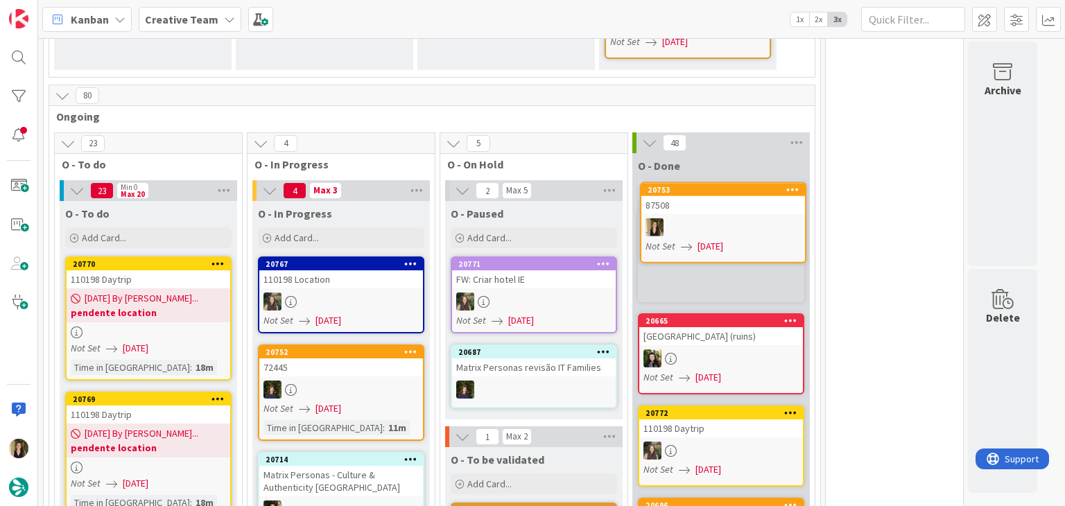
scroll to position [770, 0]
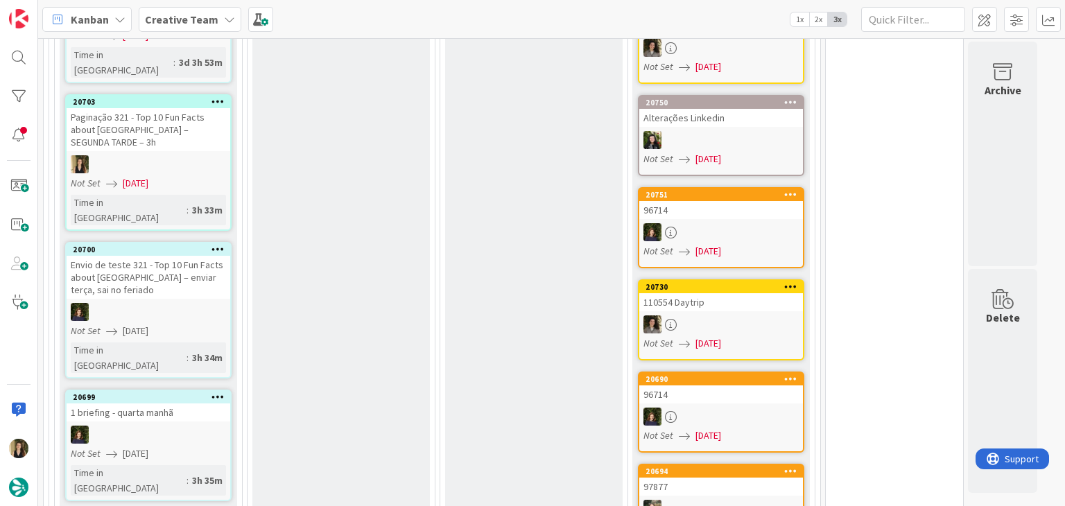
scroll to position [2364, 0]
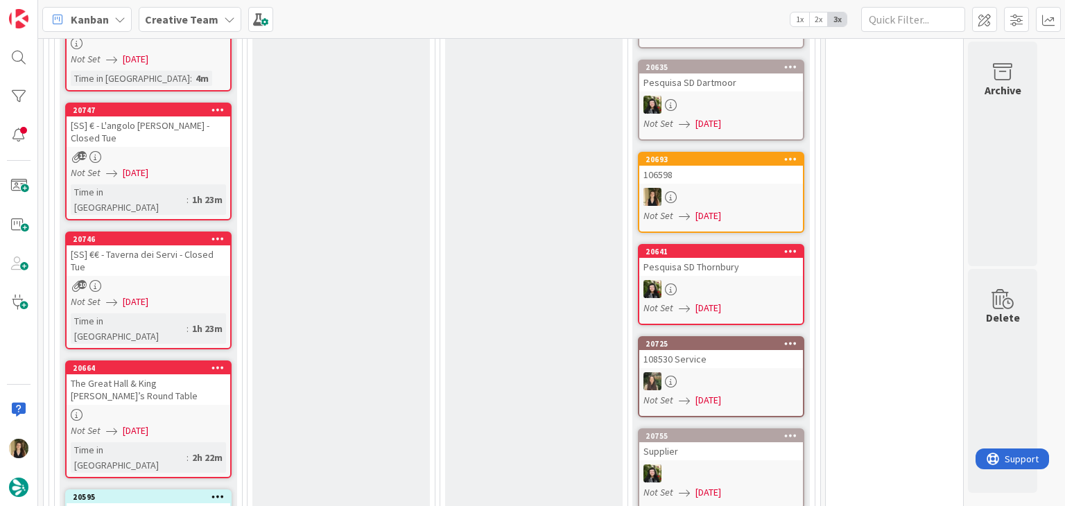
scroll to position [1741, 0]
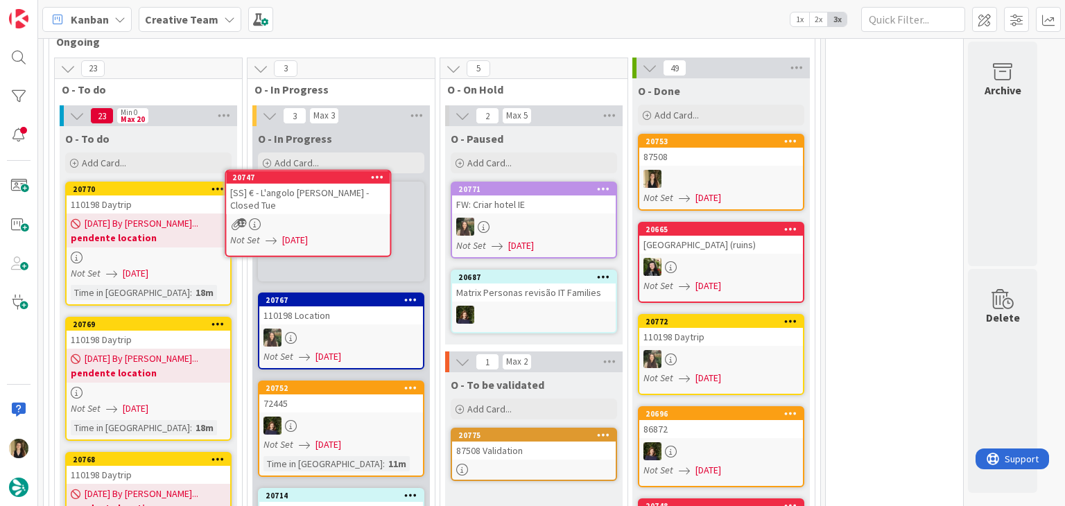
scroll to position [840, 0]
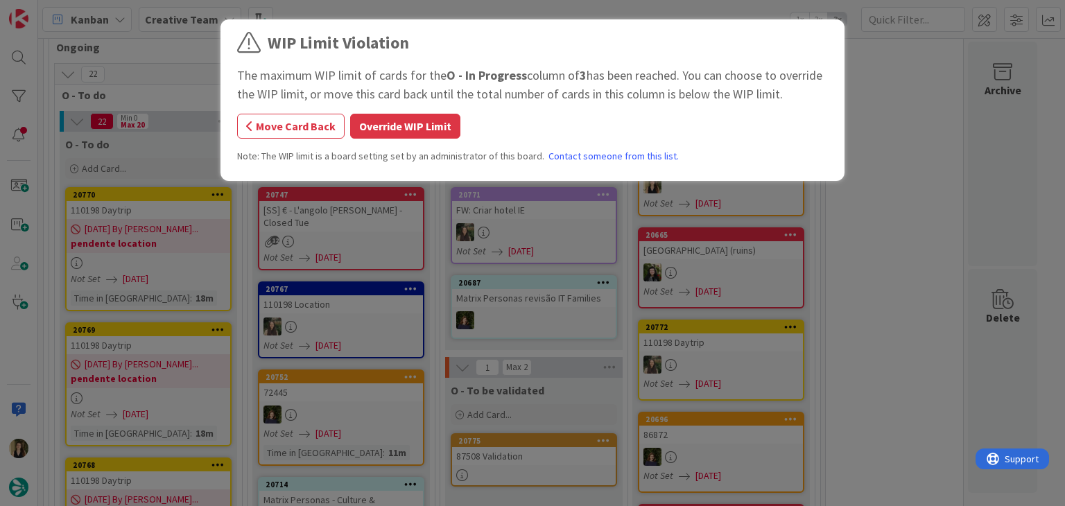
click at [397, 131] on button "Override WIP Limit" at bounding box center [405, 126] width 110 height 25
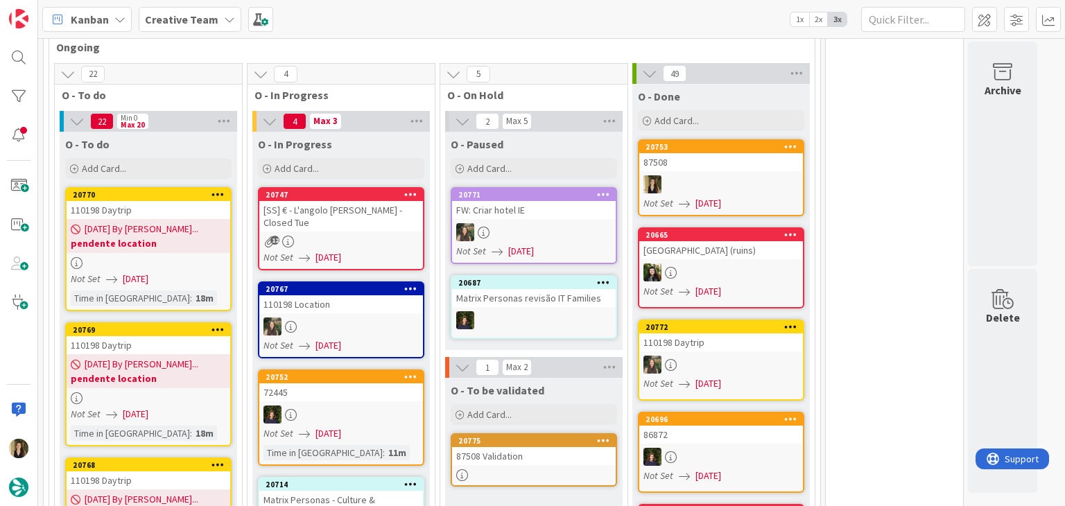
click at [383, 210] on div "[SS] € - L'angolo [PERSON_NAME] - Closed Tue" at bounding box center [341, 216] width 164 height 31
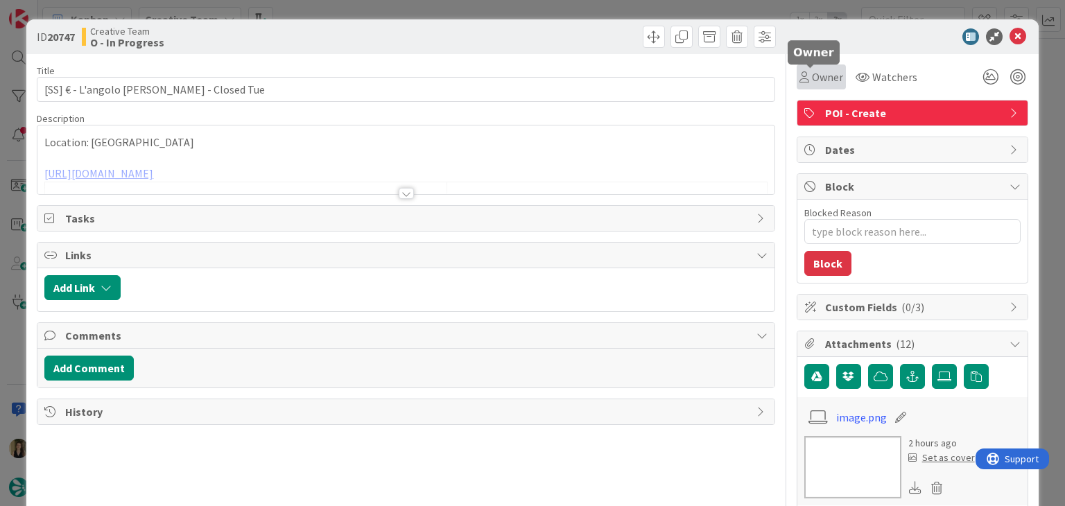
click at [826, 81] on span "Owner" at bounding box center [827, 77] width 31 height 17
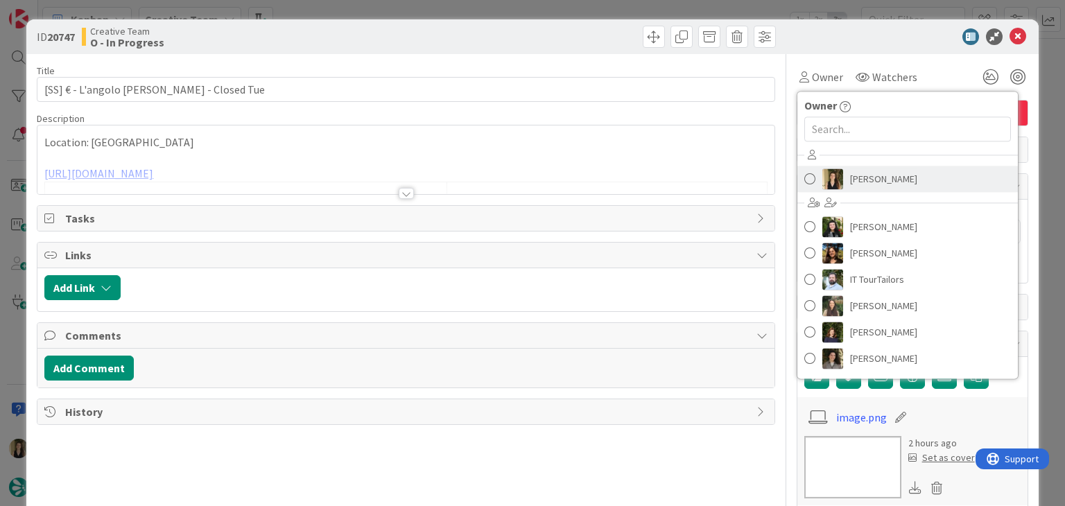
click at [867, 172] on span "[PERSON_NAME]" at bounding box center [883, 178] width 67 height 21
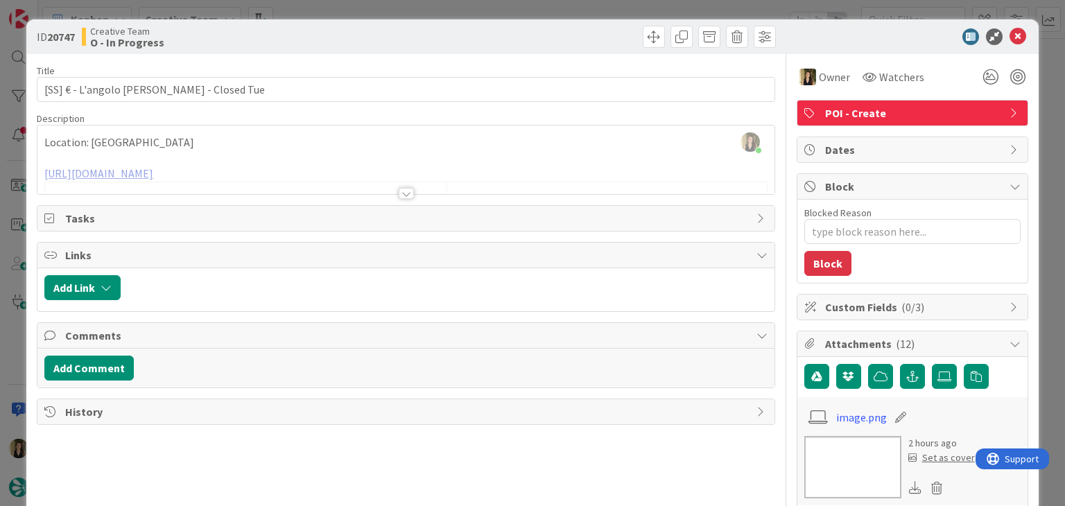
click at [399, 191] on div at bounding box center [406, 193] width 15 height 11
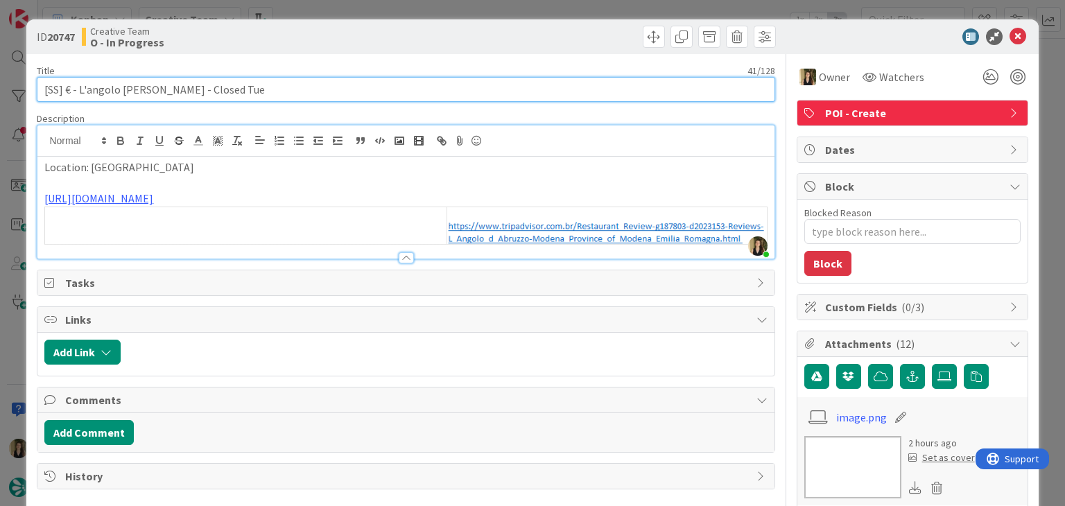
drag, startPoint x: 241, startPoint y: 89, endPoint x: 65, endPoint y: 85, distance: 176.1
click at [65, 85] on input "[SS] € - L'angolo [PERSON_NAME] - Closed Tue" at bounding box center [406, 89] width 738 height 25
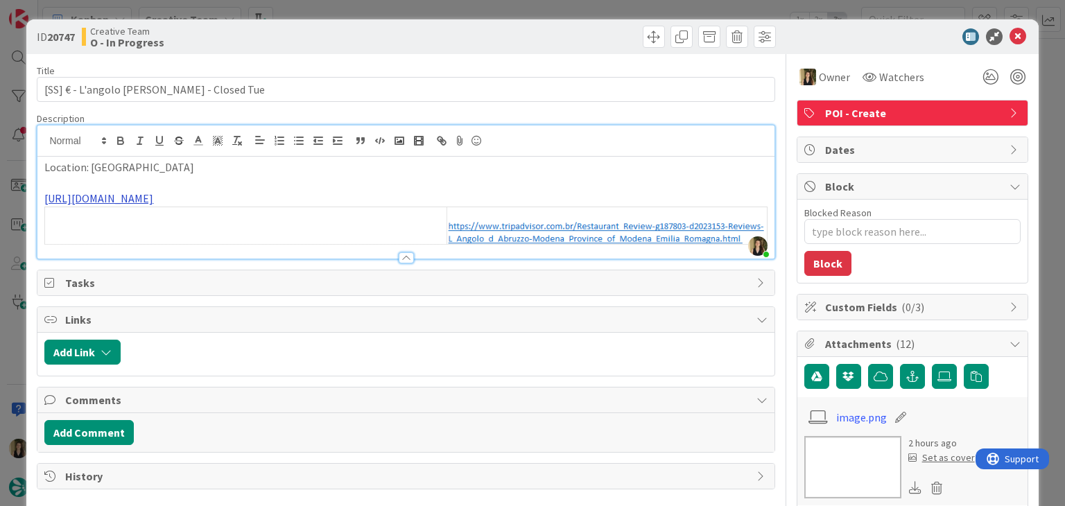
click at [153, 200] on link "[URL][DOMAIN_NAME]" at bounding box center [98, 198] width 109 height 14
click at [284, 234] on link "[URL][DOMAIN_NAME]" at bounding box center [247, 241] width 95 height 18
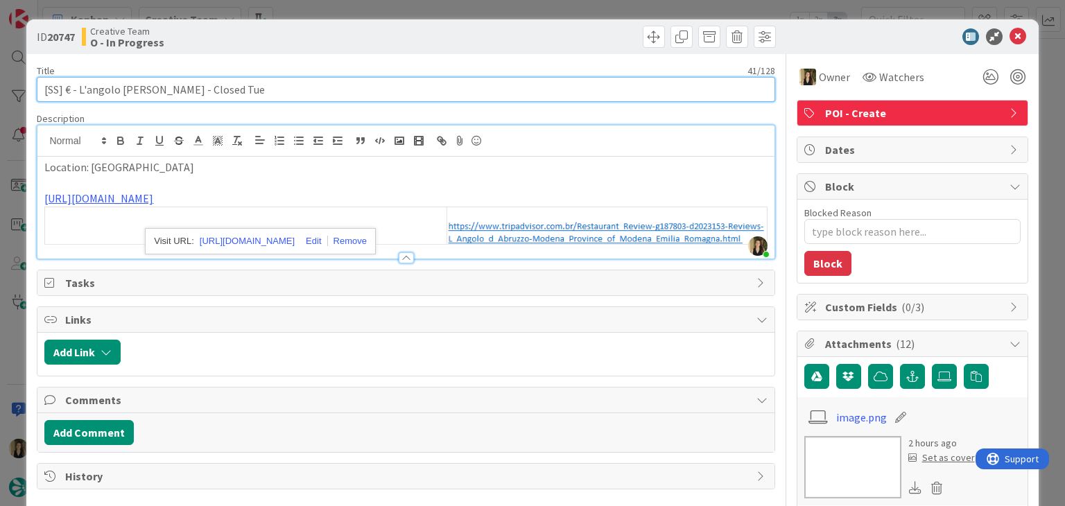
drag, startPoint x: 166, startPoint y: 89, endPoint x: 176, endPoint y: 81, distance: 13.3
click at [80, 89] on input "[SS] € - L'angolo [PERSON_NAME] - Closed Tue" at bounding box center [406, 89] width 738 height 25
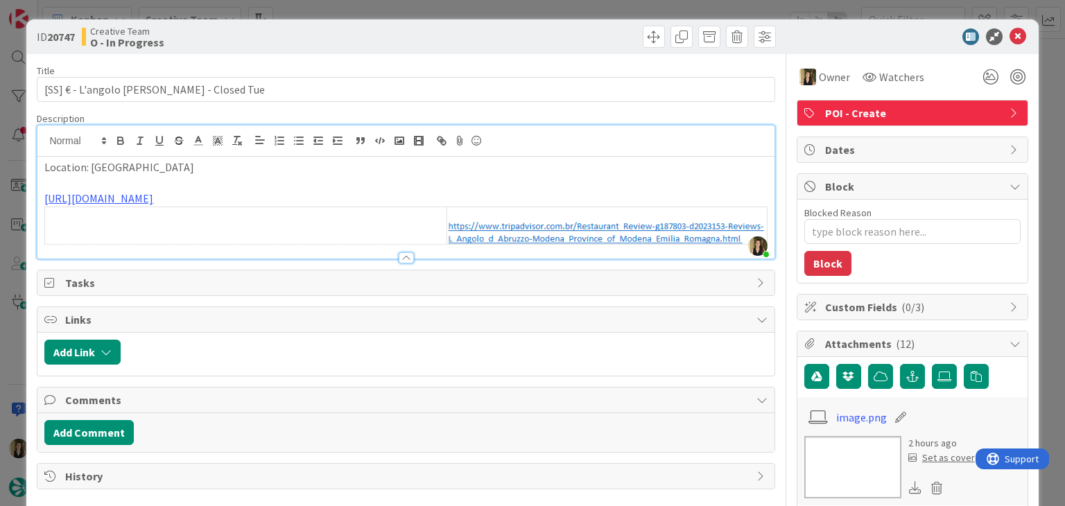
click at [455, 43] on div at bounding box center [593, 37] width 366 height 22
click at [555, 24] on div "ID 20747 Creative Team O - In Progress" at bounding box center [531, 36] width 1011 height 35
click at [542, 12] on div "ID 20747 Creative Team O - In Progress Title 41 / 128 [SS] € - L'angolo [PERSON…" at bounding box center [532, 253] width 1065 height 506
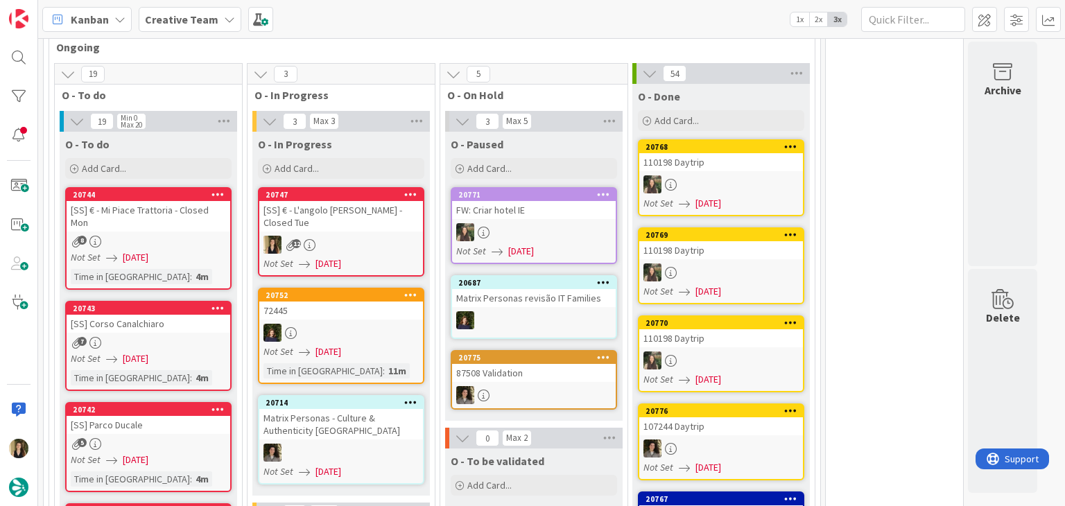
click at [390, 214] on div "[SS] € - L'angolo [PERSON_NAME] - Closed Tue" at bounding box center [341, 216] width 164 height 31
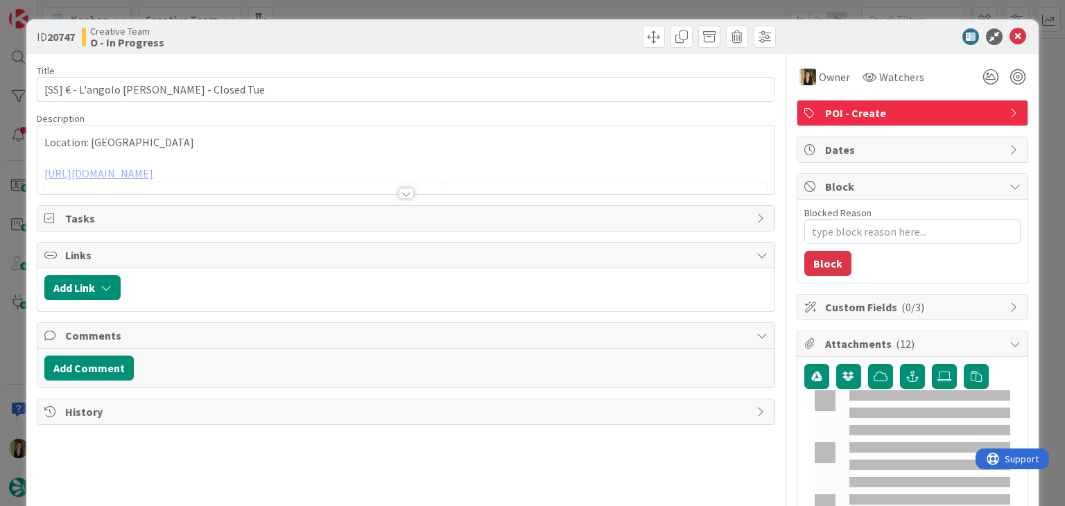
drag, startPoint x: 404, startPoint y: 36, endPoint x: 397, endPoint y: 34, distance: 7.9
click at [403, 35] on div "ID 20747 Creative Team O - In Progress" at bounding box center [406, 37] width 738 height 22
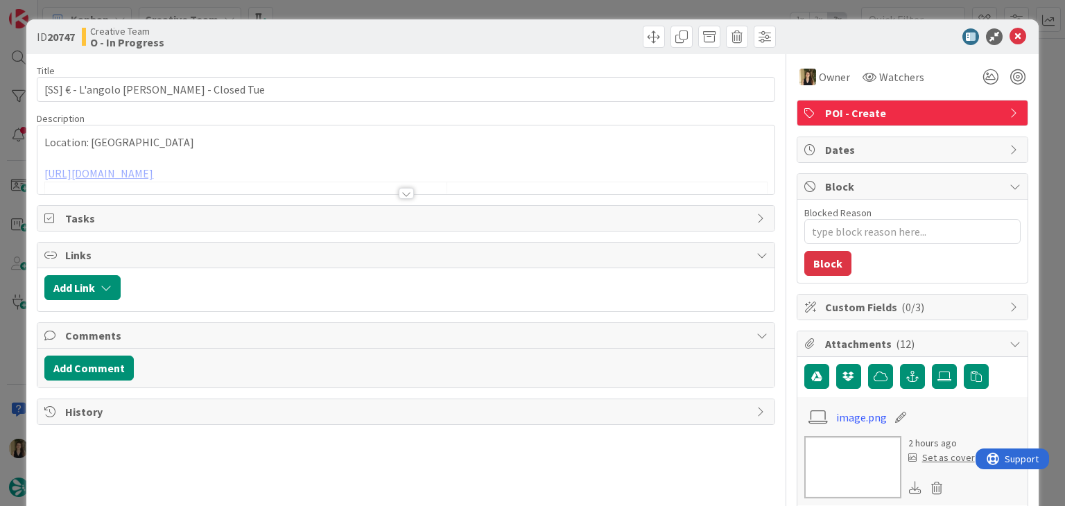
click at [400, 192] on div at bounding box center [406, 193] width 15 height 11
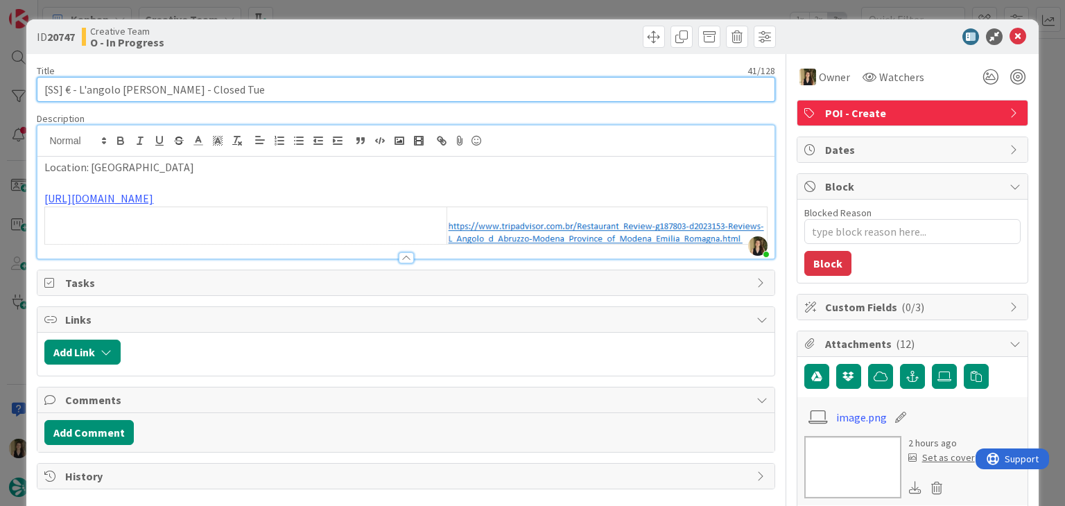
drag, startPoint x: 237, startPoint y: 89, endPoint x: 31, endPoint y: 89, distance: 206.6
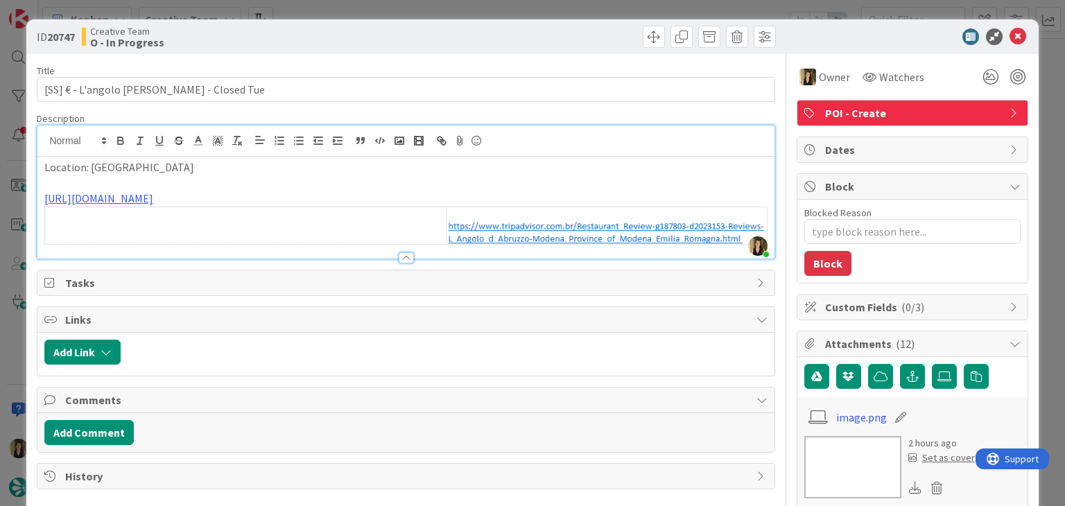
drag, startPoint x: 469, startPoint y: 43, endPoint x: 476, endPoint y: 18, distance: 25.9
click at [469, 42] on div at bounding box center [593, 37] width 366 height 22
click at [477, 7] on div "ID 20747 Creative Team O - In Progress Title 41 / 128 [SS] € - L'angolo [PERSON…" at bounding box center [532, 253] width 1065 height 506
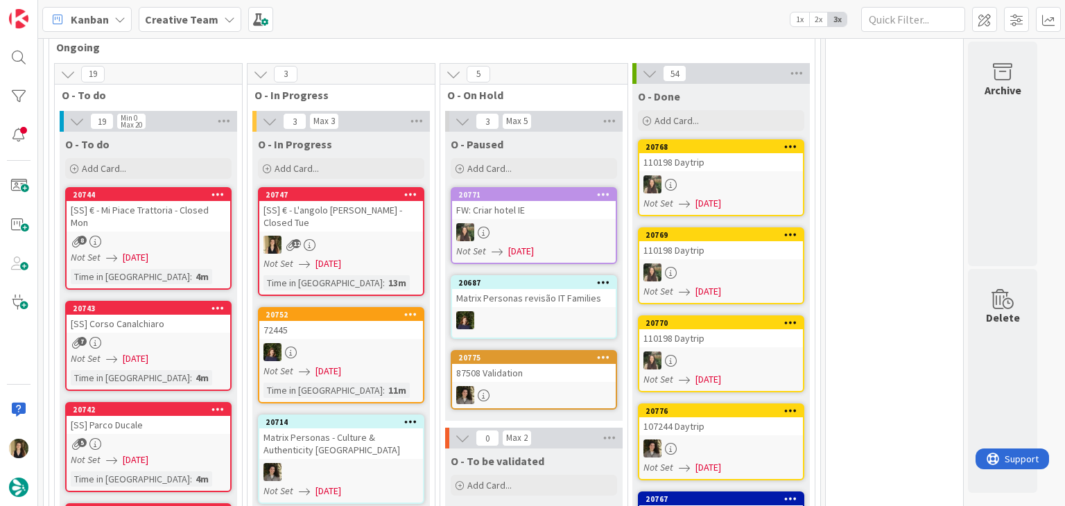
click at [413, 189] on icon at bounding box center [410, 194] width 13 height 10
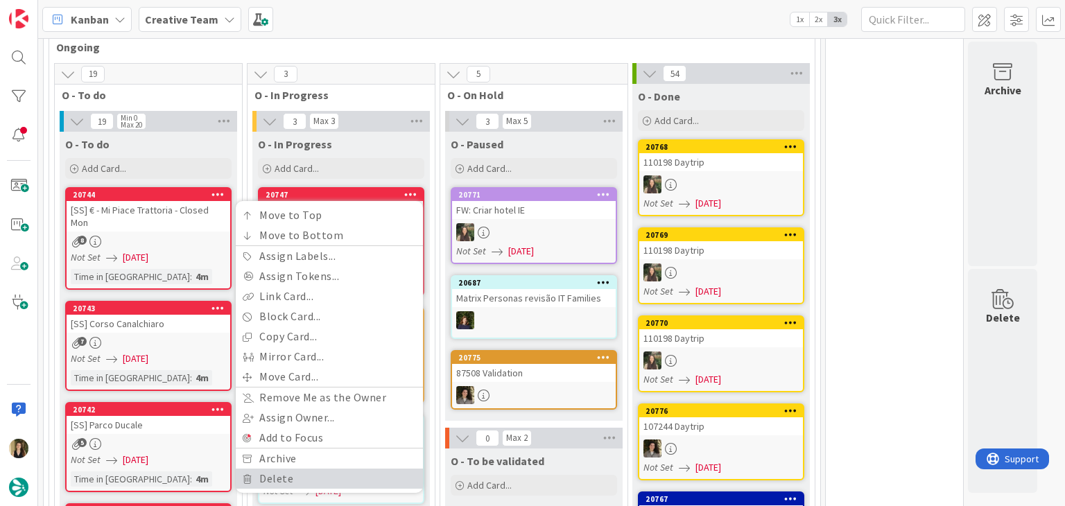
click at [288, 469] on link "Delete" at bounding box center [329, 479] width 187 height 20
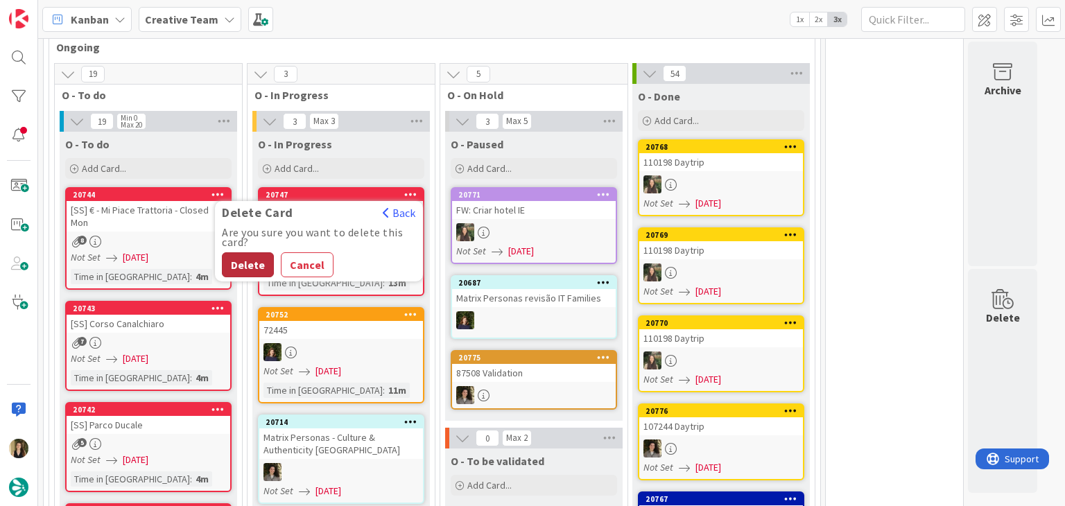
click at [249, 252] on button "Delete" at bounding box center [248, 264] width 52 height 25
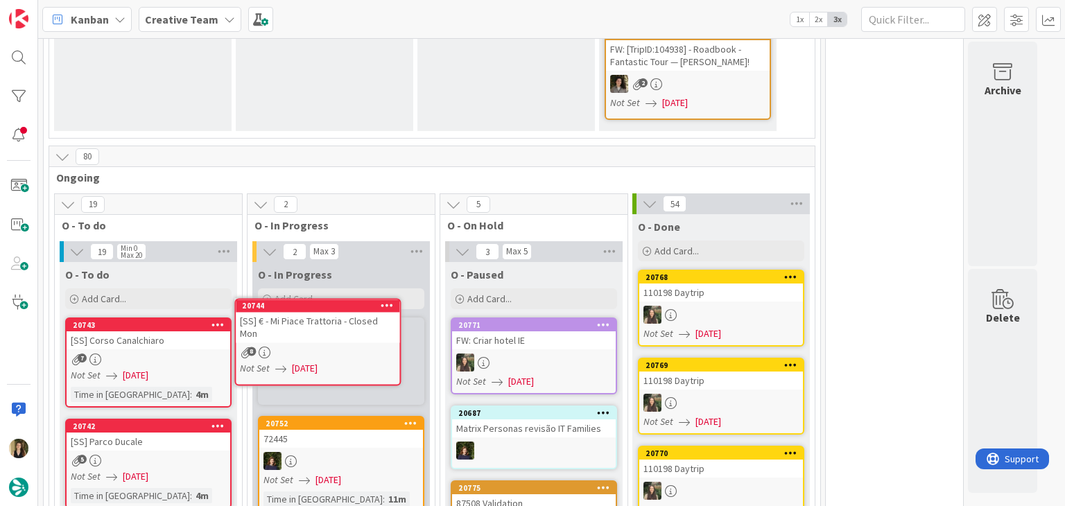
scroll to position [714, 0]
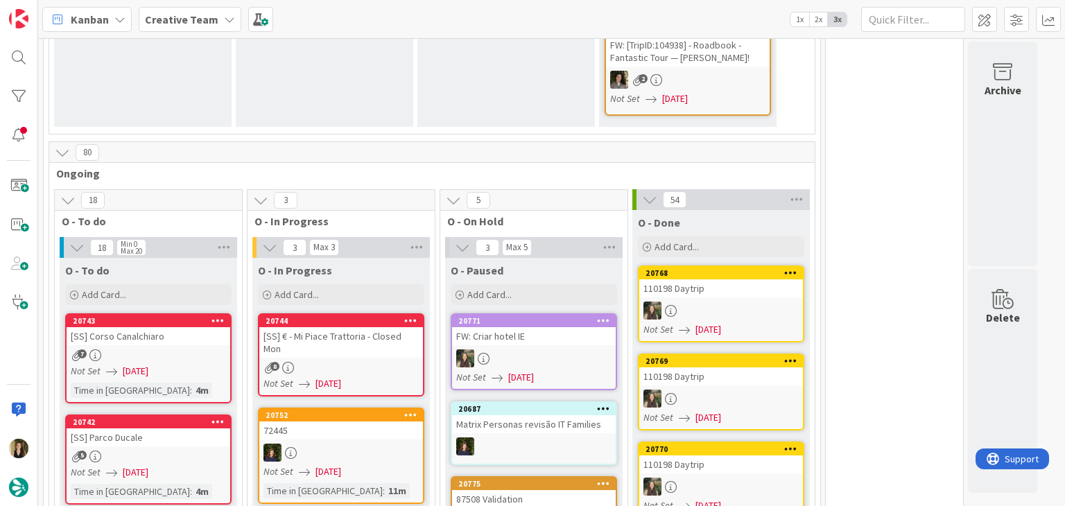
click at [385, 362] on div "8" at bounding box center [341, 368] width 164 height 12
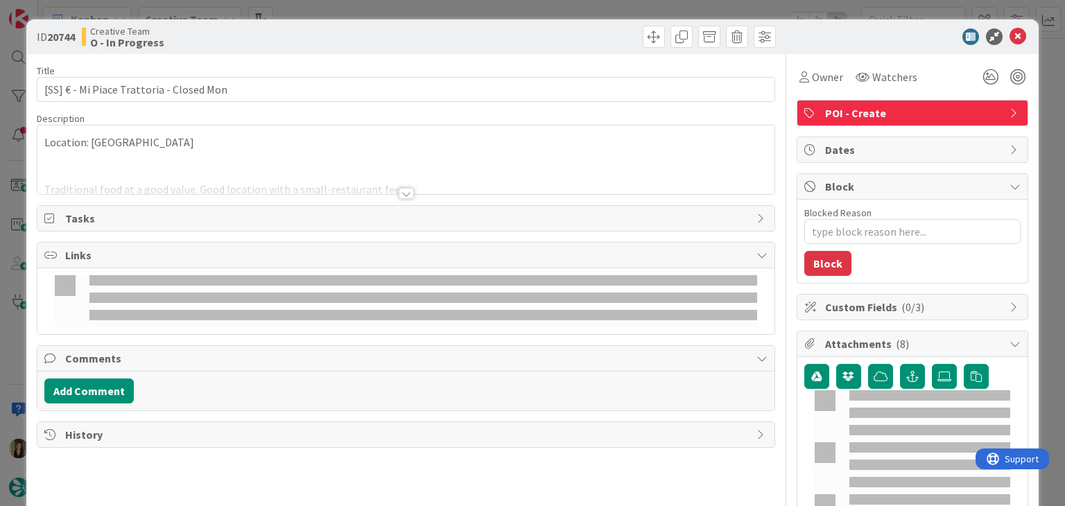
type textarea "x"
type input "[SS] € - Mi Piace Trattoria - Closed Mon"
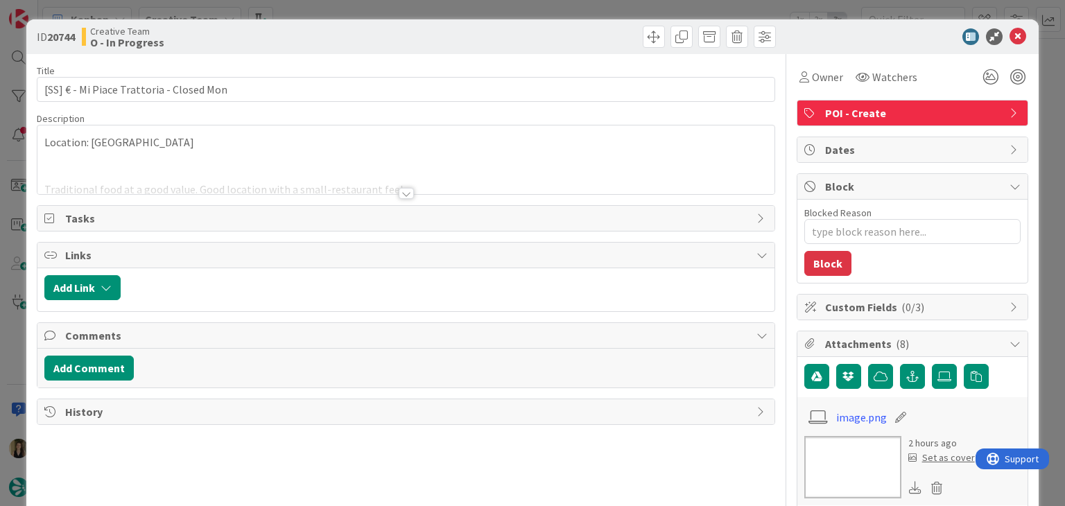
type textarea "x"
type input "[SS] € - Mi Piace Trattoria - Closed Mon"
click at [399, 198] on div at bounding box center [406, 193] width 15 height 11
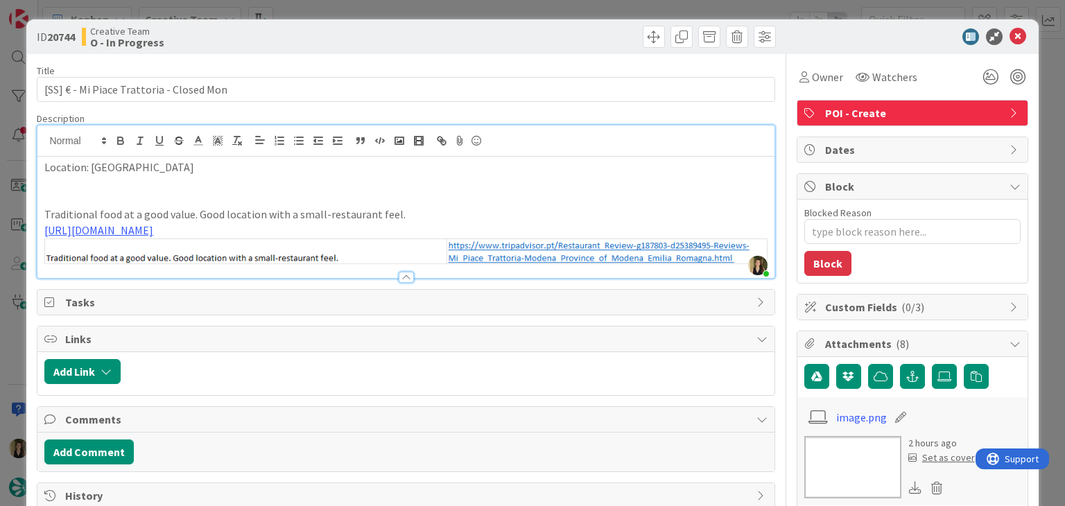
type textarea "x"
type input "[SS] € - Mi Piace Trattoria - Closed Mon"
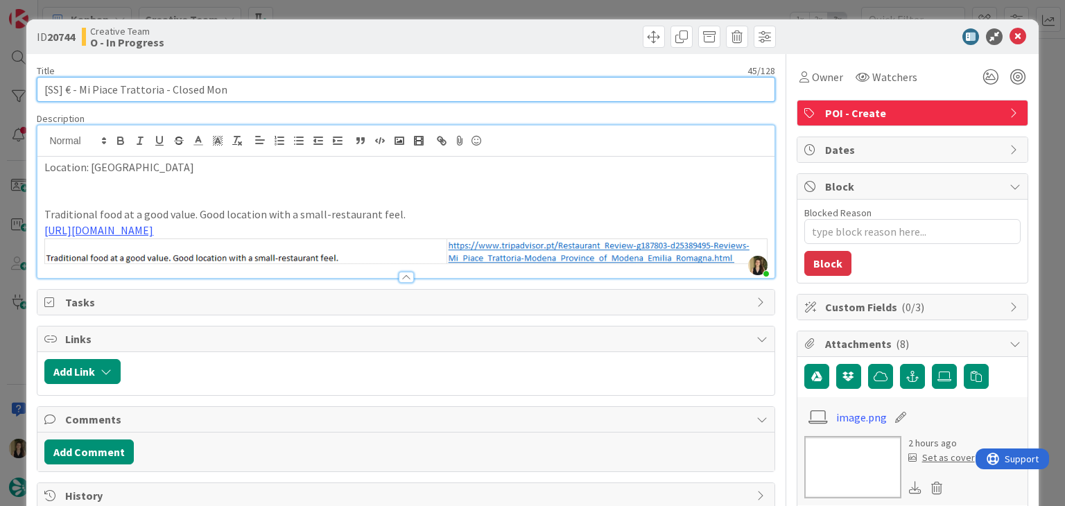
drag, startPoint x: 234, startPoint y: 87, endPoint x: 64, endPoint y: 88, distance: 169.8
click at [64, 88] on input "[SS] € - Mi Piace Trattoria - Closed Mon" at bounding box center [406, 89] width 738 height 25
click at [302, 87] on input "[SS] € - Mi Piace Trattoria - Closed Mon" at bounding box center [406, 89] width 738 height 25
drag, startPoint x: 232, startPoint y: 90, endPoint x: 31, endPoint y: 92, distance: 201.0
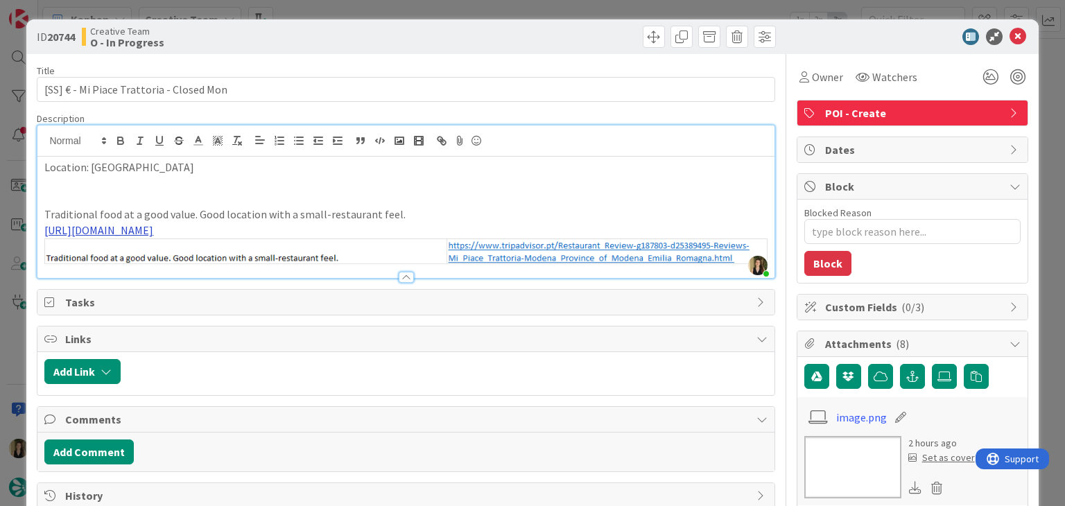
click at [153, 229] on link "[URL][DOMAIN_NAME]" at bounding box center [98, 230] width 109 height 14
click at [406, 250] on link "[URL][DOMAIN_NAME]" at bounding box center [358, 257] width 95 height 18
type textarea "x"
type input "[SS] € - Mi Piace Trattoria - Closed Mon"
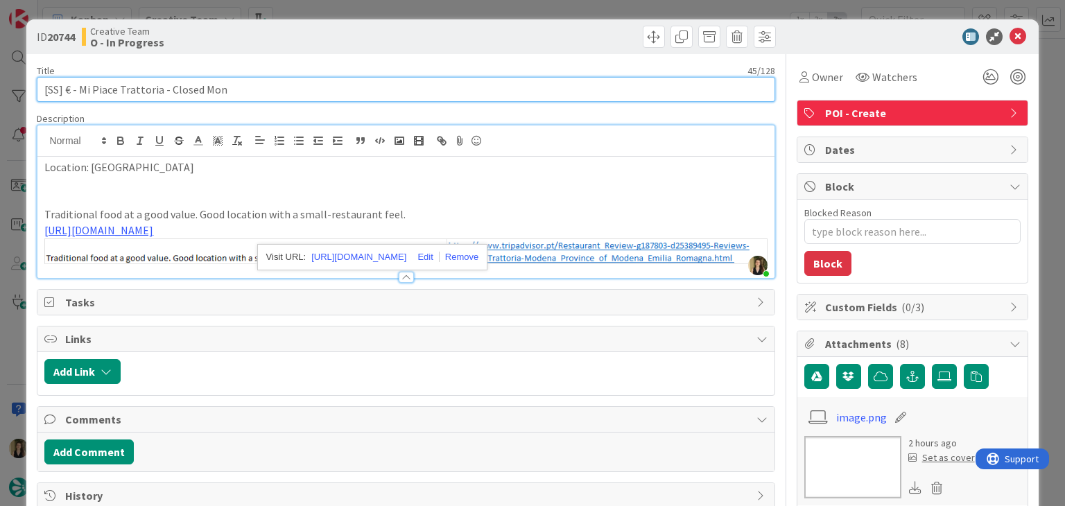
drag, startPoint x: 158, startPoint y: 91, endPoint x: 82, endPoint y: 92, distance: 75.6
click at [80, 92] on input "[SS] € - Mi Piace Trattoria - Closed Mon" at bounding box center [406, 89] width 738 height 25
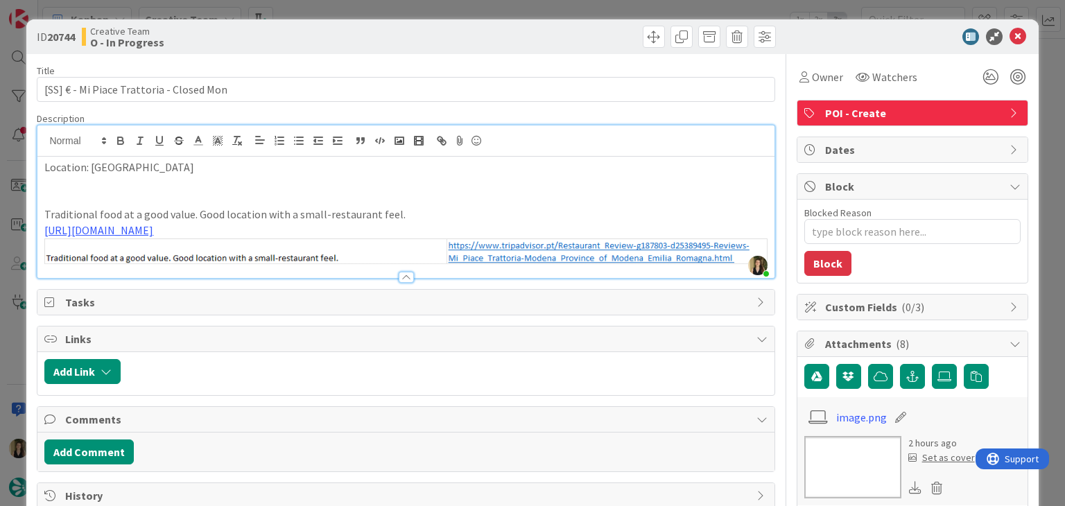
click at [430, 40] on div at bounding box center [593, 37] width 366 height 22
click at [358, 28] on div "Creative Team O - In Progress" at bounding box center [242, 37] width 321 height 22
click at [363, 9] on div "ID 20744 Creative Team O - In Progress Title 45 / 128 [SS] € - Mi Piace Trattor…" at bounding box center [532, 253] width 1065 height 506
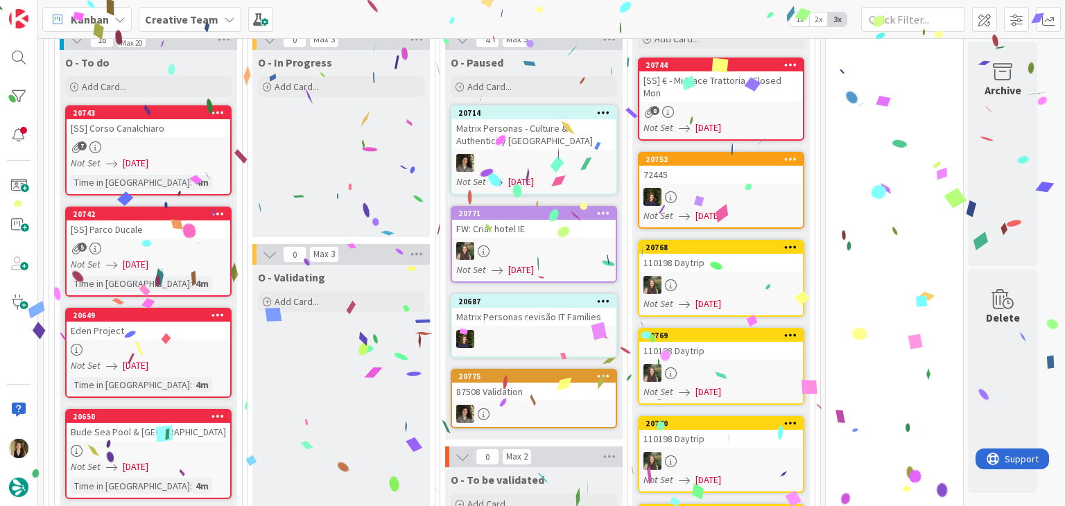
scroll to position [783, 0]
